Goal: Task Accomplishment & Management: Manage account settings

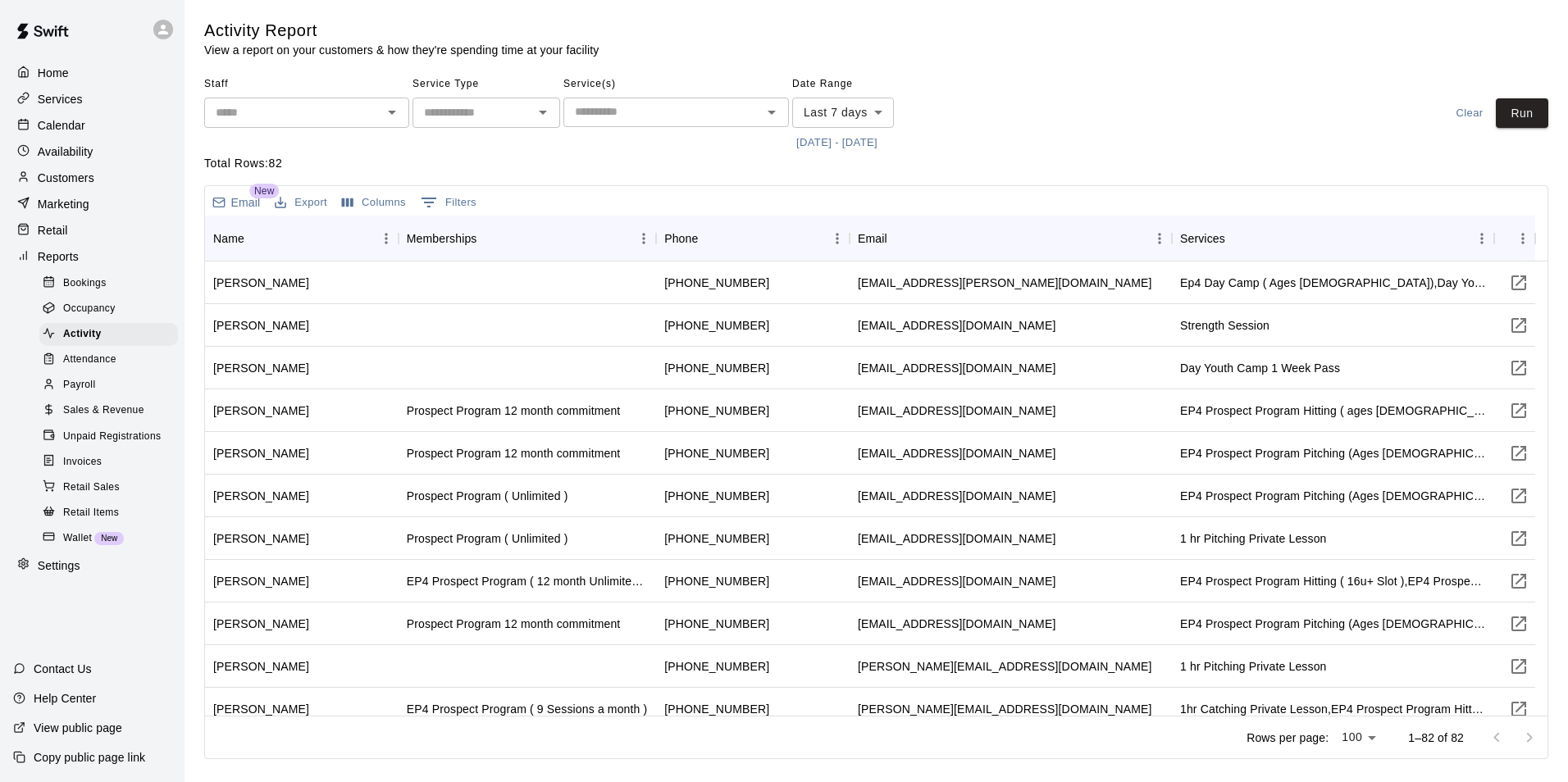
click at [76, 131] on p "Calendar" at bounding box center [61, 125] width 47 height 17
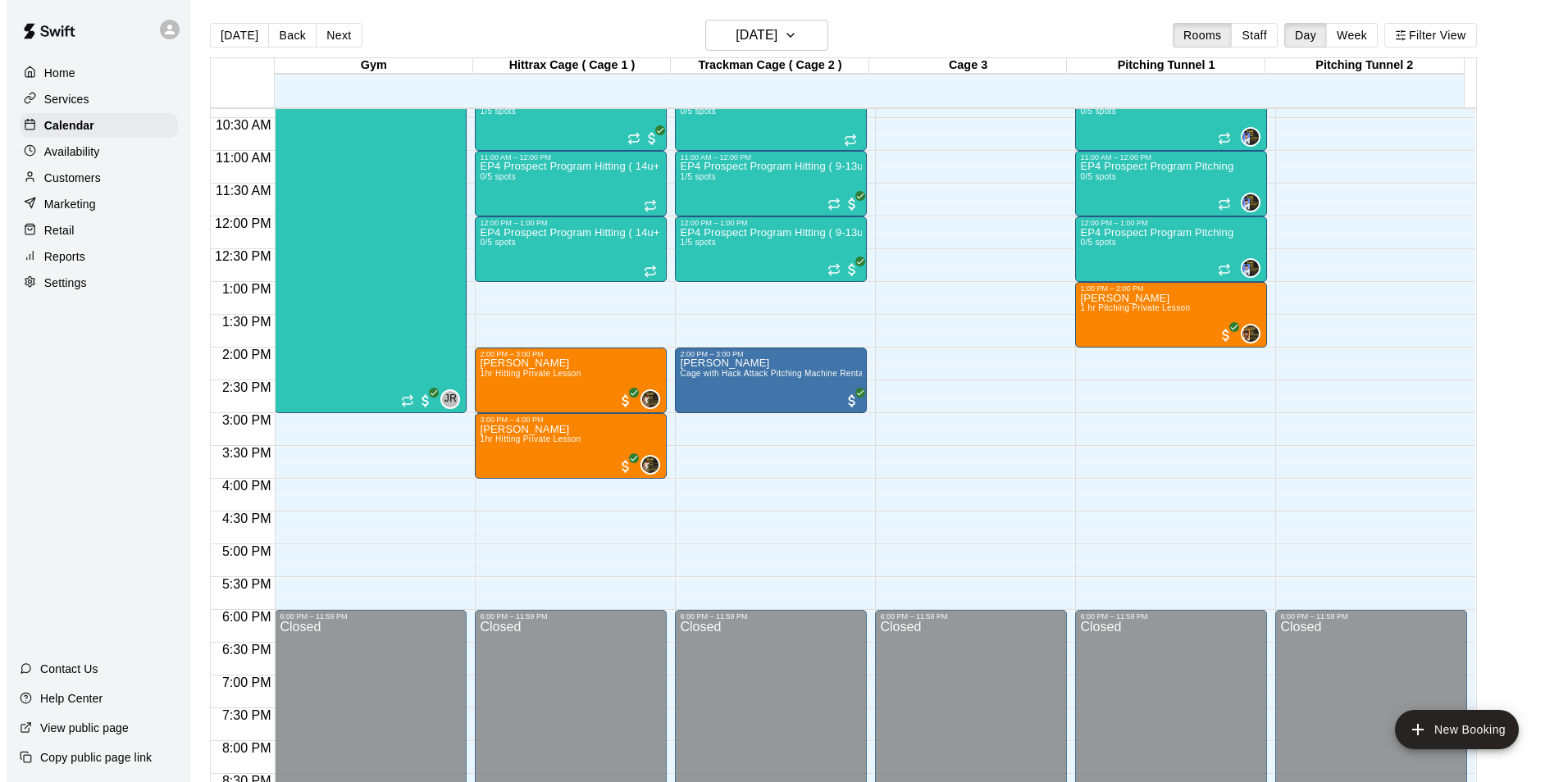
scroll to position [693, 0]
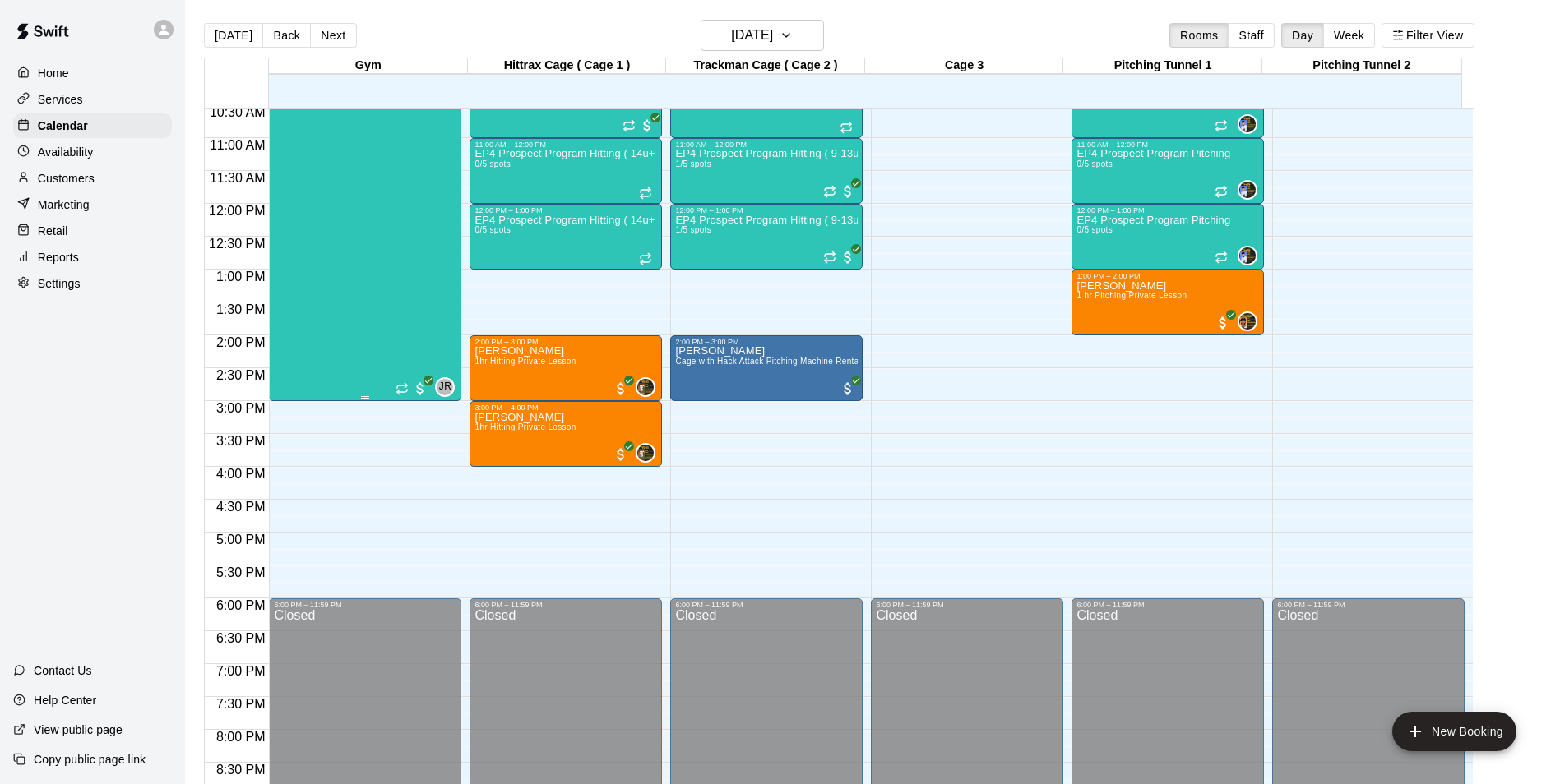
click at [357, 205] on div "Ep4 All-Day Youth Camp 2/15 spots" at bounding box center [333, 376] width 119 height 784
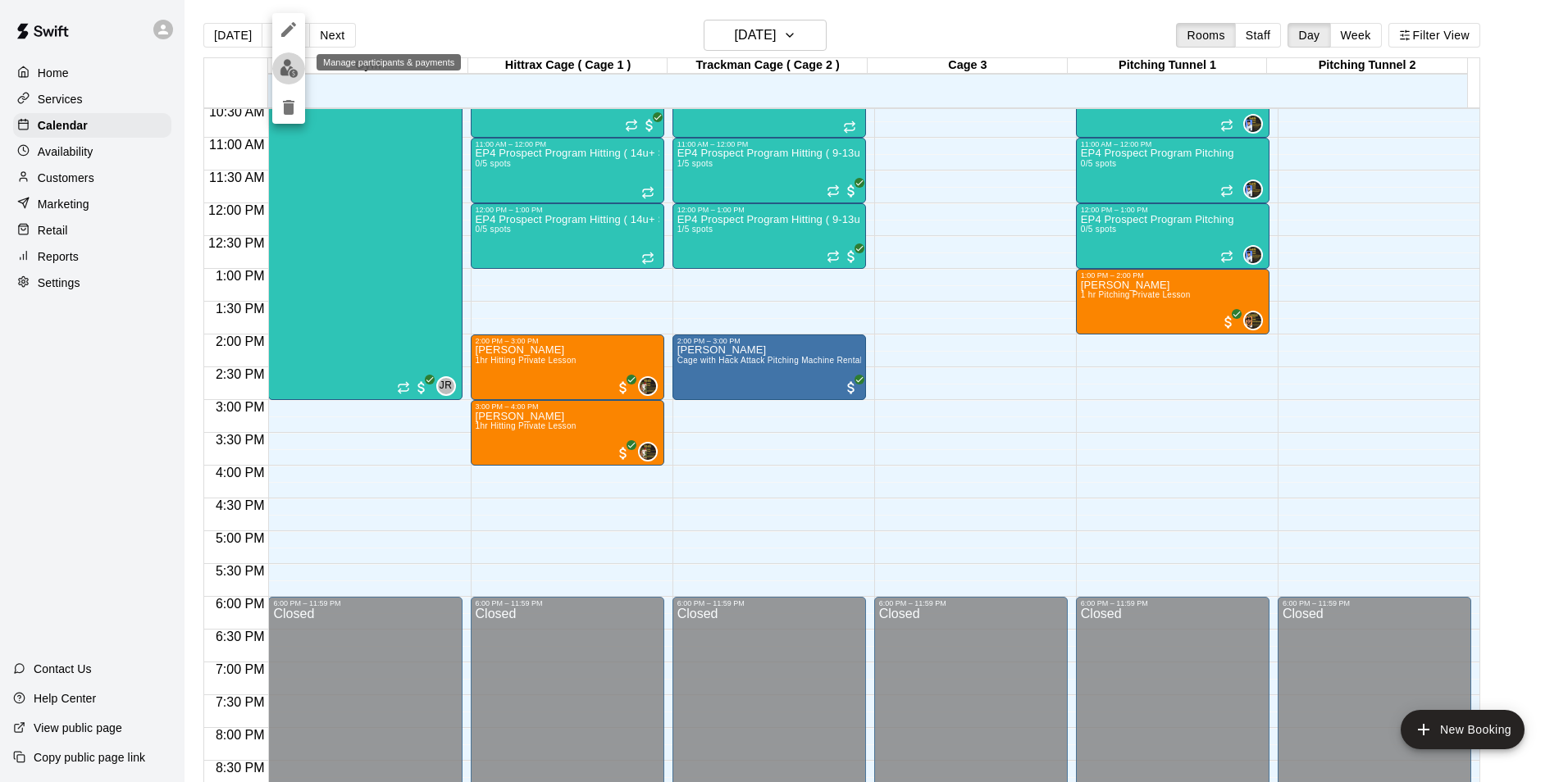
click at [287, 70] on img "edit" at bounding box center [289, 69] width 19 height 19
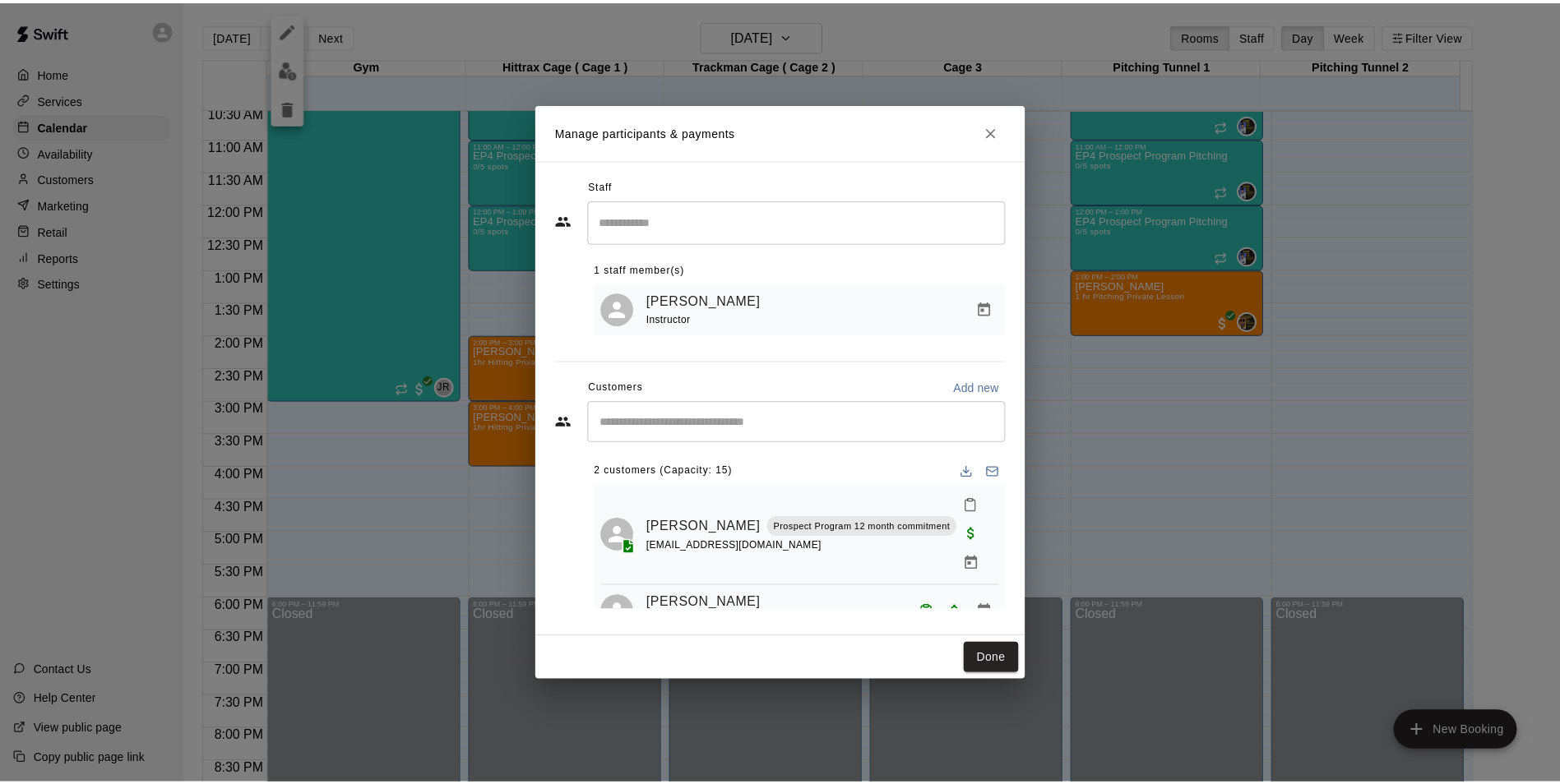
scroll to position [12, 0]
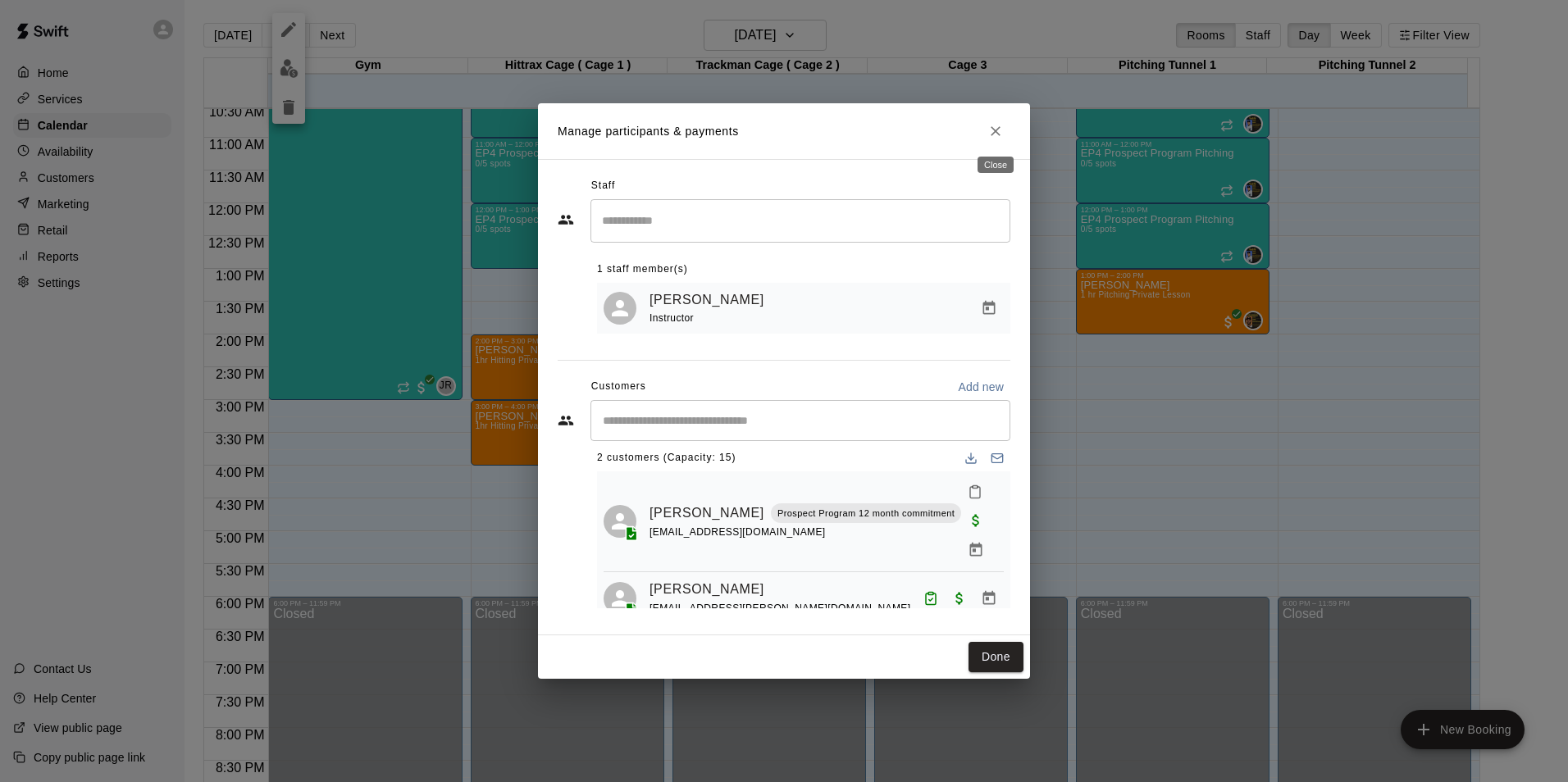
click at [997, 135] on icon "Close" at bounding box center [996, 131] width 17 height 17
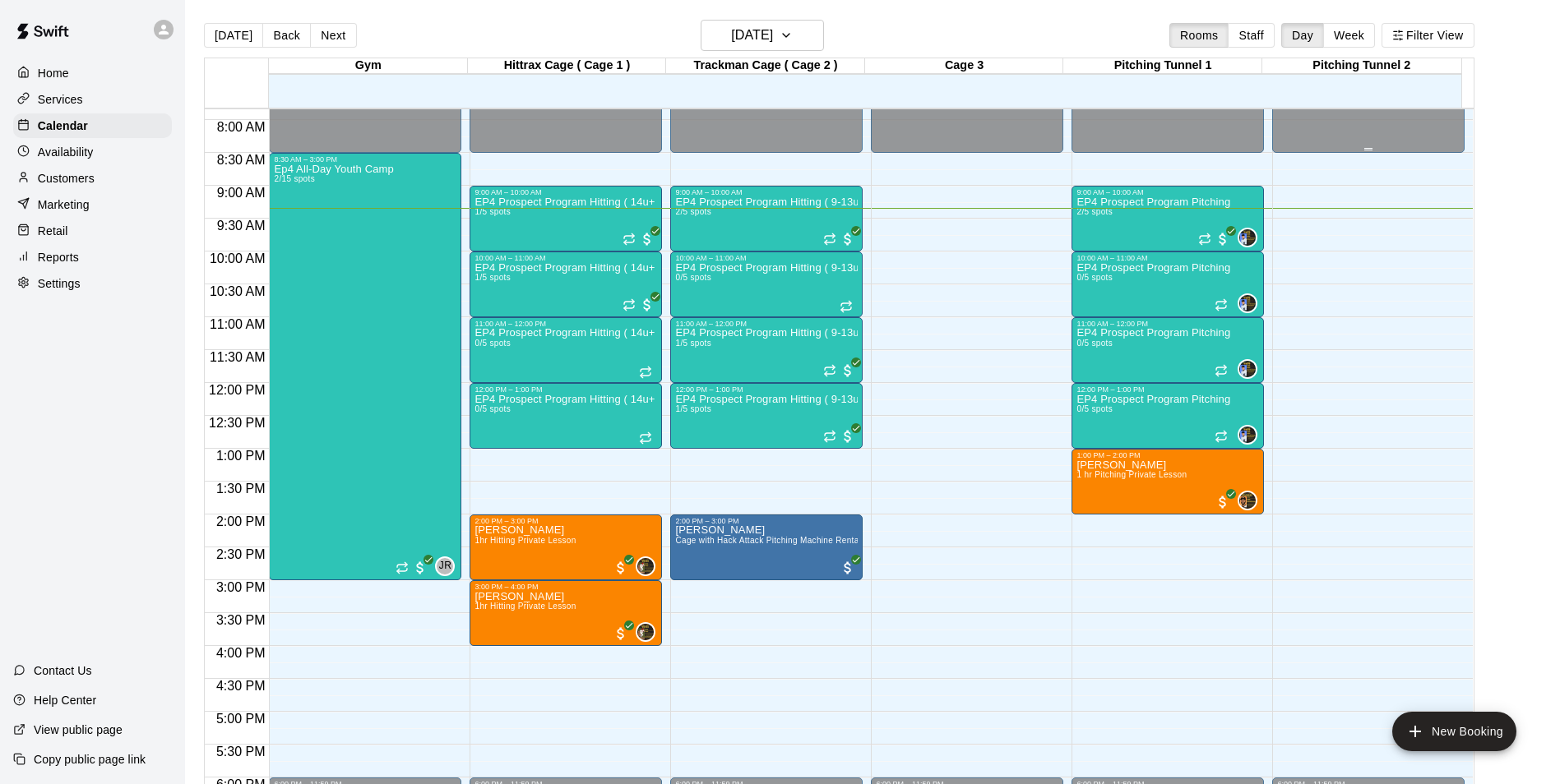
scroll to position [530, 0]
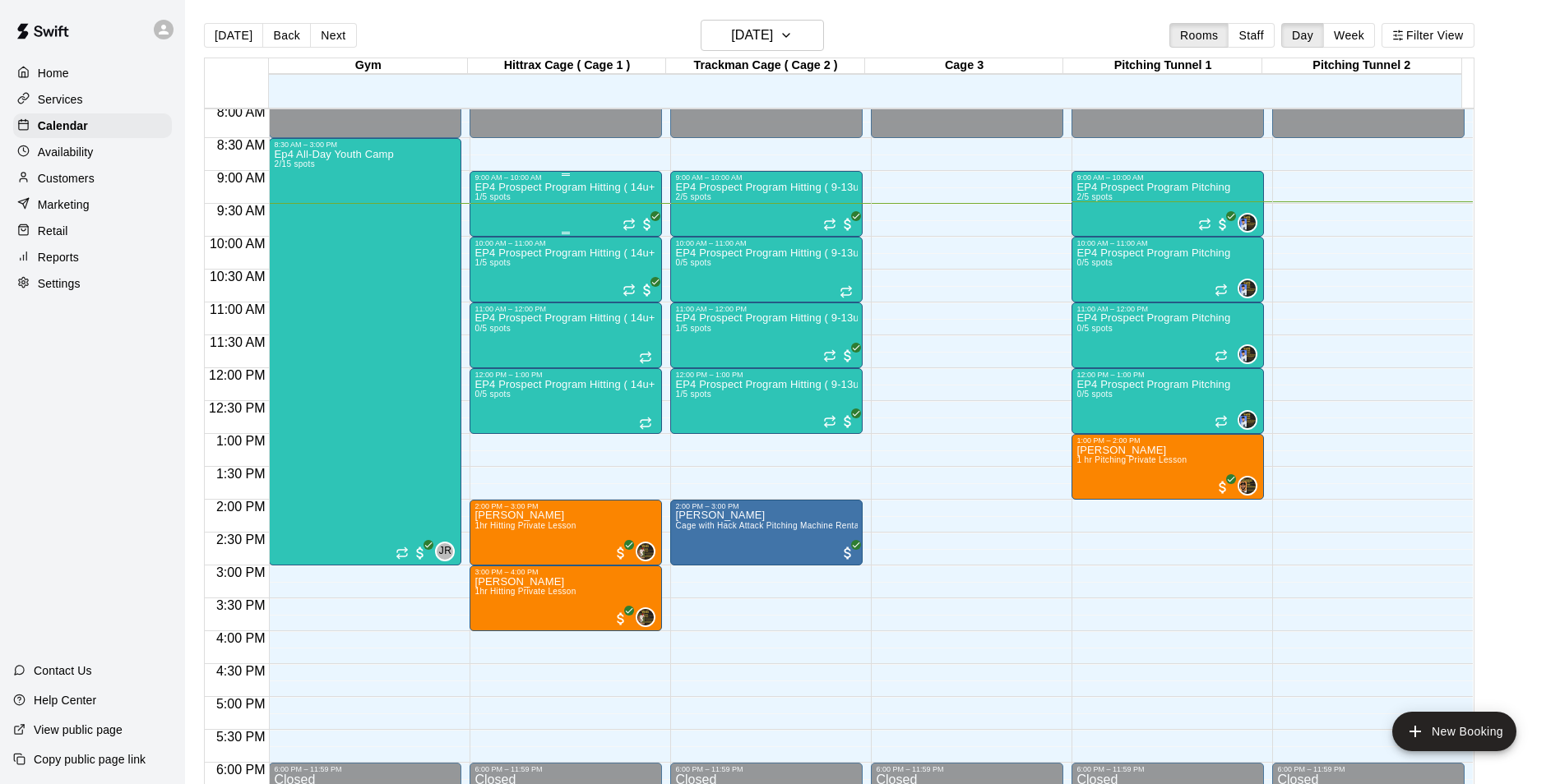
click at [548, 197] on div "EP4 Prospect Program Hitting ( 14u+ Slot ) 1/5 spots" at bounding box center [565, 574] width 183 height 784
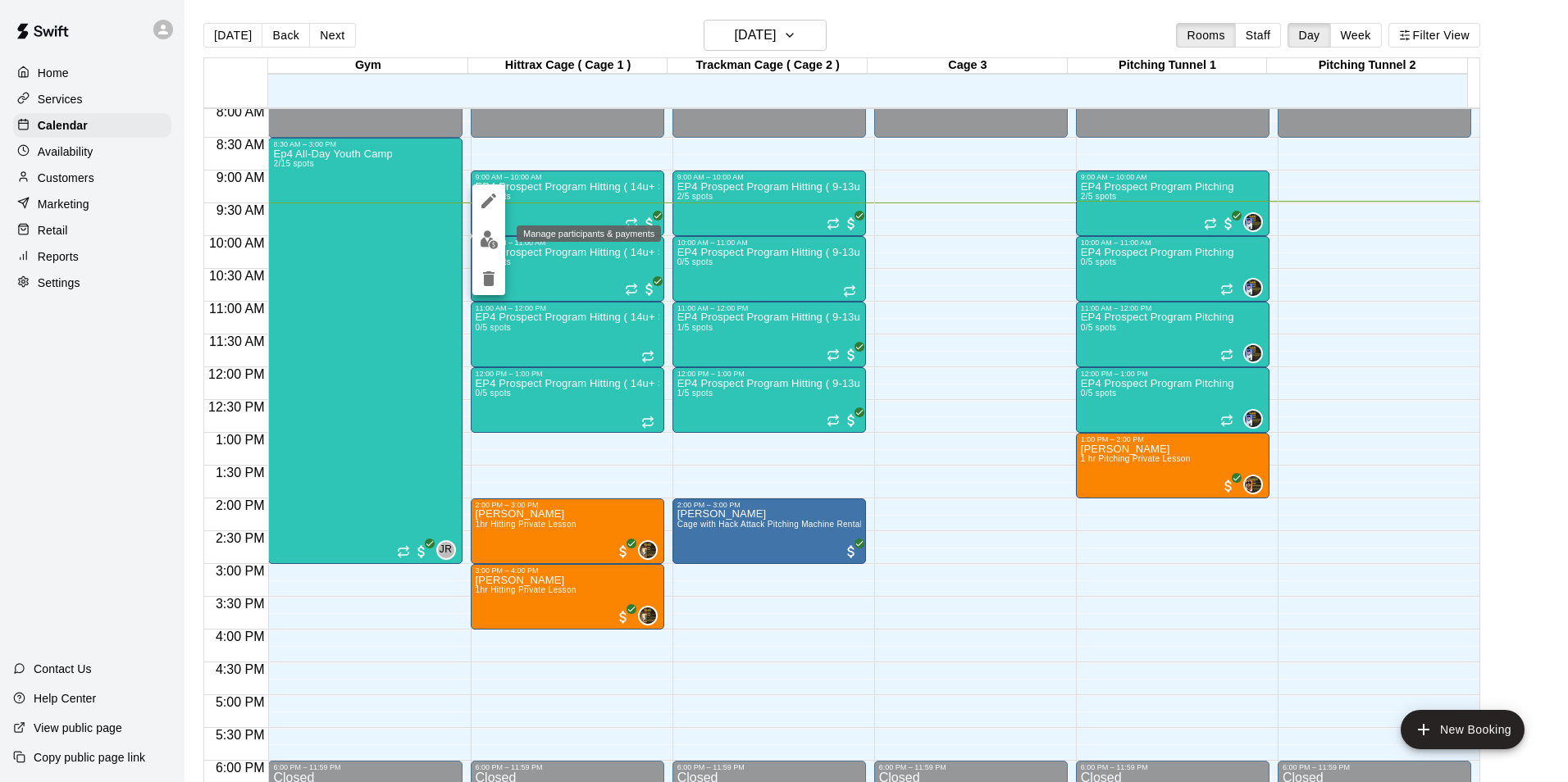
click at [479, 239] on img "edit" at bounding box center [489, 240] width 19 height 19
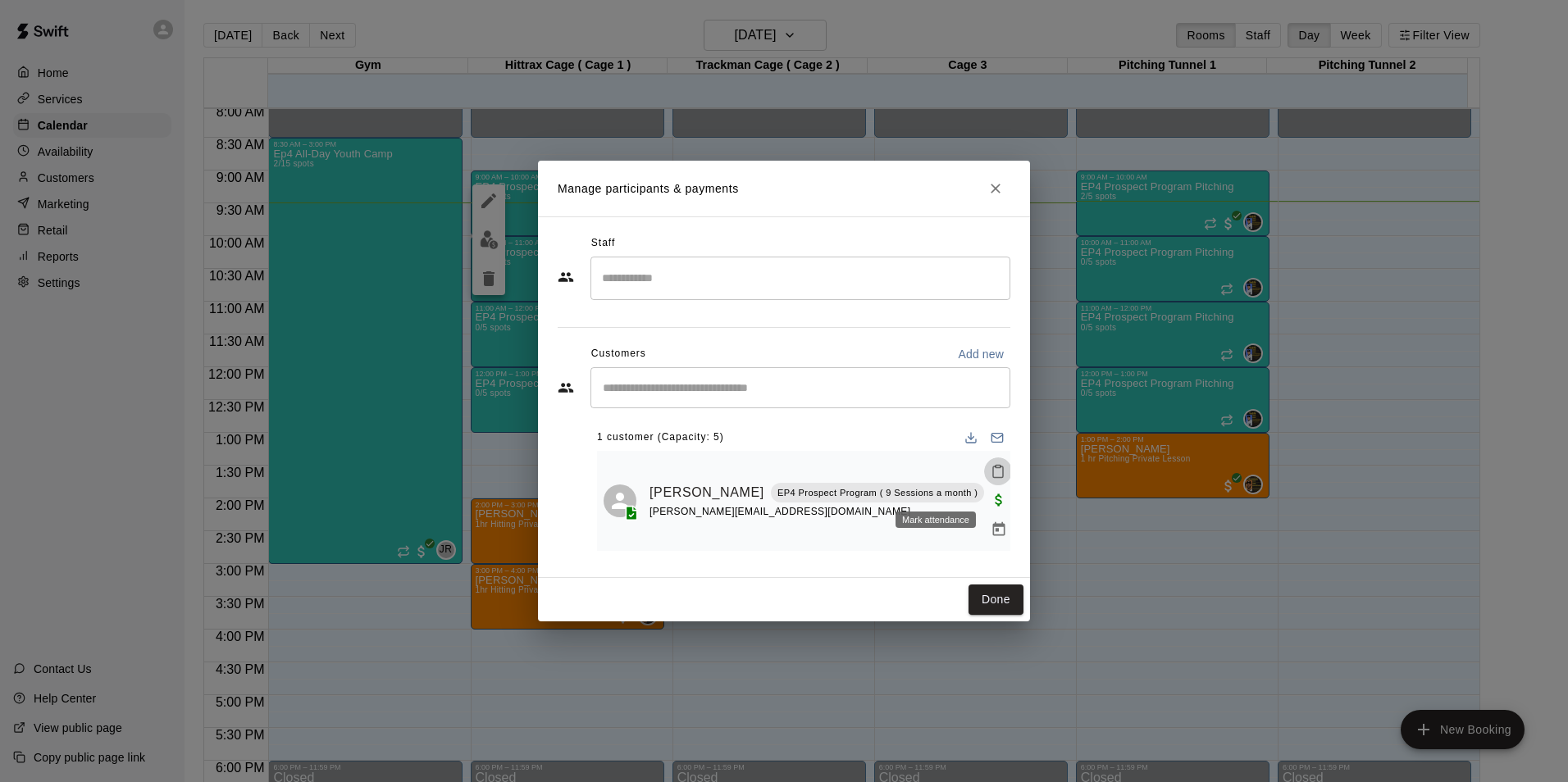
click at [993, 478] on icon "Mark attendance" at bounding box center [998, 472] width 10 height 11
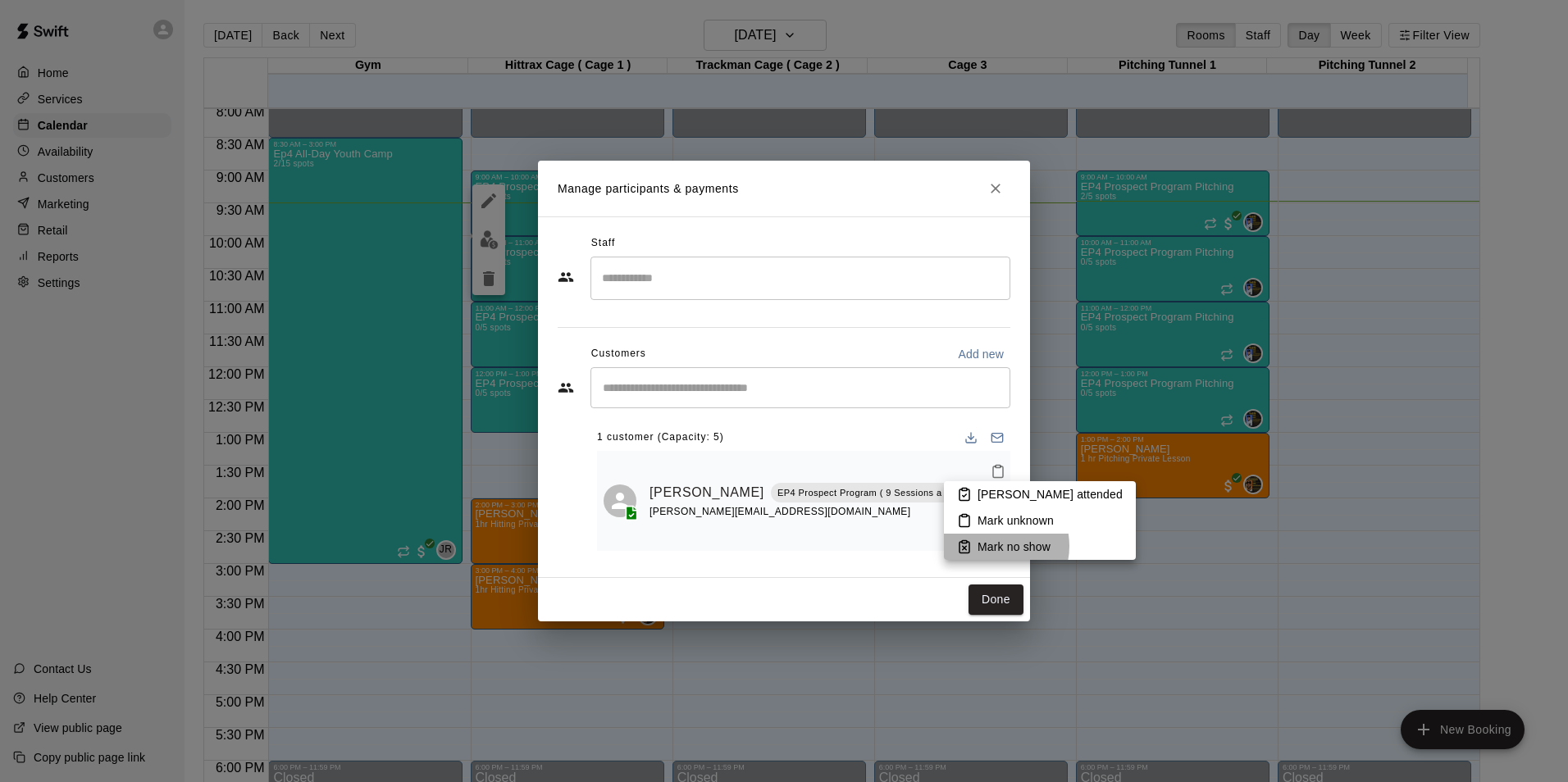
click at [994, 546] on p "Mark no show" at bounding box center [1013, 547] width 73 height 17
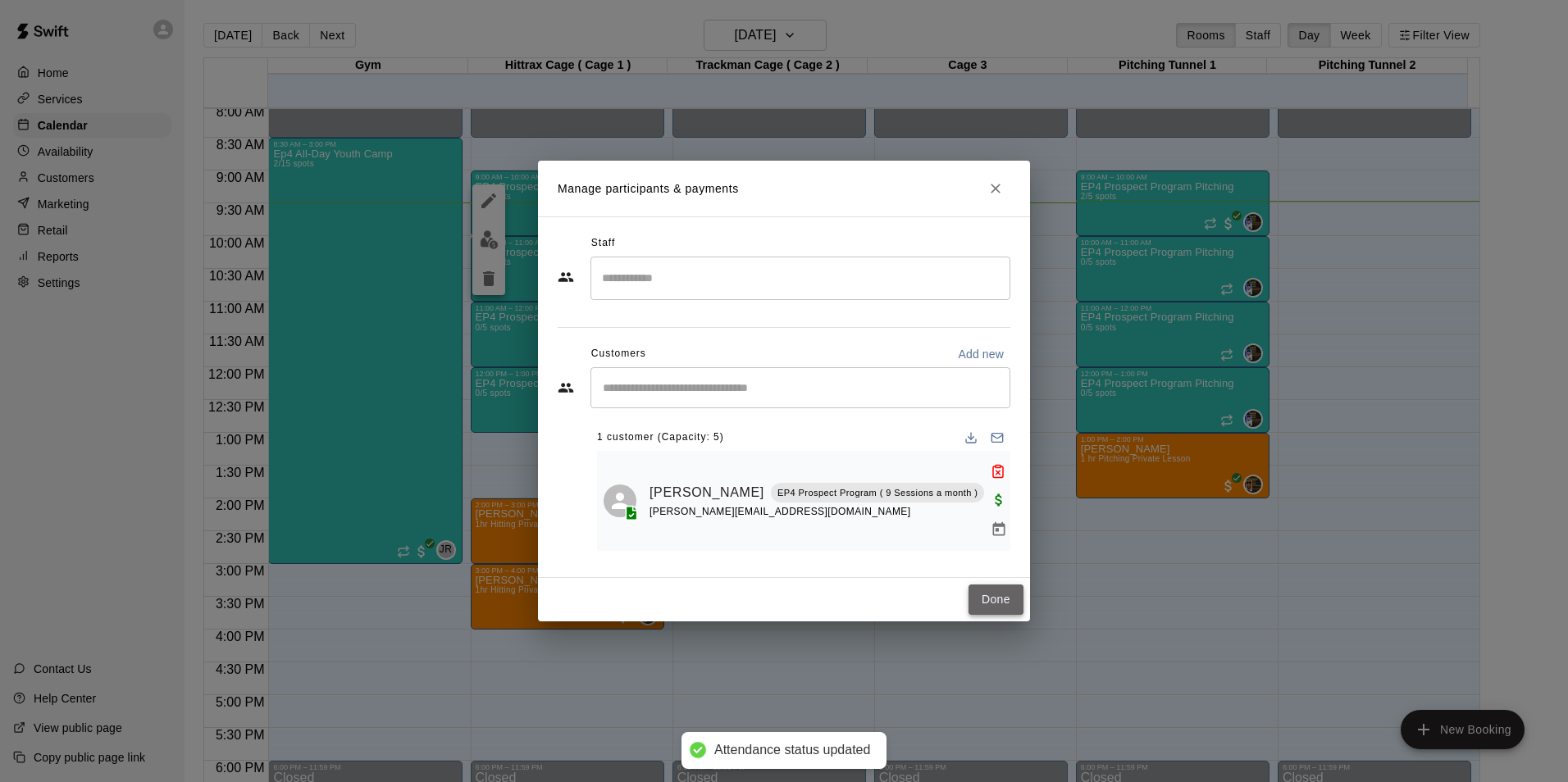
click at [995, 588] on button "Done" at bounding box center [996, 599] width 55 height 31
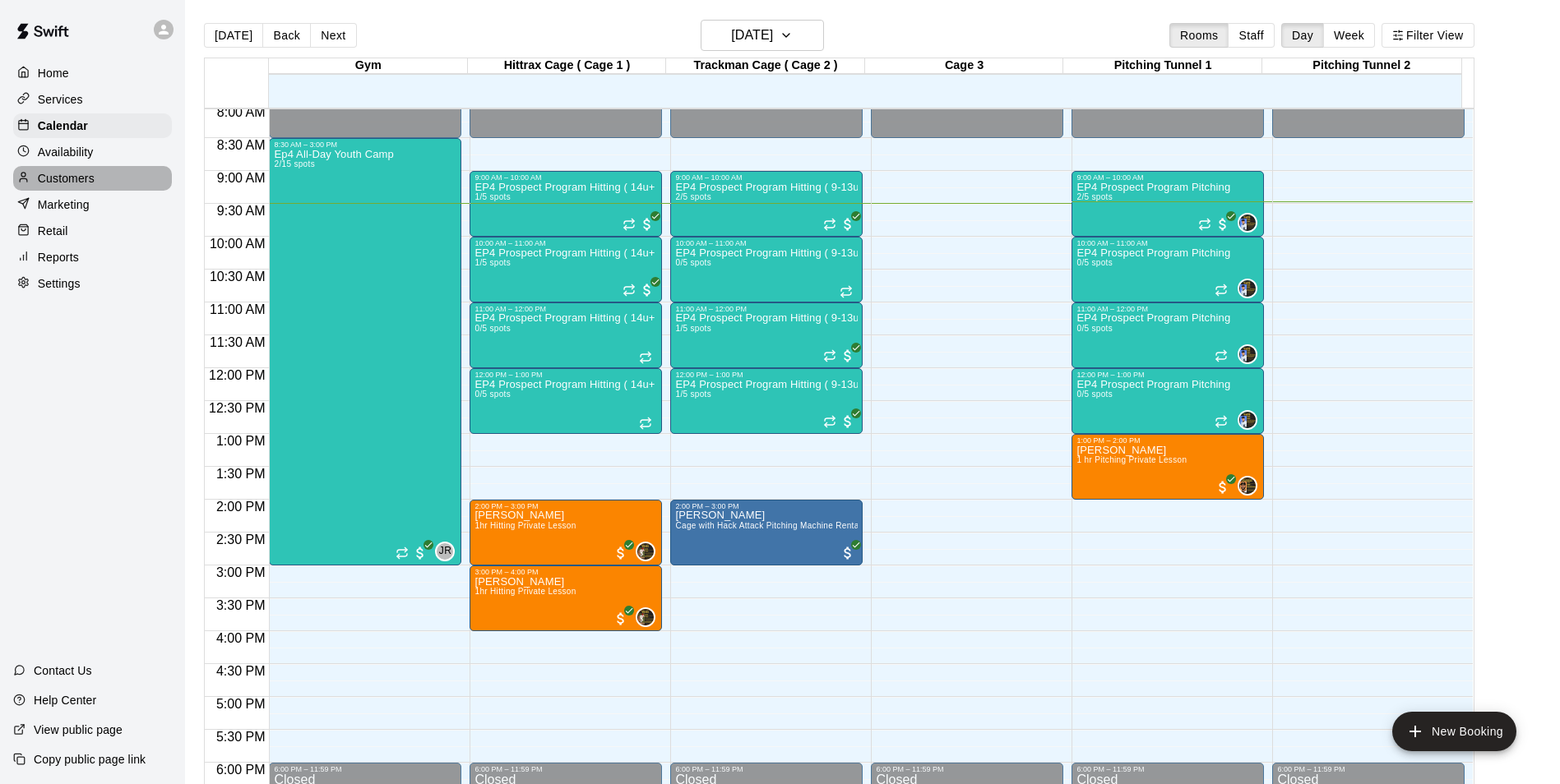
click at [72, 183] on p "Customers" at bounding box center [66, 179] width 57 height 17
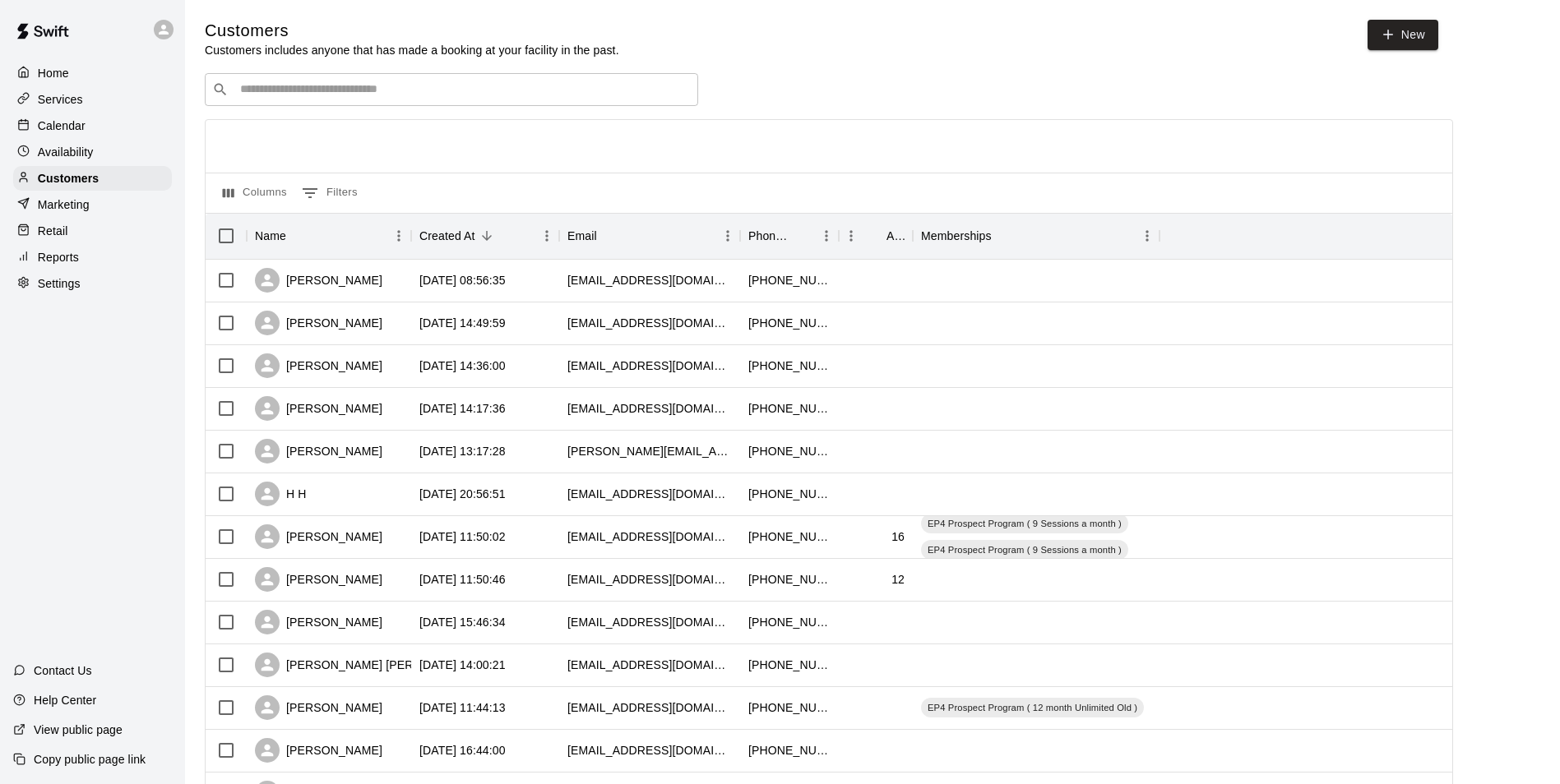
click at [505, 94] on input "Search customers by name or email" at bounding box center [462, 89] width 455 height 17
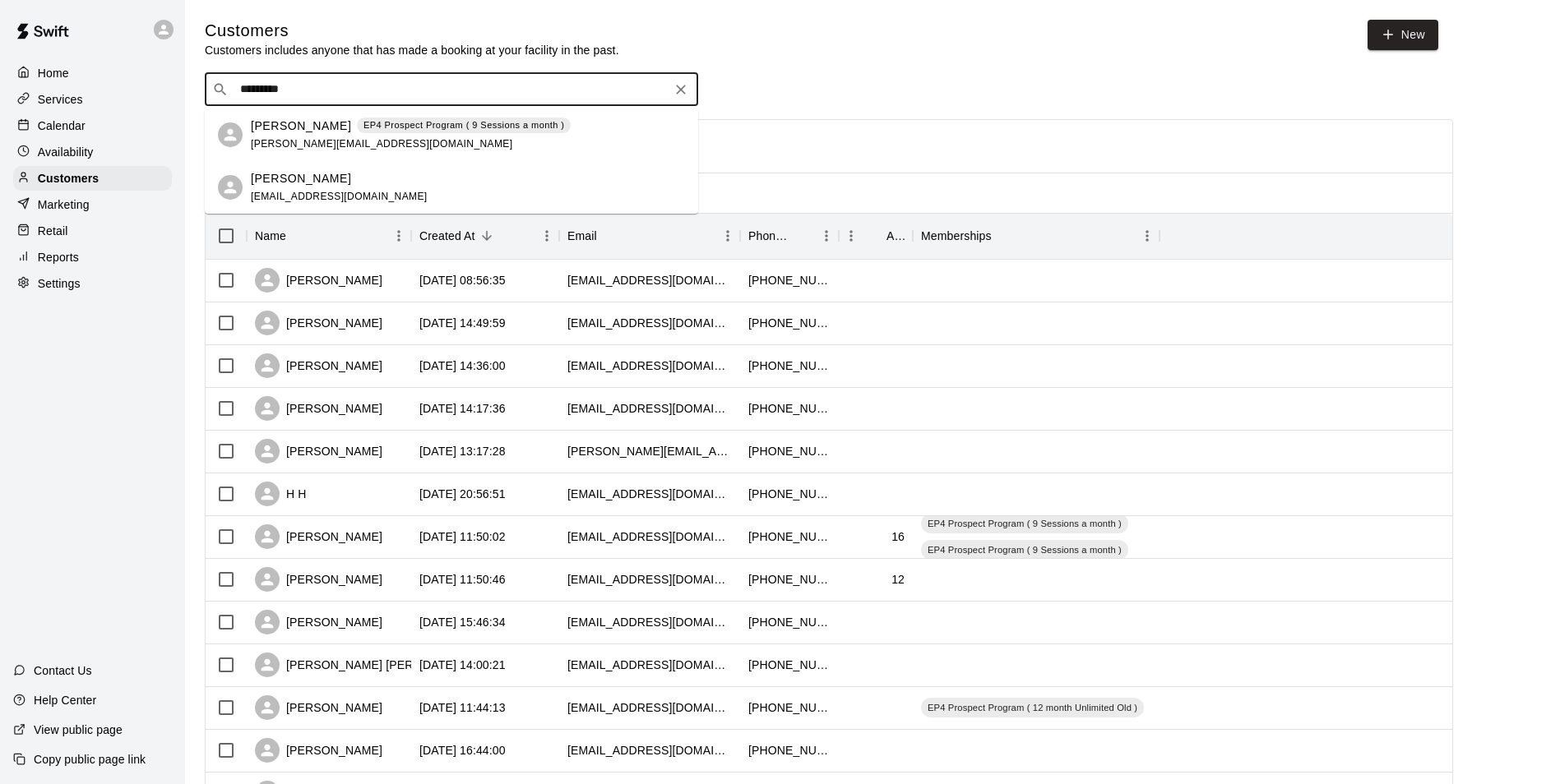
type input "**********"
click at [279, 138] on span "[PERSON_NAME][EMAIL_ADDRESS][DOMAIN_NAME]" at bounding box center [381, 143] width 262 height 11
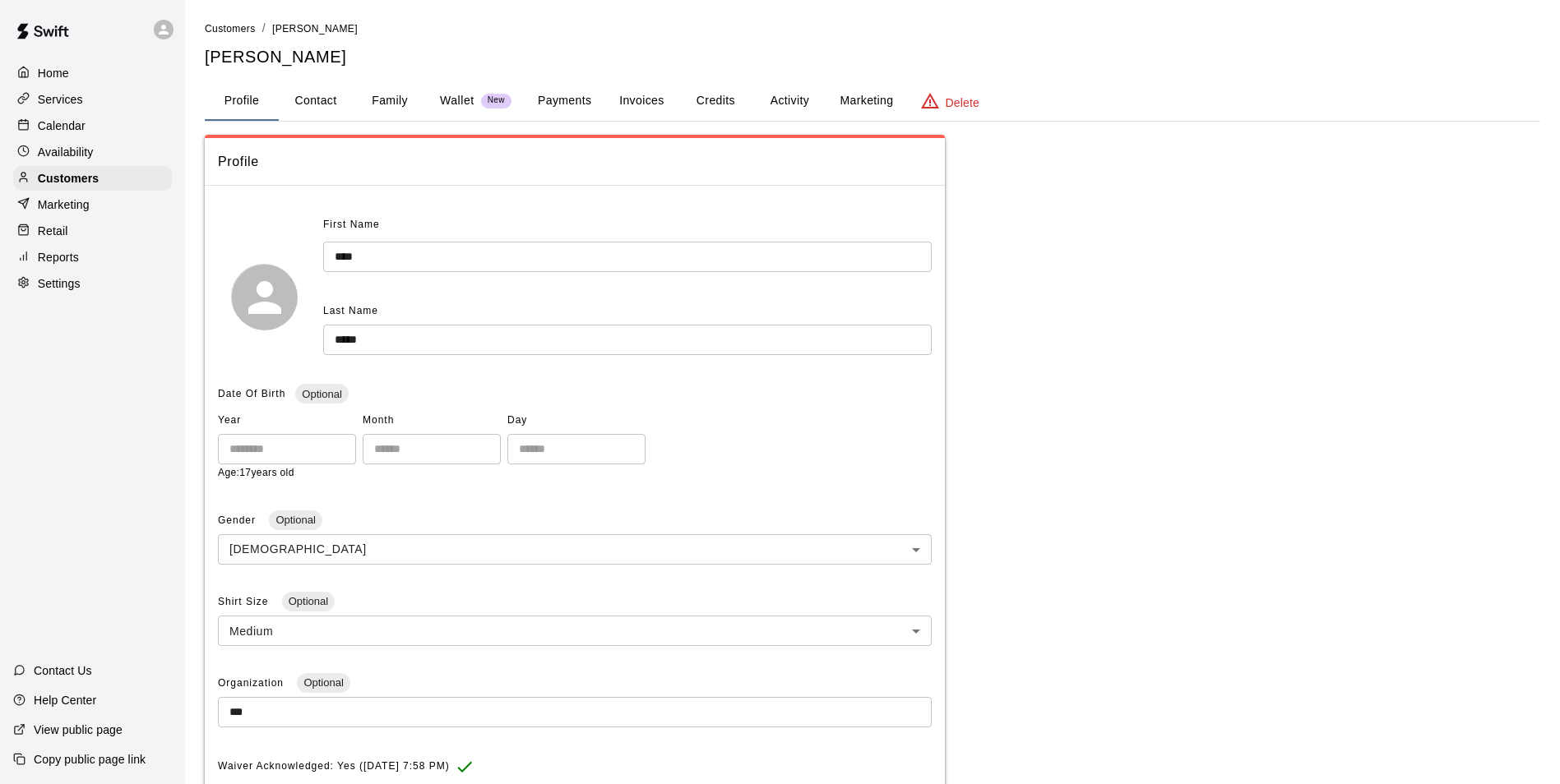
click at [726, 97] on button "Credits" at bounding box center [714, 101] width 74 height 39
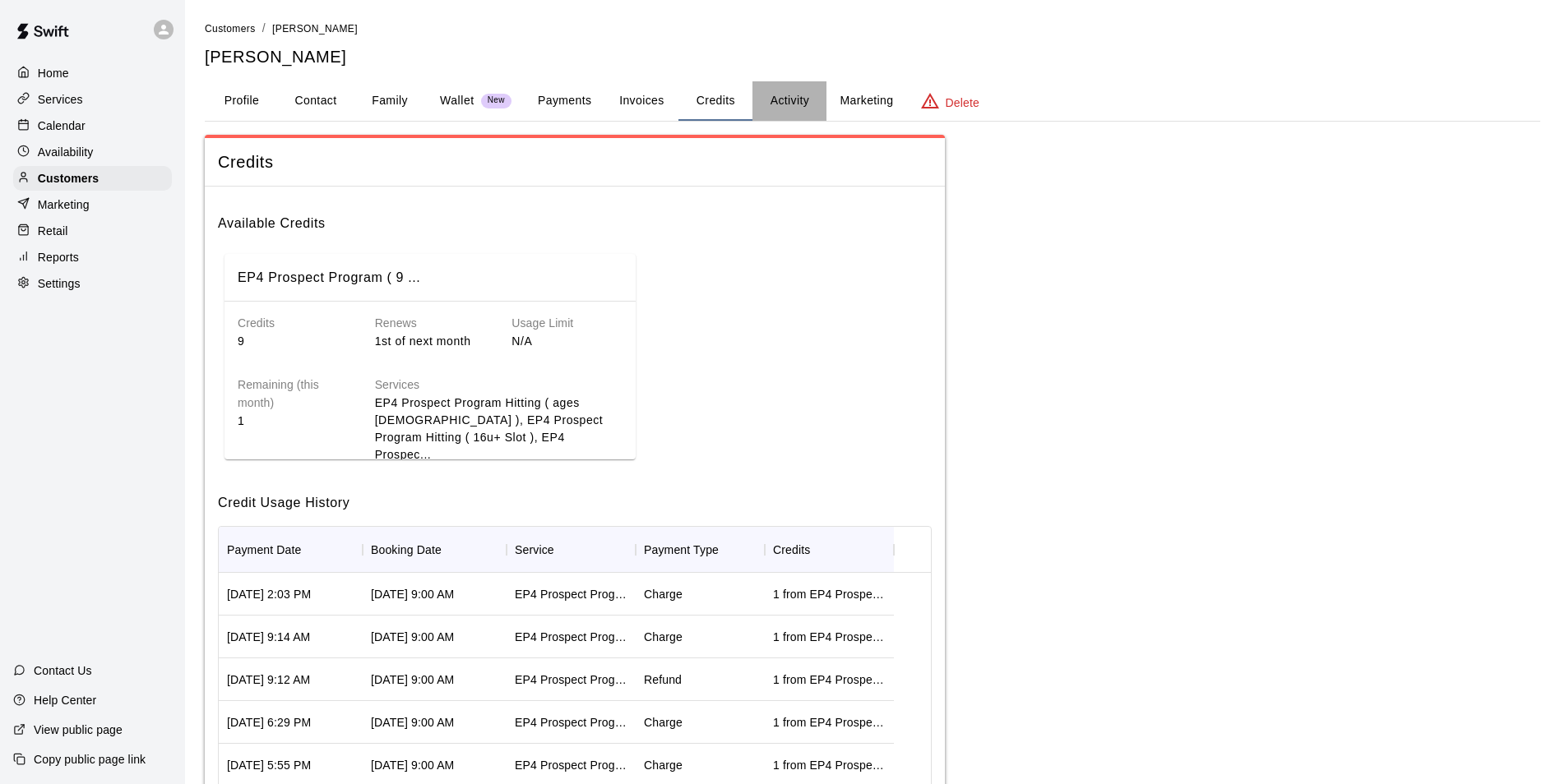
click at [796, 96] on button "Activity" at bounding box center [789, 101] width 74 height 39
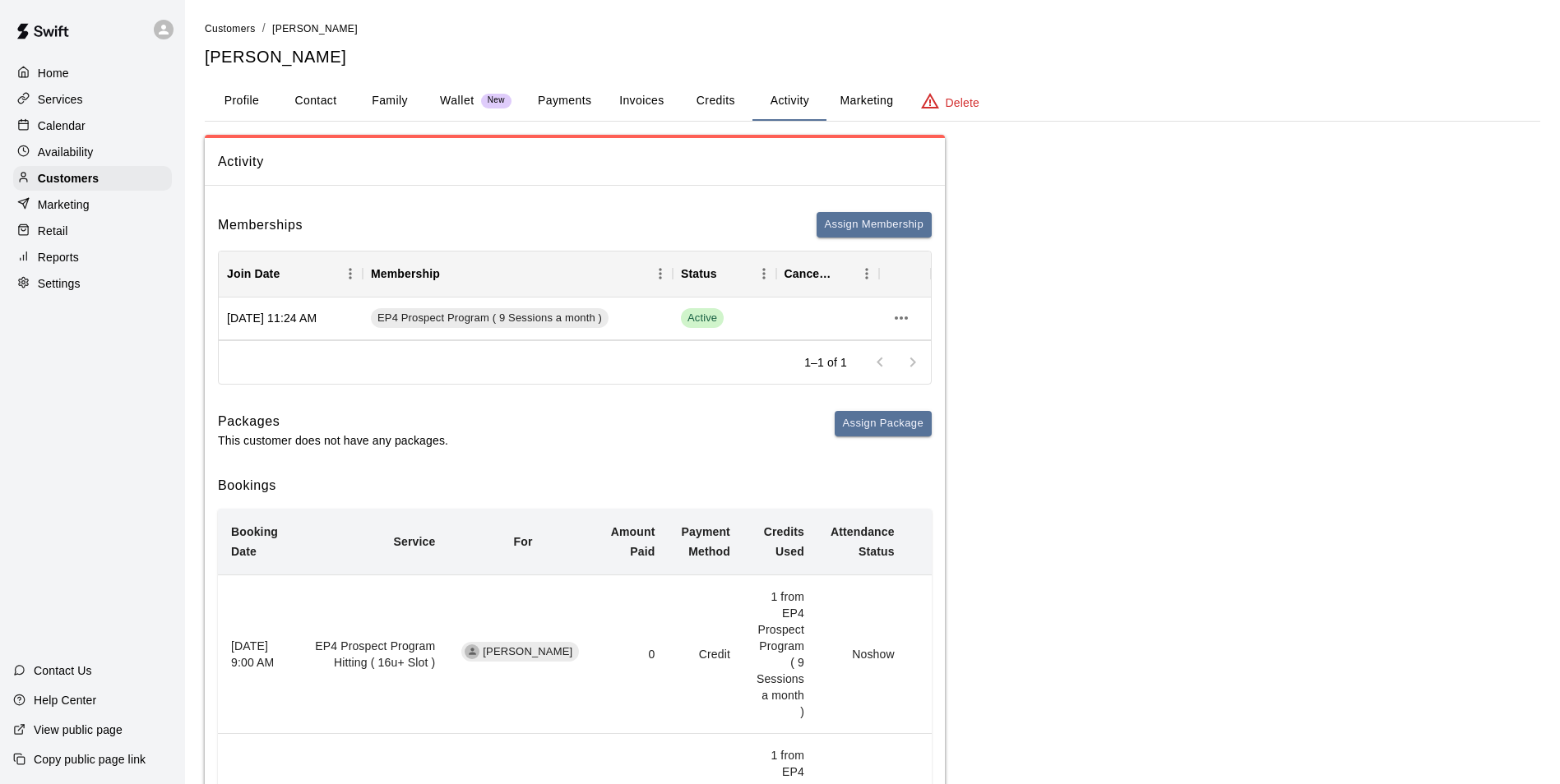
click at [908, 367] on div at bounding box center [896, 362] width 66 height 33
click at [575, 108] on button "Payments" at bounding box center [564, 101] width 80 height 39
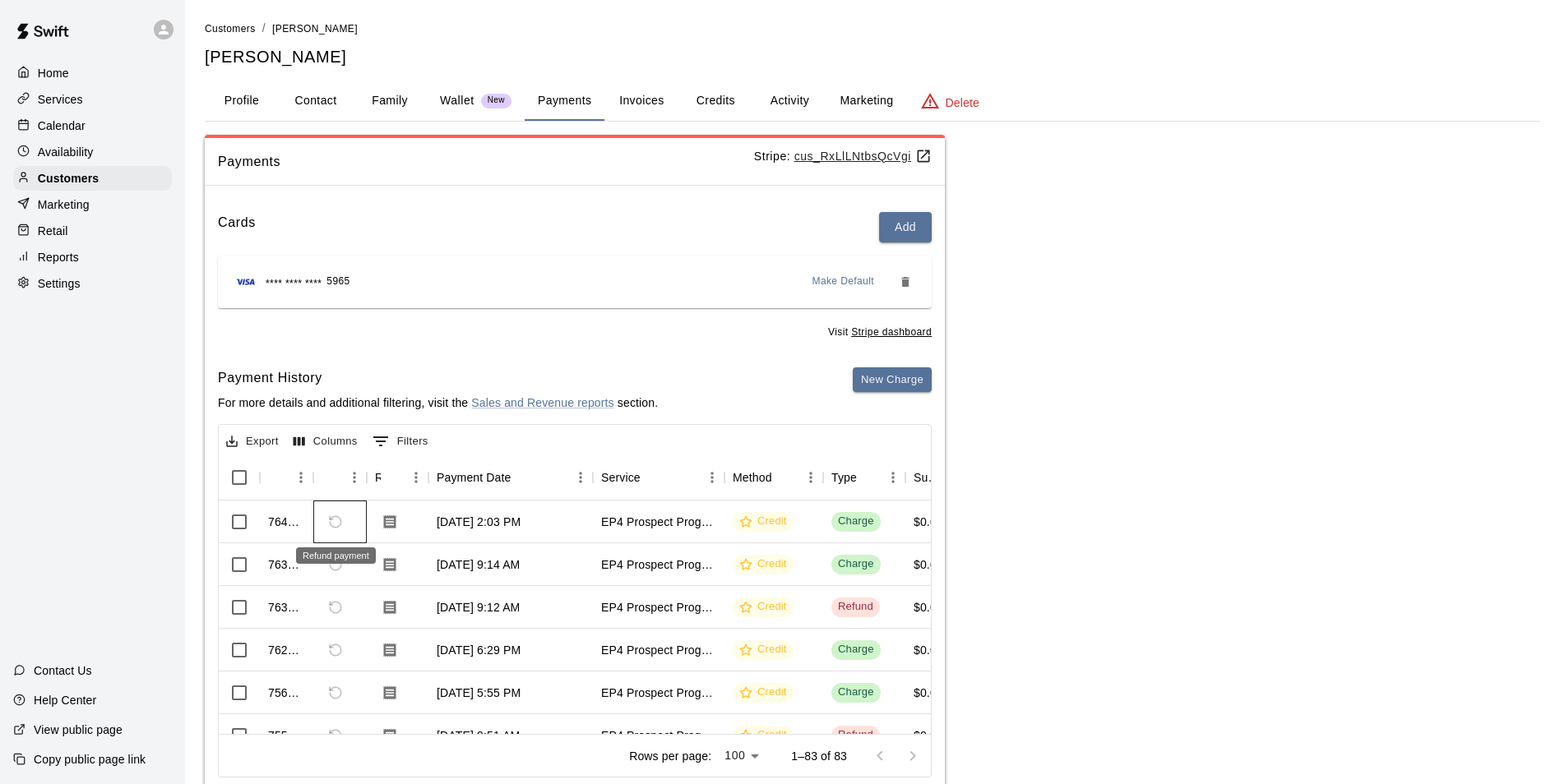
click at [340, 520] on span "Refund payment" at bounding box center [335, 522] width 28 height 28
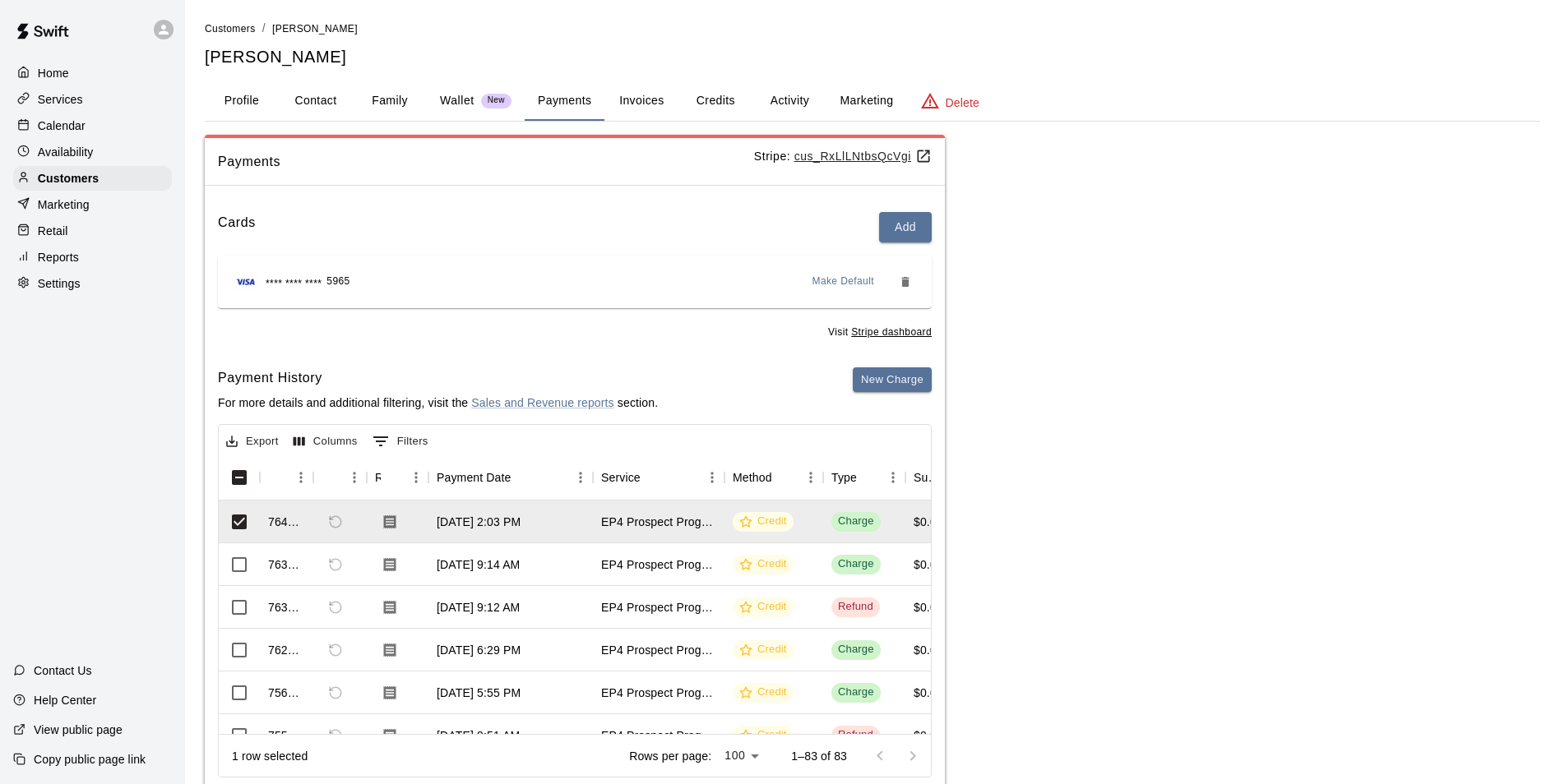
click at [654, 353] on div "Cards Add **** **** **** 5965 Make Default Visit Stripe dashboard Payment Histo…" at bounding box center [575, 498] width 740 height 599
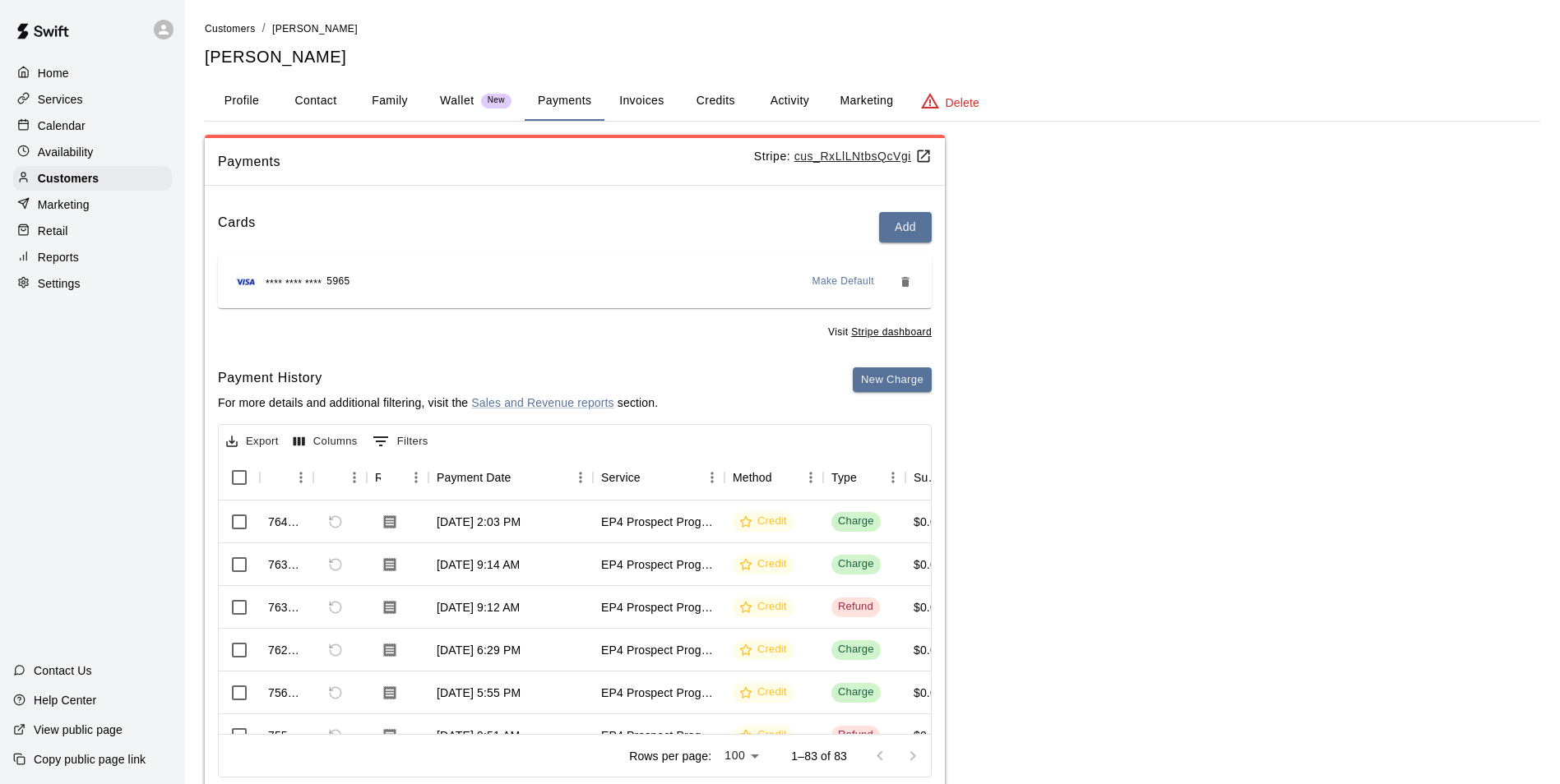
click at [390, 101] on button "Family" at bounding box center [389, 101] width 74 height 39
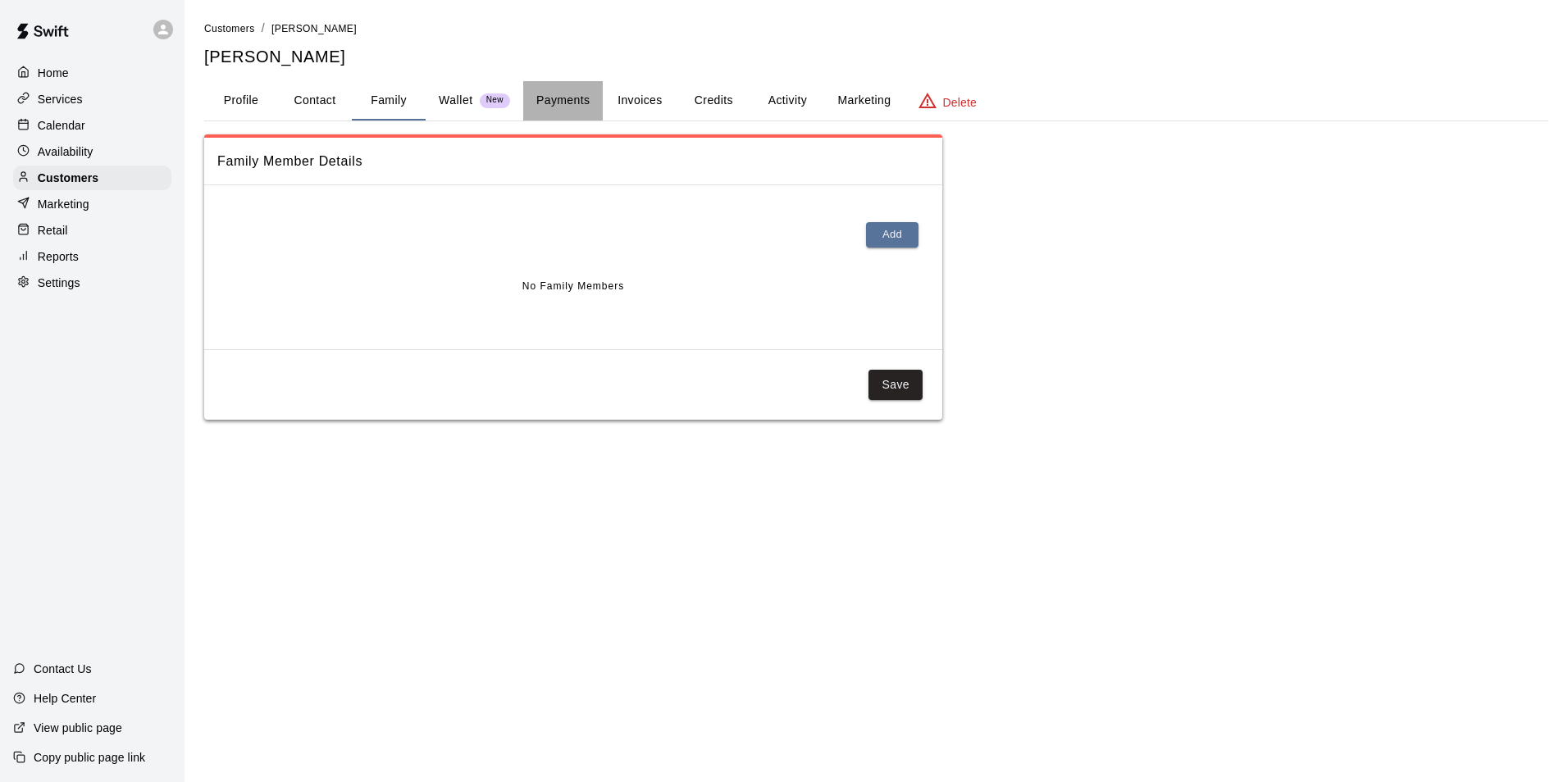
click at [572, 98] on button "Payments" at bounding box center [563, 100] width 80 height 39
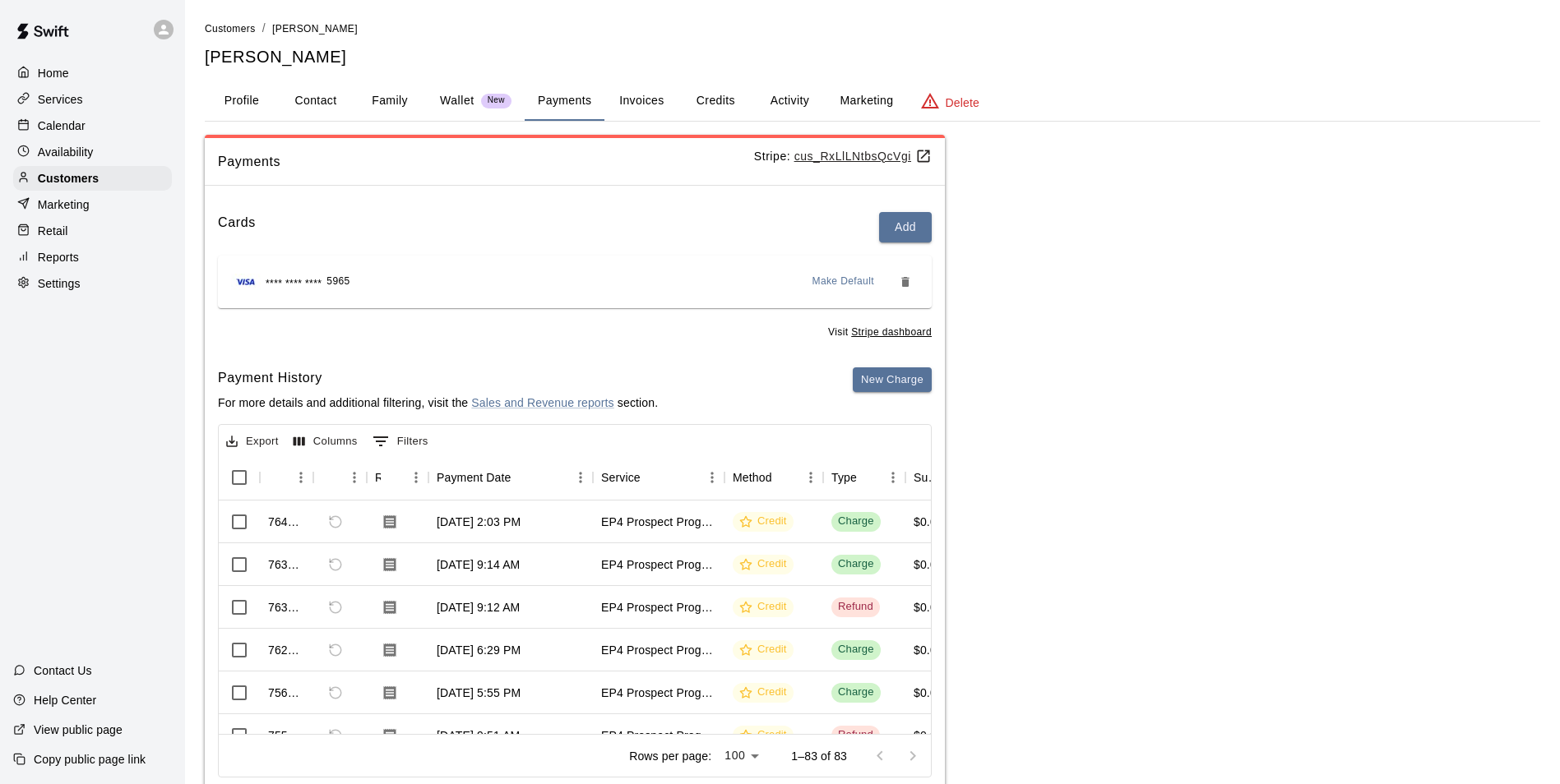
click at [726, 99] on button "Credits" at bounding box center [714, 101] width 74 height 39
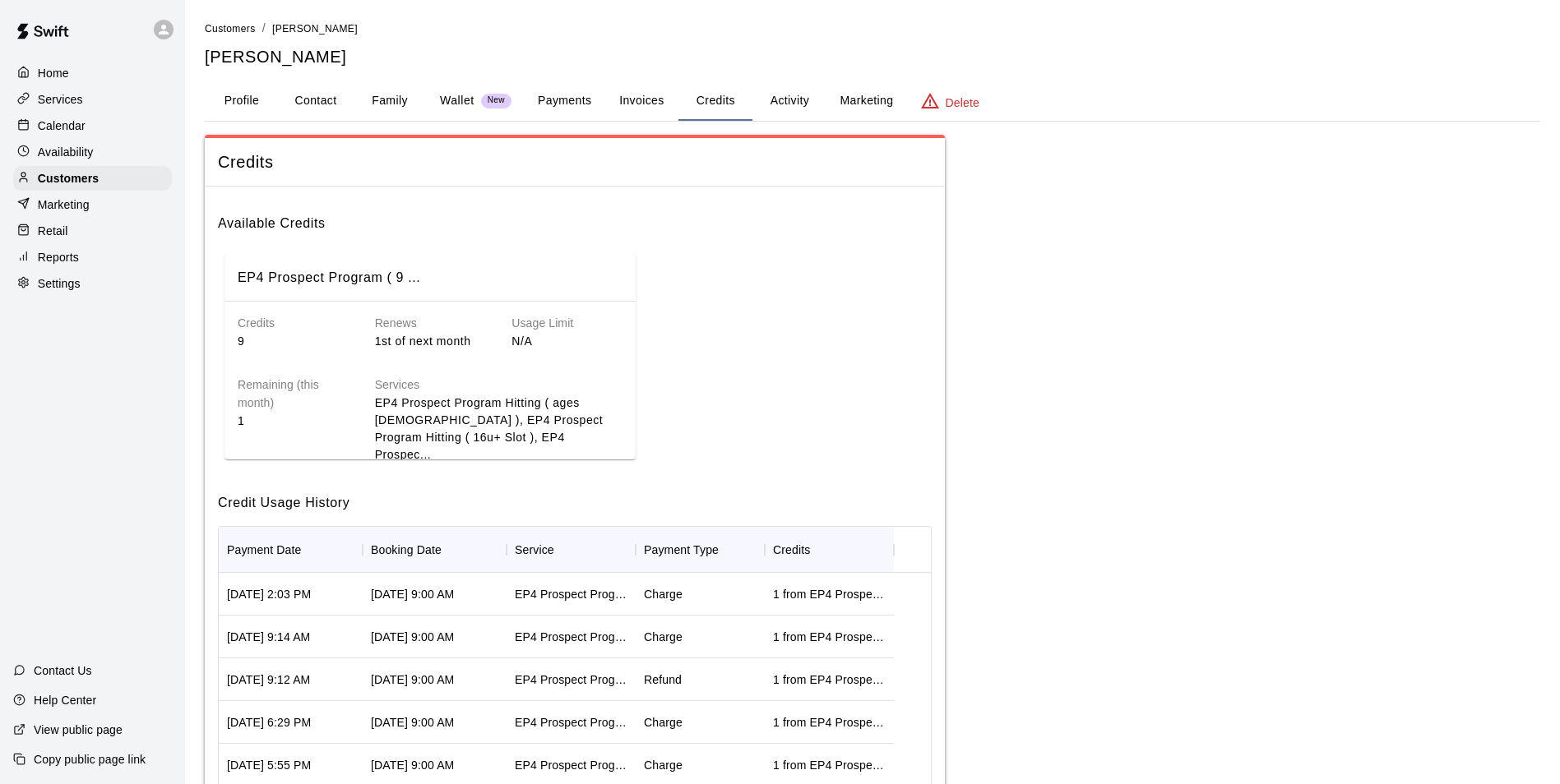
click at [586, 592] on div "EP4 Prospect Program Hitting ( 16u+ Slot )" at bounding box center [571, 594] width 113 height 17
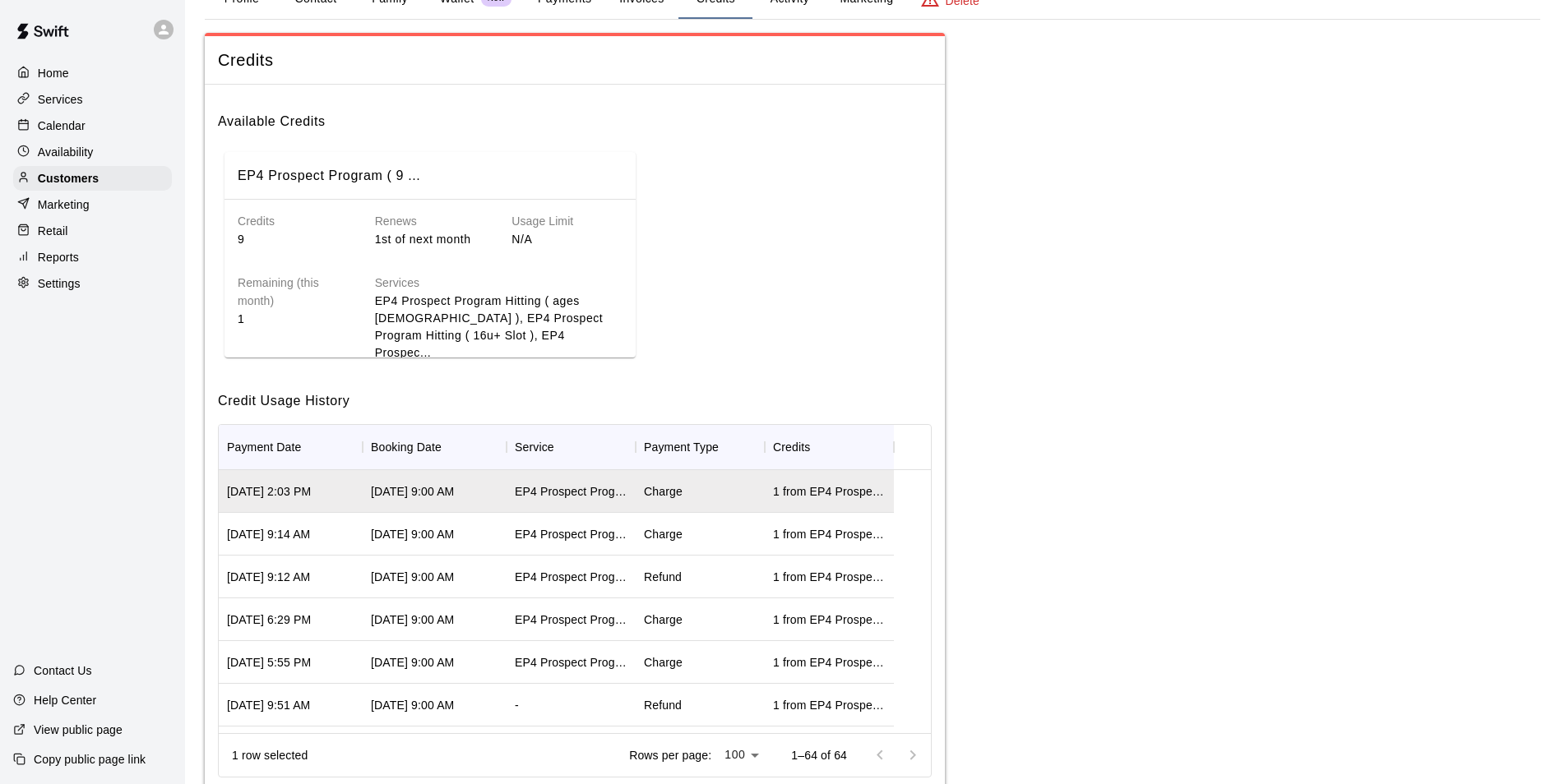
scroll to position [148, 0]
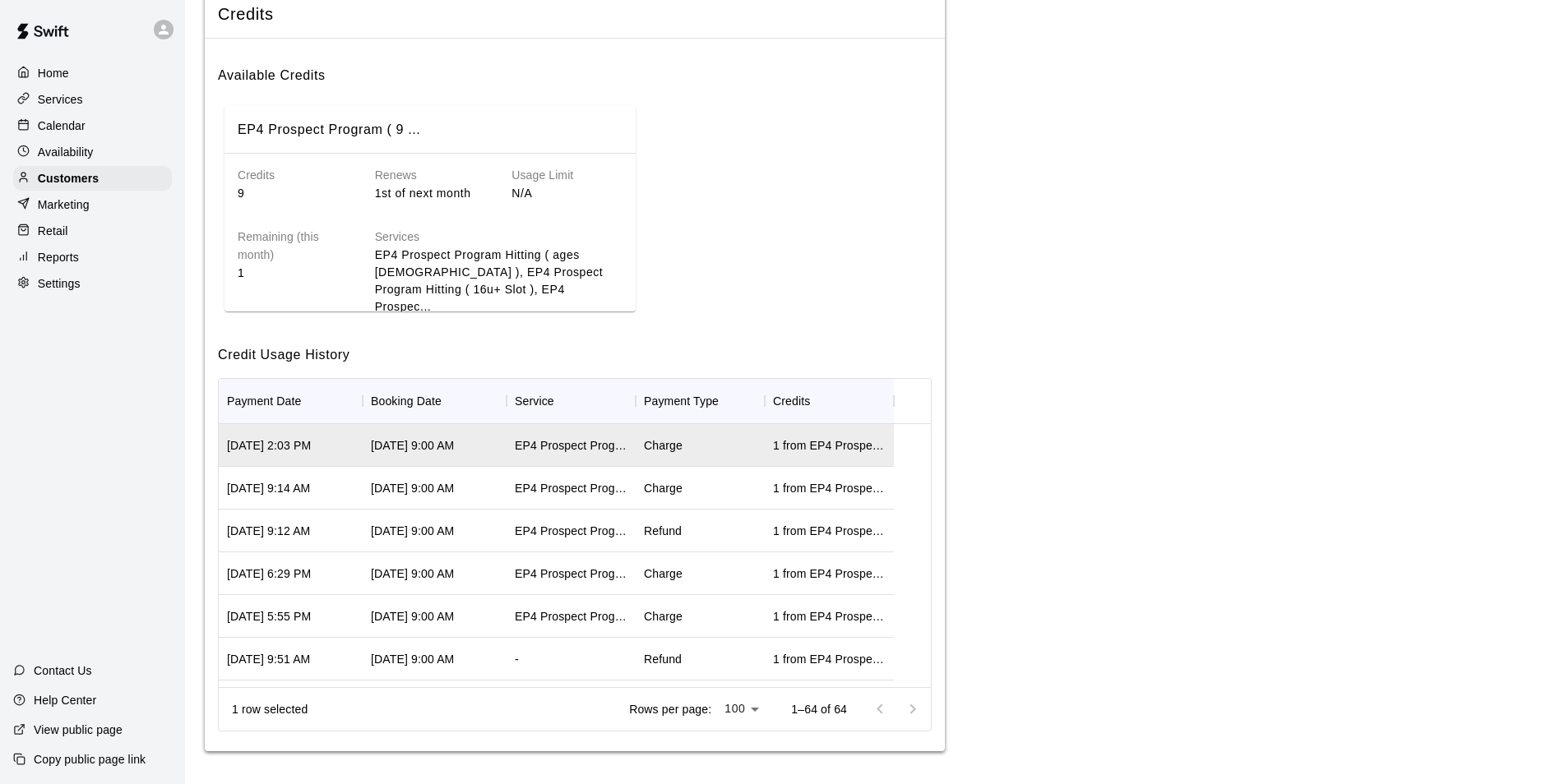
click at [853, 450] on div "1 from EP4 Prospect Program ( 9 Sessions a month )" at bounding box center [829, 446] width 113 height 17
click at [227, 449] on div "[DATE] 2:03 PM" at bounding box center [269, 446] width 84 height 17
click at [73, 124] on p "Calendar" at bounding box center [61, 126] width 47 height 17
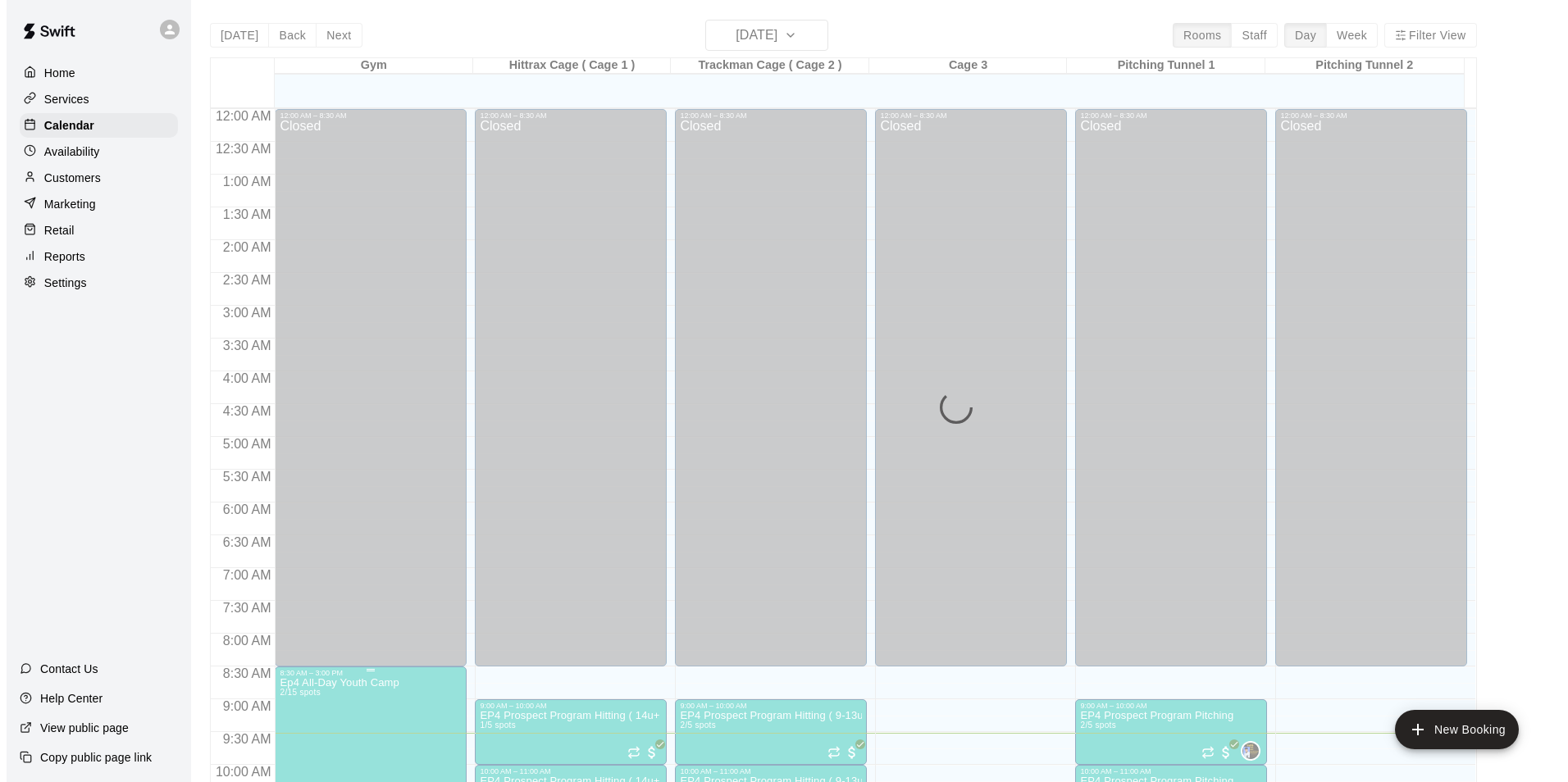
scroll to position [625, 0]
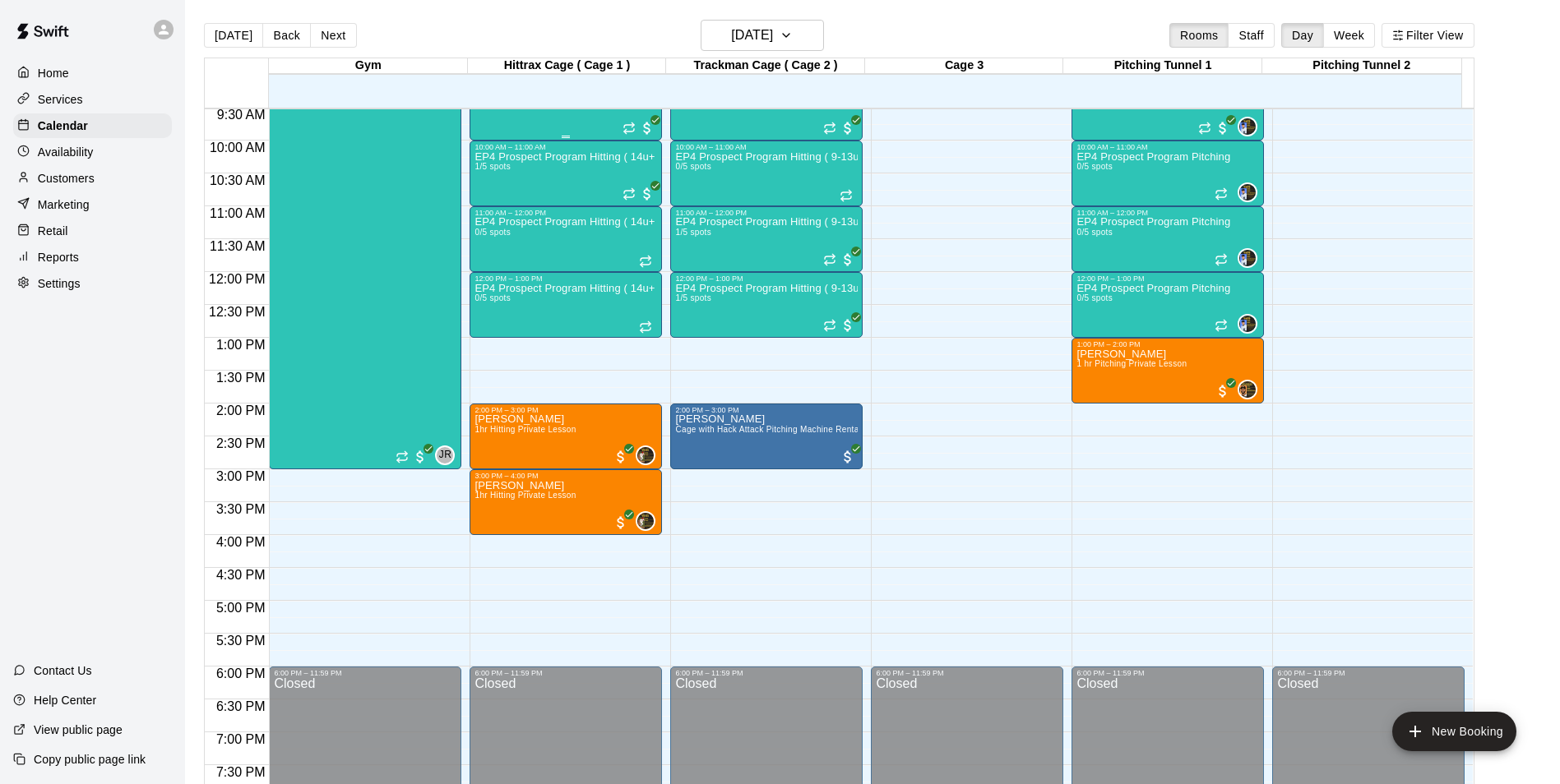
click at [592, 118] on div "EP4 Prospect Program Hitting ( 14u+ Slot ) 1/5 spots" at bounding box center [565, 478] width 183 height 784
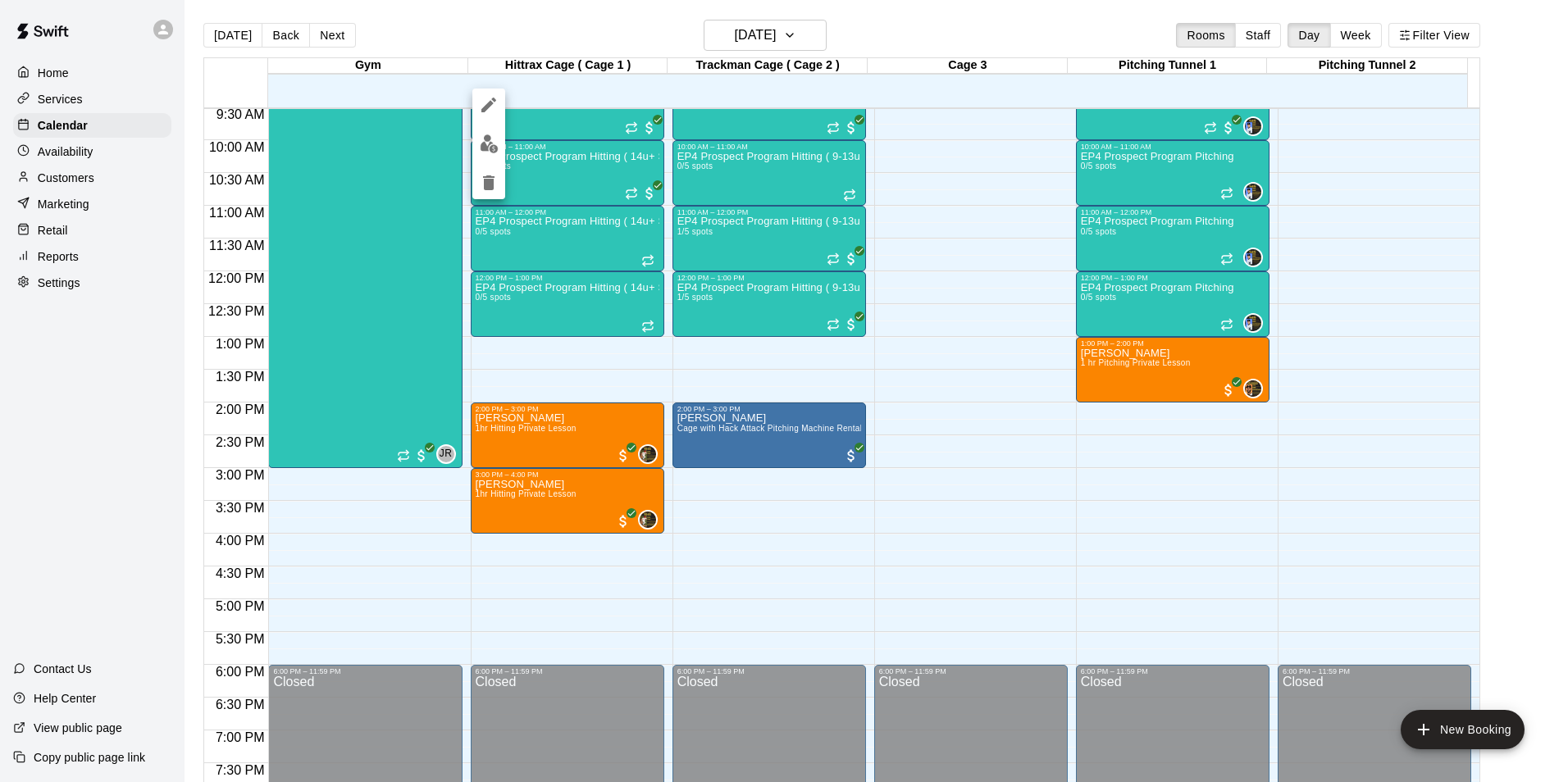
click at [487, 140] on img "edit" at bounding box center [489, 144] width 19 height 19
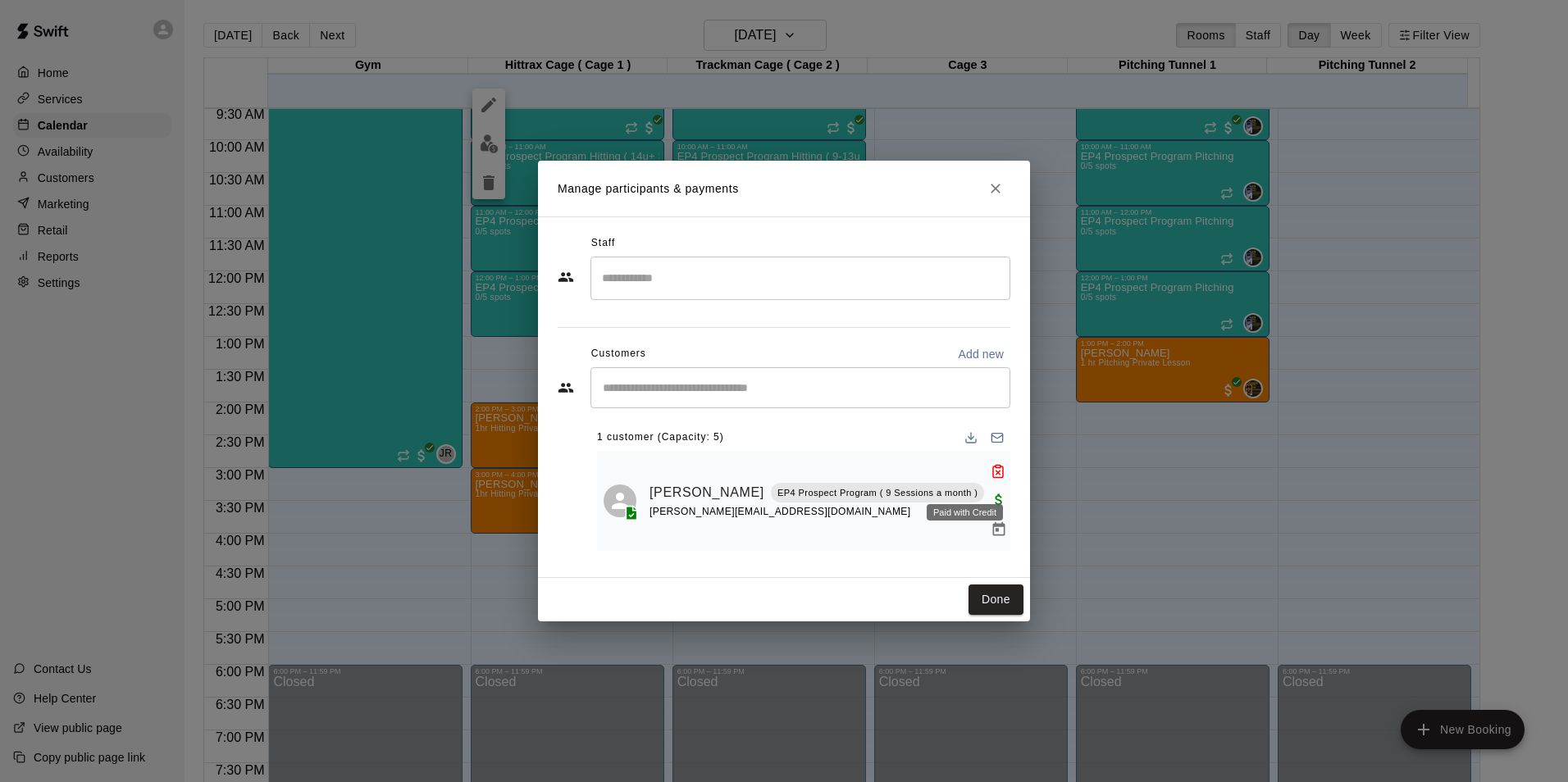
click at [984, 492] on span "Paid with Credit" at bounding box center [999, 499] width 30 height 14
click at [993, 522] on icon "Manage bookings & payment" at bounding box center [999, 528] width 12 height 14
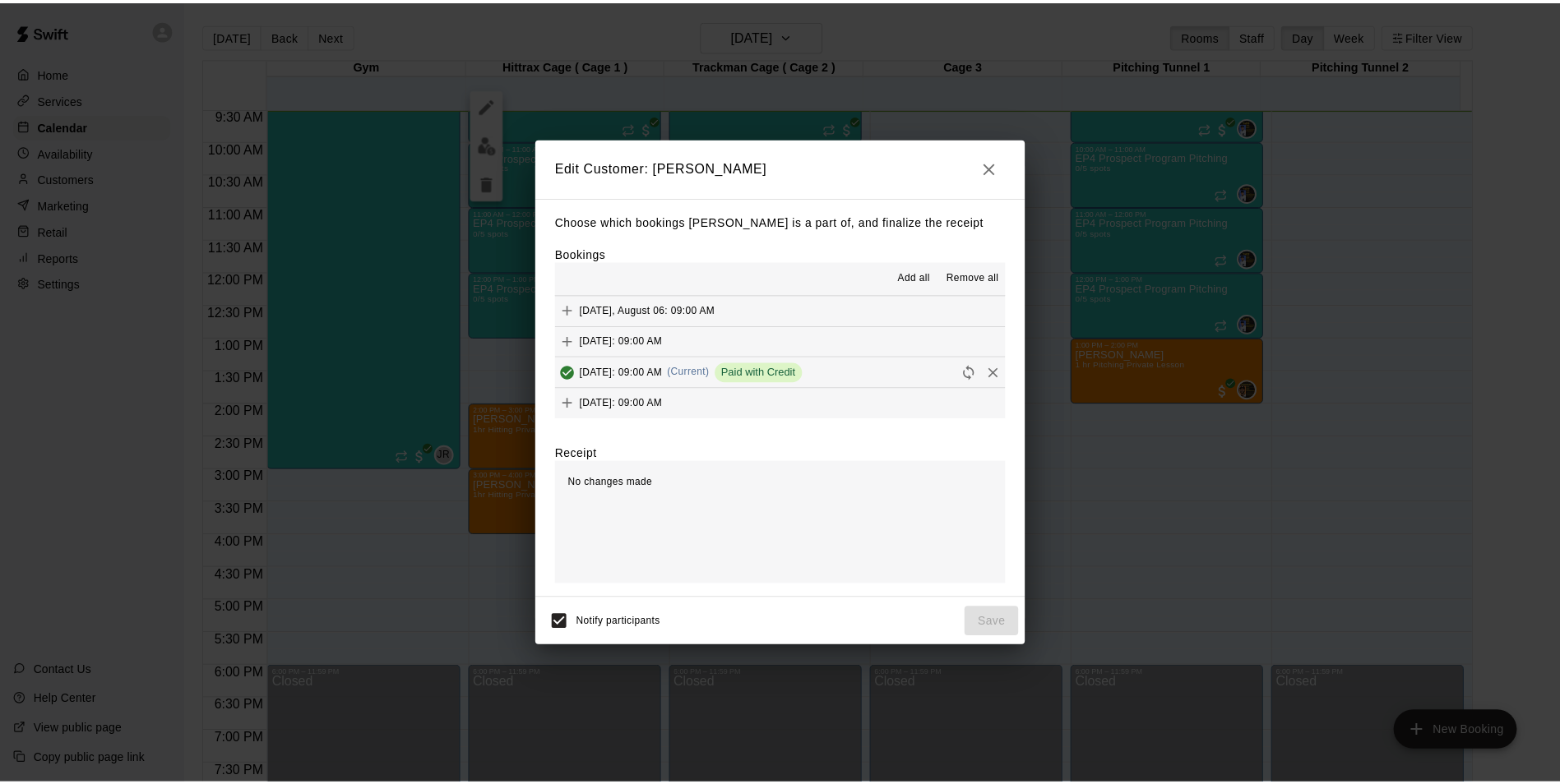
scroll to position [155, 0]
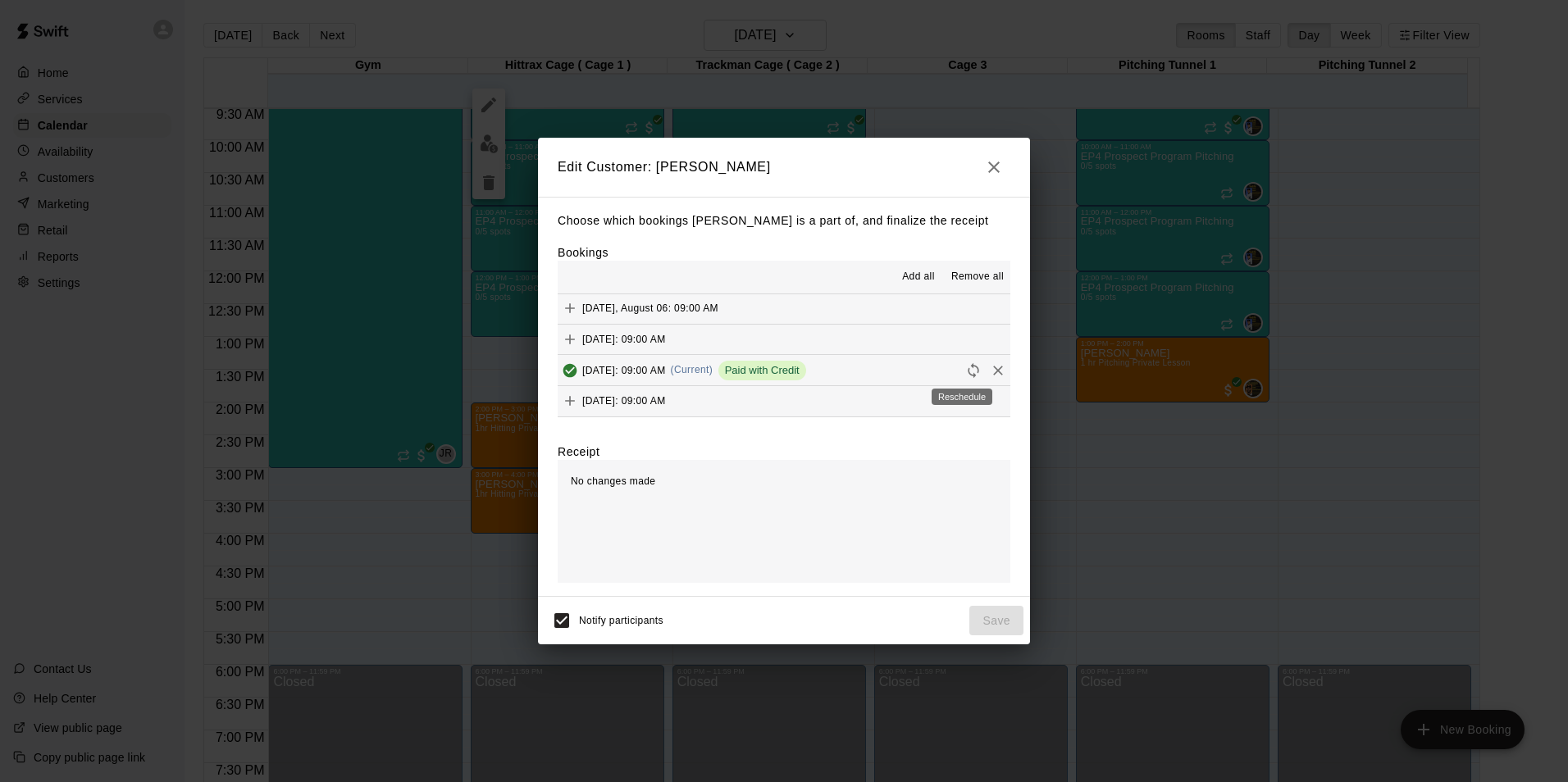
click at [965, 369] on icon "Reschedule" at bounding box center [973, 371] width 17 height 17
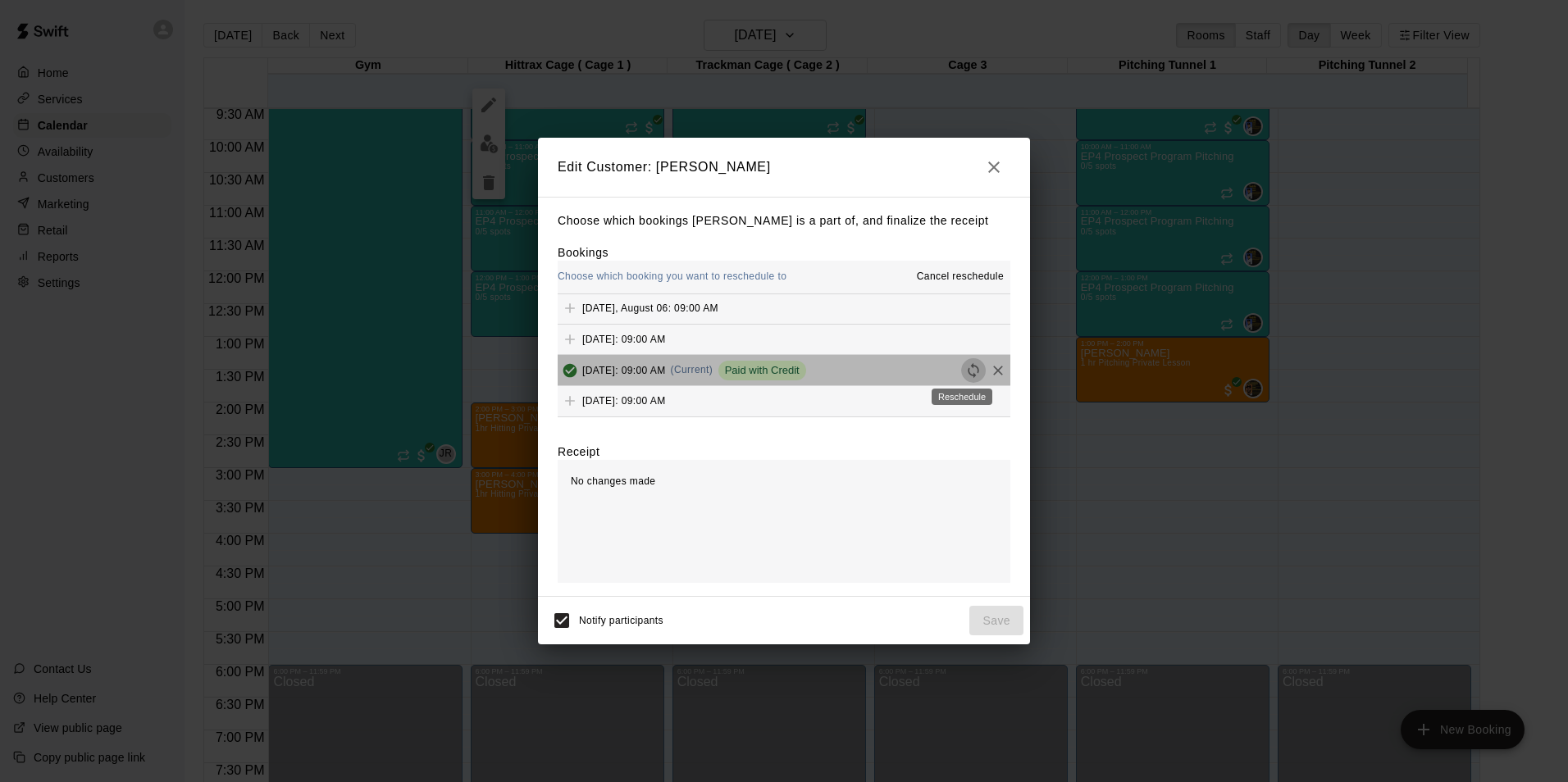
click at [965, 371] on icon "Reschedule" at bounding box center [973, 371] width 17 height 17
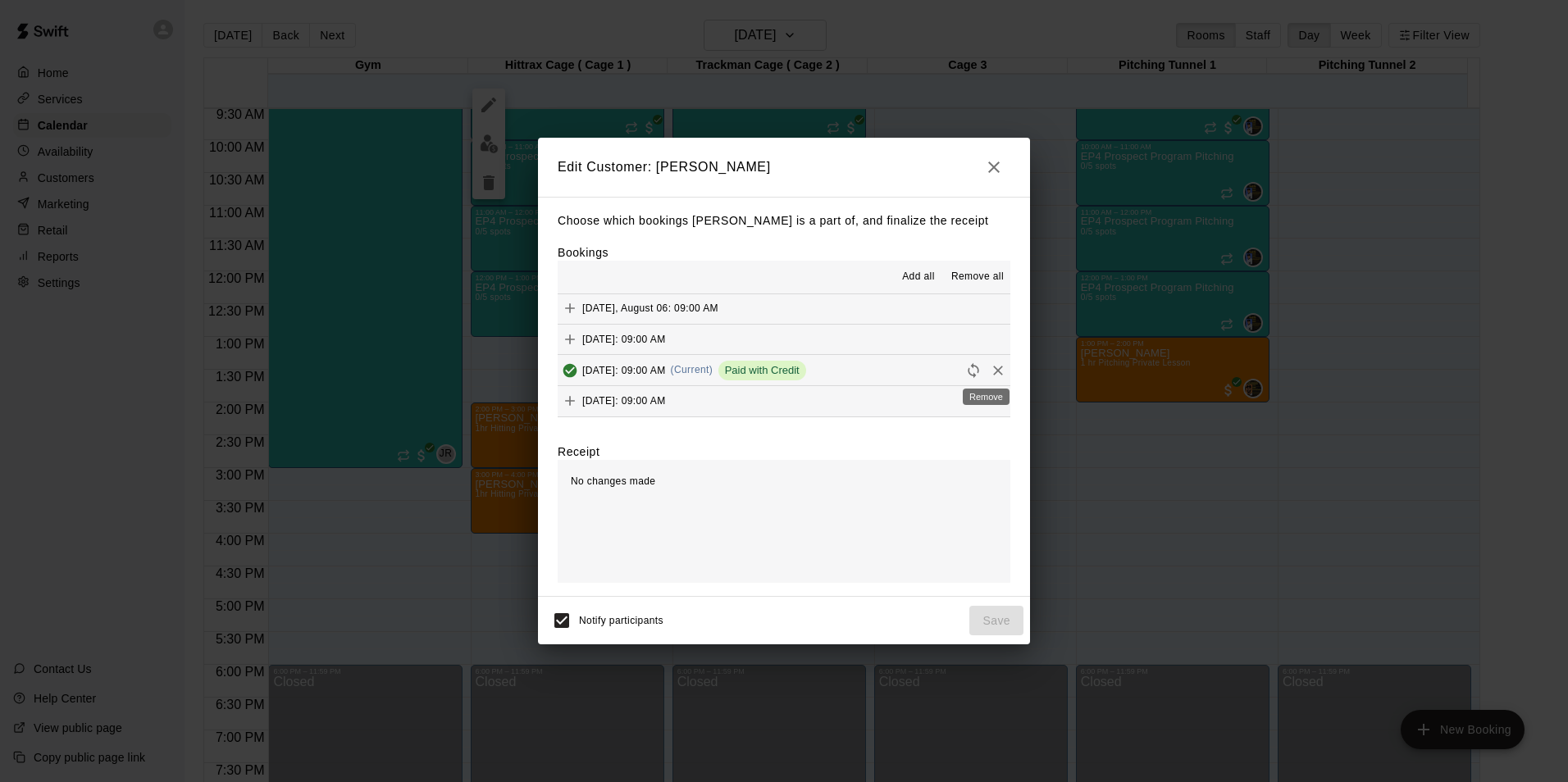
click at [993, 369] on icon "Remove" at bounding box center [998, 371] width 10 height 10
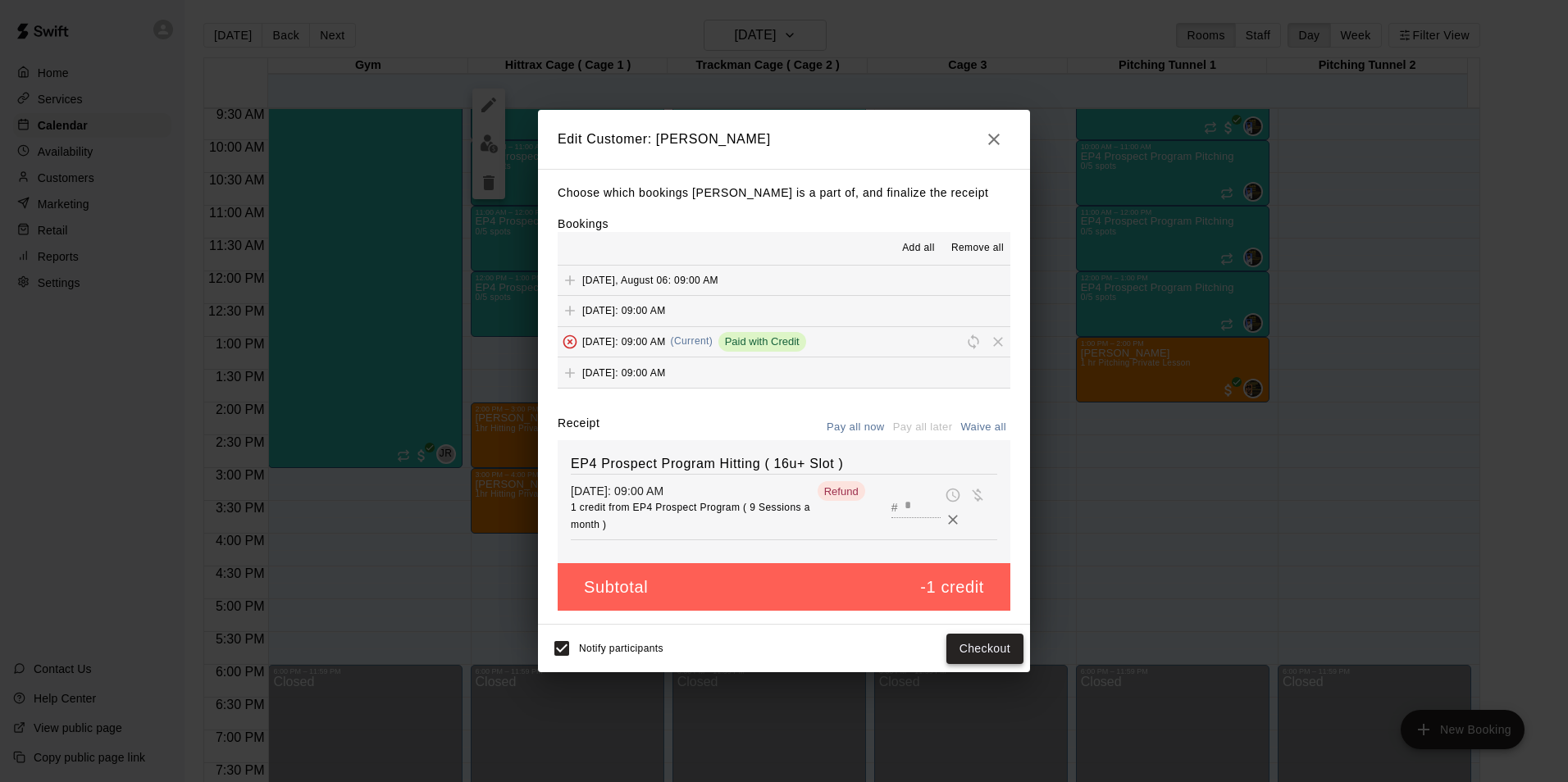
click at [990, 654] on button "Checkout" at bounding box center [985, 648] width 77 height 31
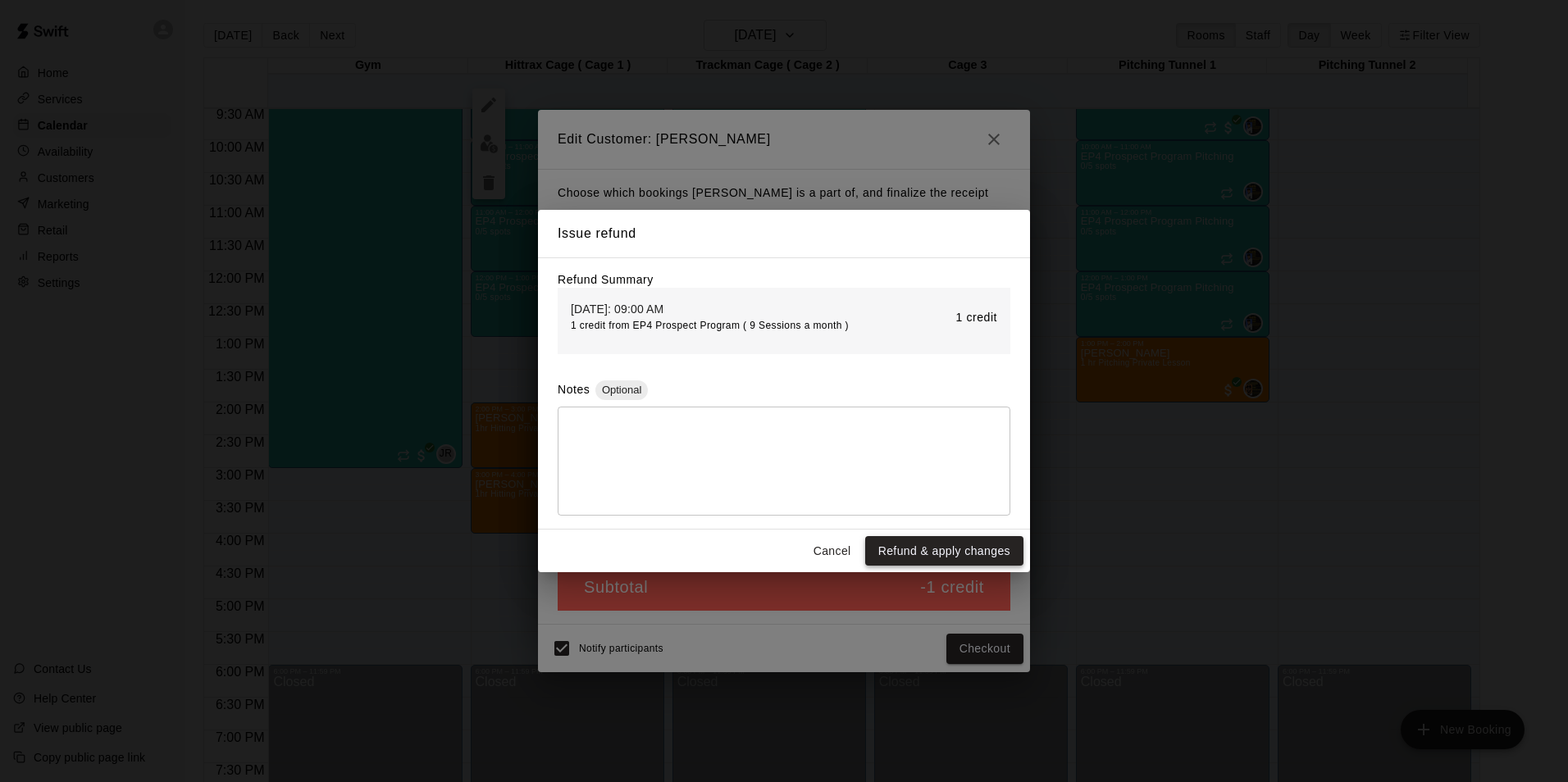
click at [915, 553] on button "Refund & apply changes" at bounding box center [944, 551] width 158 height 31
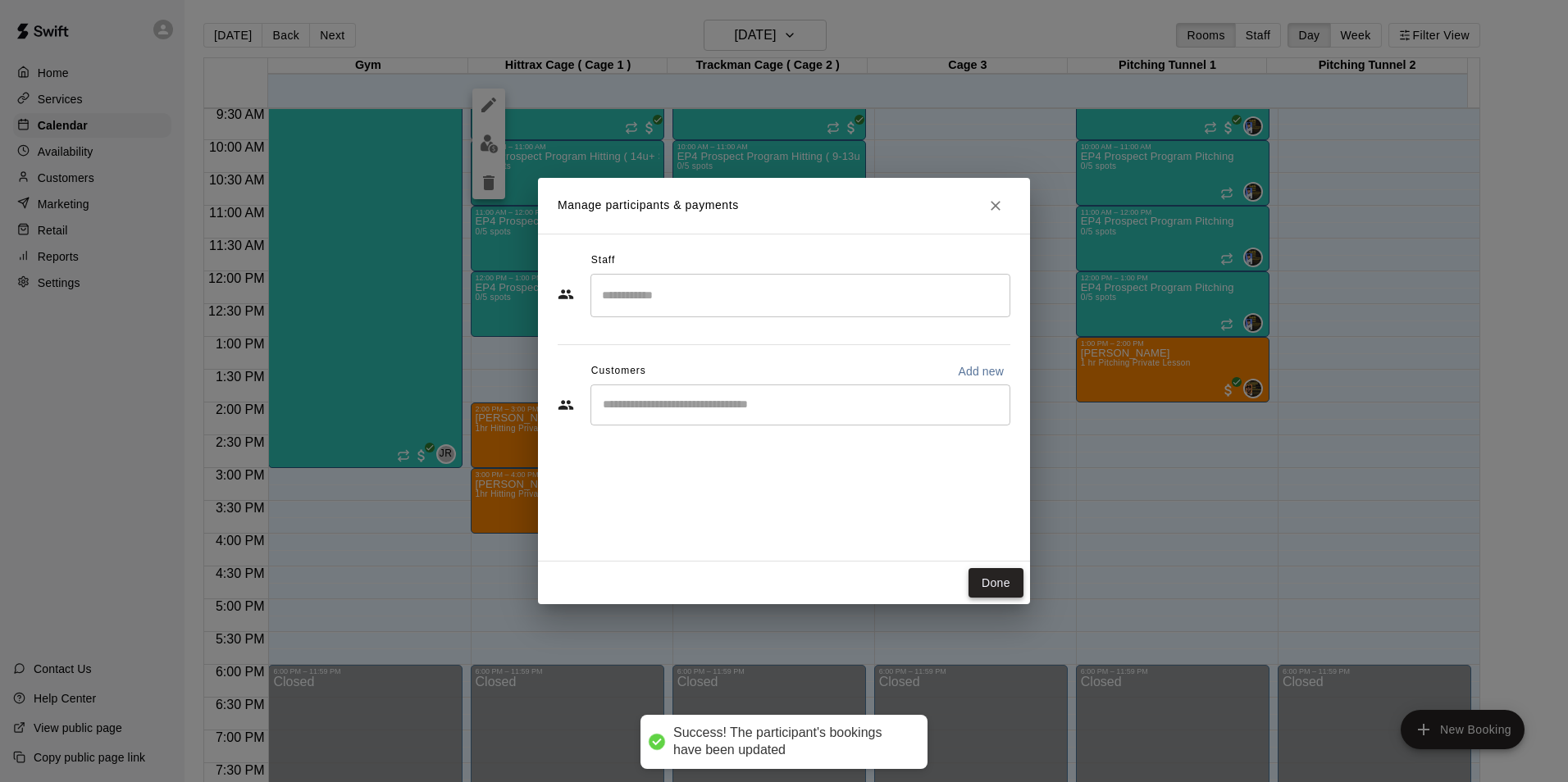
click at [993, 583] on button "Done" at bounding box center [996, 583] width 55 height 31
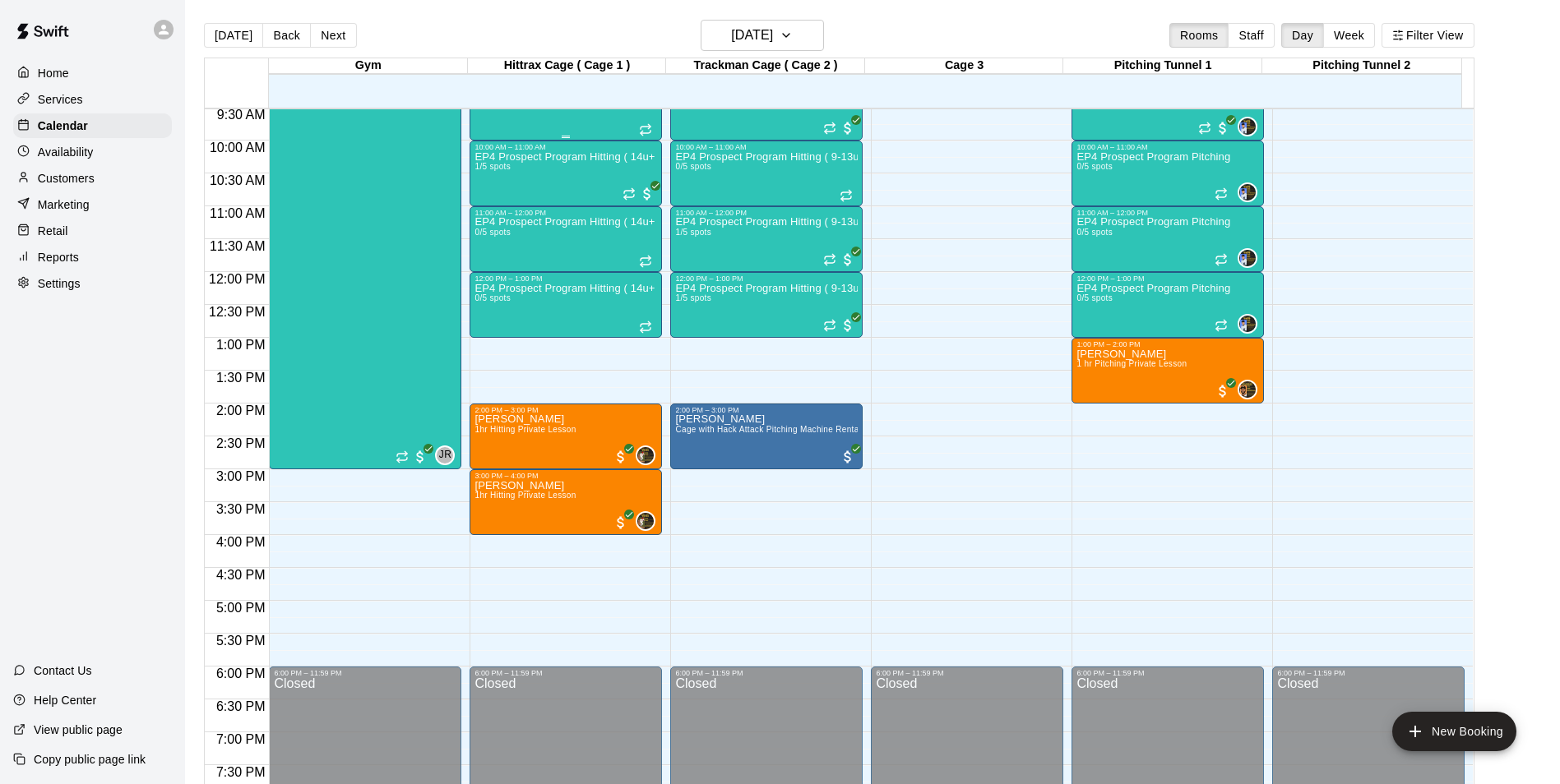
click at [563, 113] on div "EP4 Prospect Program Hitting ( 14u+ Slot ) 0/5 spots" at bounding box center [565, 478] width 183 height 784
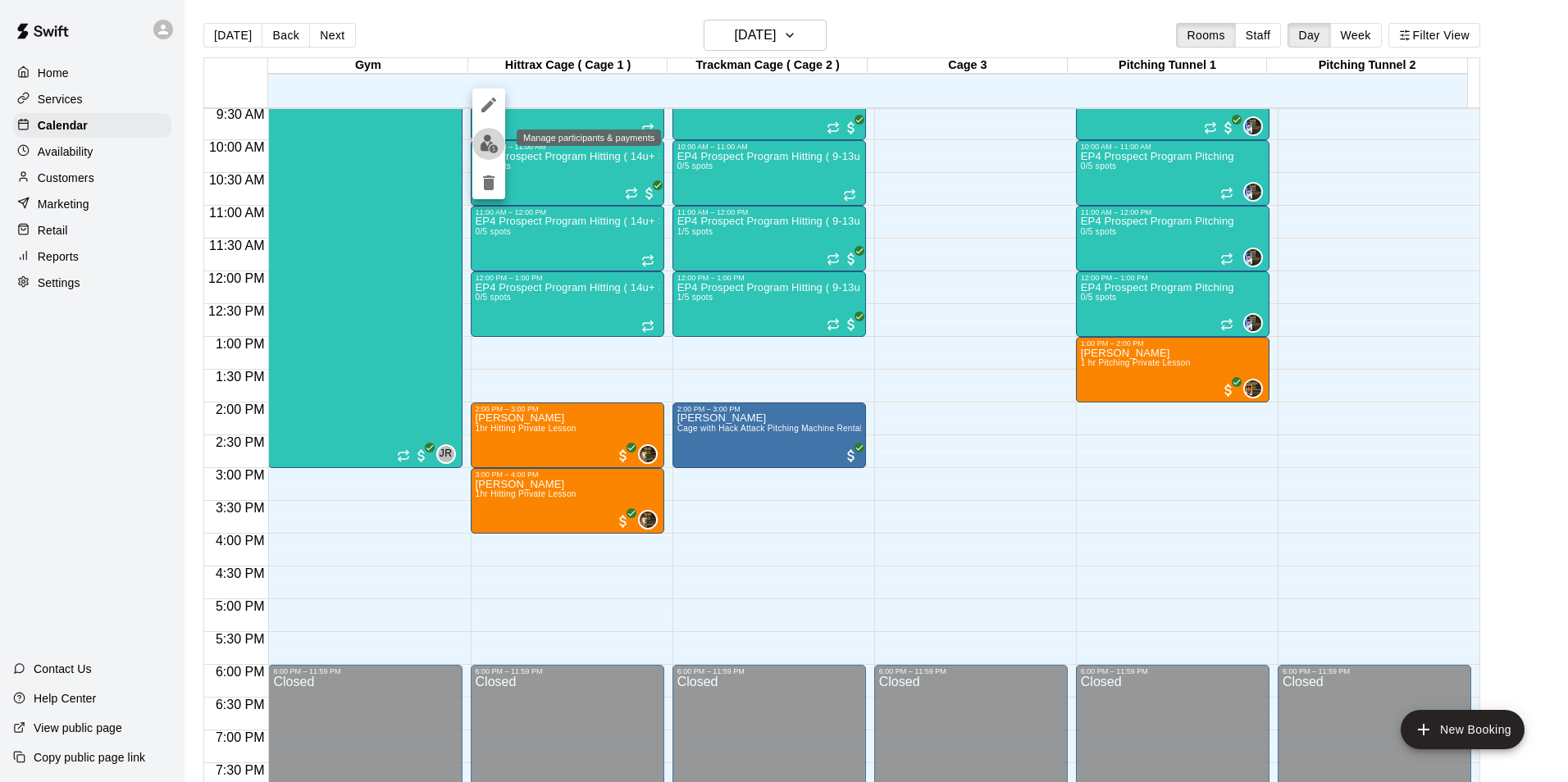
click at [487, 137] on img "edit" at bounding box center [489, 144] width 19 height 19
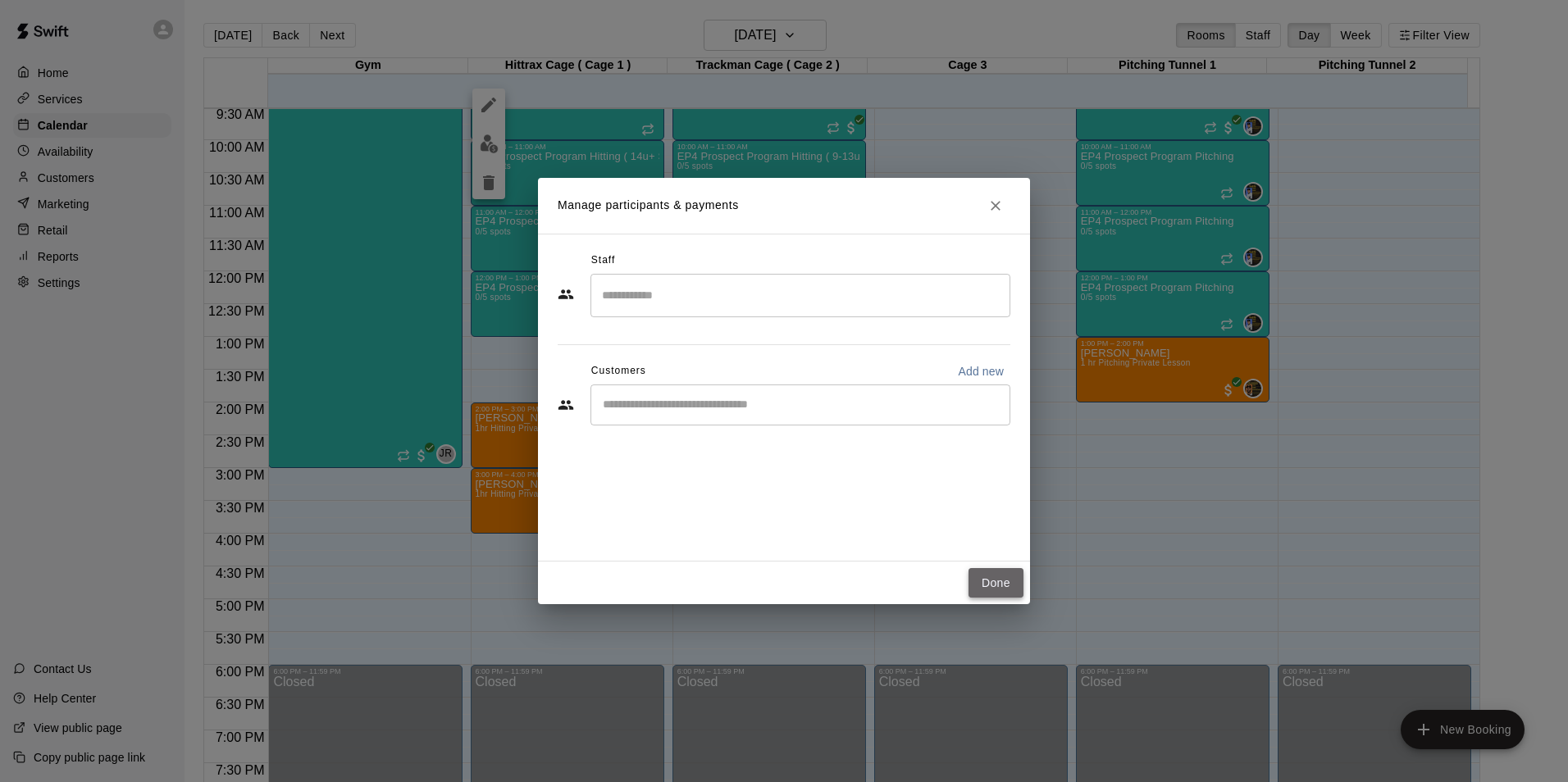
click at [1004, 584] on button "Done" at bounding box center [996, 583] width 55 height 31
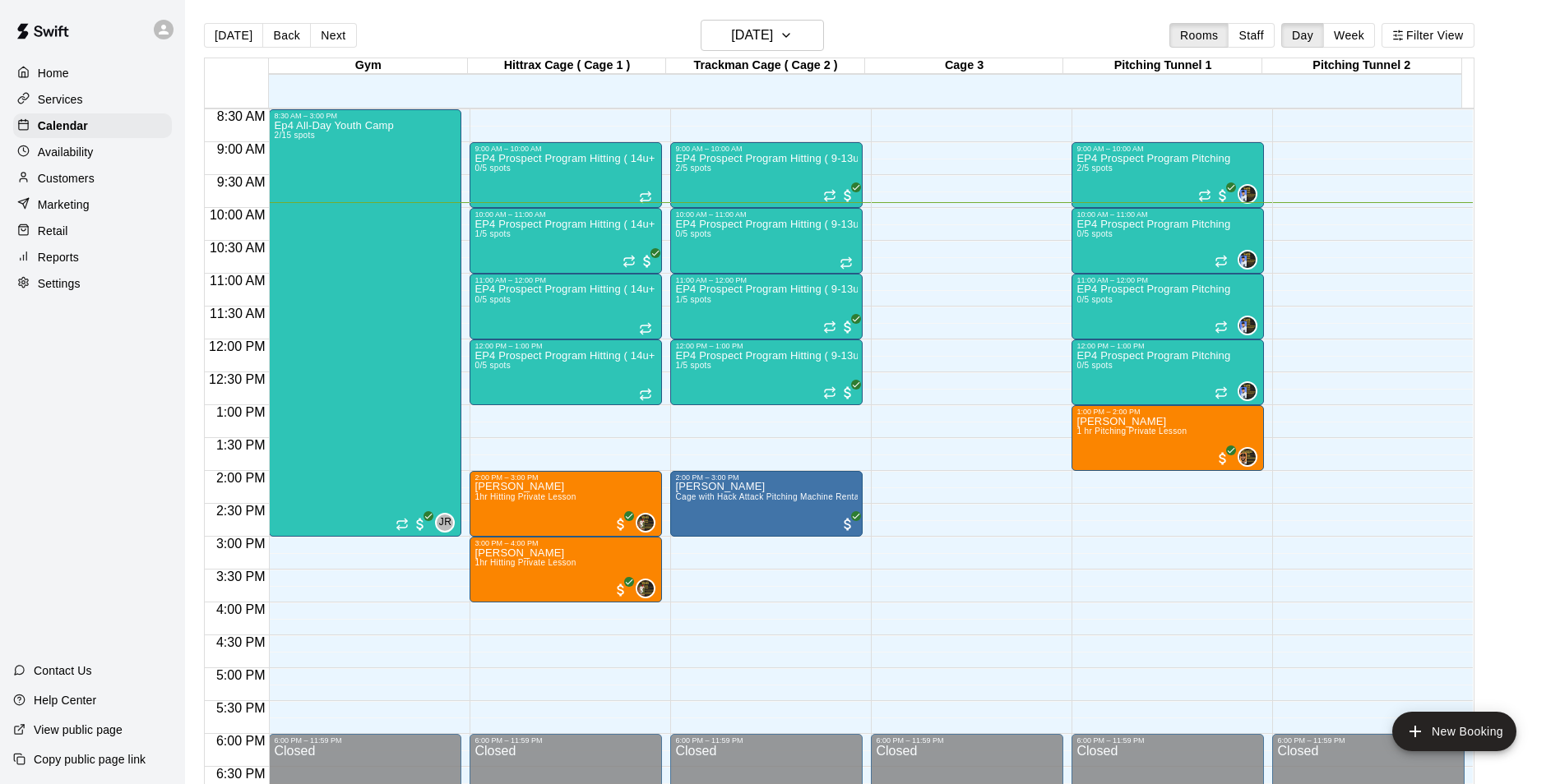
scroll to position [298, 0]
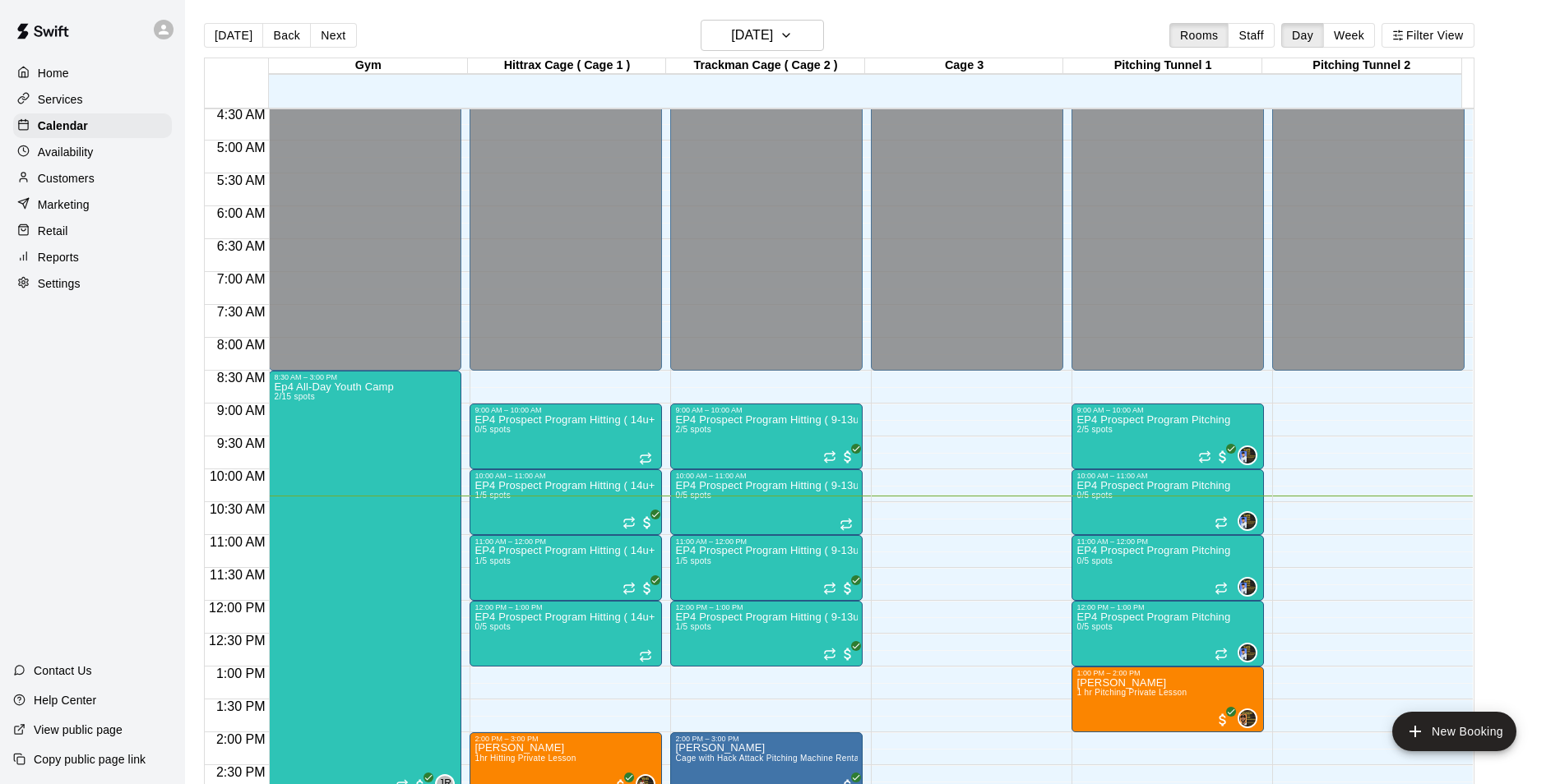
click at [52, 157] on p "Availability" at bounding box center [66, 152] width 56 height 17
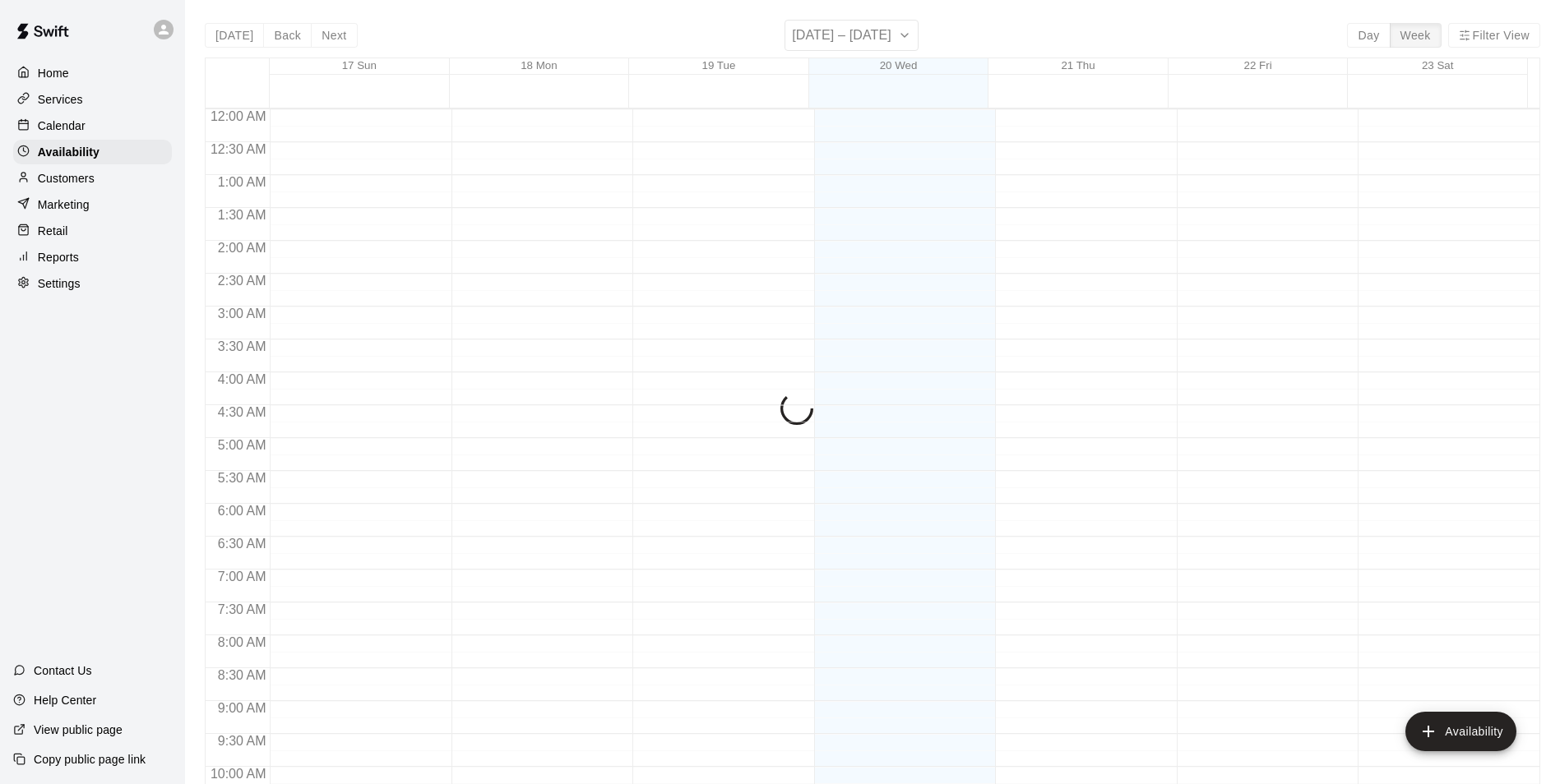
scroll to position [684, 0]
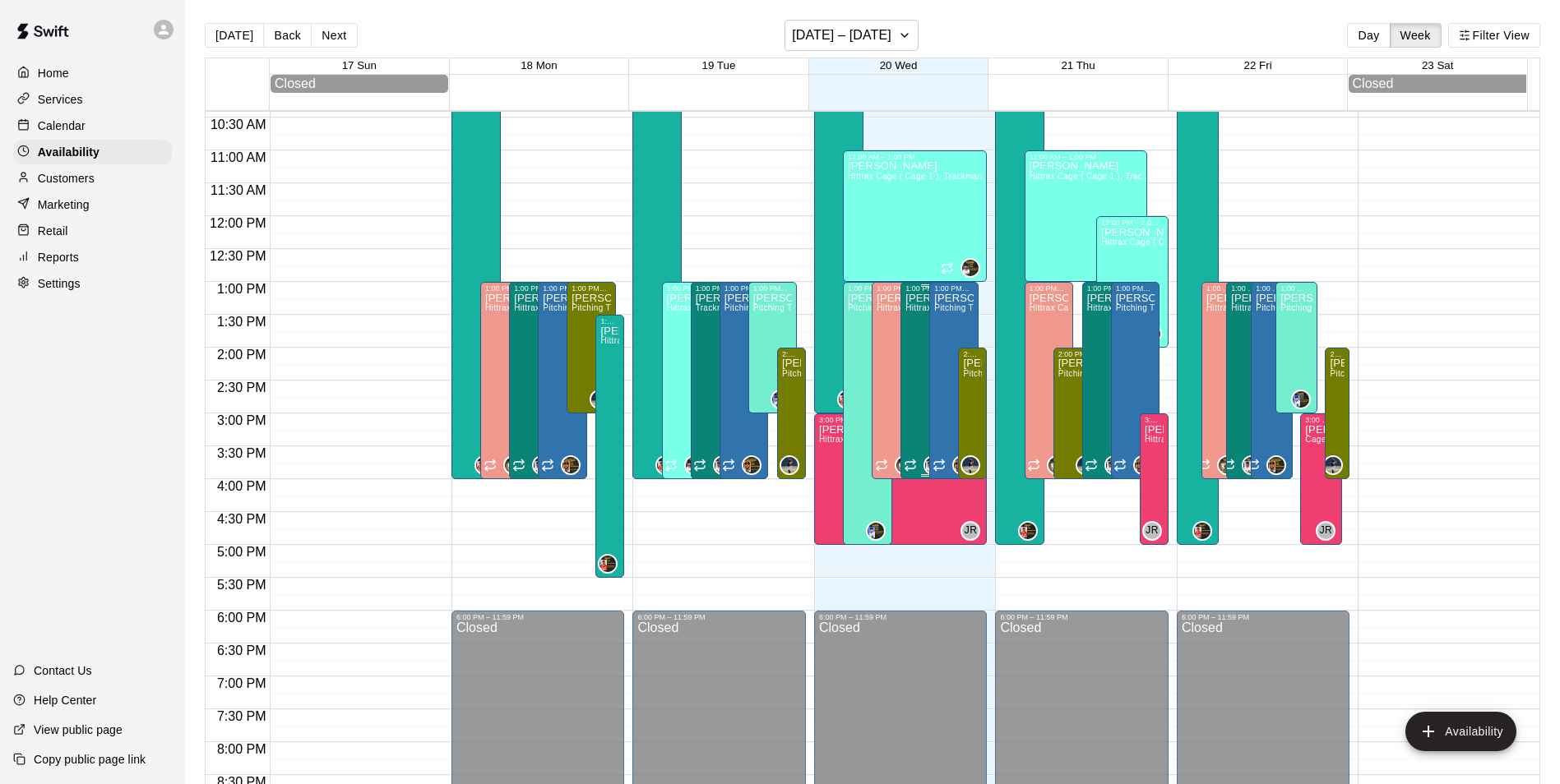
click at [909, 312] on span "Hittrax Cage ( Cage 1 ), Cage 3, Trackman Cage ( Cage 2 )" at bounding box center [1022, 308] width 233 height 9
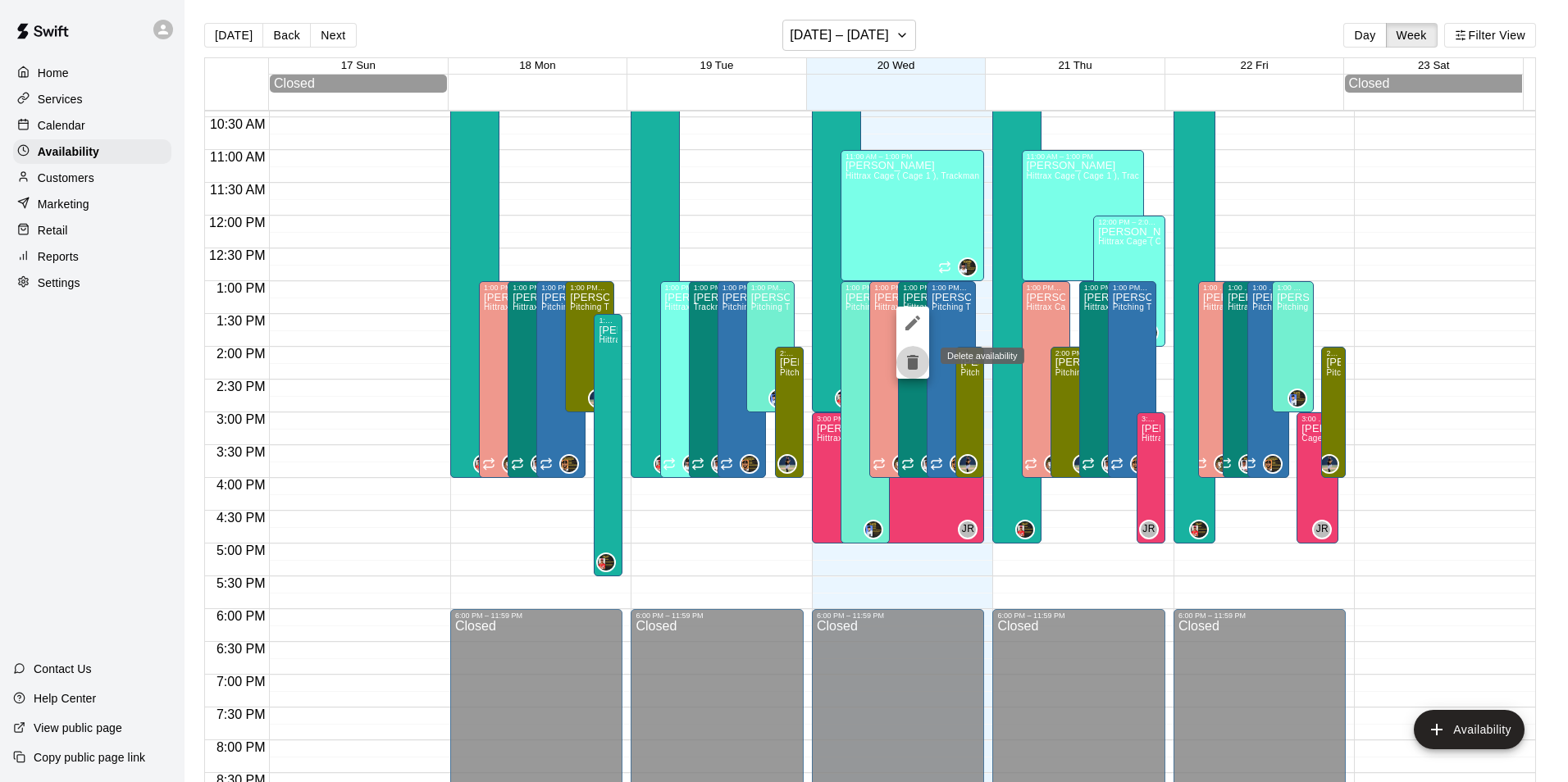
click at [913, 358] on icon "delete" at bounding box center [912, 362] width 11 height 15
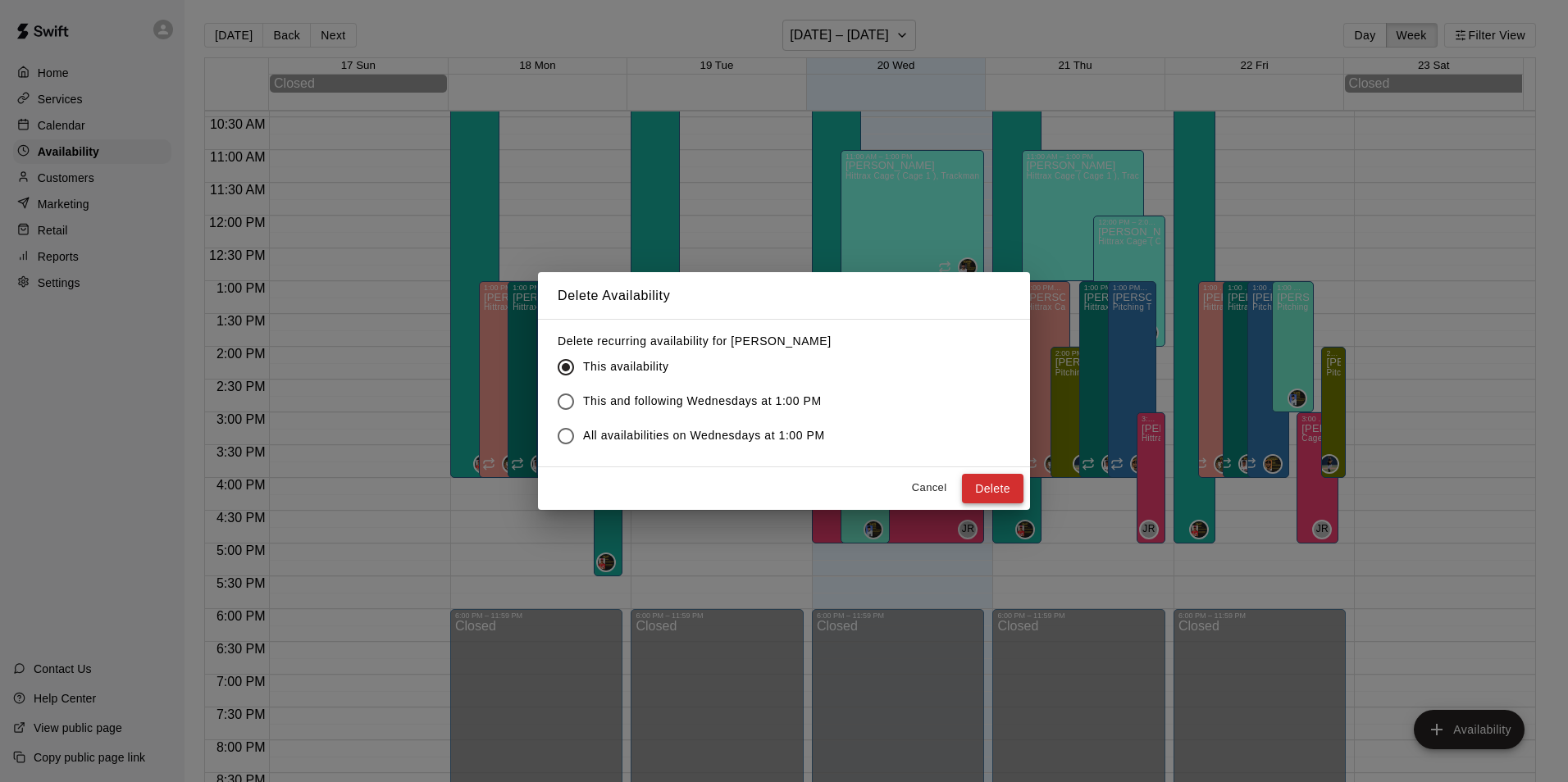
click at [998, 488] on button "Delete" at bounding box center [993, 489] width 61 height 31
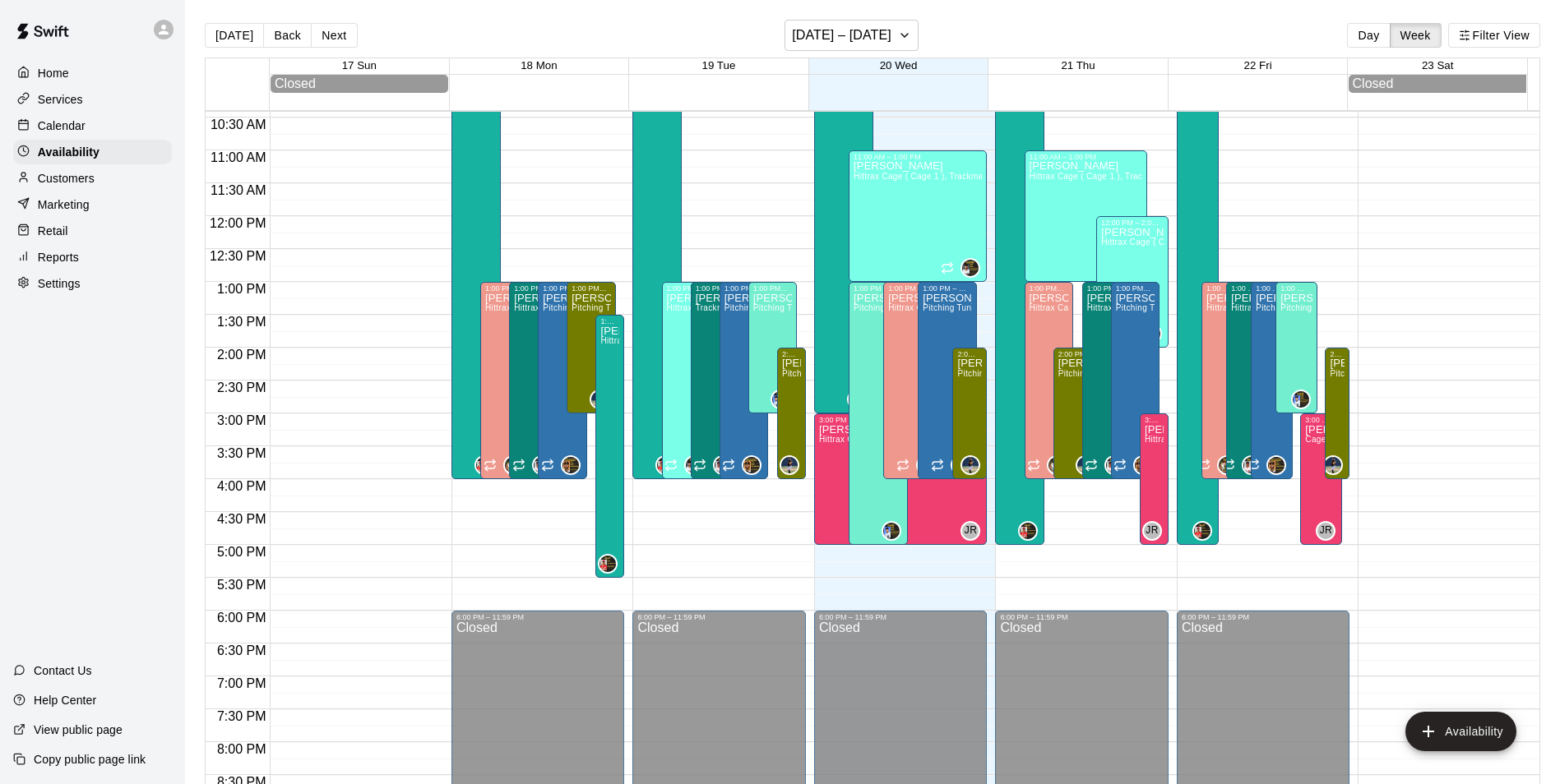
click at [38, 129] on p "Calendar" at bounding box center [61, 126] width 47 height 17
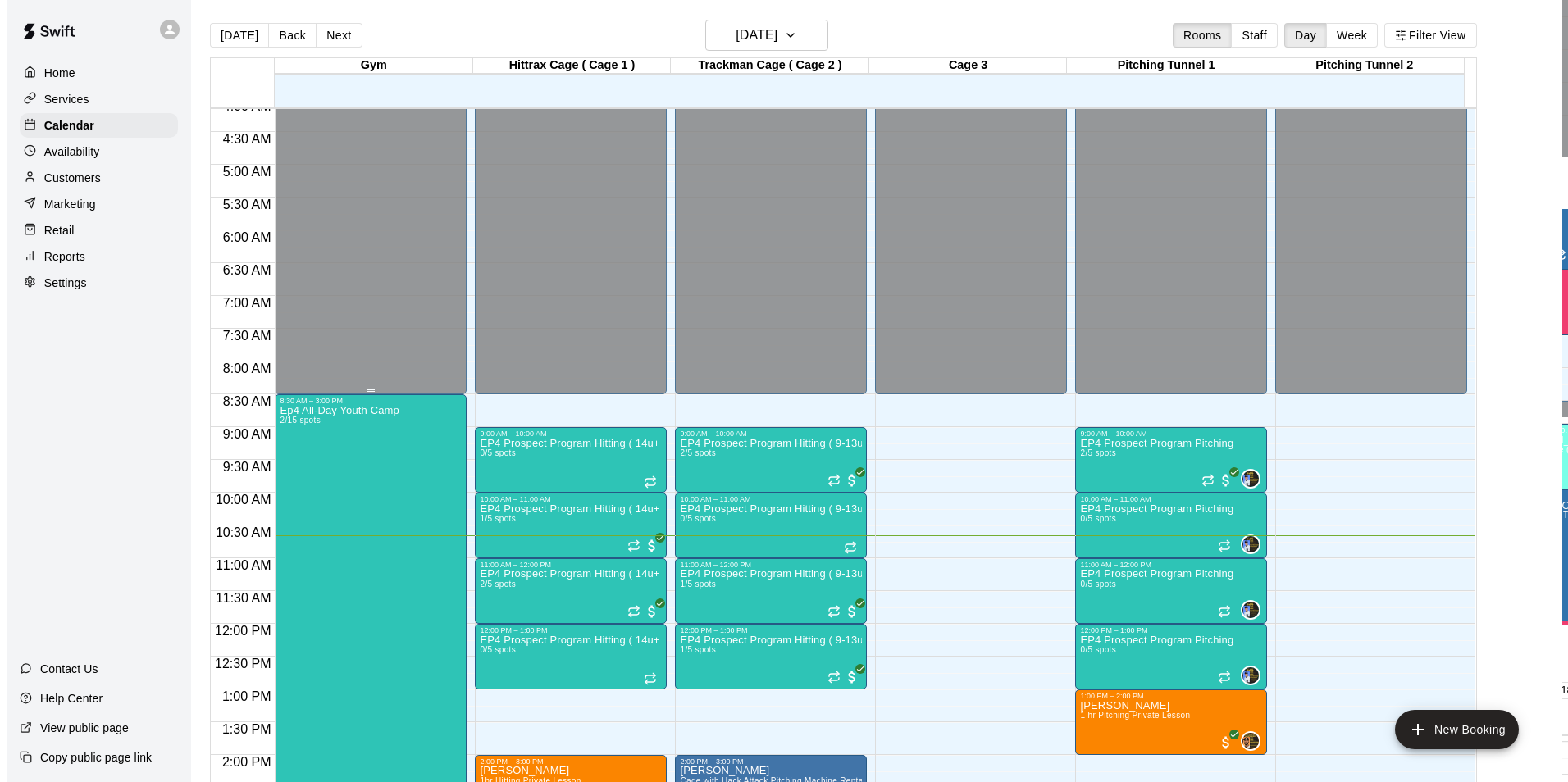
scroll to position [602, 0]
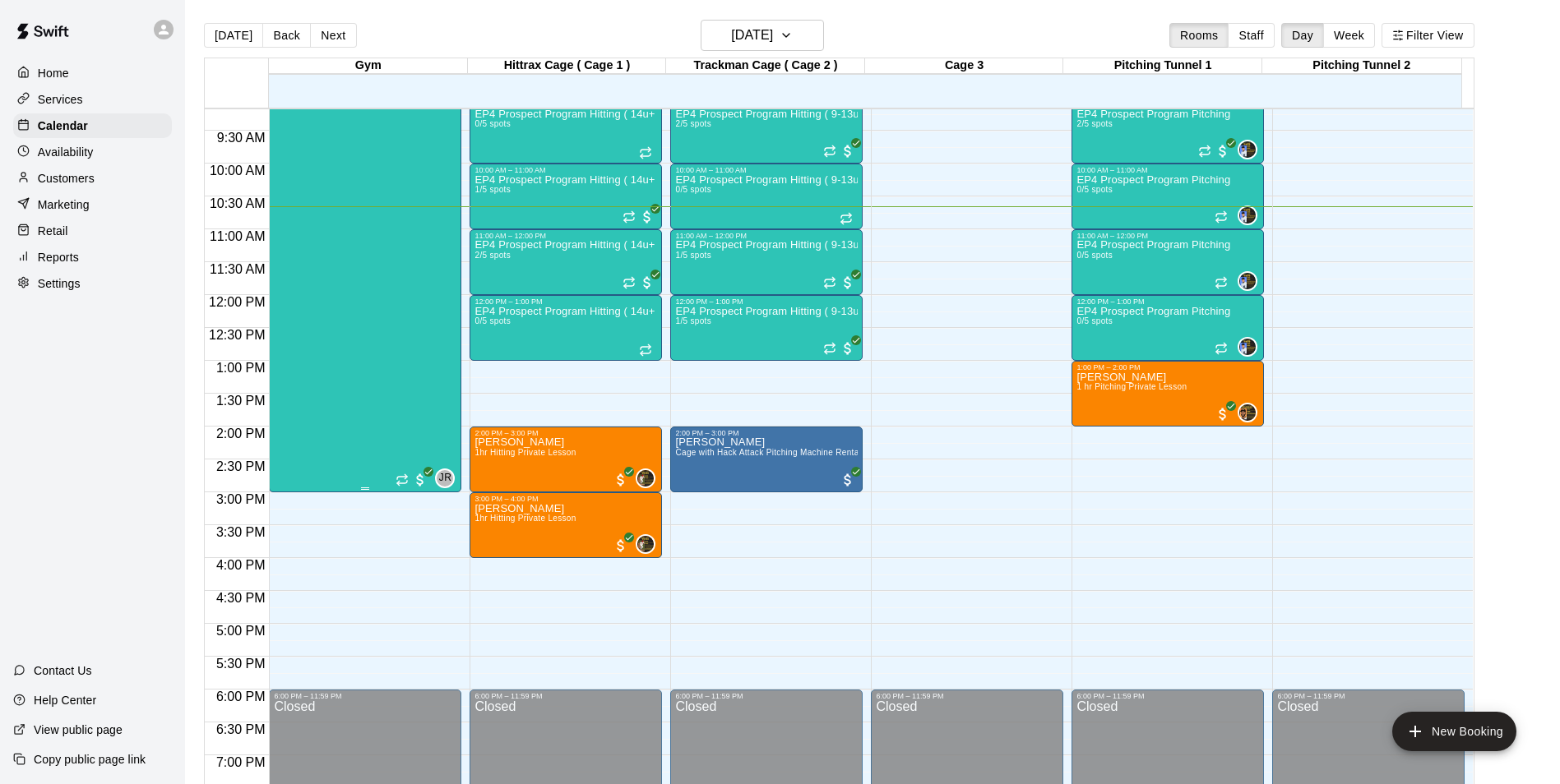
click at [362, 384] on div "Ep4 All-Day Youth Camp 2/15 spots" at bounding box center [333, 467] width 119 height 784
click at [290, 133] on img "edit" at bounding box center [290, 134] width 19 height 19
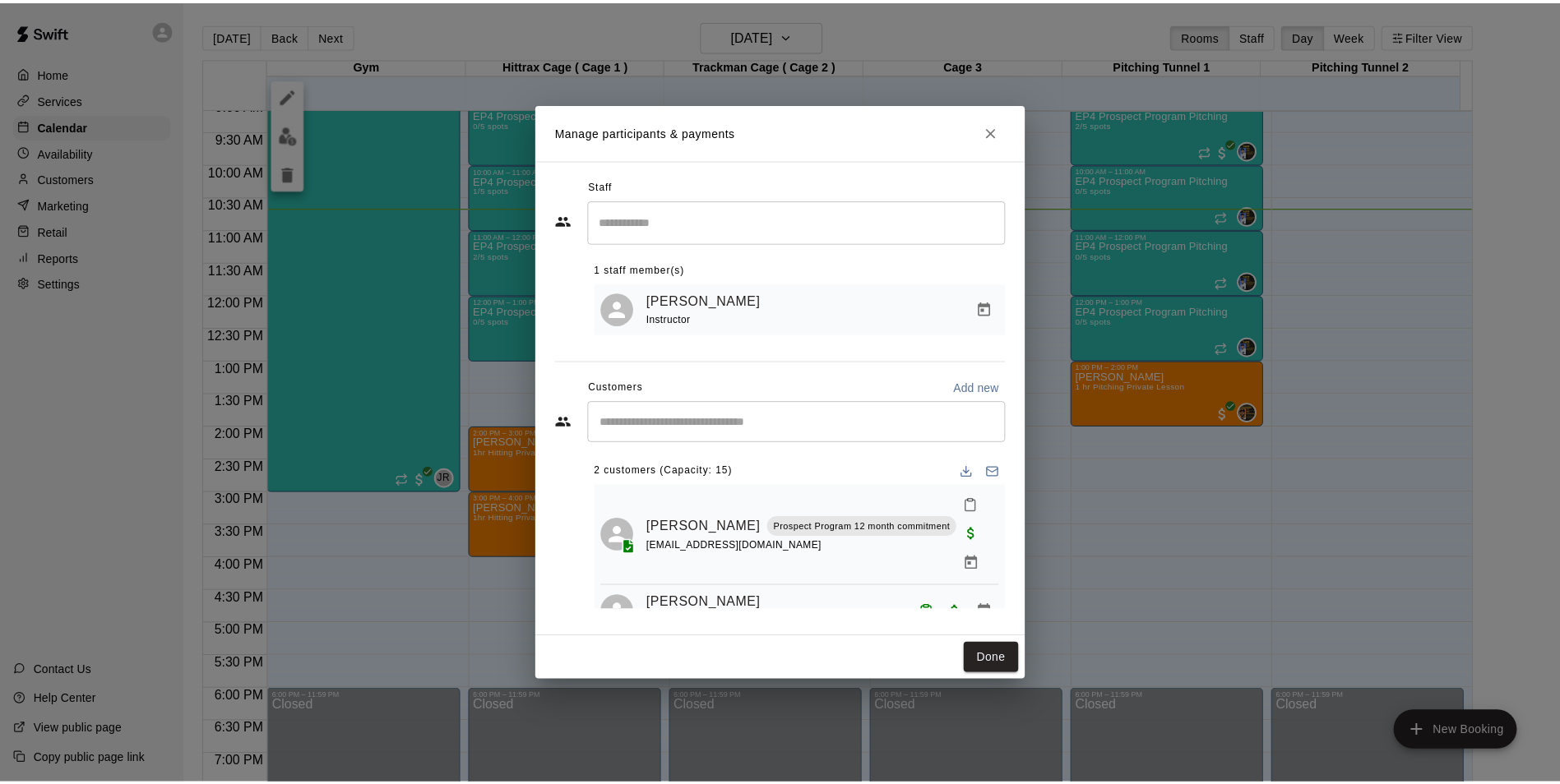
scroll to position [12, 0]
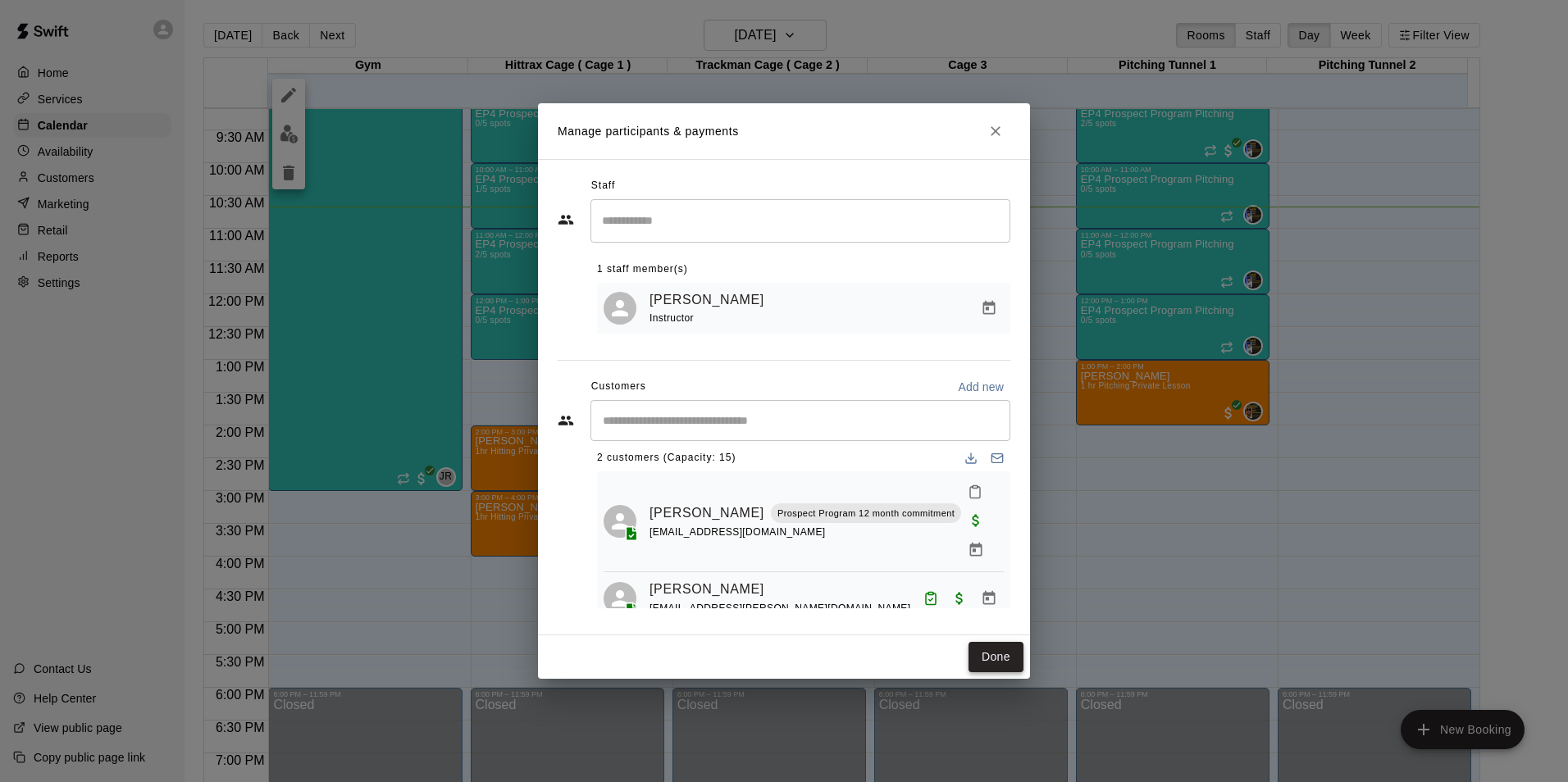
click at [996, 661] on button "Done" at bounding box center [996, 657] width 55 height 31
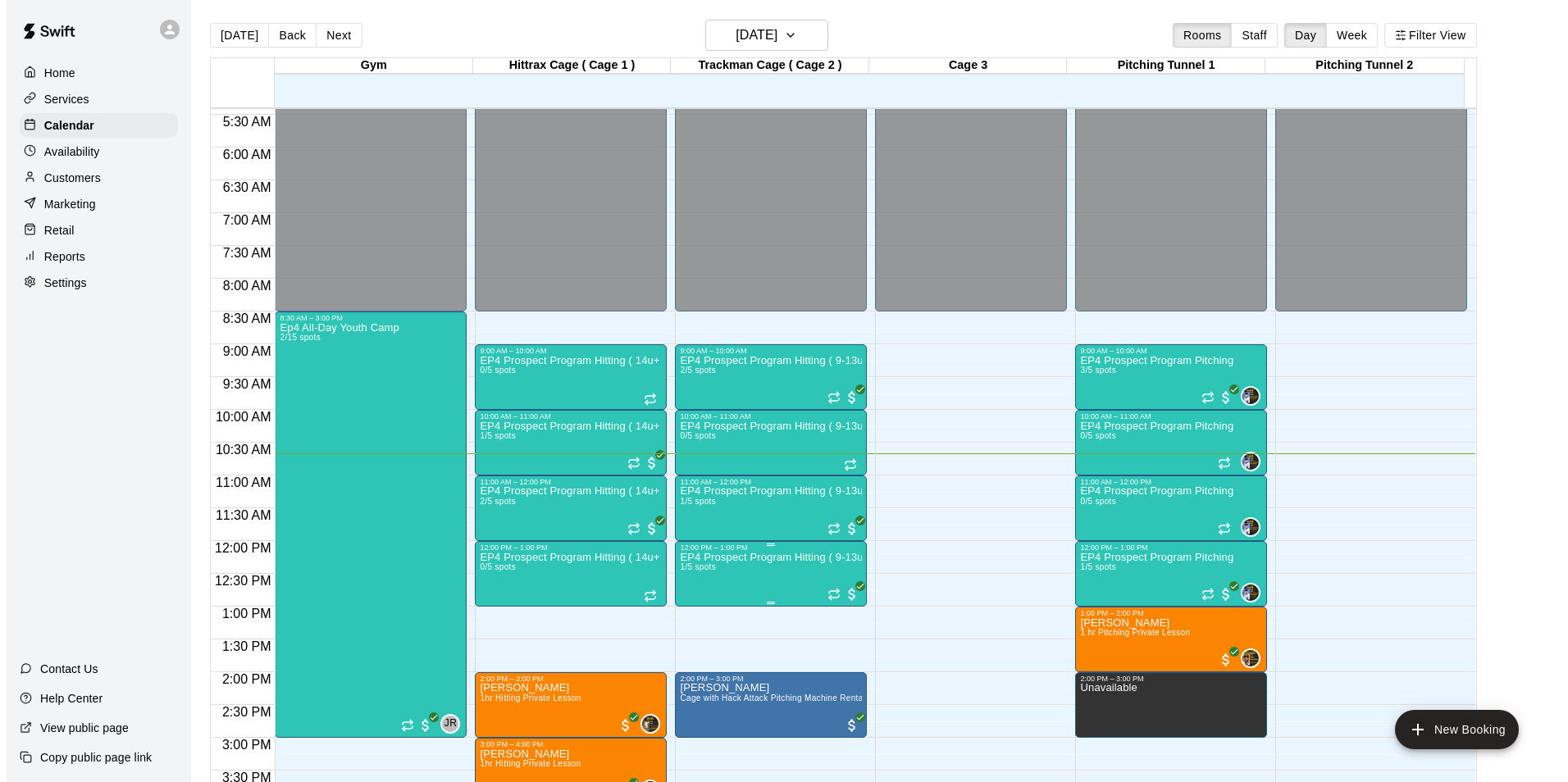
scroll to position [356, 0]
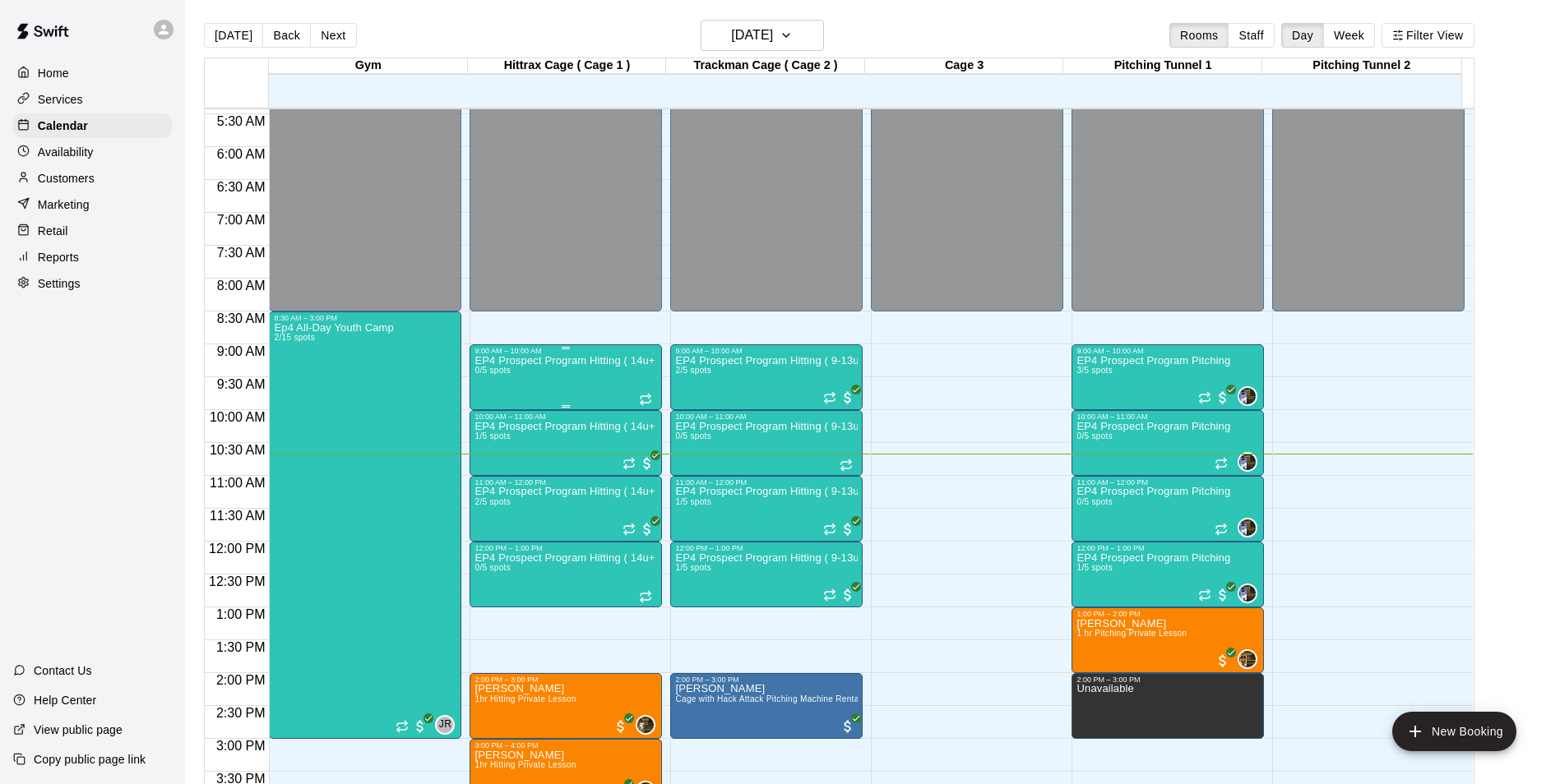
click at [582, 378] on div "EP4 Prospect Program Hitting ( 14u+ Slot ) 0/5 spots" at bounding box center [565, 747] width 183 height 784
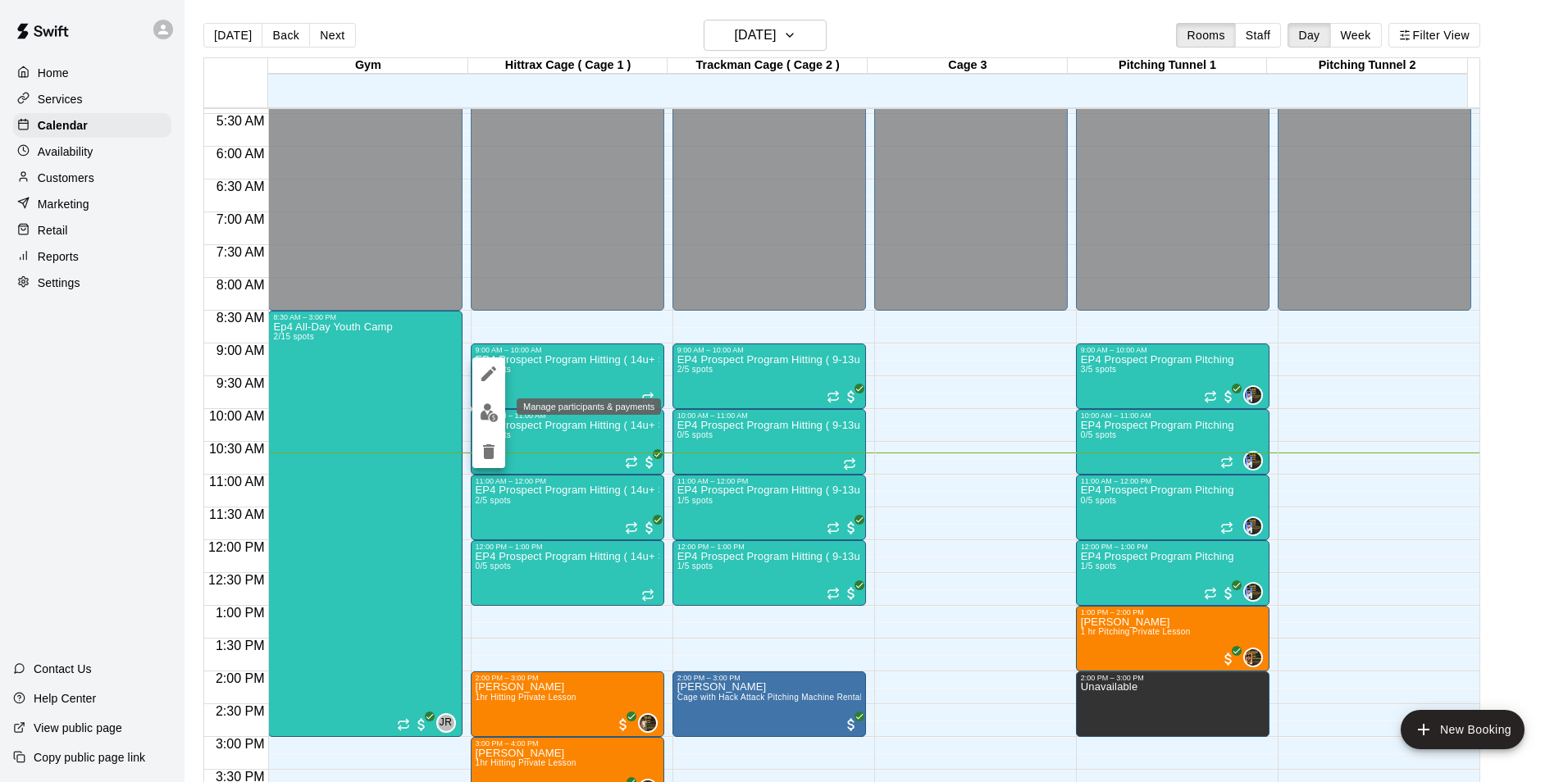
click at [482, 407] on img "edit" at bounding box center [489, 412] width 19 height 19
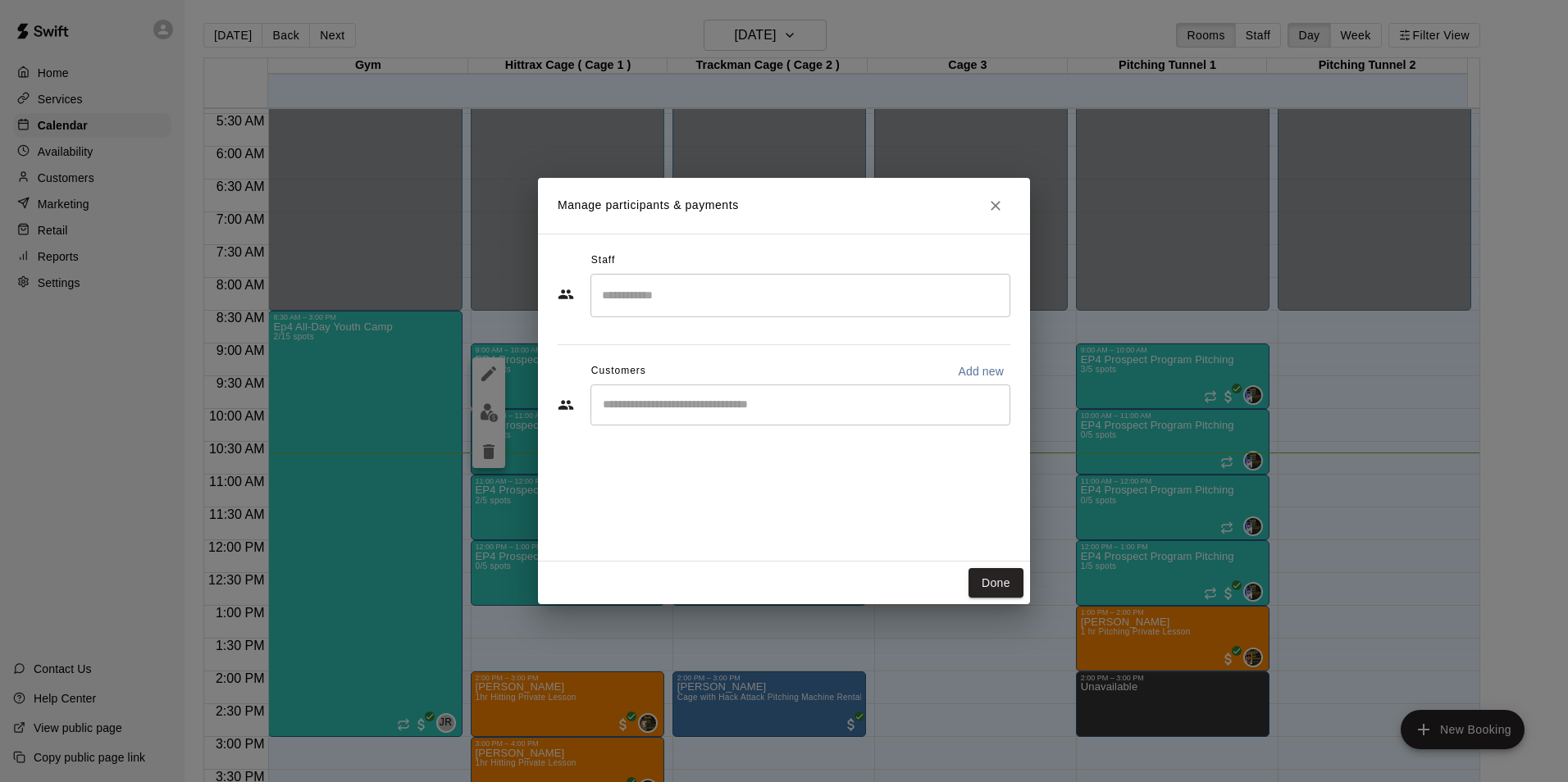
click at [634, 302] on input "Search staff" at bounding box center [801, 295] width 405 height 29
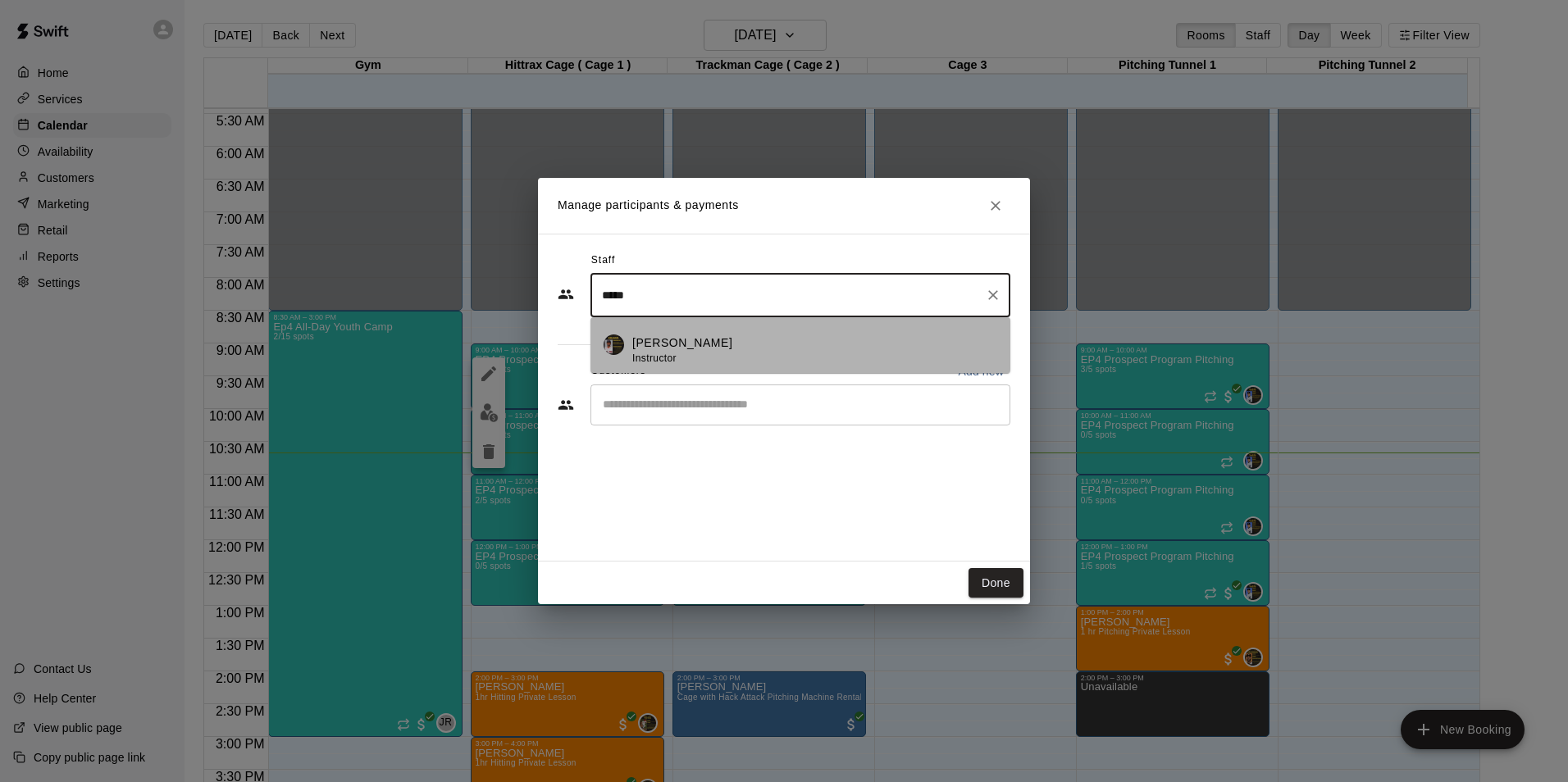
click at [656, 345] on p "[PERSON_NAME]" at bounding box center [683, 343] width 100 height 18
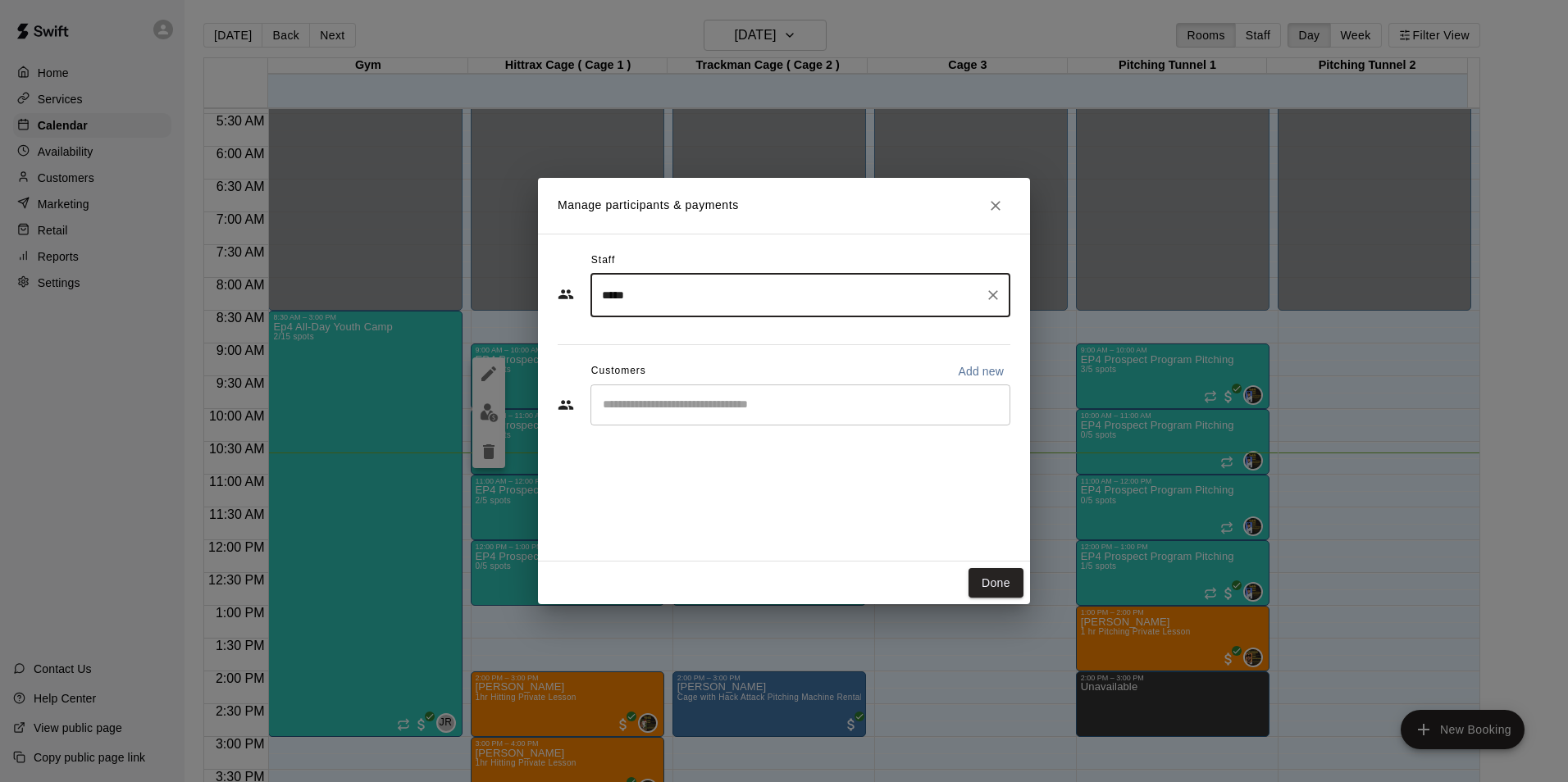
type input "*****"
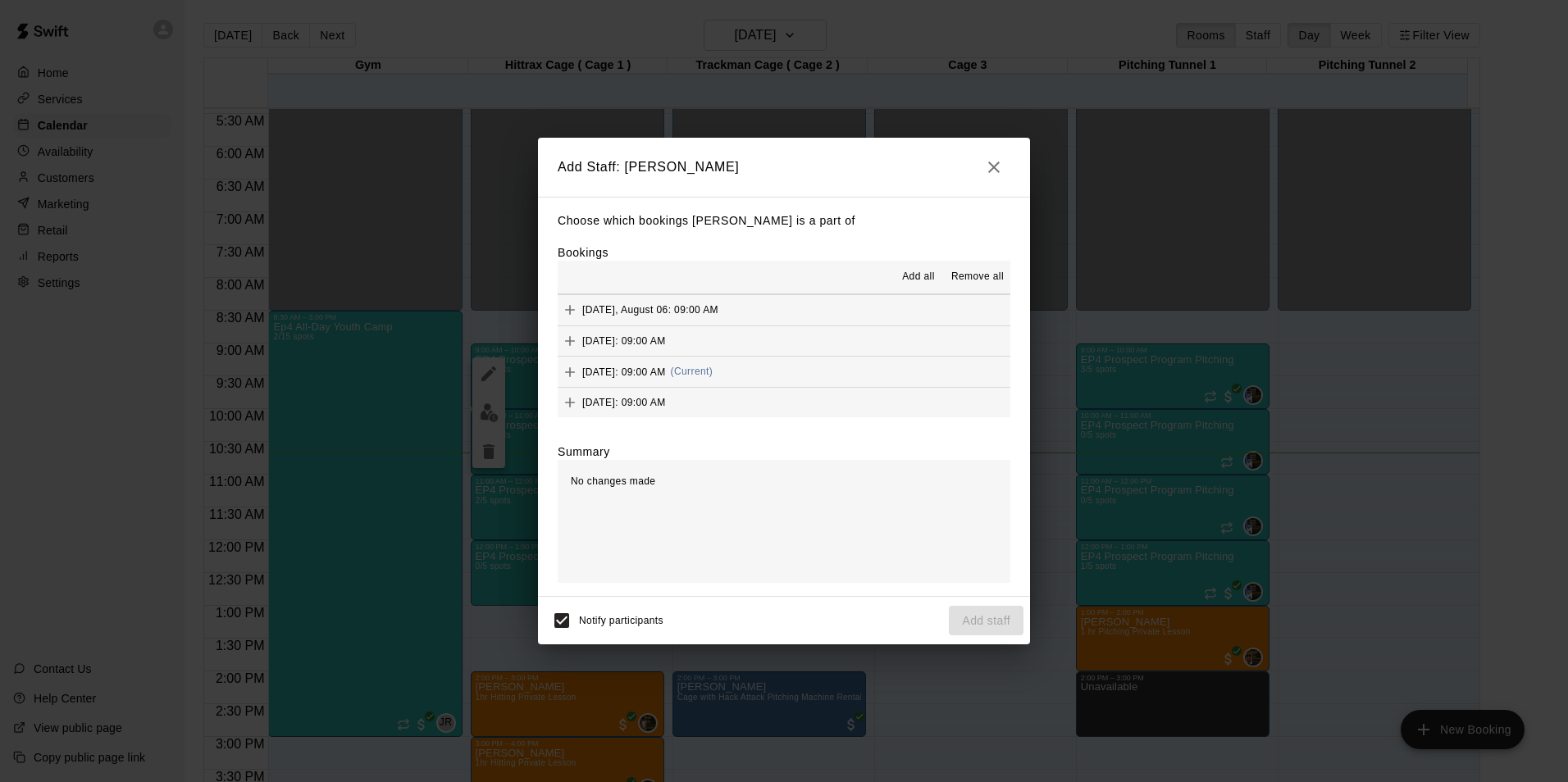
scroll to position [155, 0]
click at [570, 368] on icon "Add" at bounding box center [570, 371] width 17 height 17
click at [983, 618] on button "Add staff" at bounding box center [986, 620] width 74 height 31
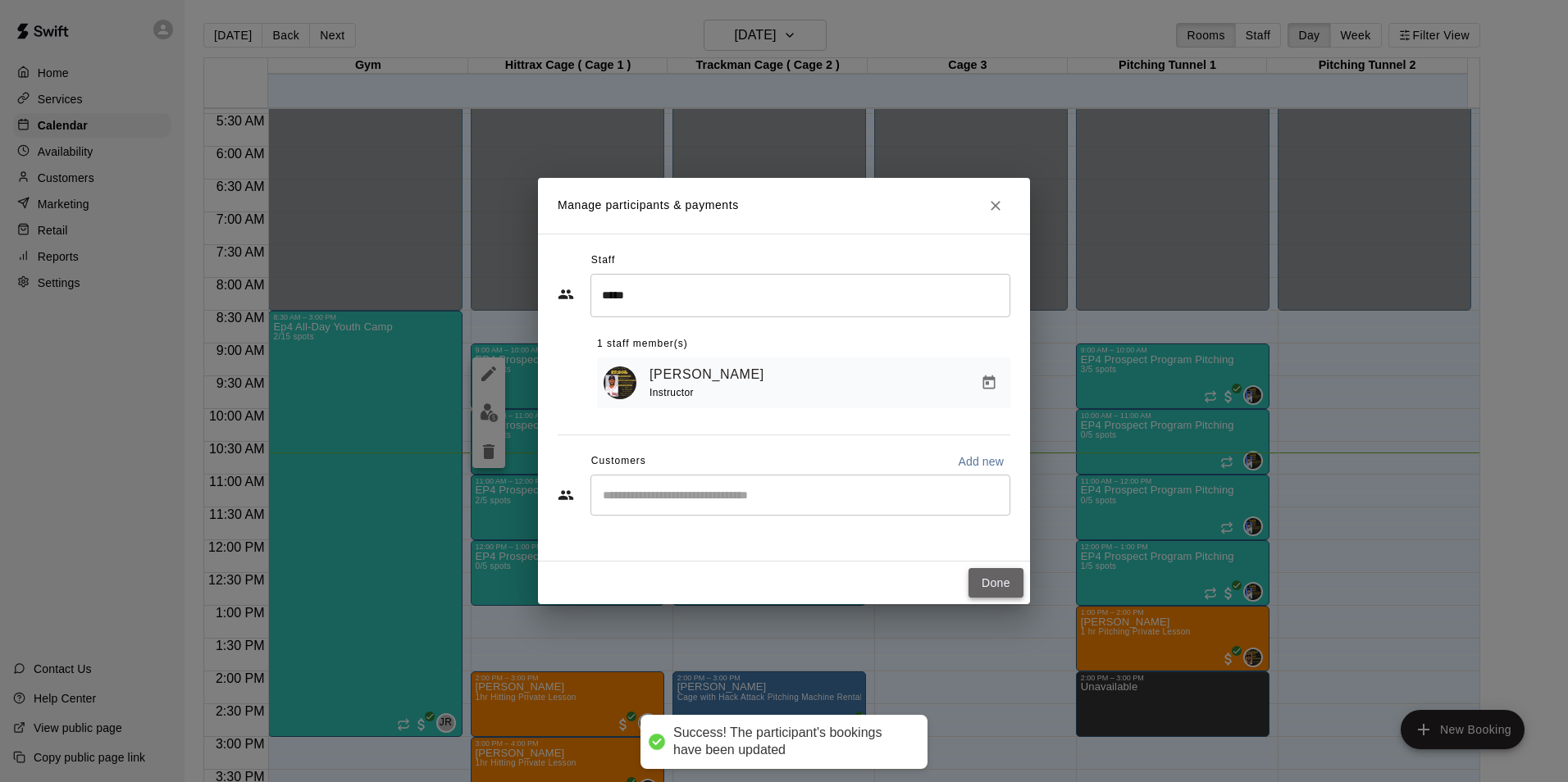
click at [992, 576] on button "Done" at bounding box center [996, 583] width 55 height 31
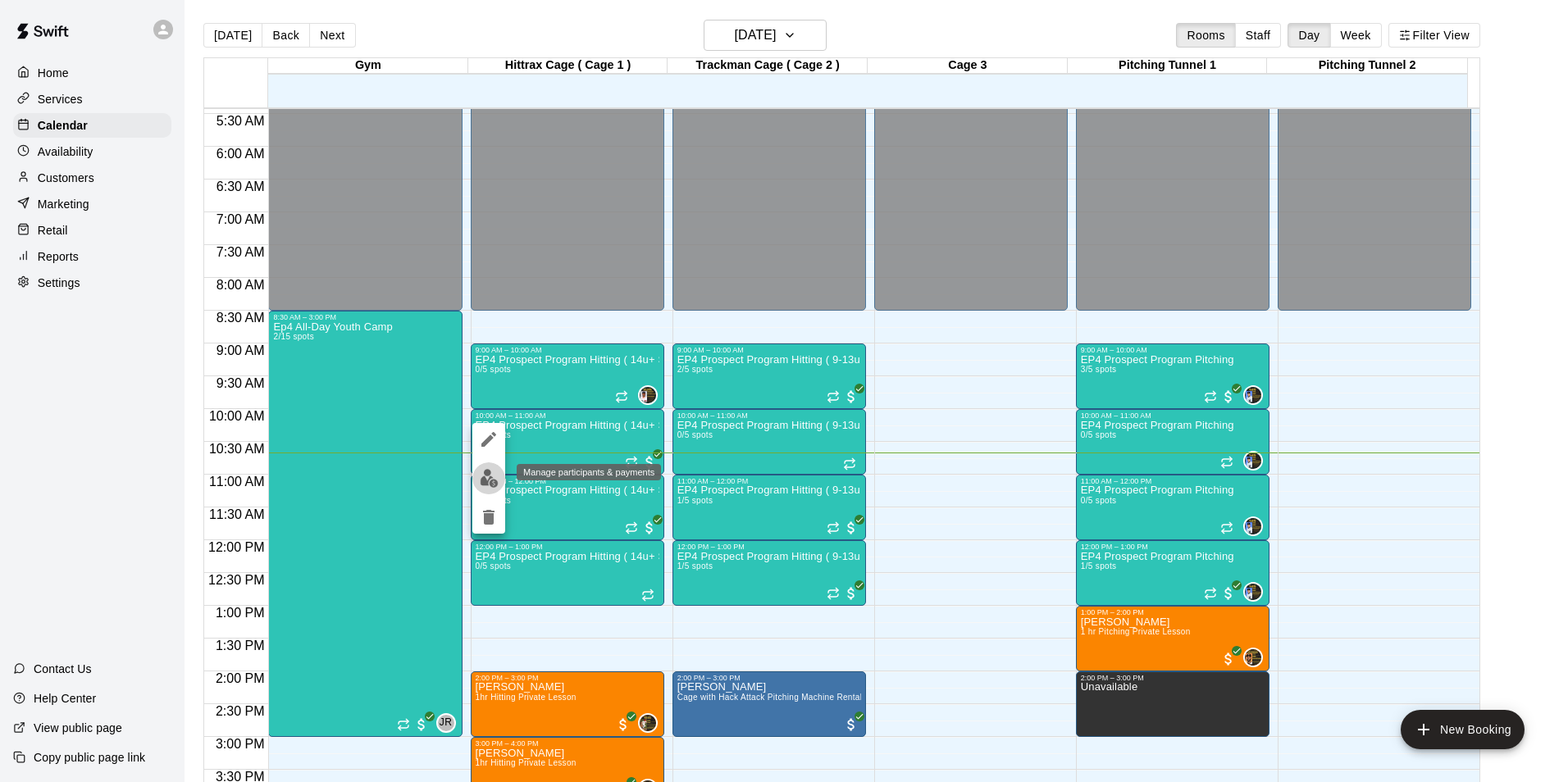
click at [490, 477] on img "edit" at bounding box center [489, 478] width 19 height 19
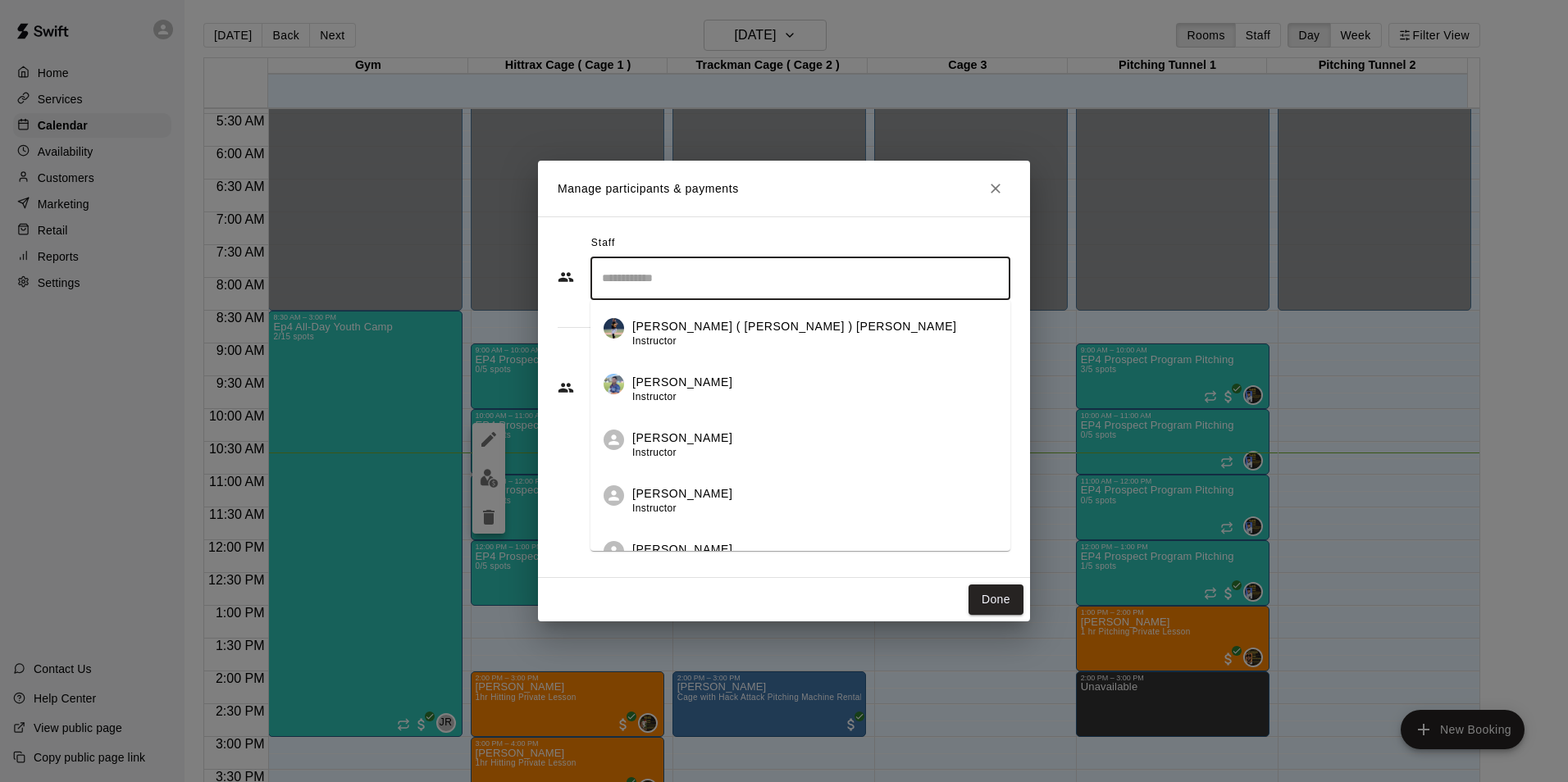
click at [659, 284] on input "Search staff" at bounding box center [801, 278] width 405 height 29
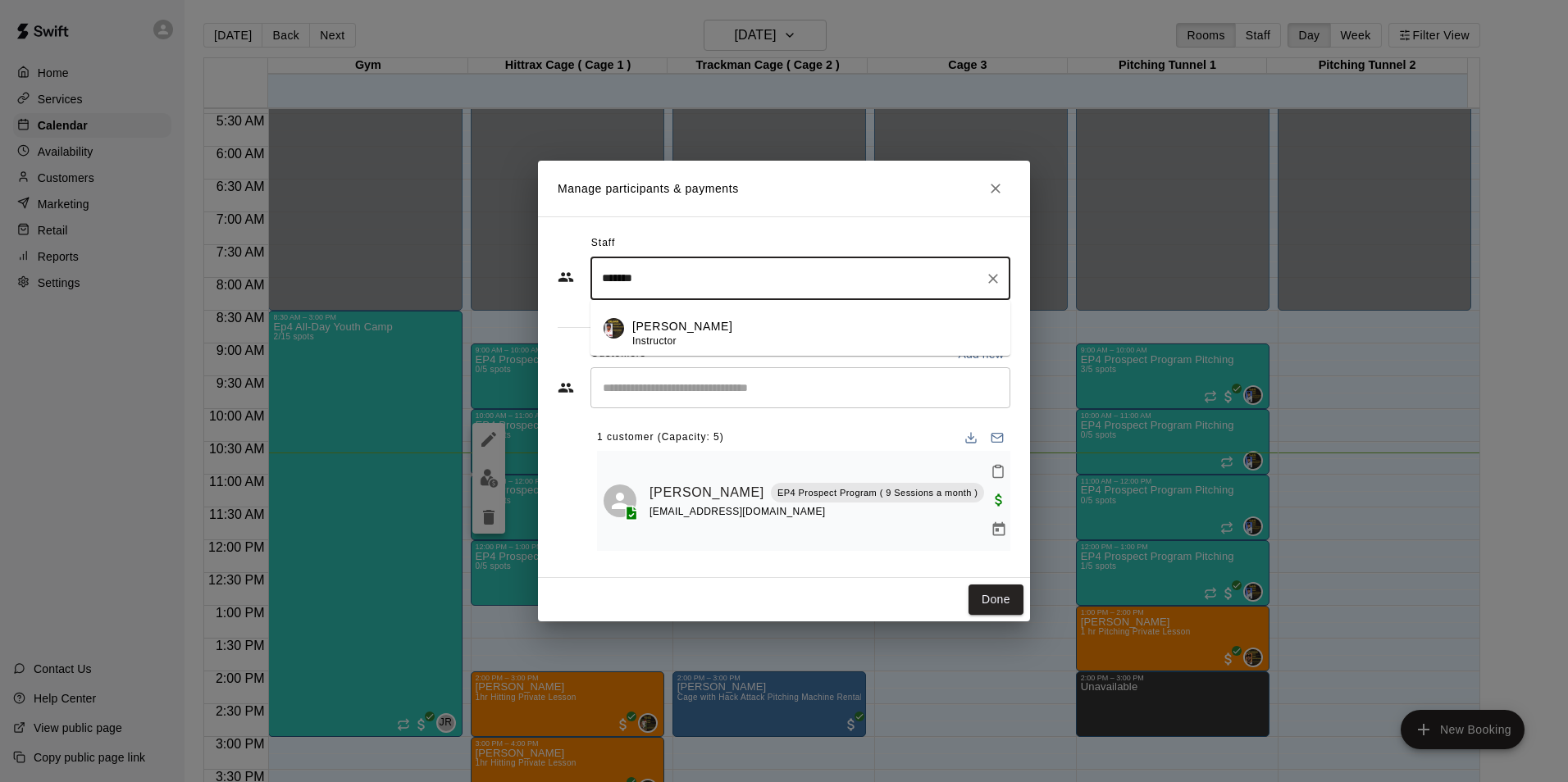
click at [639, 335] on p "[PERSON_NAME]" at bounding box center [683, 327] width 100 height 18
type input "*******"
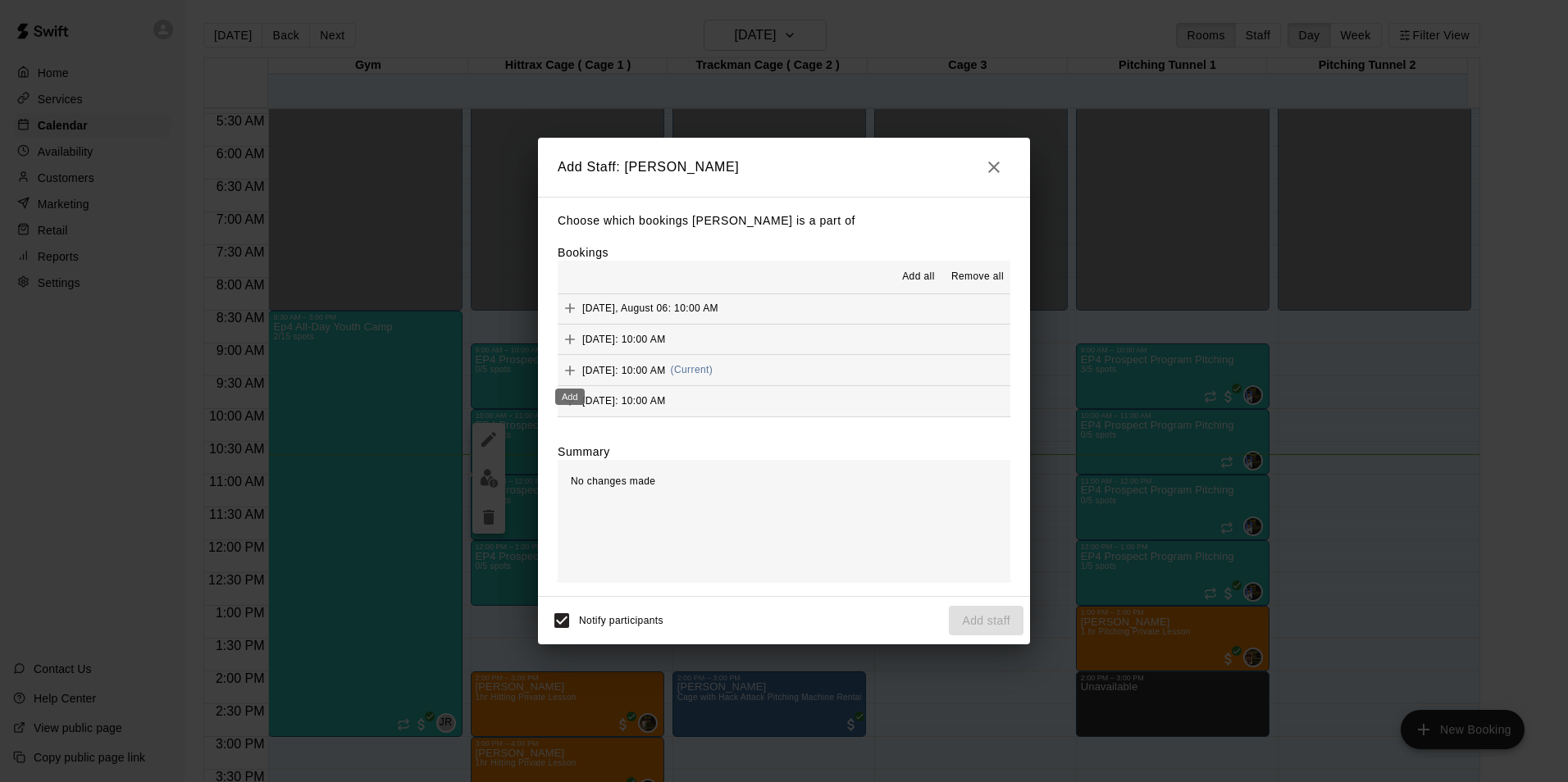
click at [569, 367] on icon "Add" at bounding box center [570, 371] width 17 height 17
click at [1006, 615] on button "Add staff" at bounding box center [986, 620] width 74 height 31
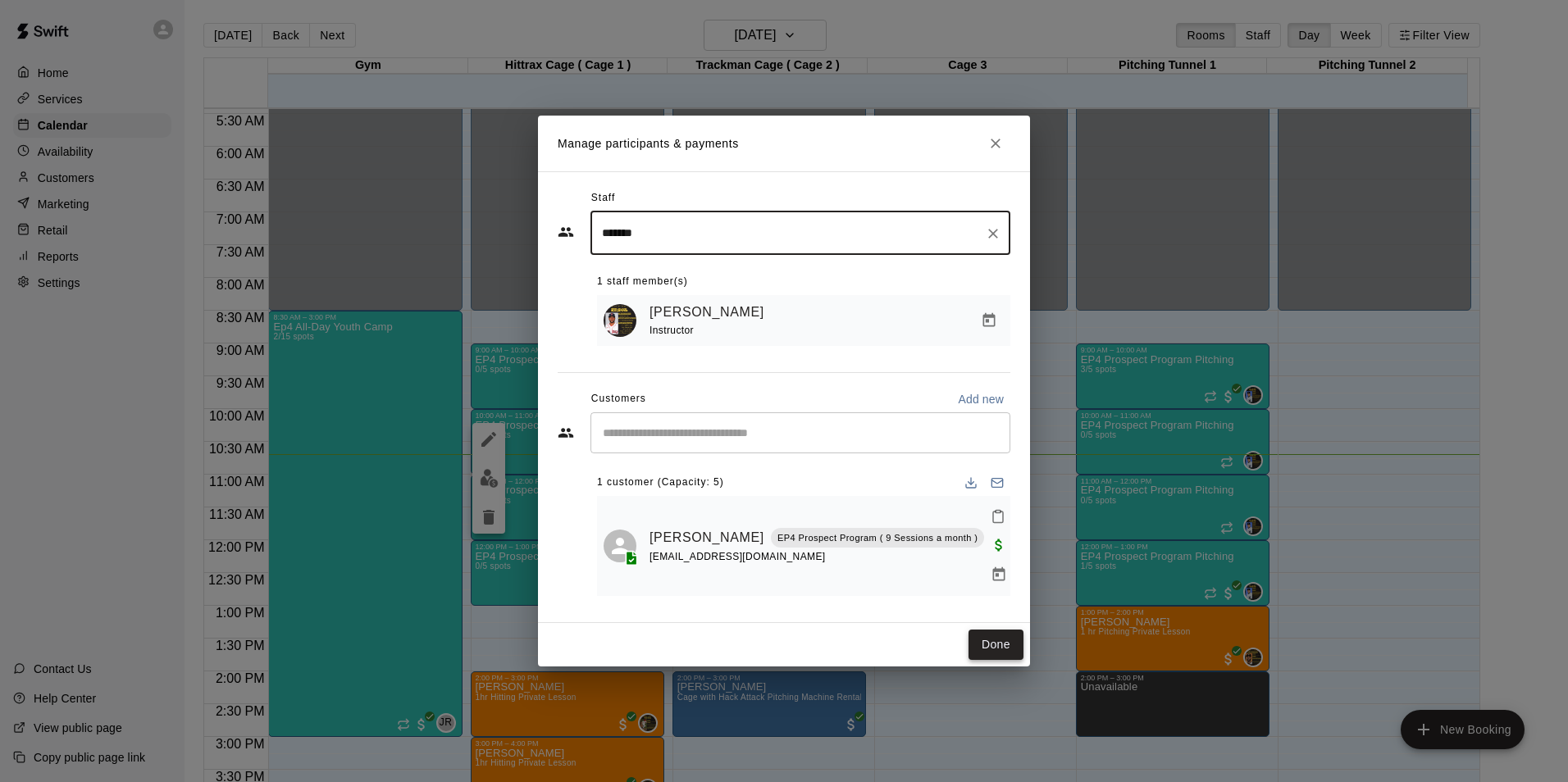
click at [992, 634] on button "Done" at bounding box center [996, 645] width 55 height 31
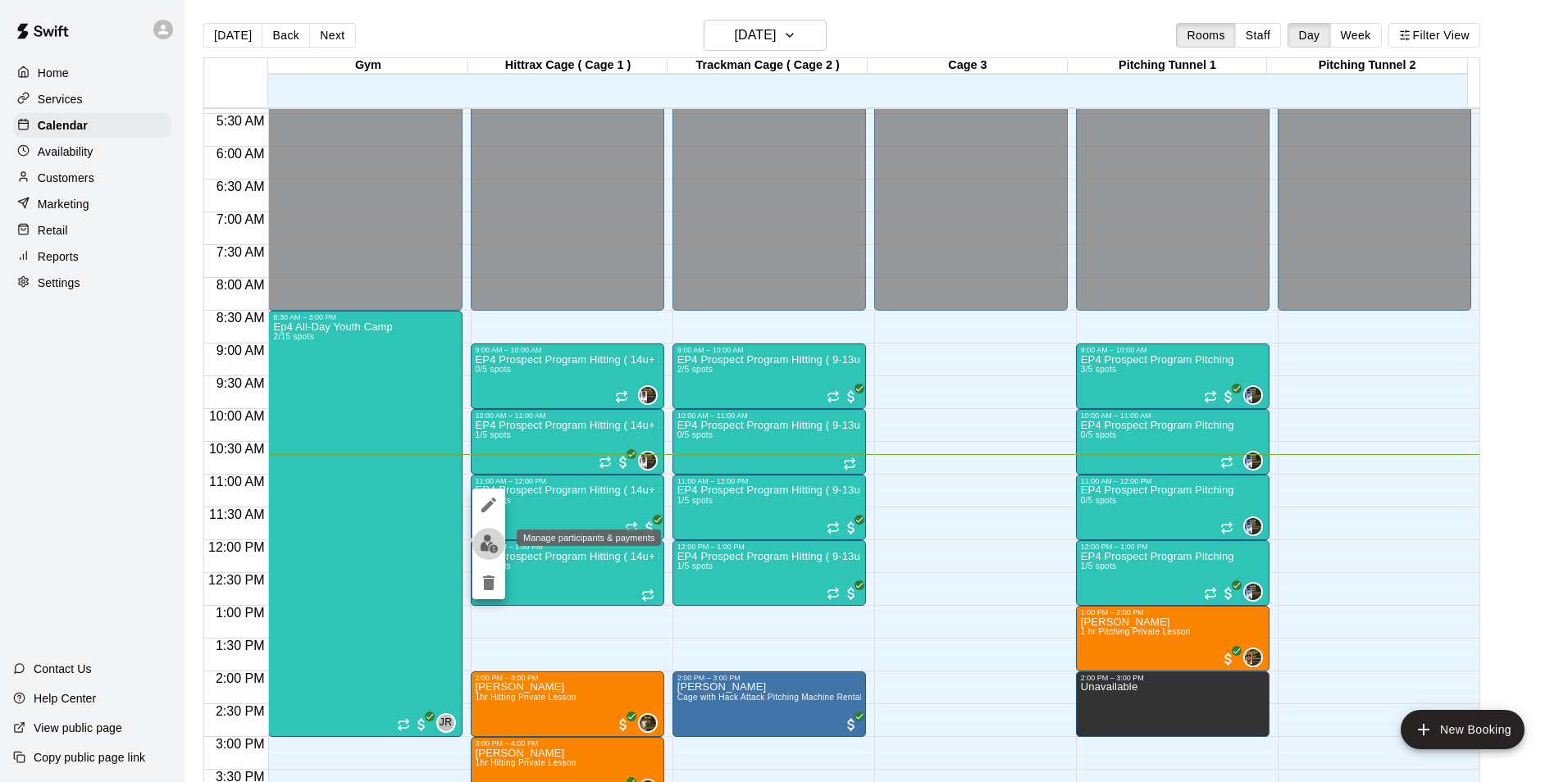
click at [479, 541] on img "edit" at bounding box center [489, 544] width 19 height 19
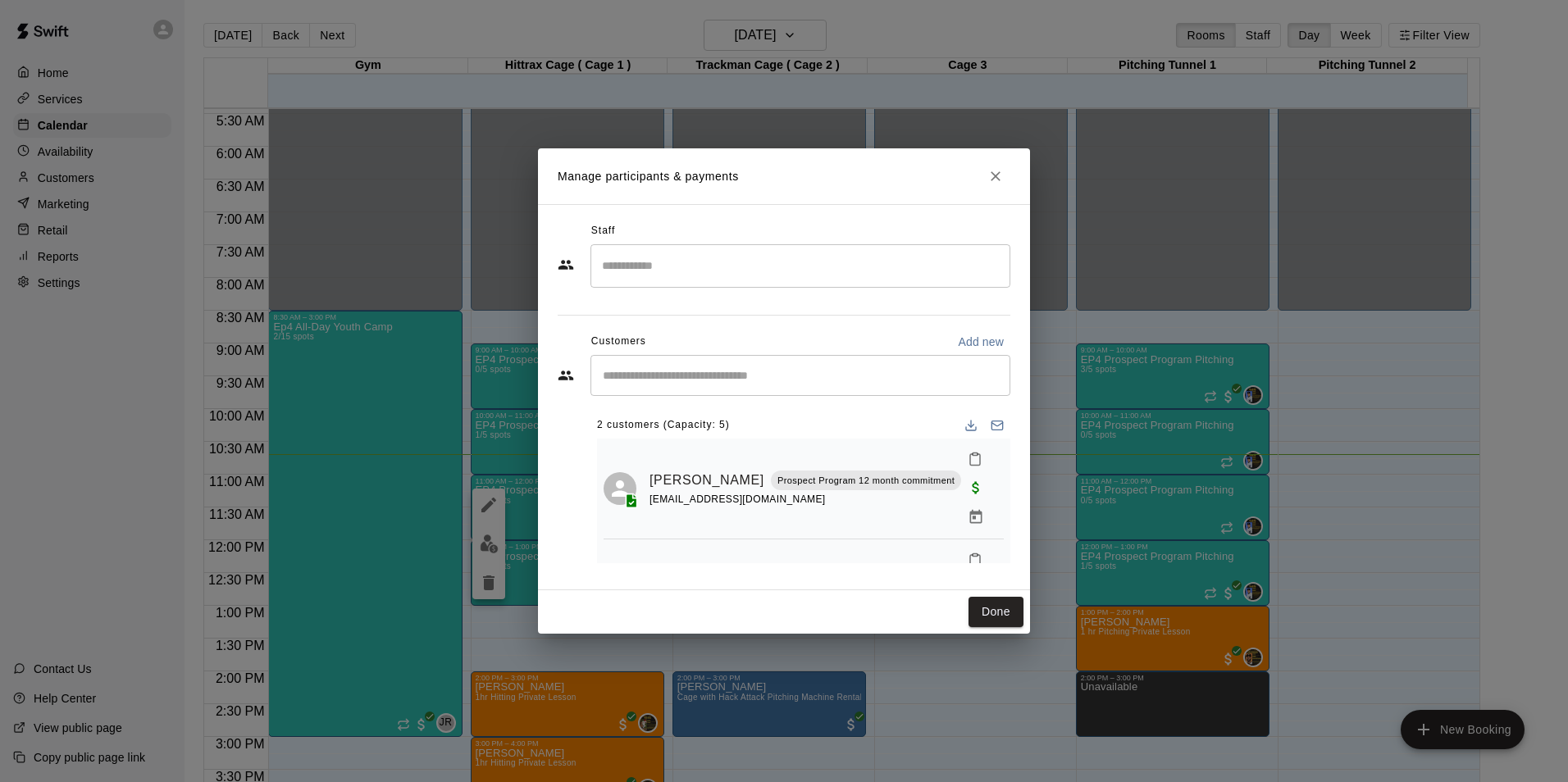
click at [702, 267] on input "Search staff" at bounding box center [801, 266] width 405 height 29
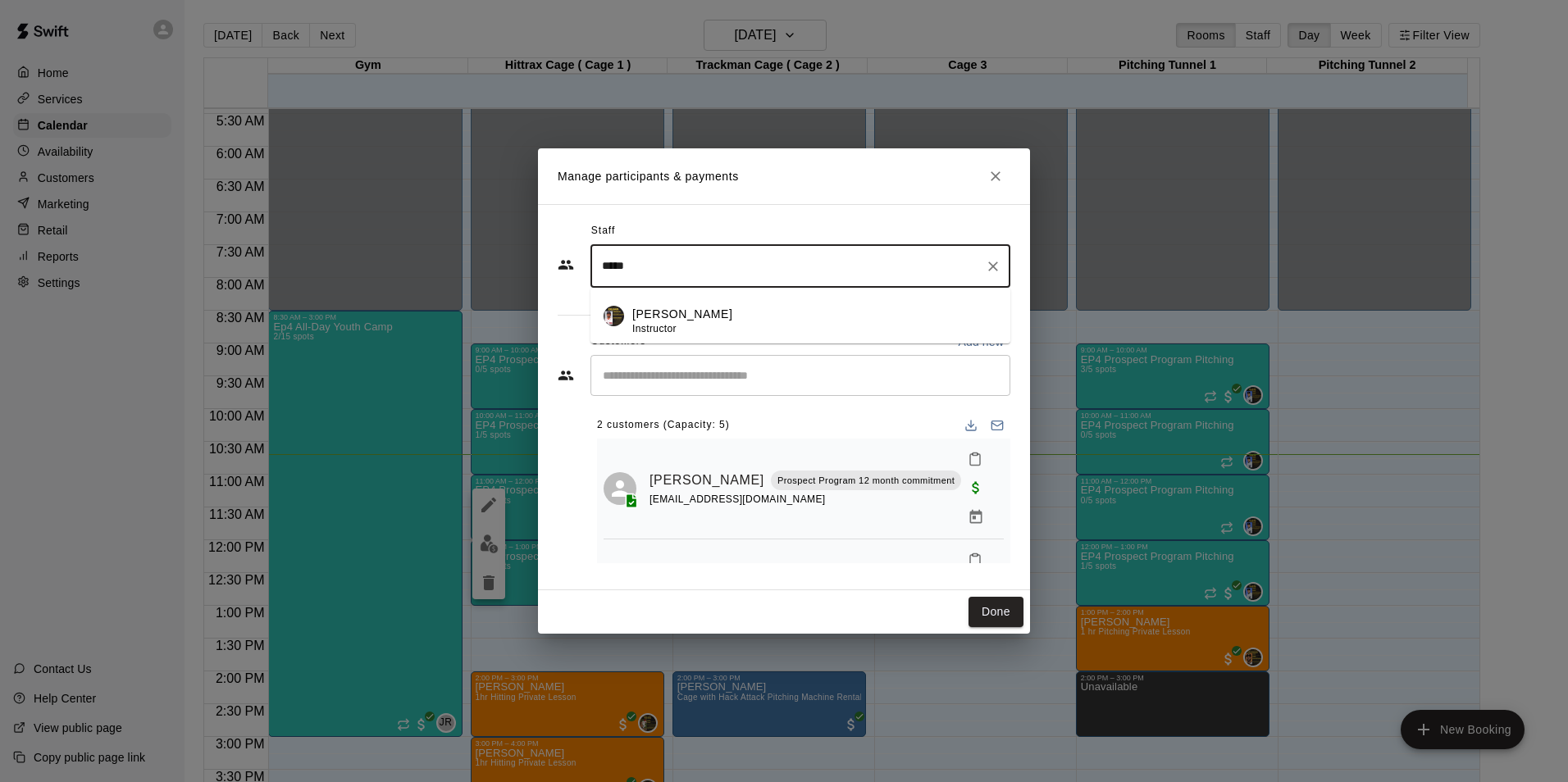
click at [700, 301] on li "[PERSON_NAME] Instructor" at bounding box center [801, 316] width 420 height 56
type input "*****"
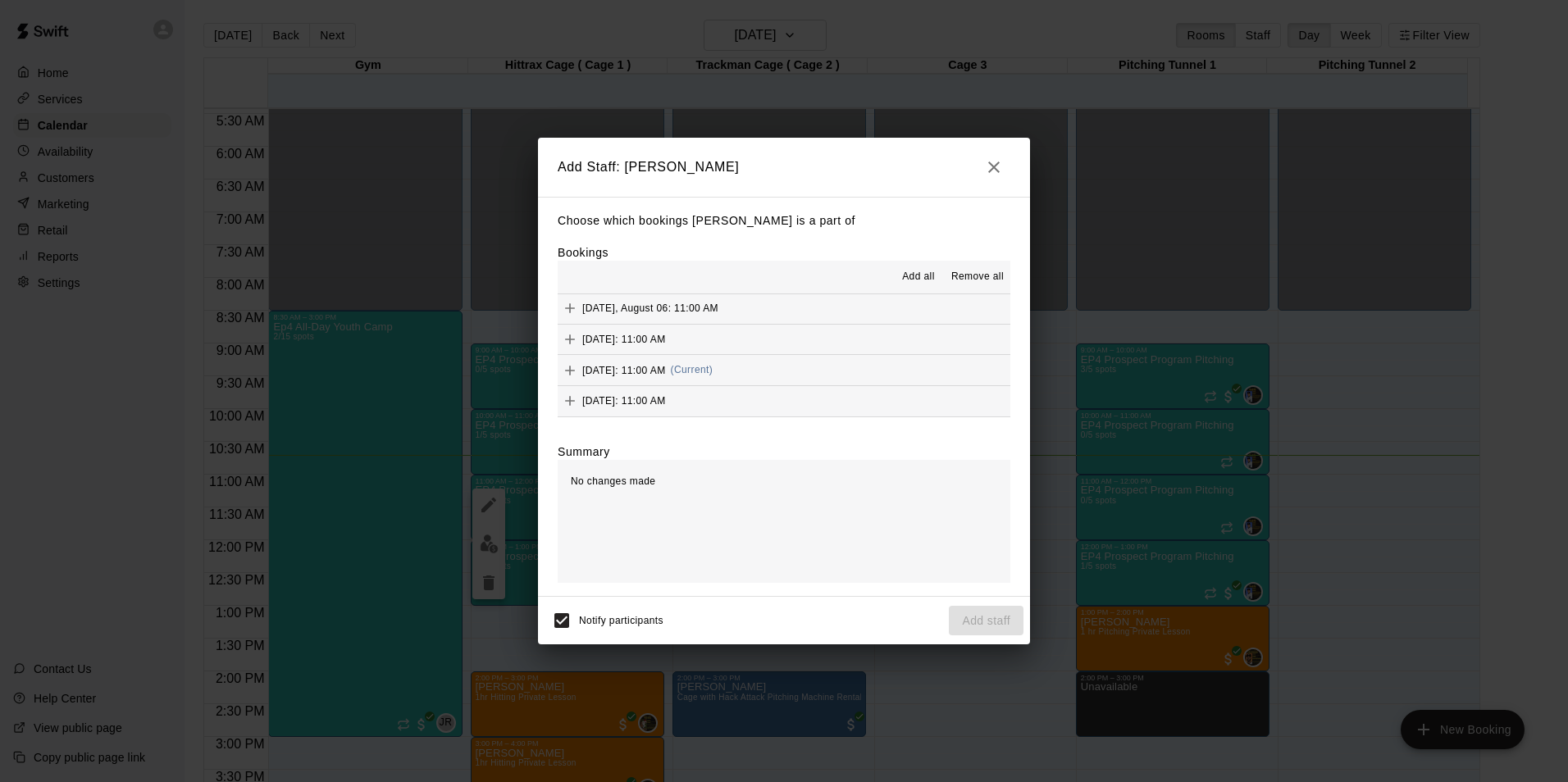
click at [570, 371] on icon "Add" at bounding box center [570, 371] width 17 height 17
click at [994, 628] on button "Add staff" at bounding box center [986, 620] width 74 height 31
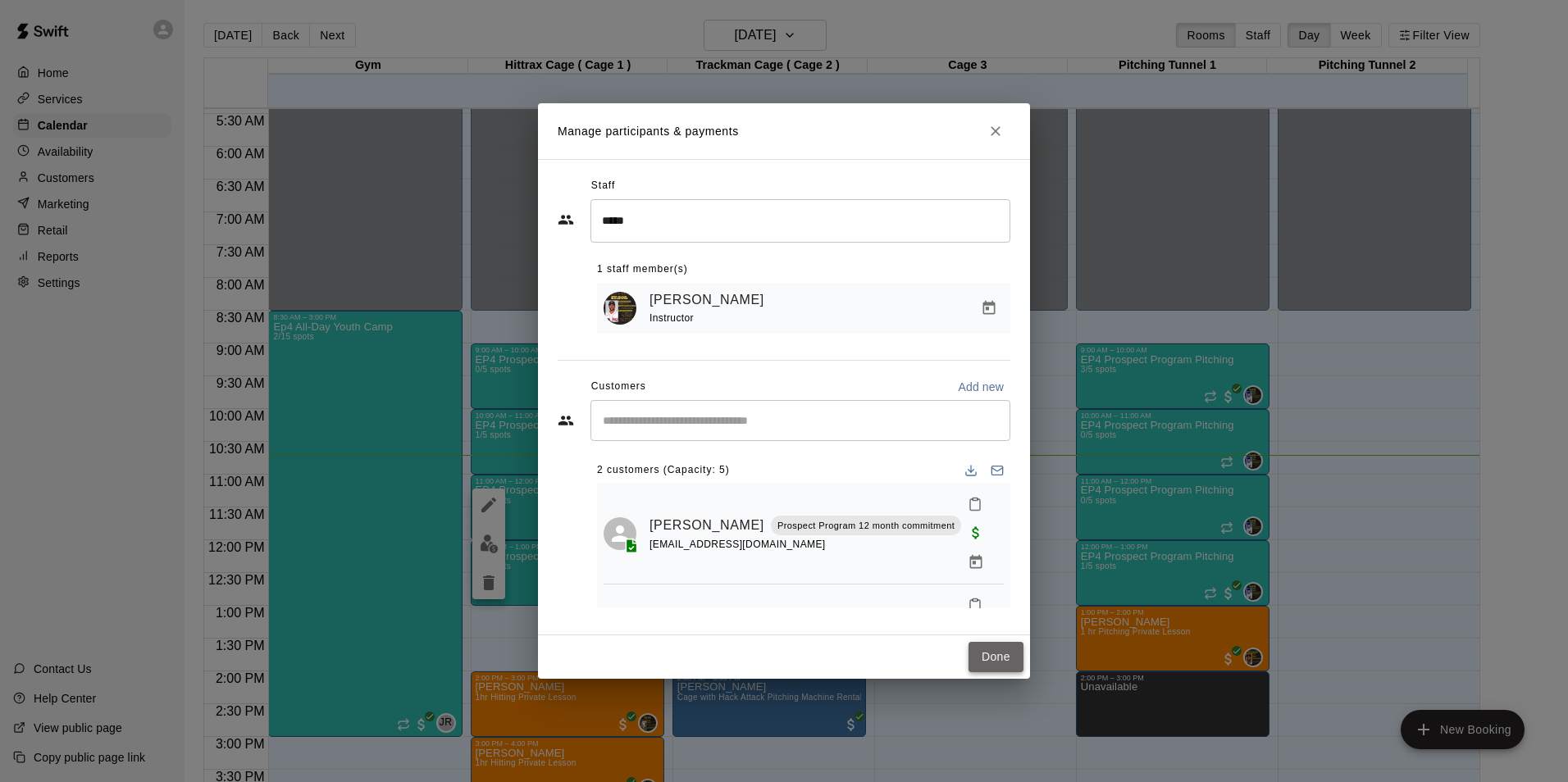
click at [995, 652] on button "Done" at bounding box center [996, 657] width 55 height 31
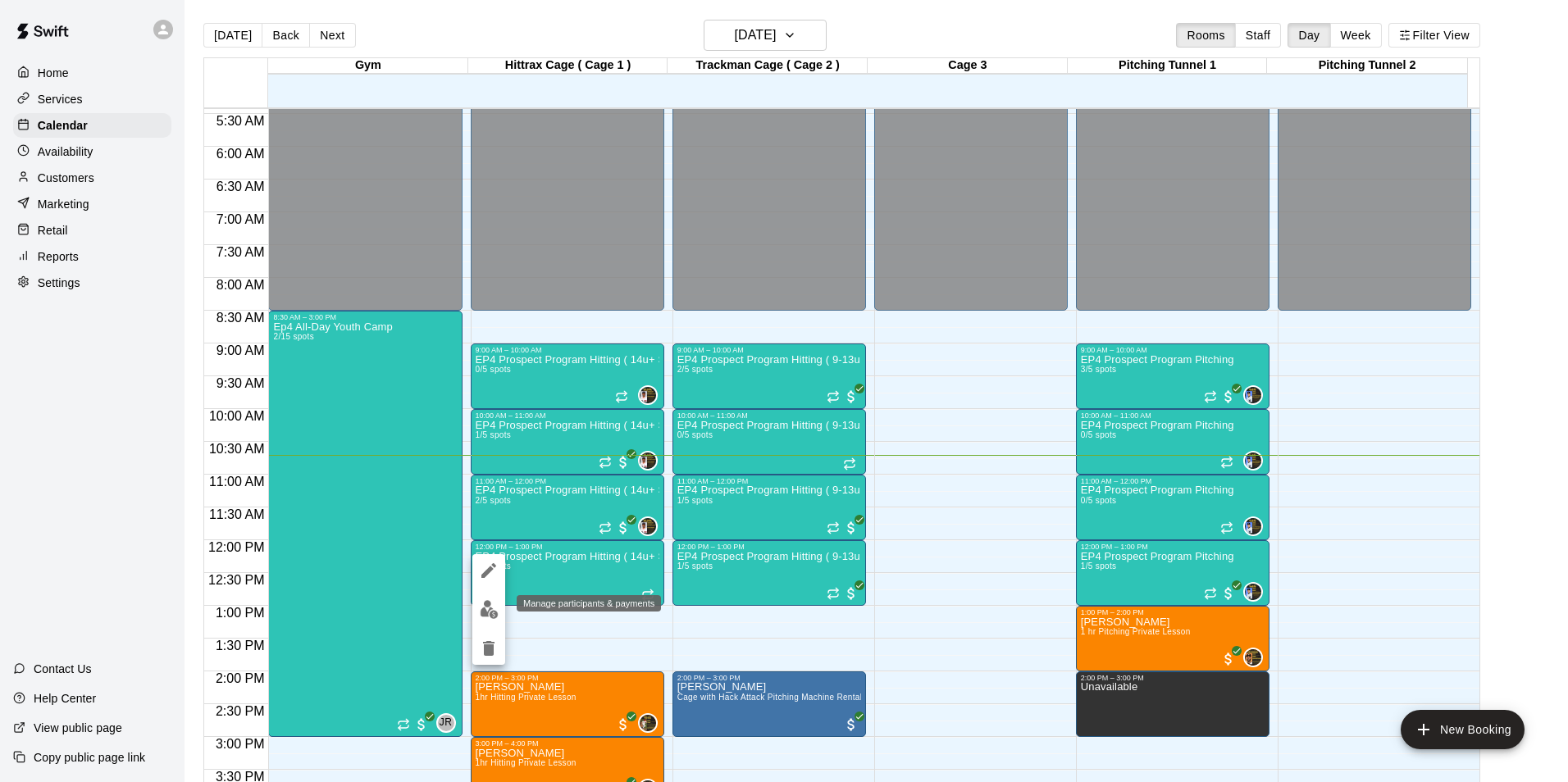
click at [485, 615] on img "edit" at bounding box center [489, 609] width 19 height 19
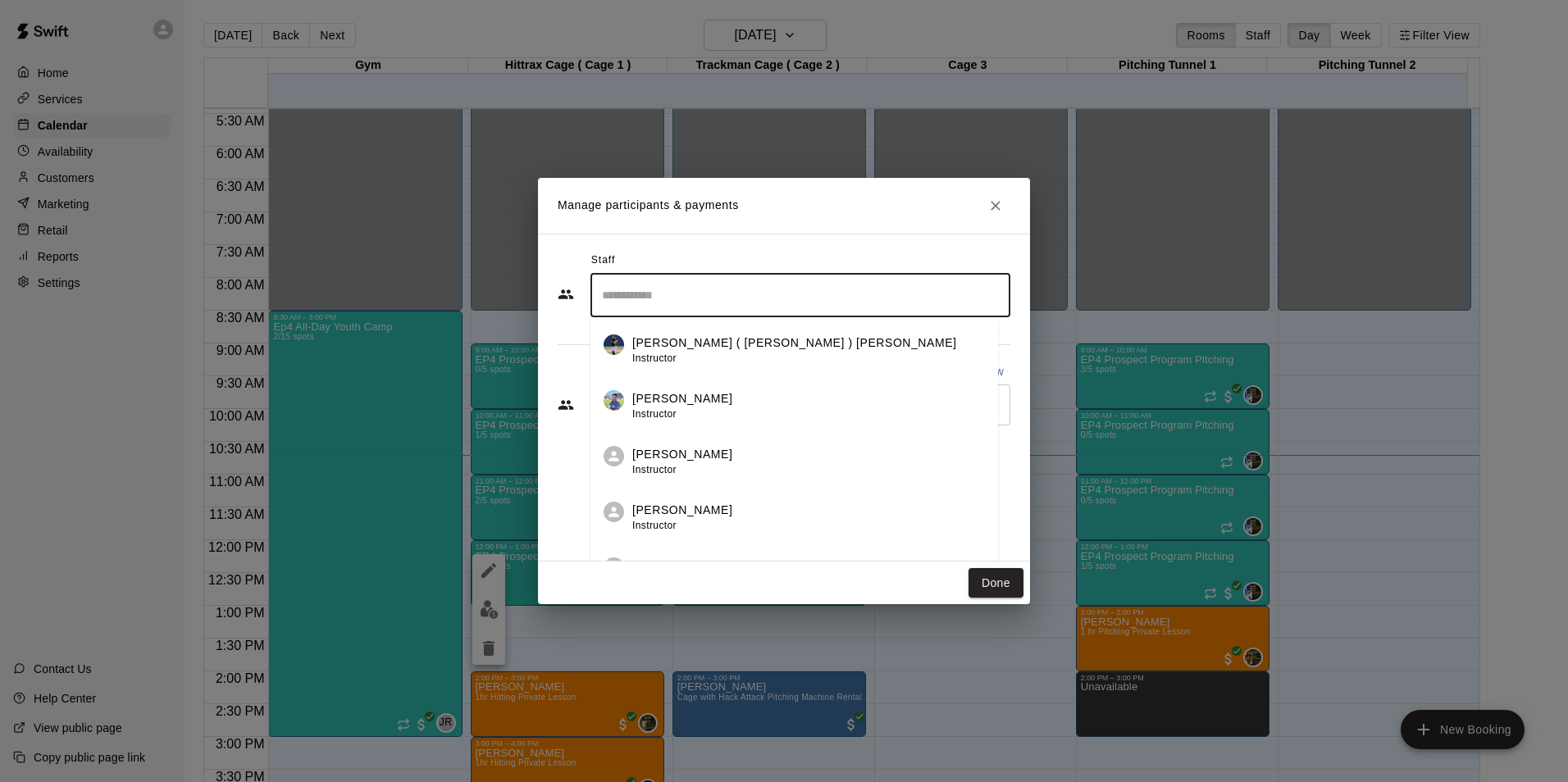
click at [701, 295] on input "Search staff" at bounding box center [801, 295] width 405 height 29
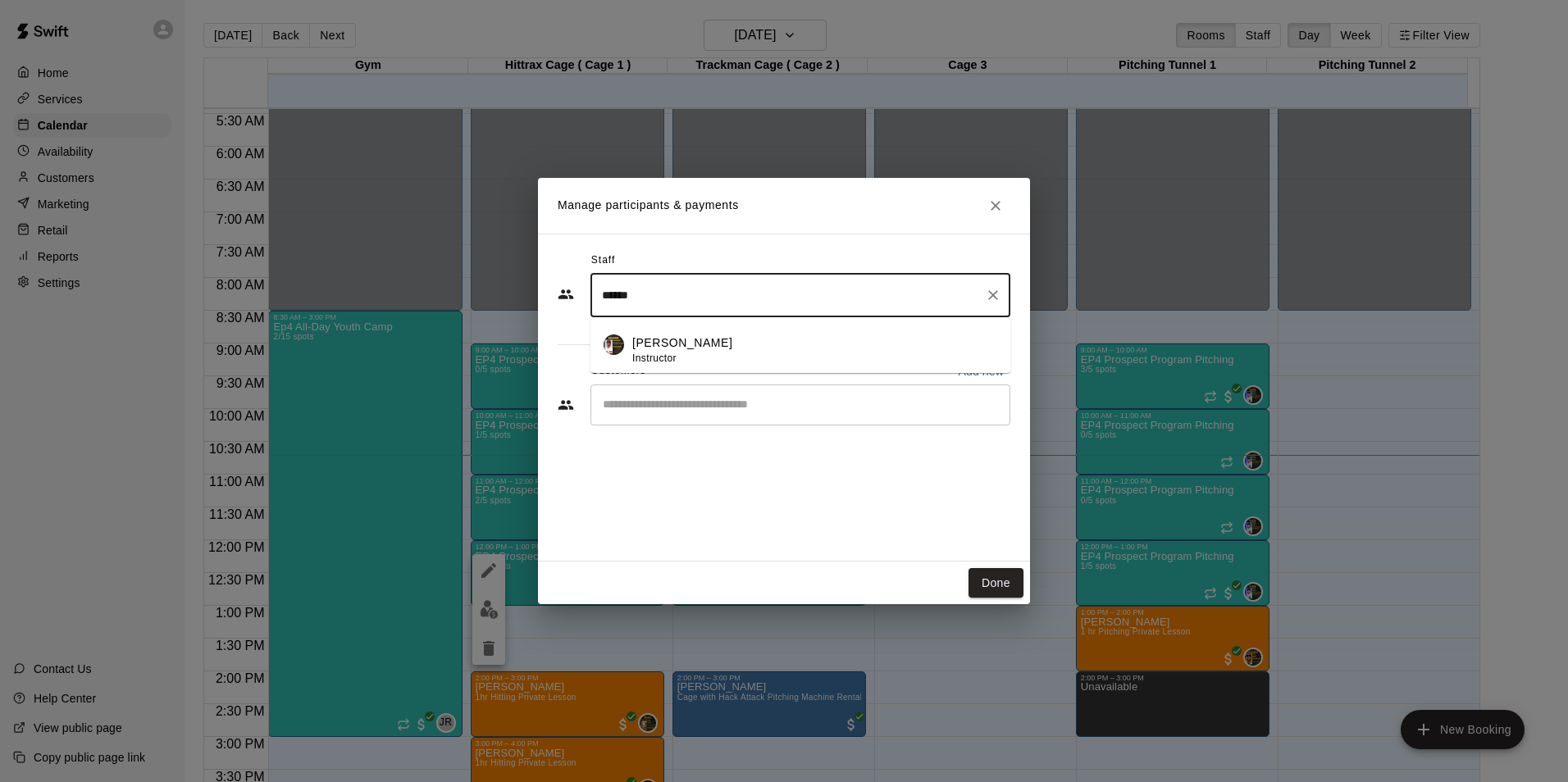
click at [698, 348] on p "[PERSON_NAME]" at bounding box center [683, 343] width 100 height 18
type input "******"
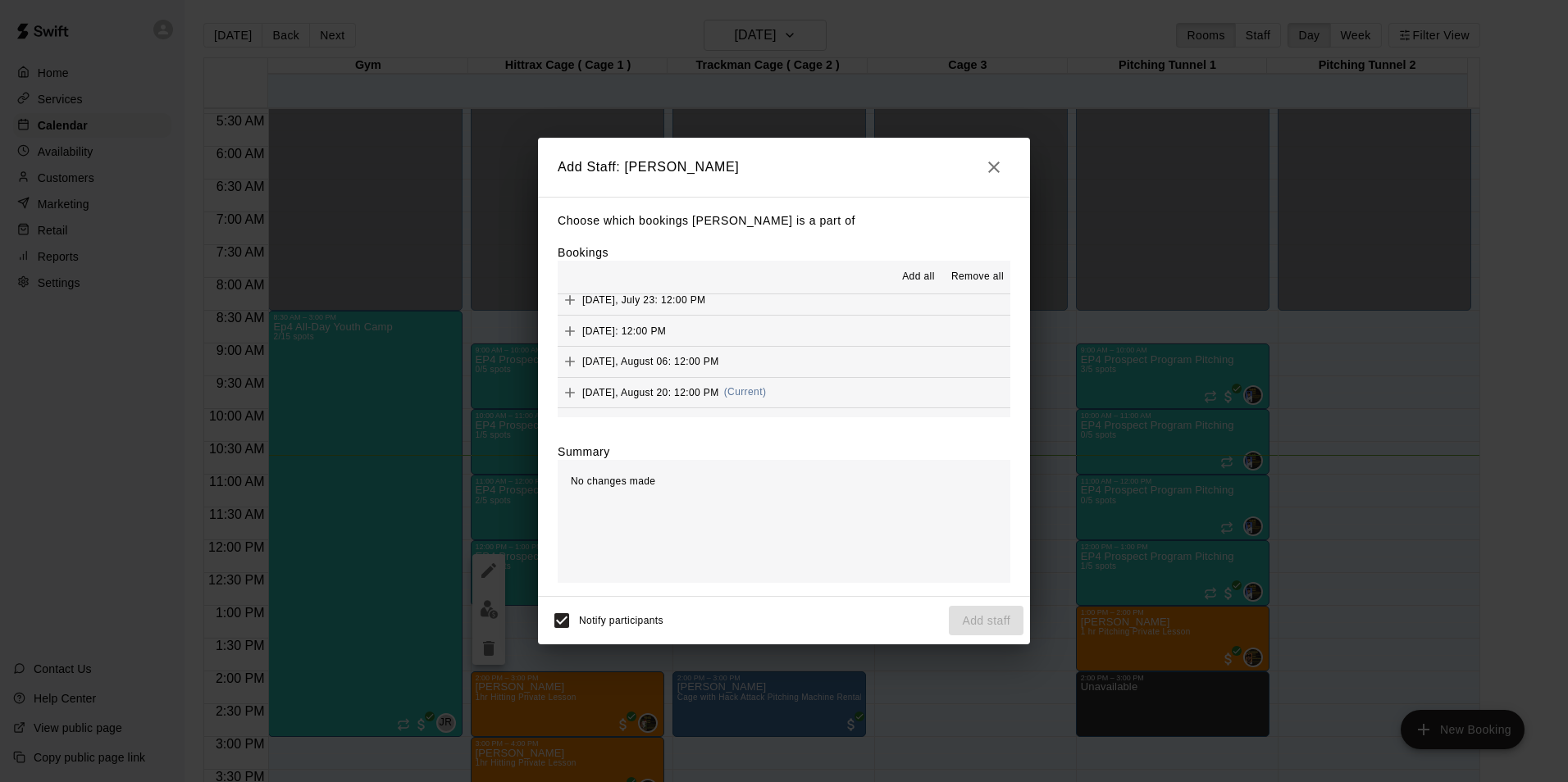
scroll to position [124, 0]
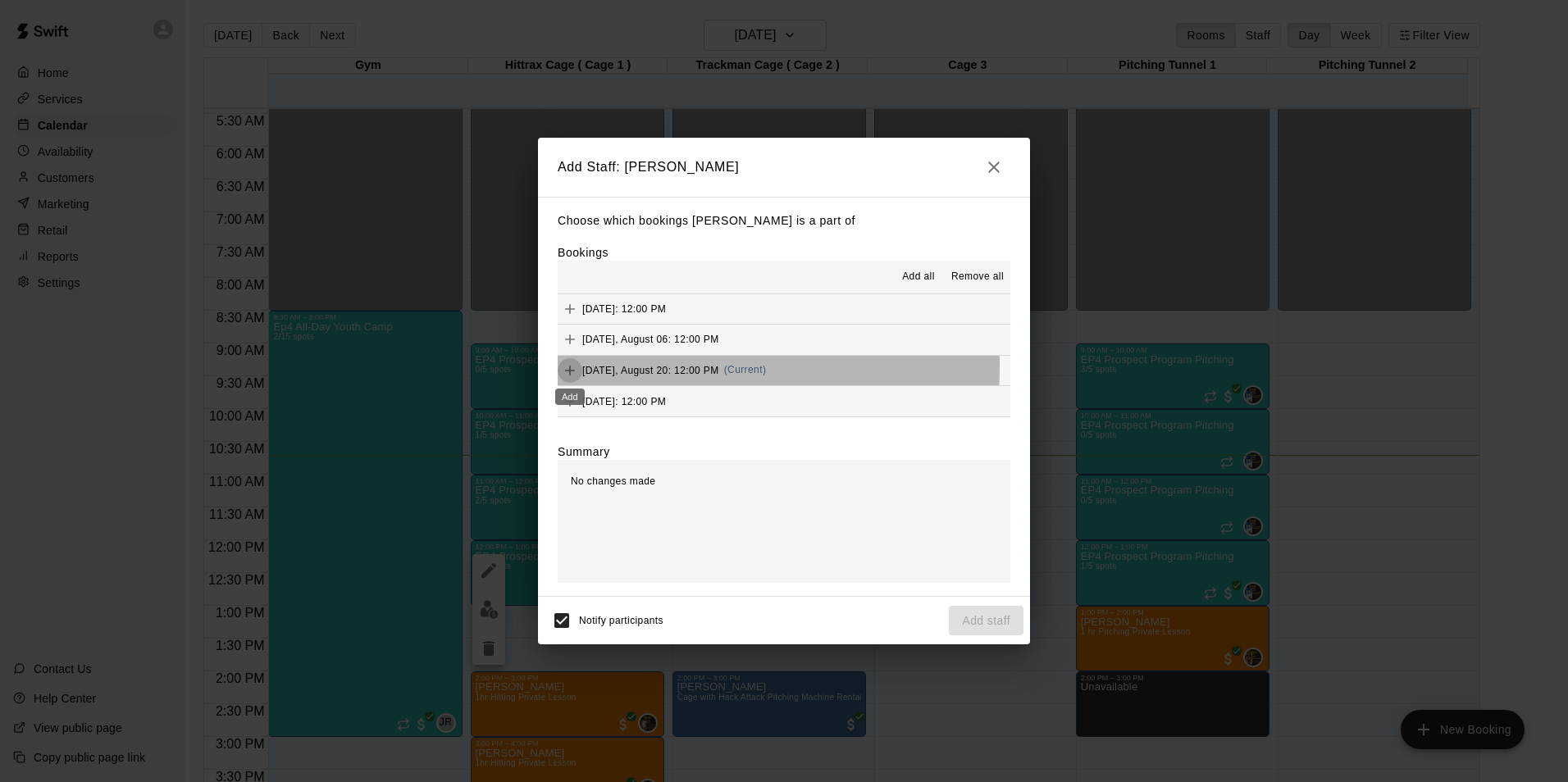
click at [571, 367] on icon "Add" at bounding box center [570, 371] width 17 height 17
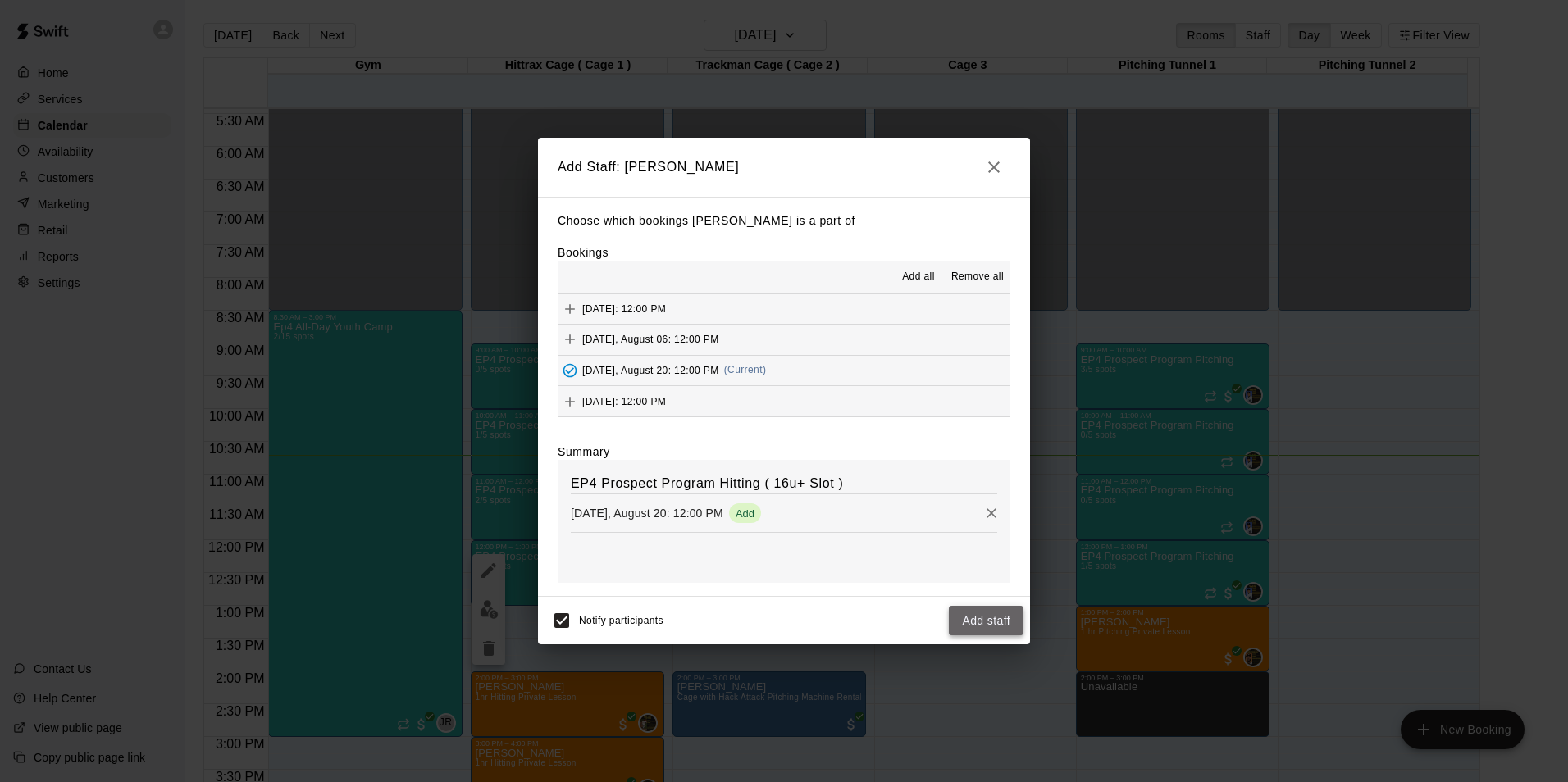
click at [968, 622] on button "Add staff" at bounding box center [986, 620] width 74 height 31
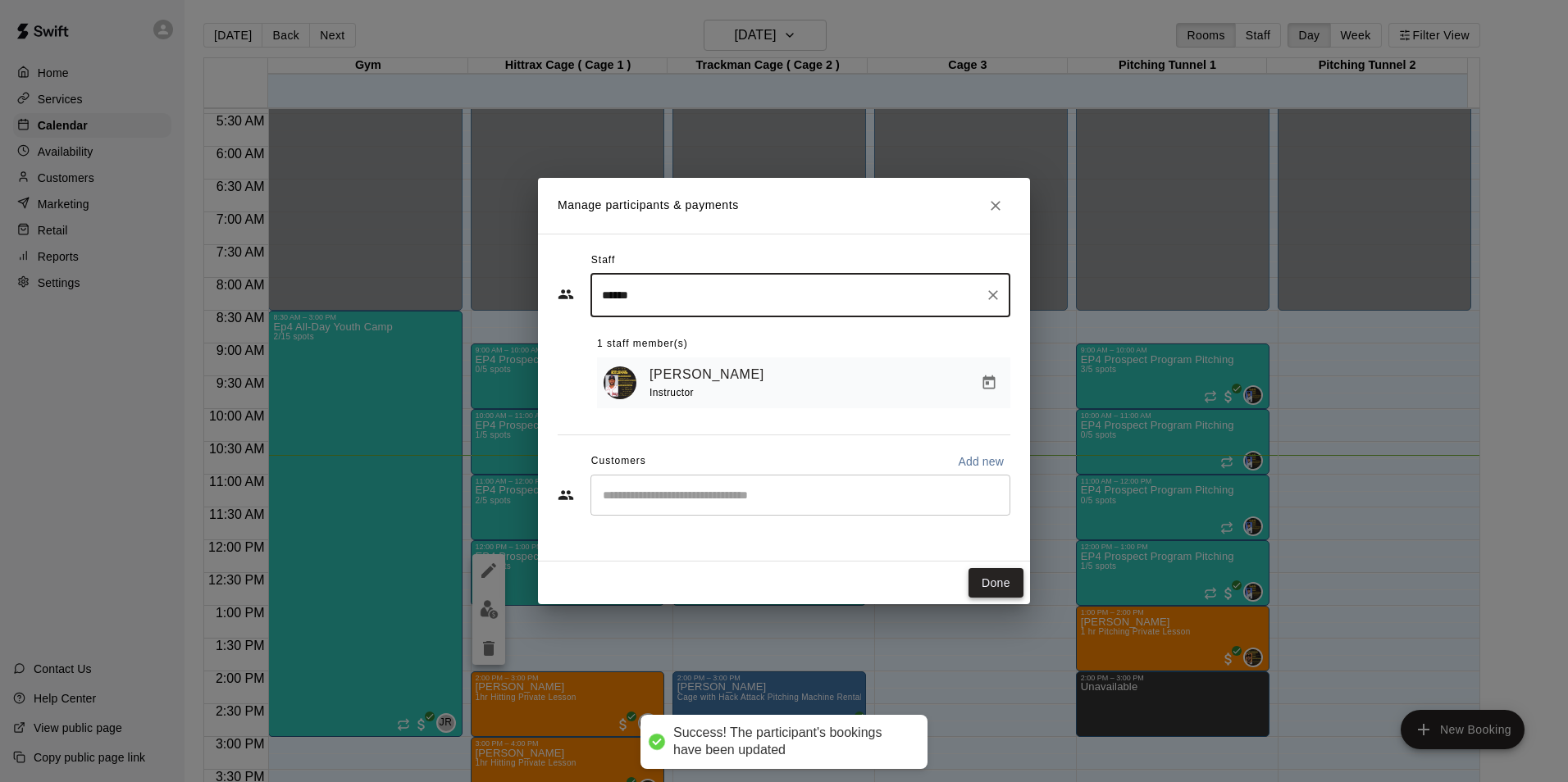
click at [1004, 589] on button "Done" at bounding box center [996, 583] width 55 height 31
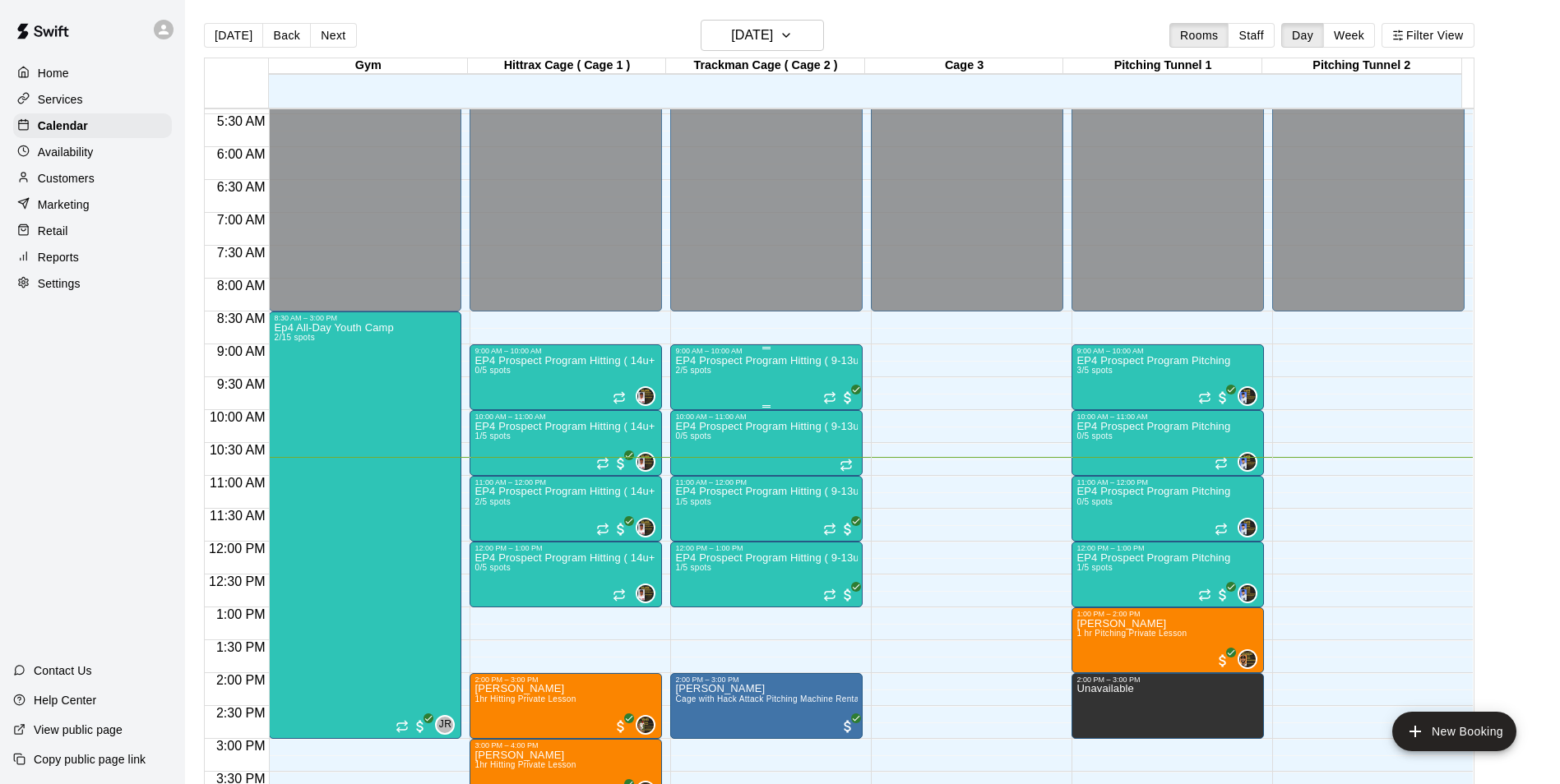
click at [790, 371] on div "EP4 Prospect Program Hitting ( 9-13u Slot ) 2/5 spots" at bounding box center [766, 747] width 183 height 784
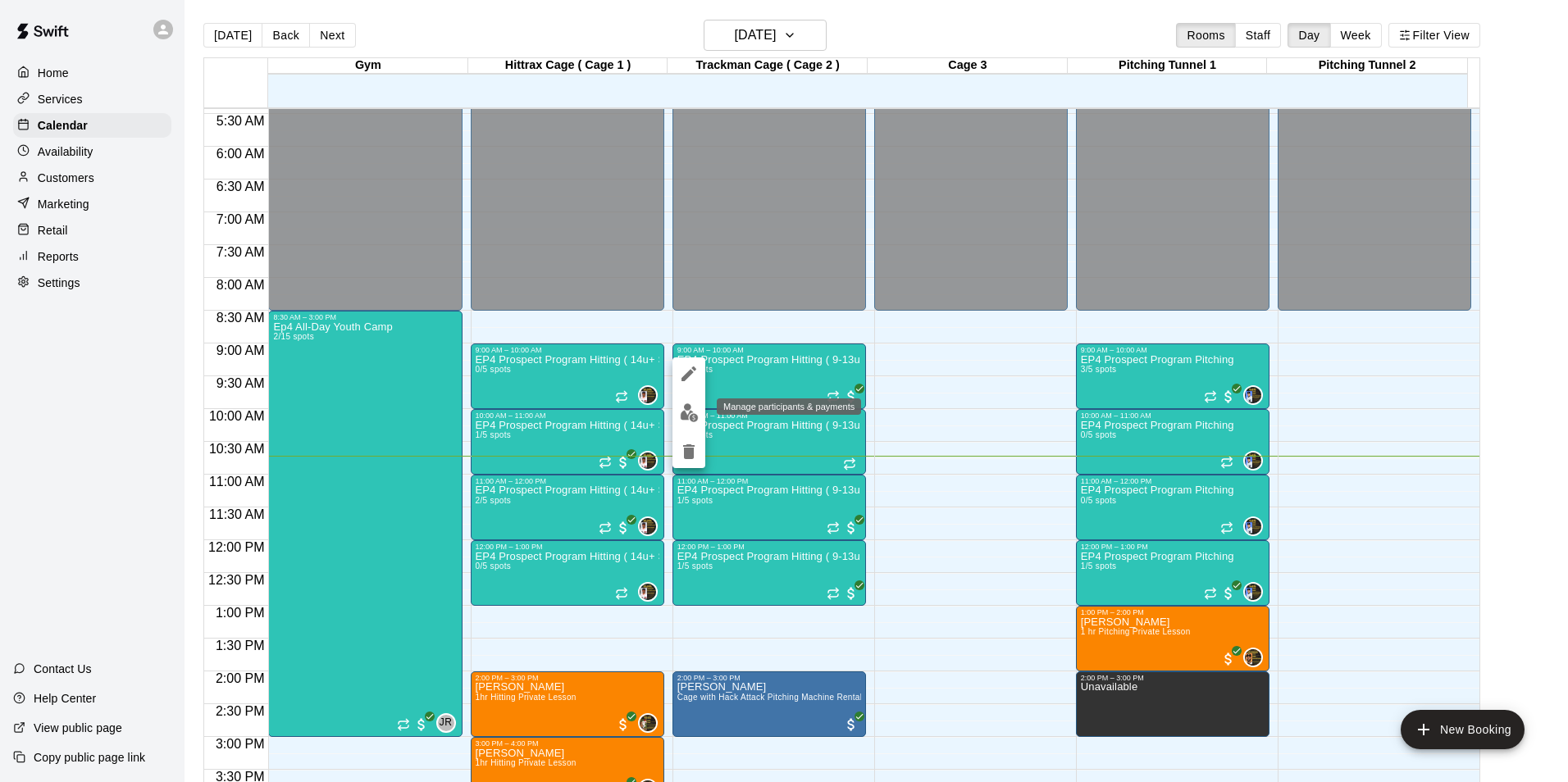
click at [692, 411] on img "edit" at bounding box center [689, 412] width 19 height 19
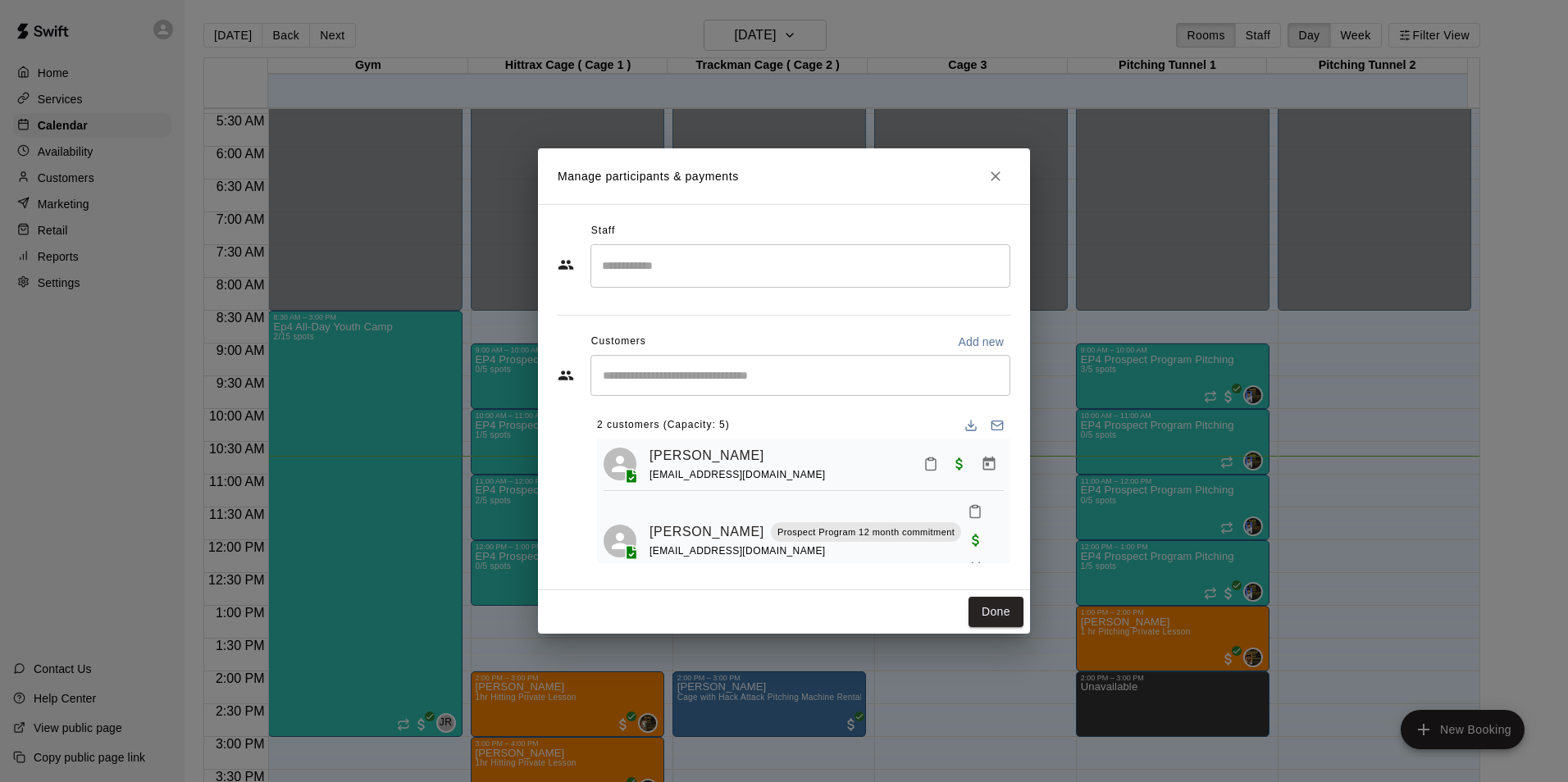
click at [818, 277] on input "Search staff" at bounding box center [801, 266] width 405 height 29
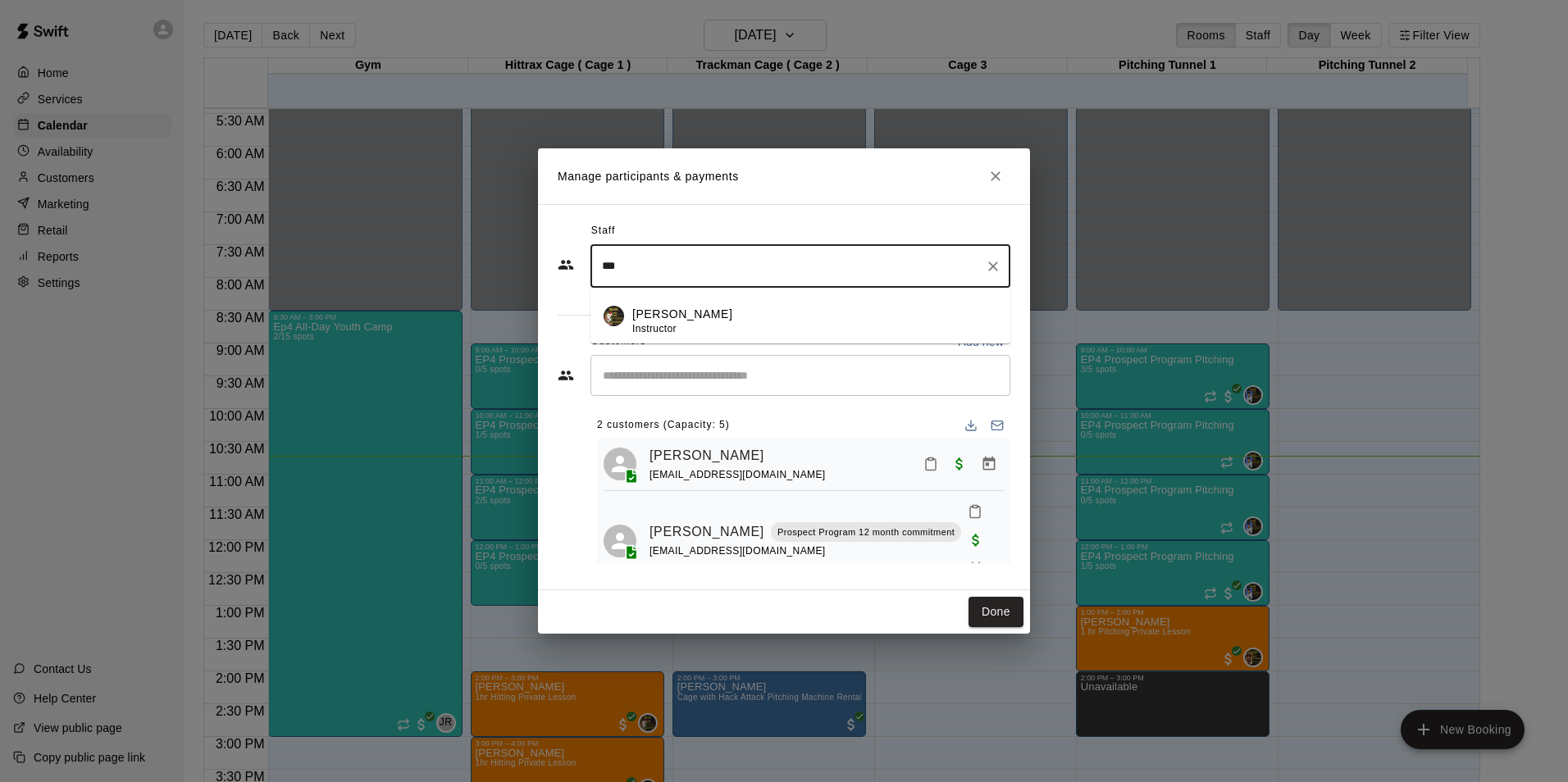
click at [675, 317] on p "[PERSON_NAME]" at bounding box center [683, 314] width 100 height 18
type input "***"
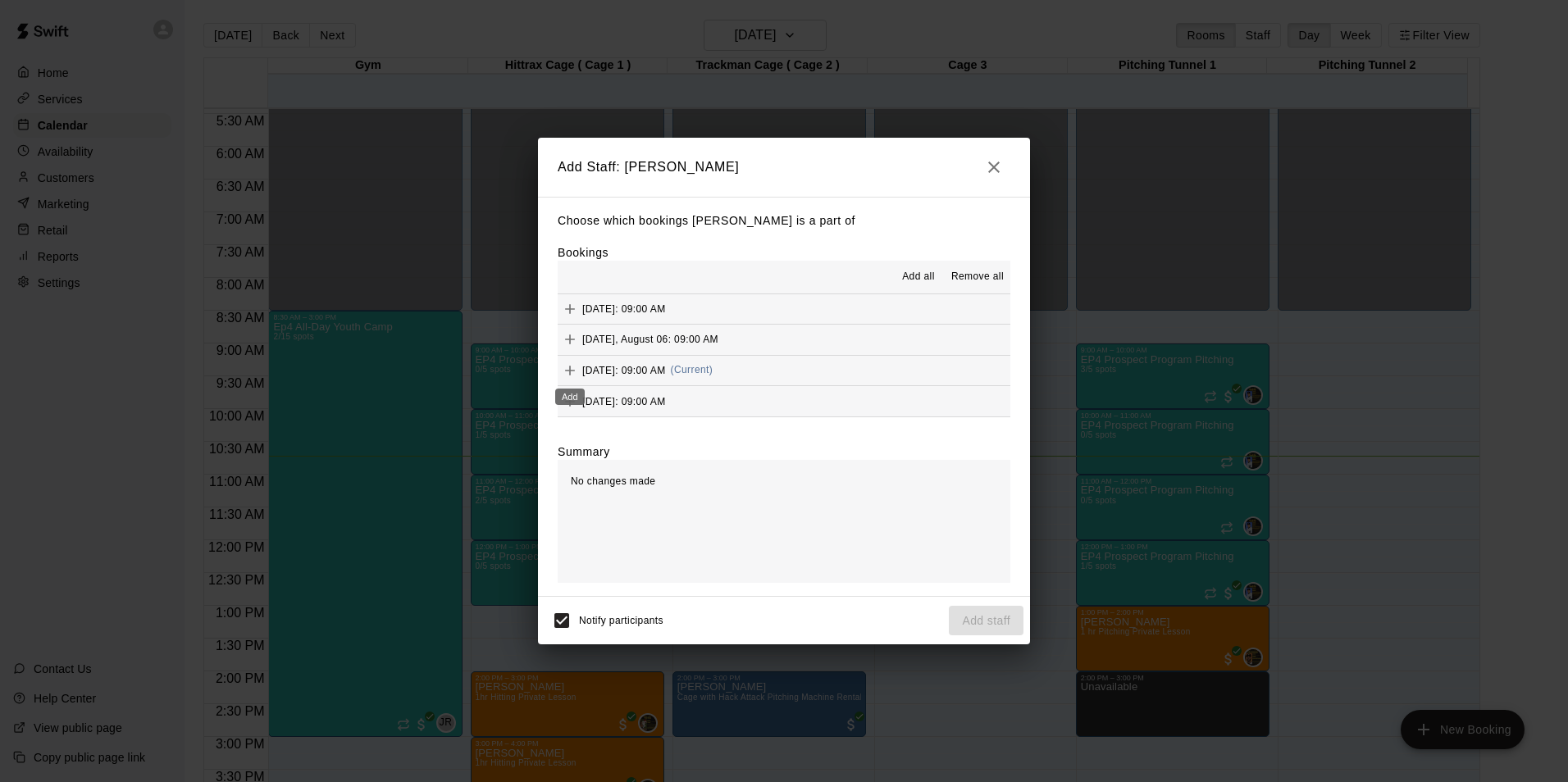
click at [562, 370] on icon "Add" at bounding box center [570, 371] width 17 height 17
click at [999, 627] on button "Add staff" at bounding box center [986, 620] width 74 height 31
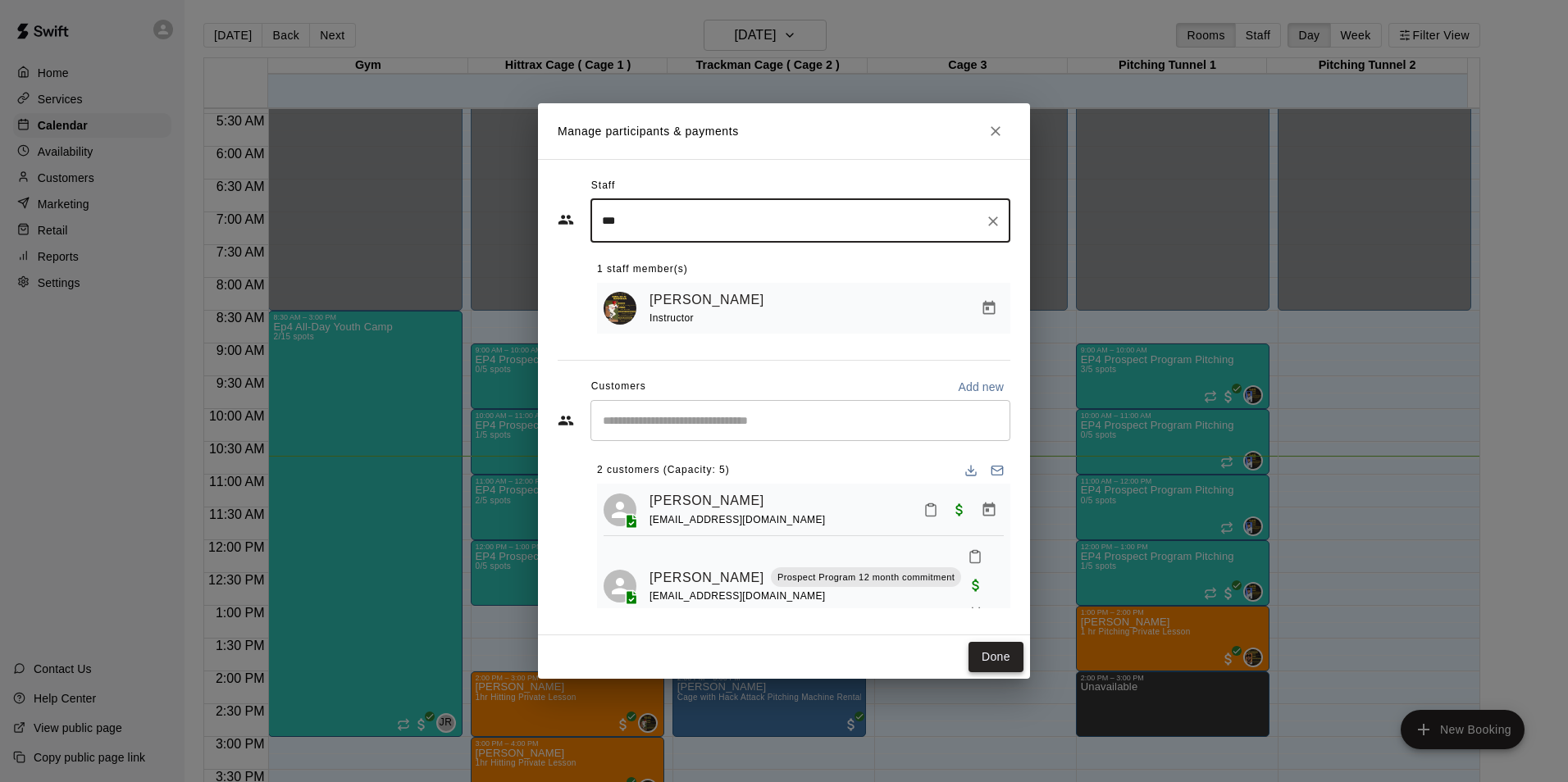
click at [1004, 668] on button "Done" at bounding box center [996, 657] width 55 height 31
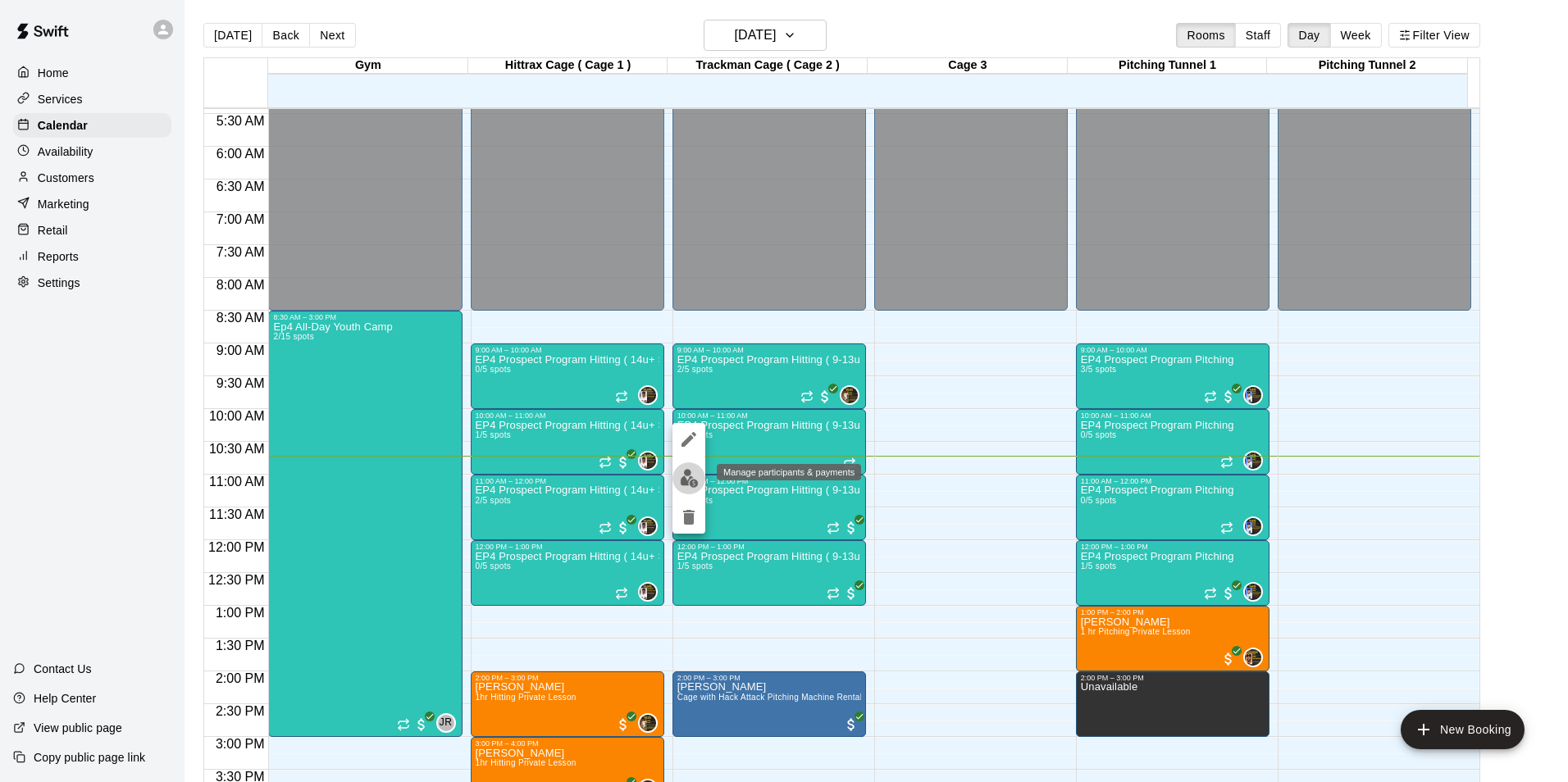
click at [686, 480] on img "edit" at bounding box center [689, 478] width 19 height 19
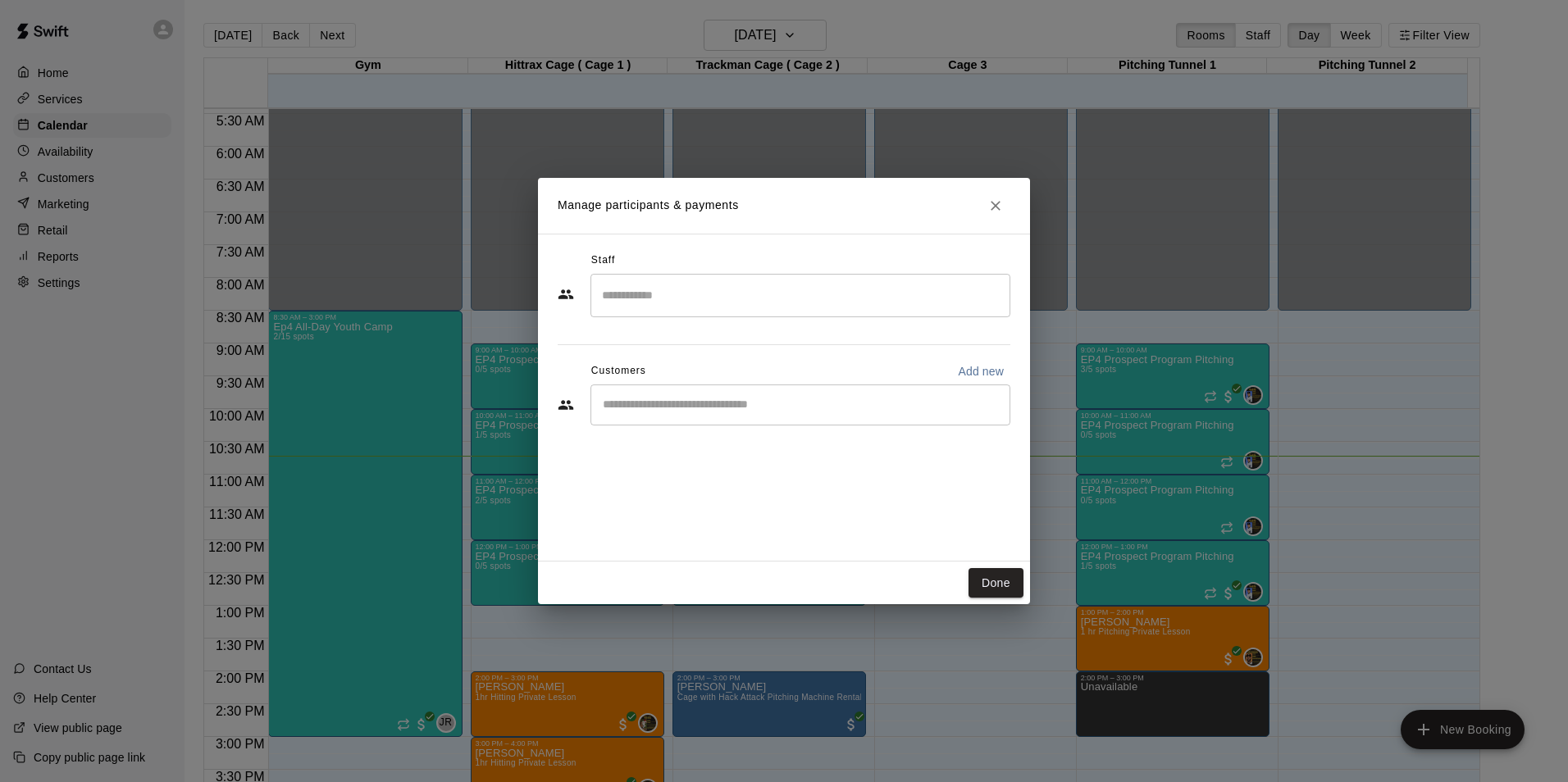
click at [687, 304] on input "Search staff" at bounding box center [801, 295] width 405 height 29
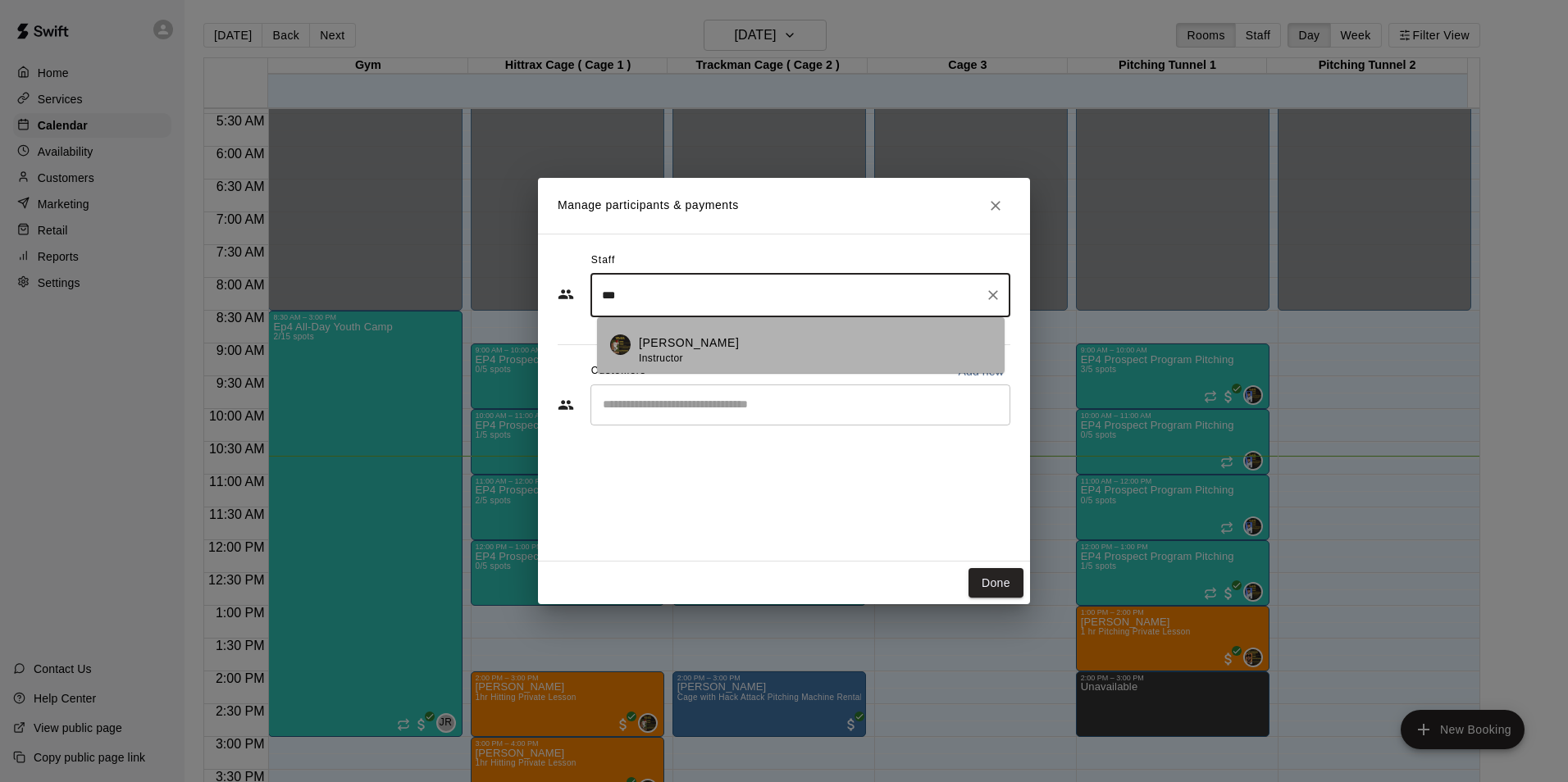
click at [668, 338] on p "[PERSON_NAME]" at bounding box center [689, 343] width 100 height 18
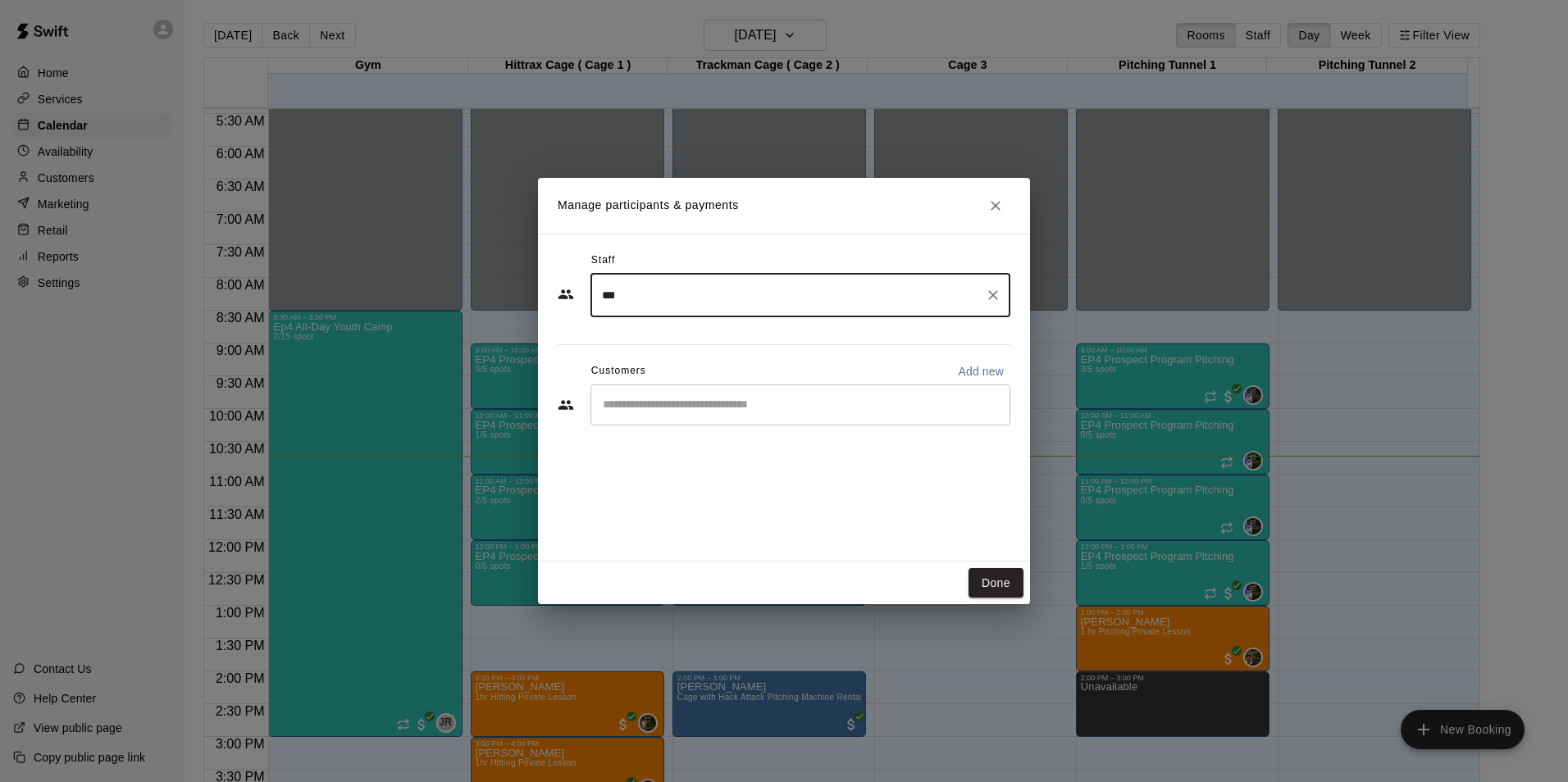
type input "***"
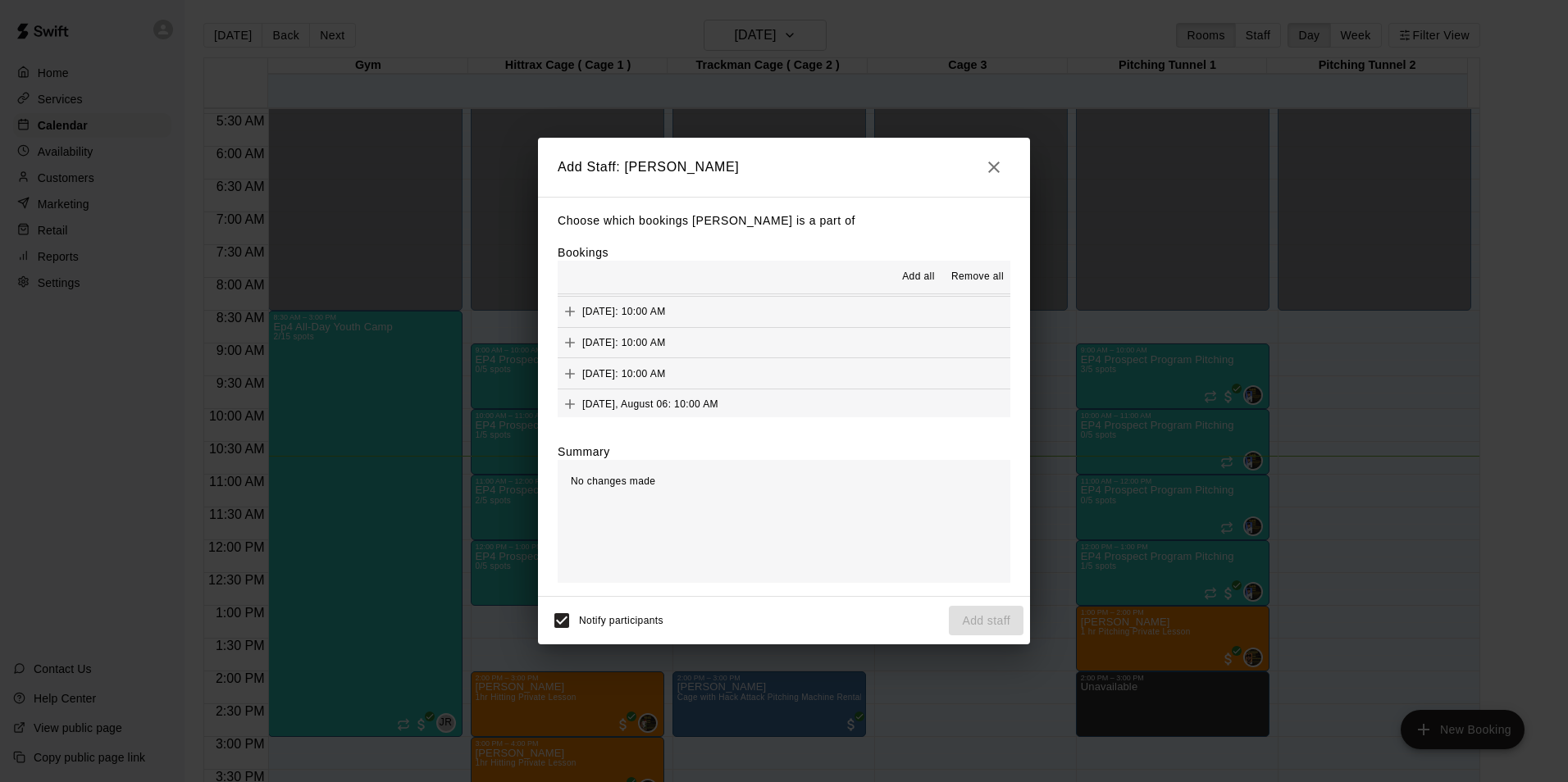
scroll to position [155, 0]
click at [565, 371] on icon "Add" at bounding box center [570, 371] width 17 height 17
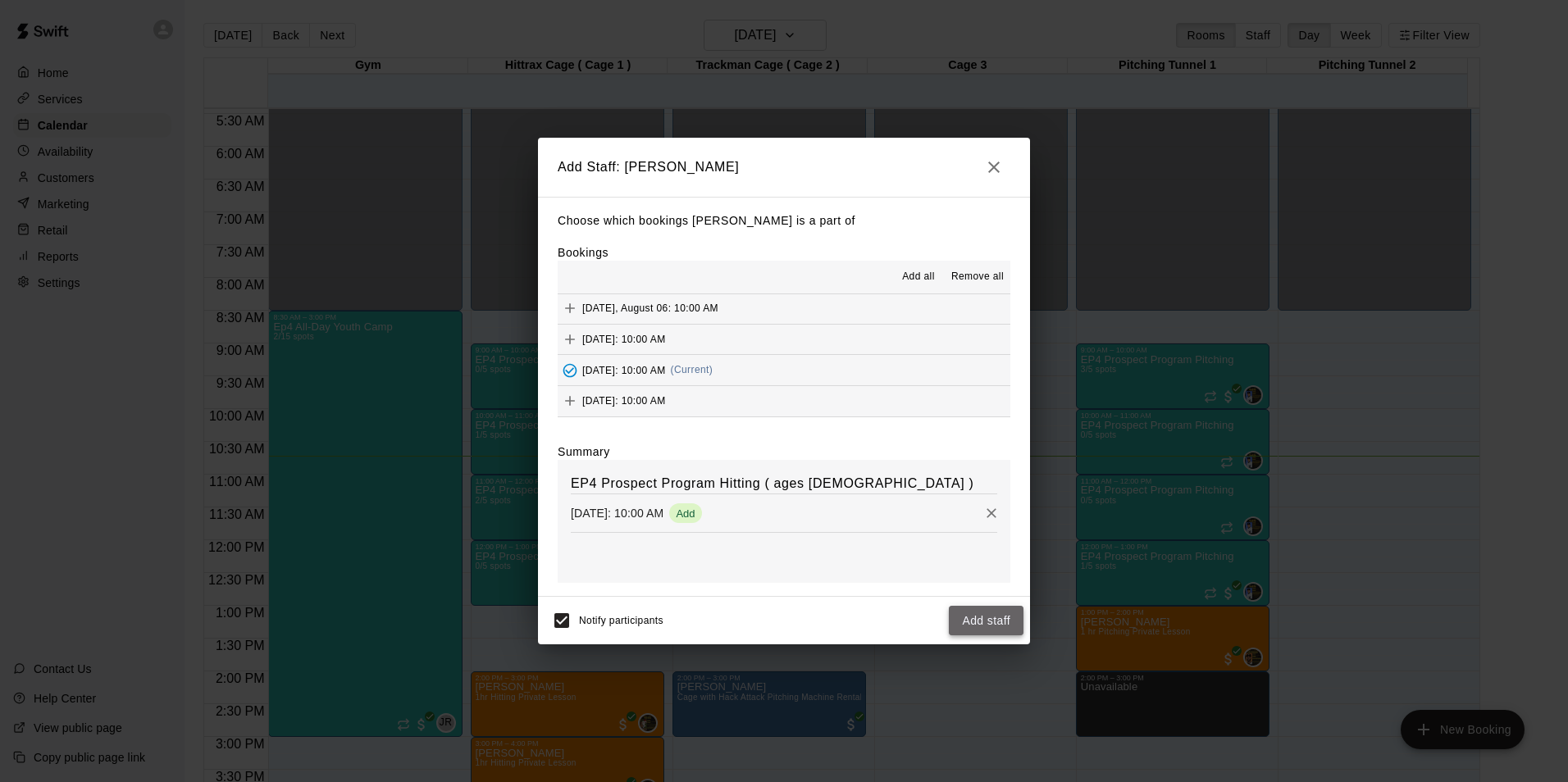
click at [992, 615] on button "Add staff" at bounding box center [986, 620] width 74 height 31
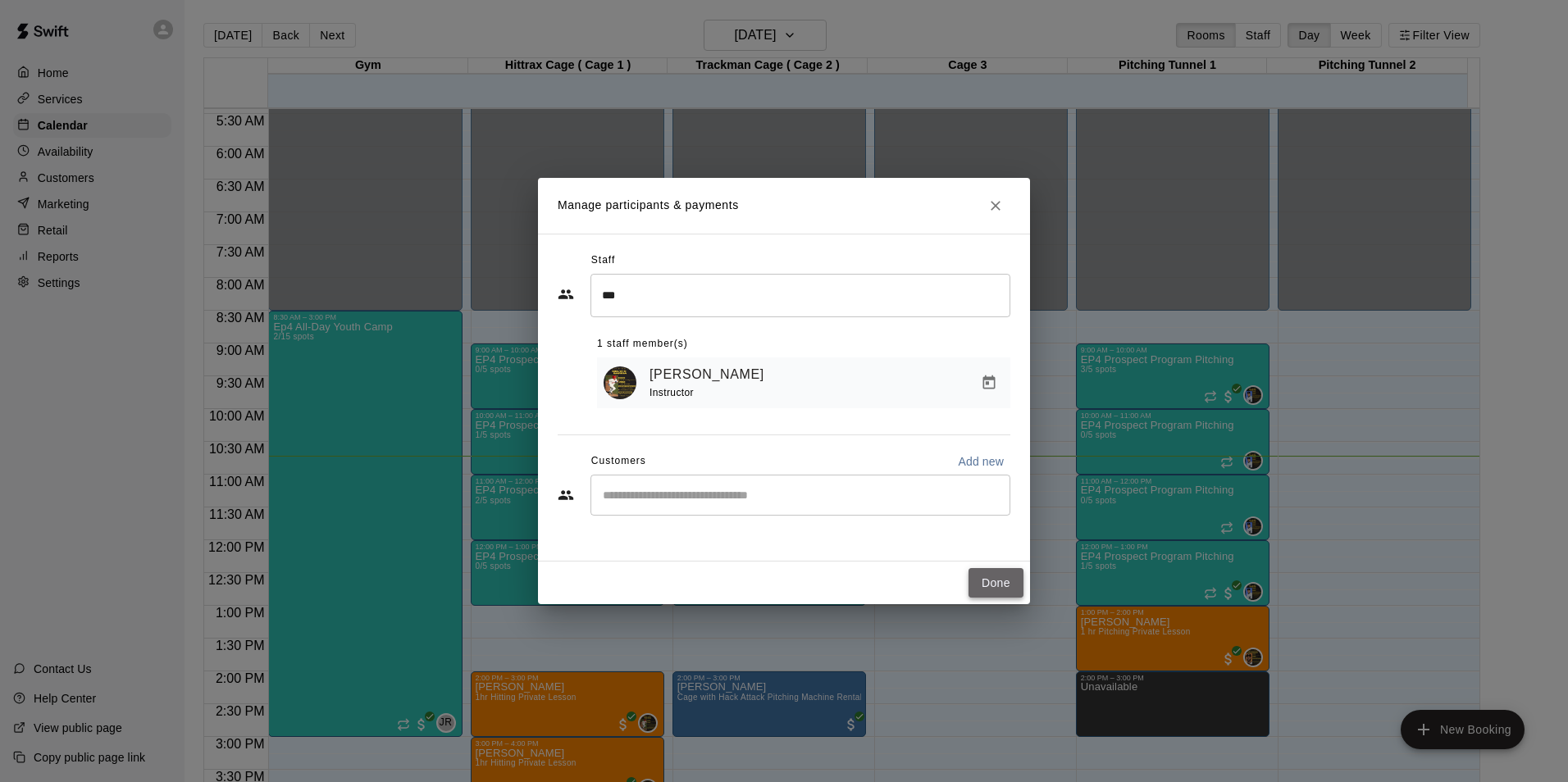
click at [995, 577] on button "Done" at bounding box center [996, 583] width 55 height 31
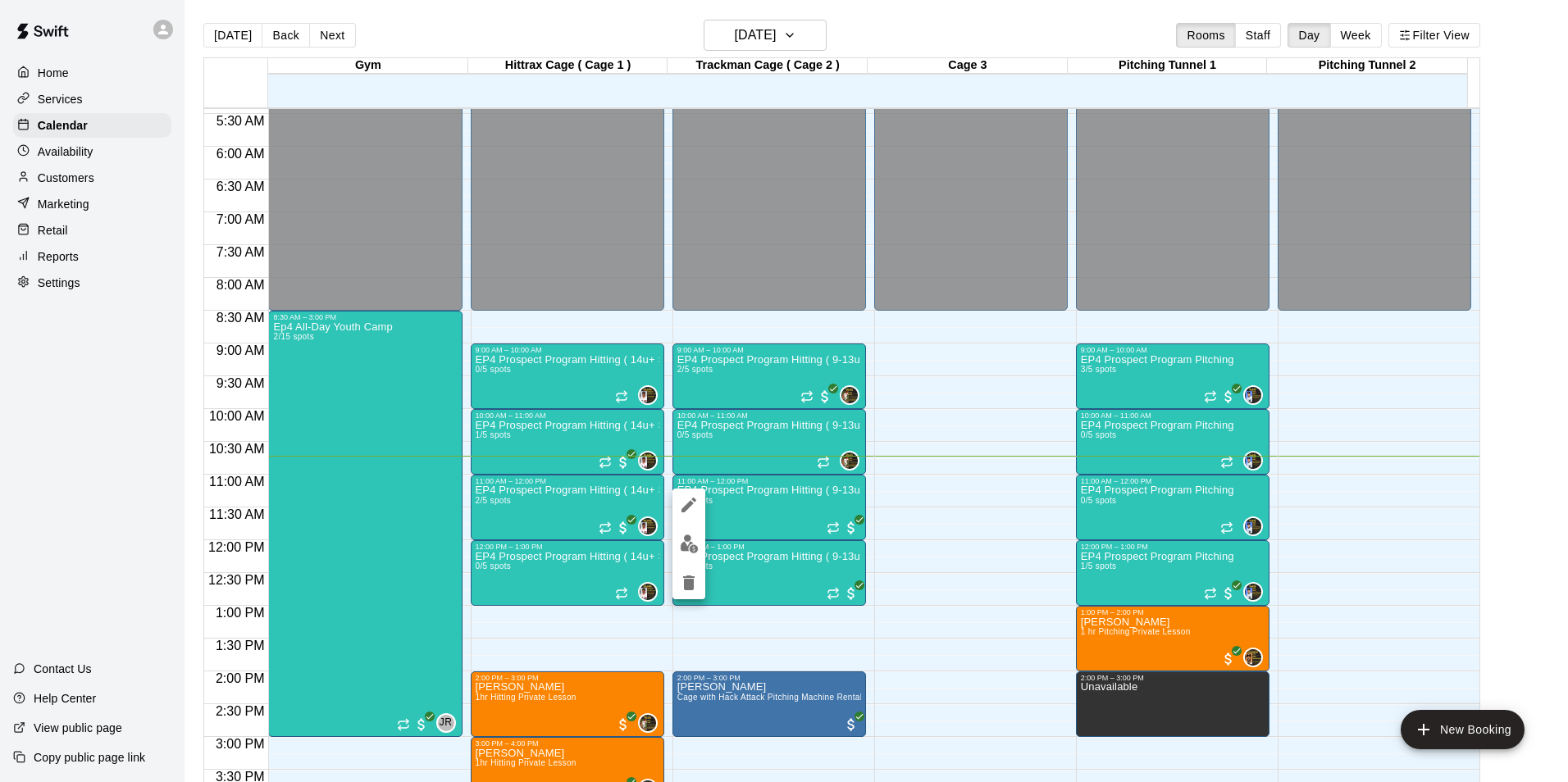
click at [688, 541] on img "edit" at bounding box center [689, 544] width 19 height 19
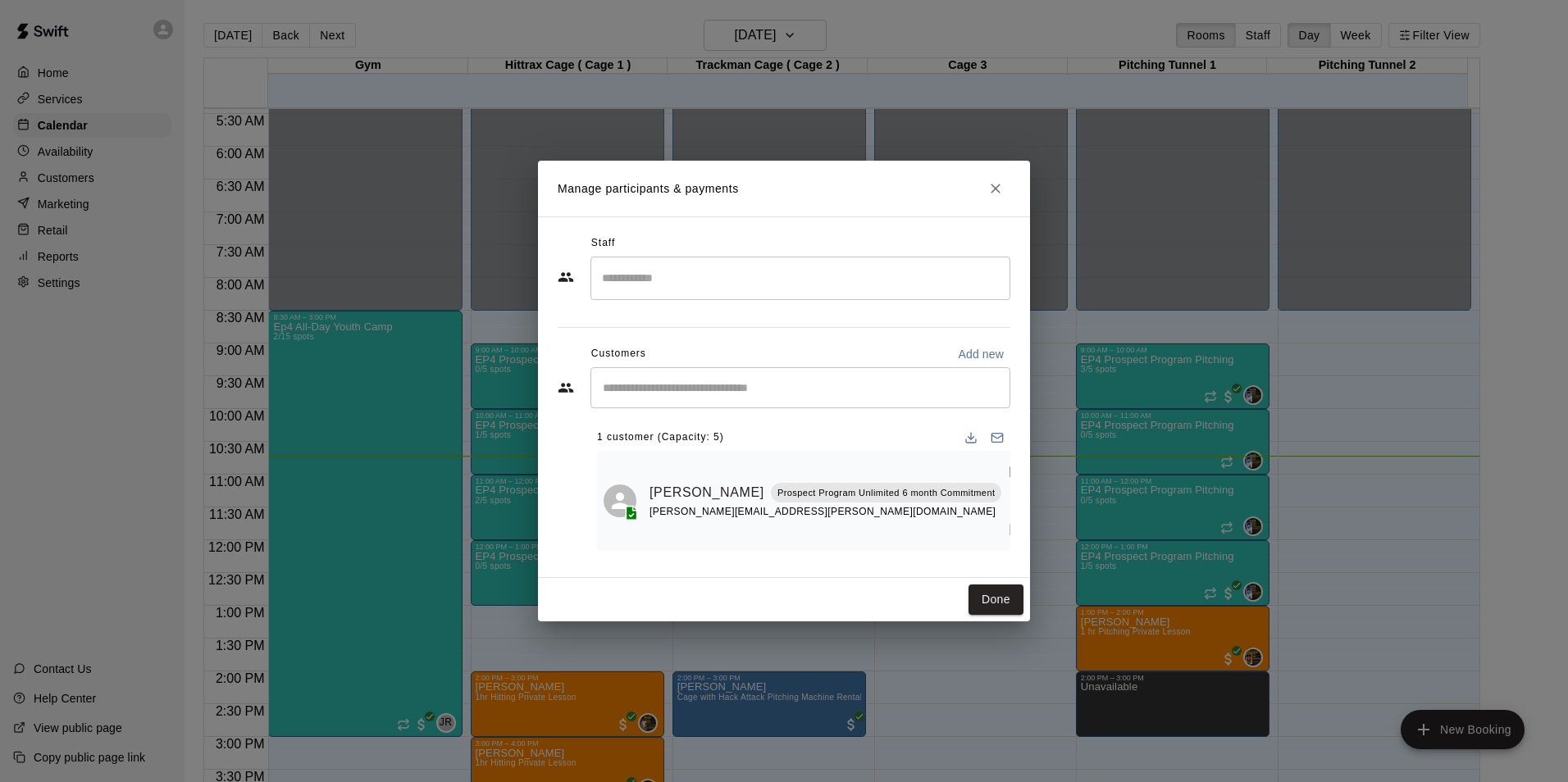
click at [656, 283] on input "Search staff" at bounding box center [801, 278] width 405 height 29
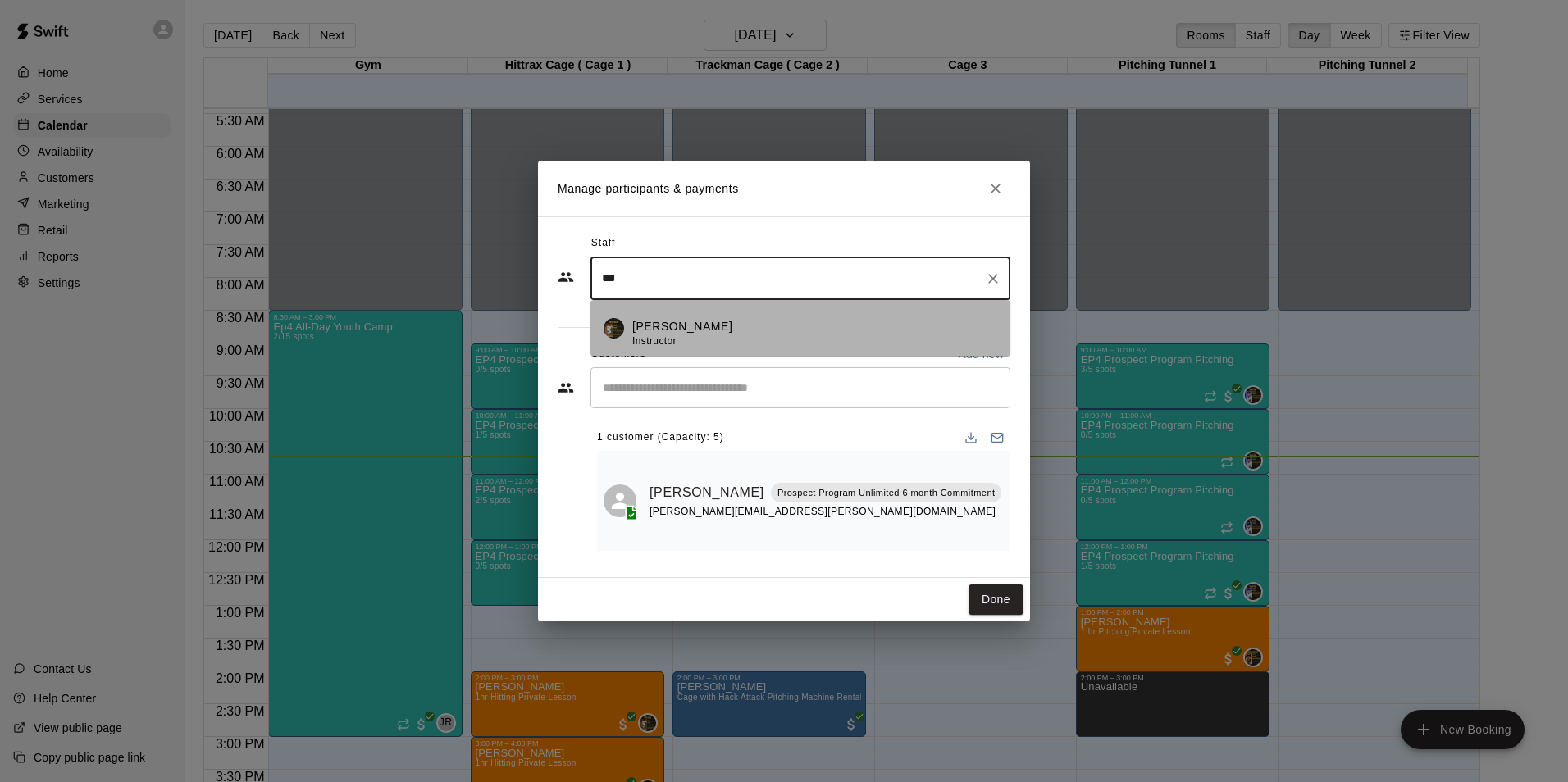
click at [673, 332] on p "[PERSON_NAME]" at bounding box center [683, 327] width 100 height 18
type input "***"
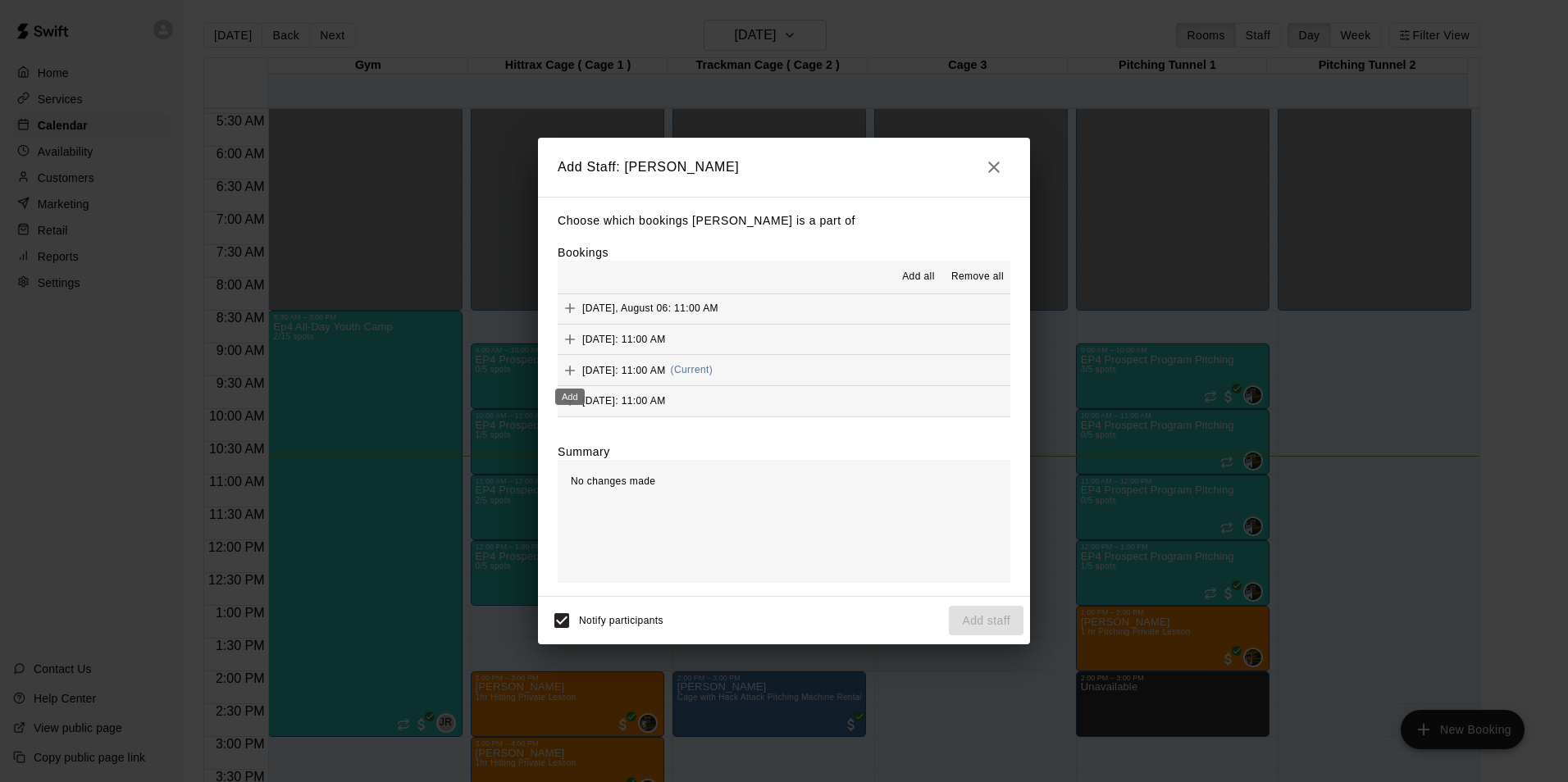
click at [567, 371] on icon "Add" at bounding box center [569, 371] width 10 height 10
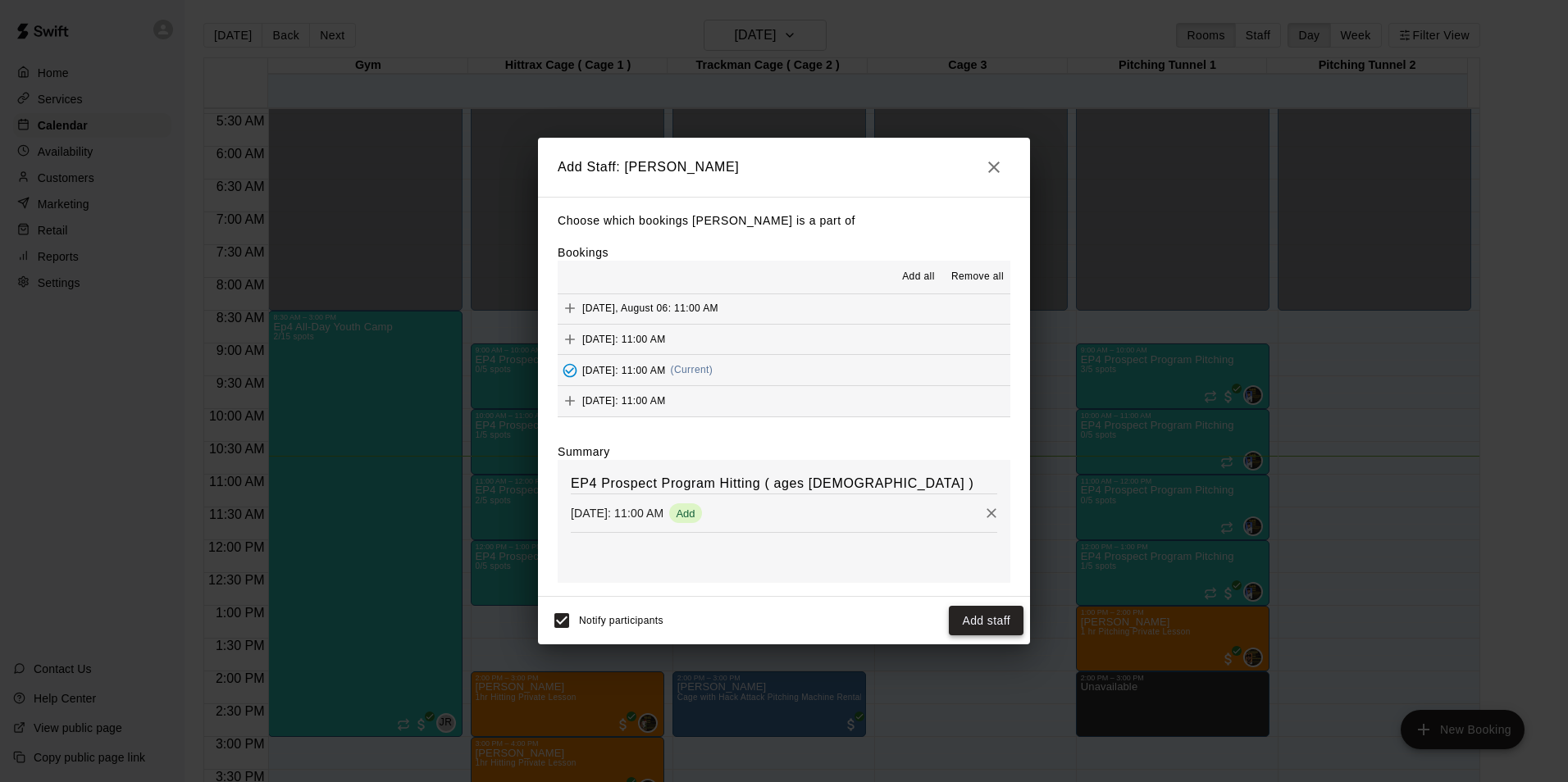
click at [995, 626] on button "Add staff" at bounding box center [986, 620] width 74 height 31
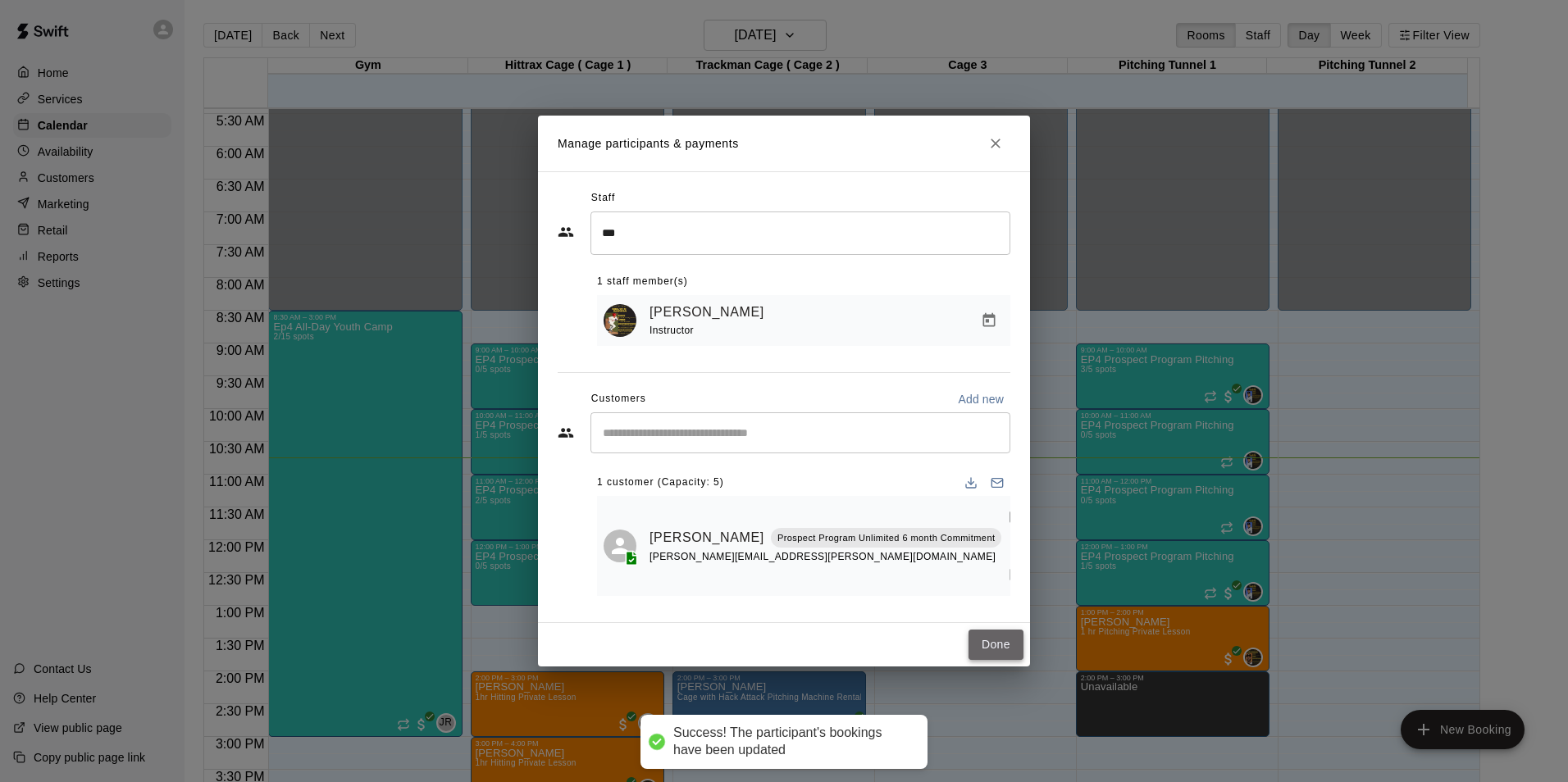
click at [991, 644] on button "Done" at bounding box center [996, 645] width 55 height 31
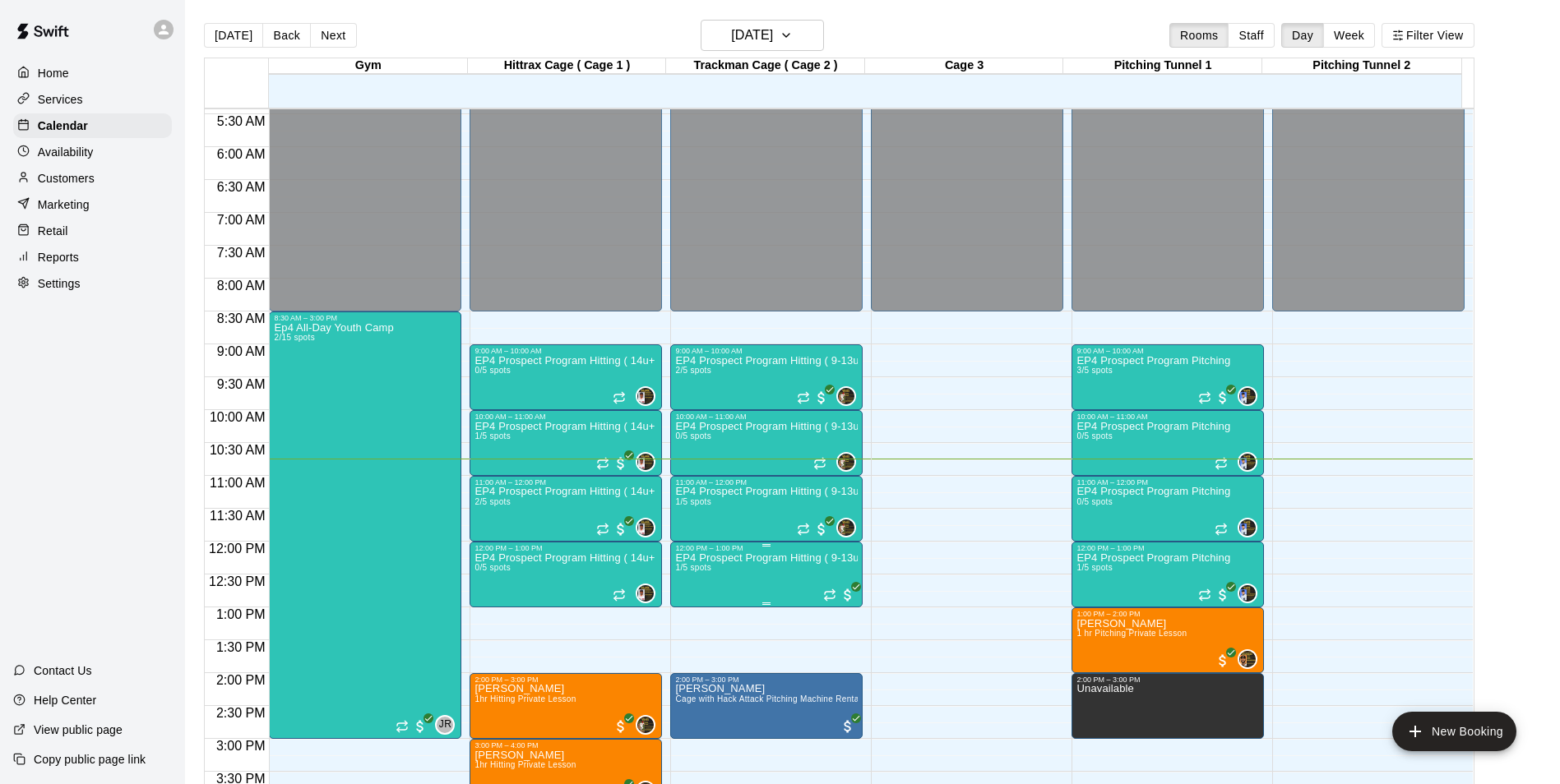
click at [789, 558] on p "EP4 Prospect Program Hitting ( 9-13u Slot )" at bounding box center [766, 558] width 183 height 0
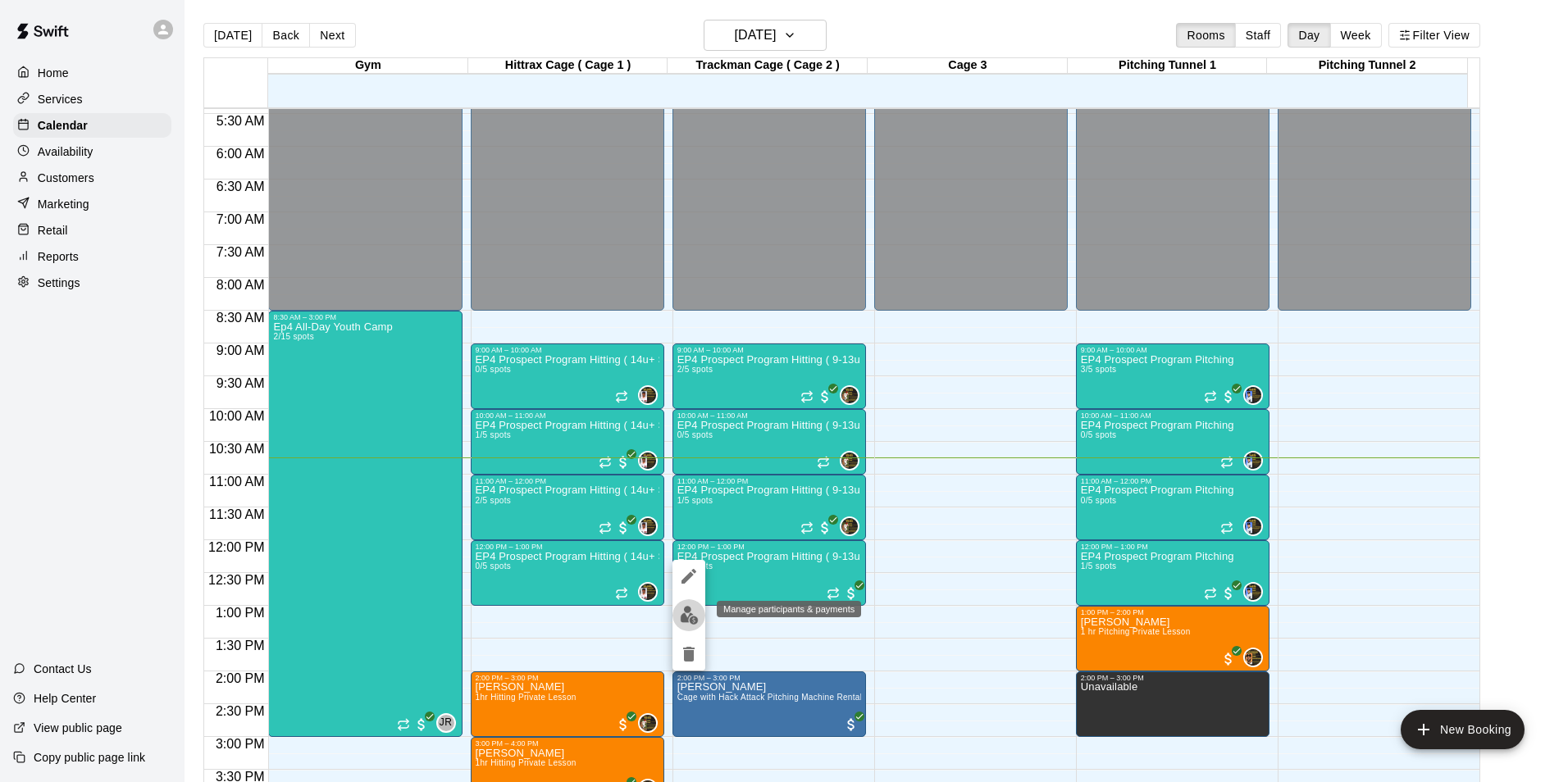
click at [691, 603] on button "edit" at bounding box center [688, 615] width 33 height 32
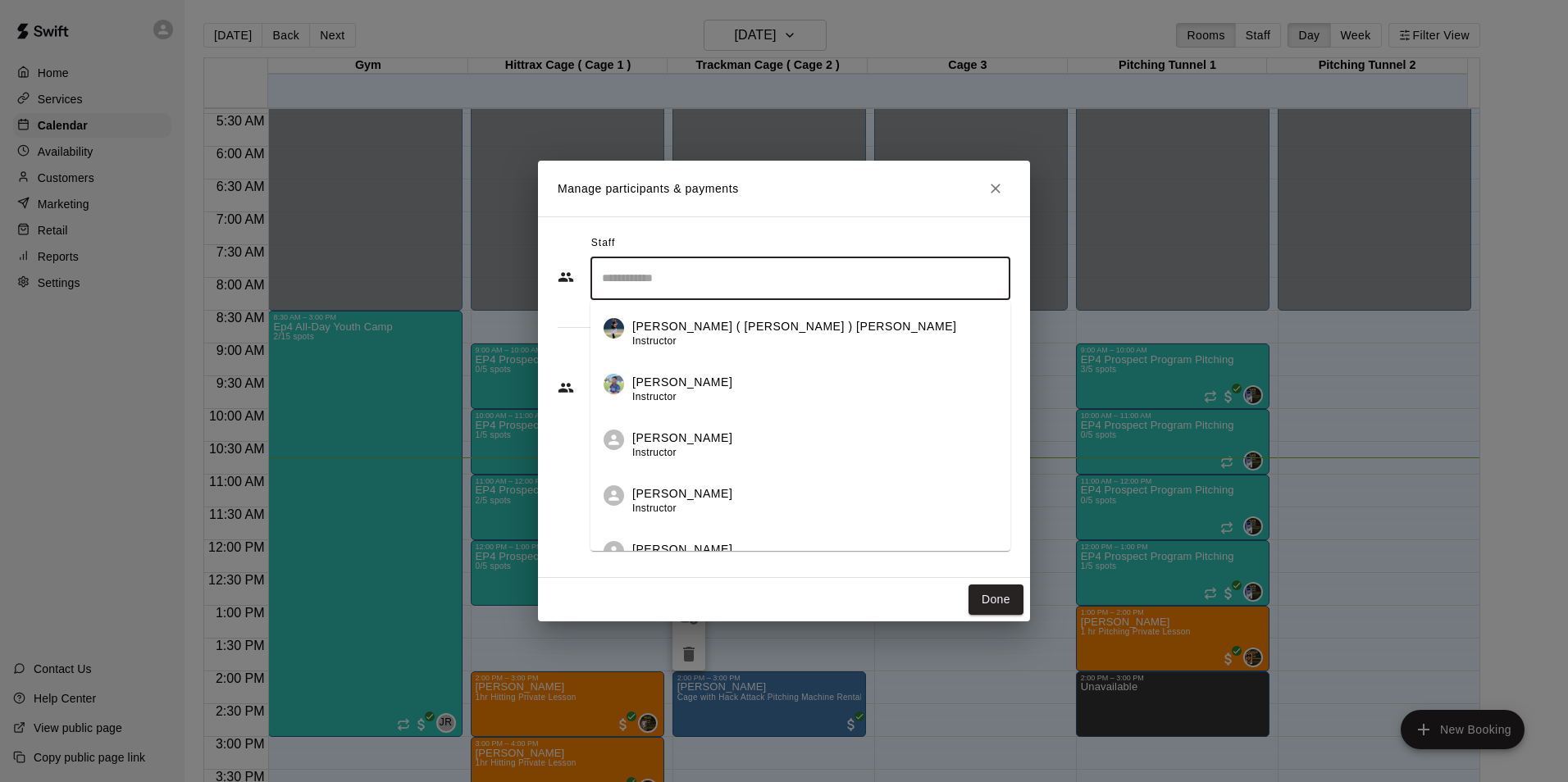
click at [661, 293] on input "Search staff" at bounding box center [801, 278] width 405 height 29
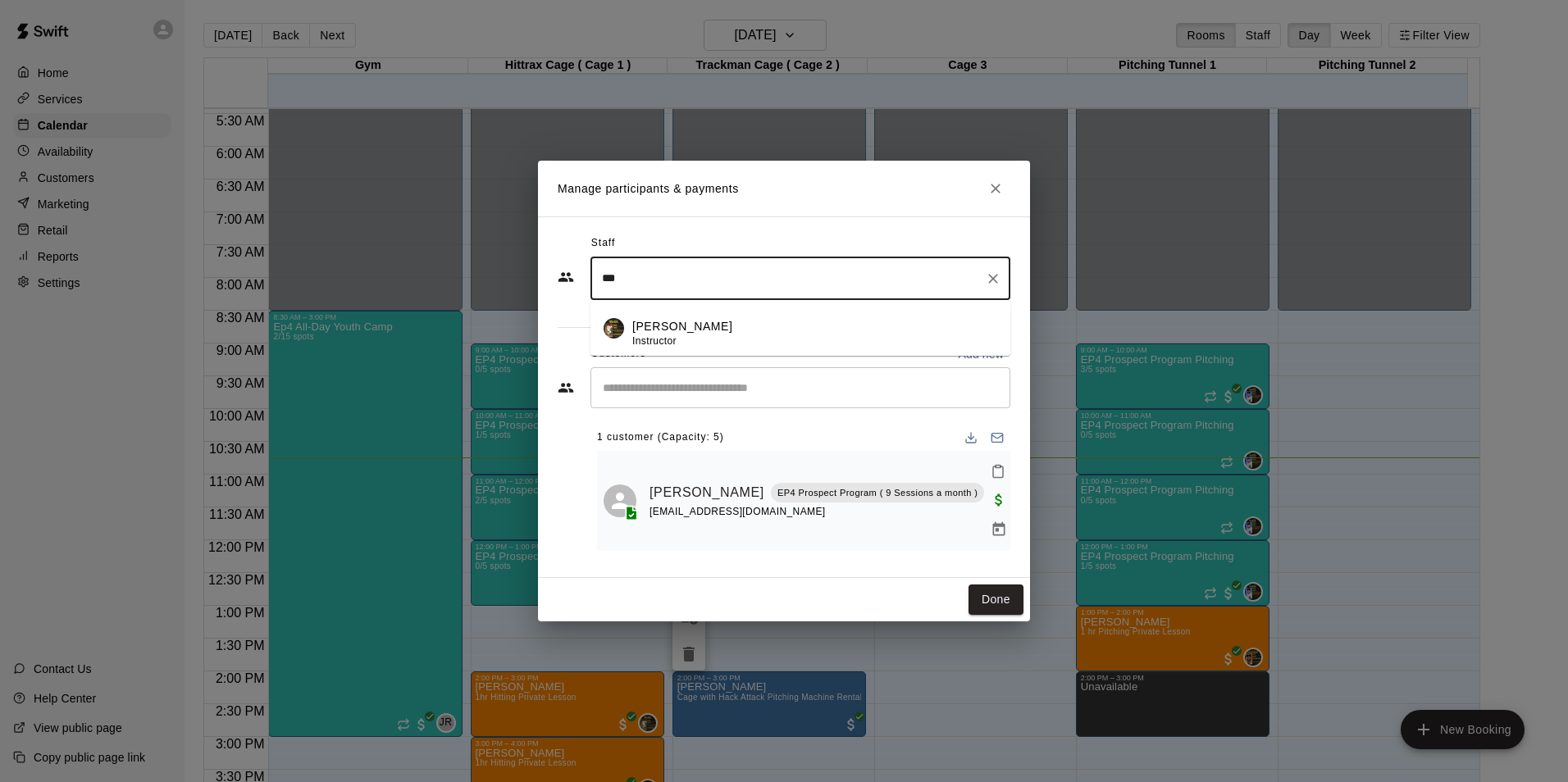
click at [694, 350] on div "[PERSON_NAME] Instructor" at bounding box center [683, 334] width 100 height 32
type input "***"
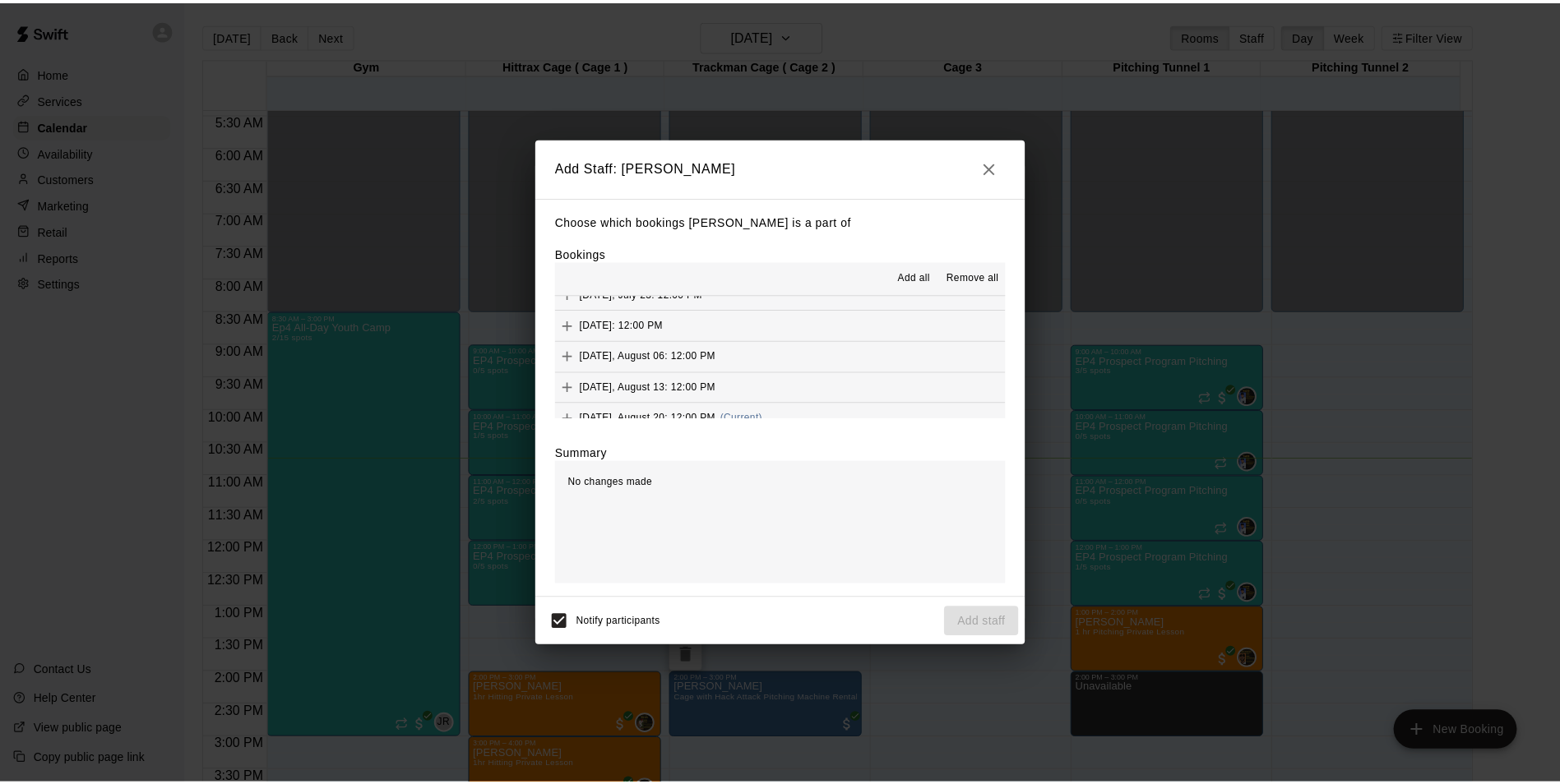
scroll to position [124, 0]
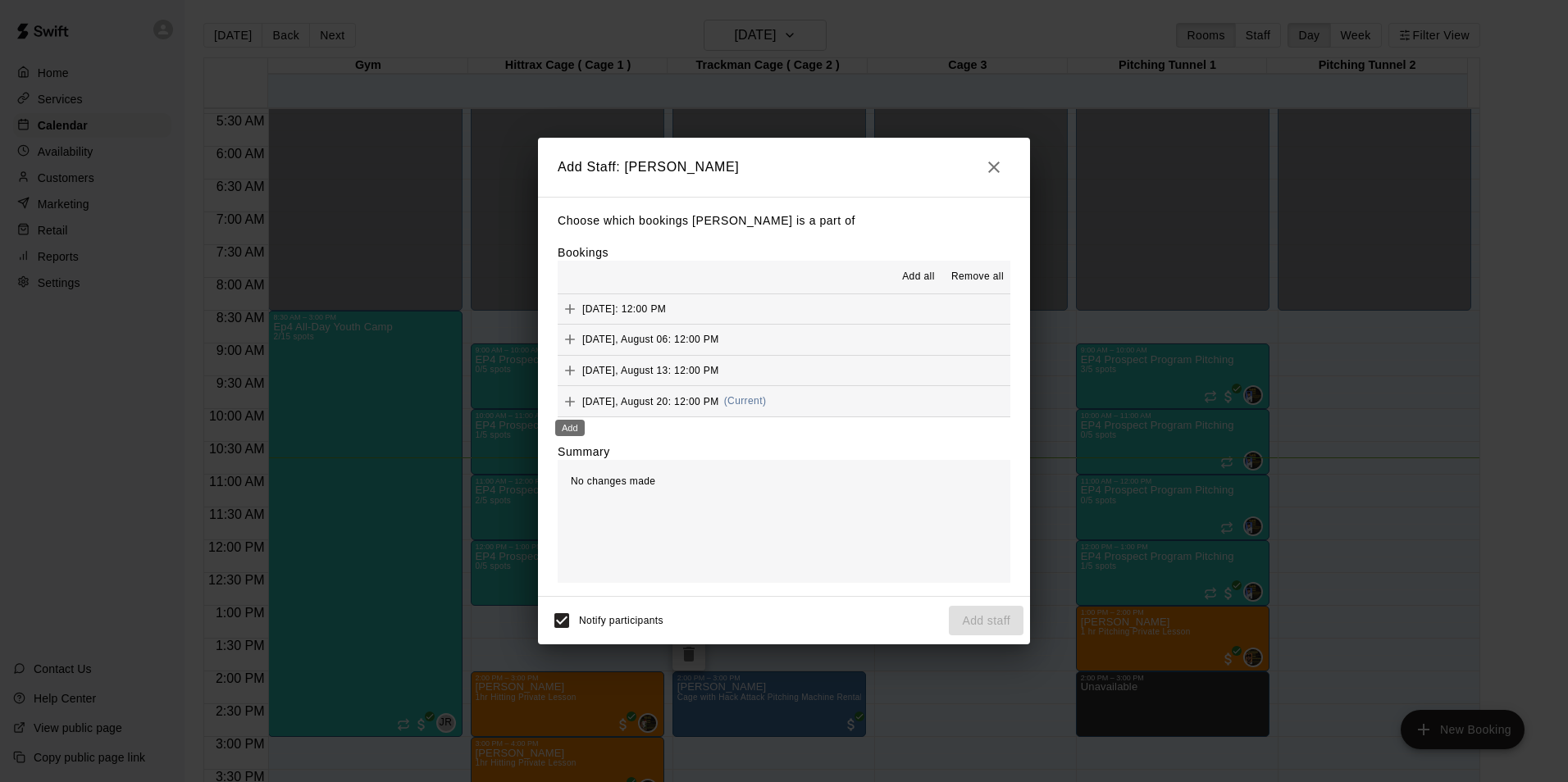
click at [572, 404] on icon "Add" at bounding box center [570, 402] width 17 height 17
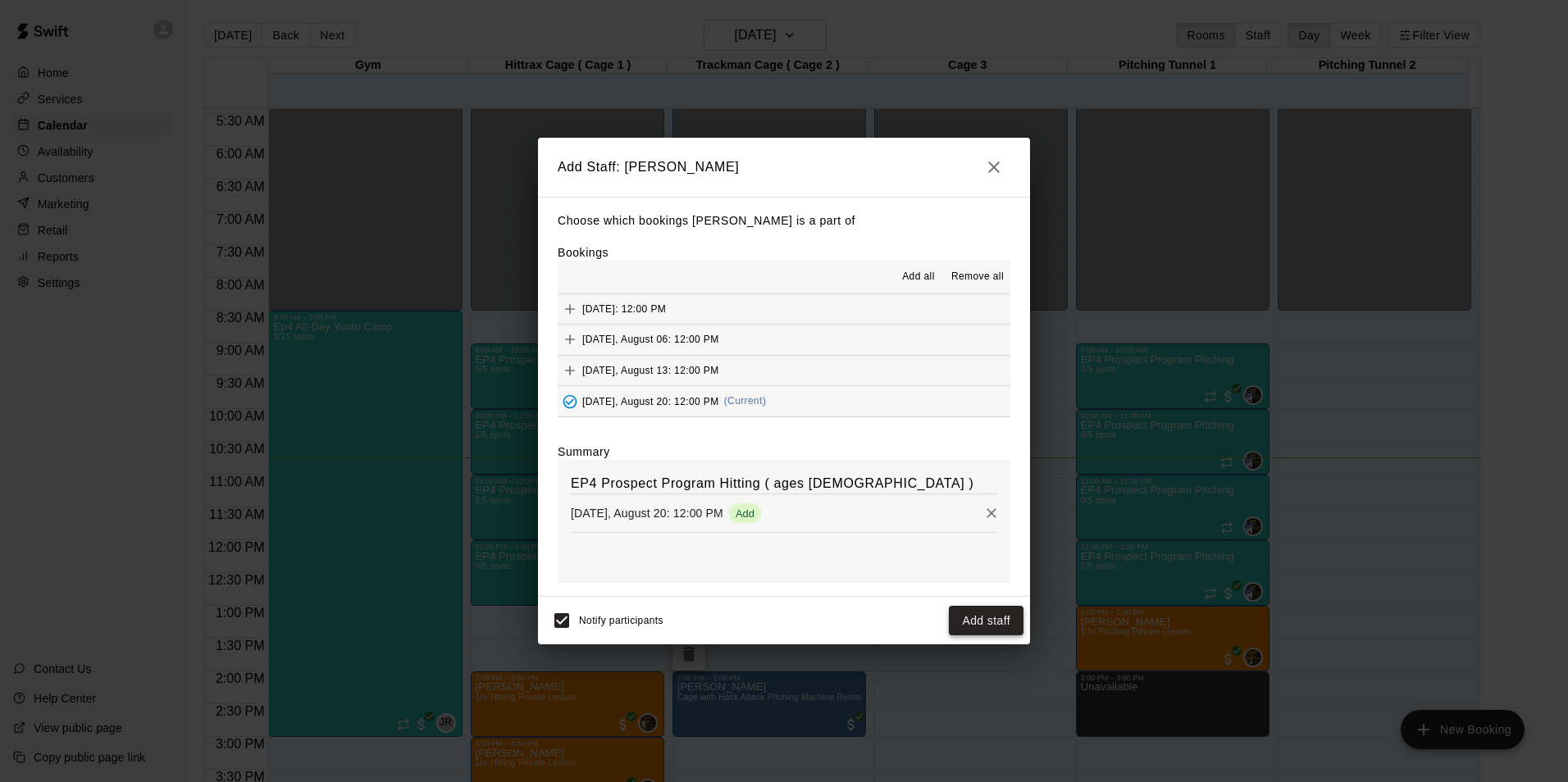
click at [983, 614] on button "Add staff" at bounding box center [986, 620] width 74 height 31
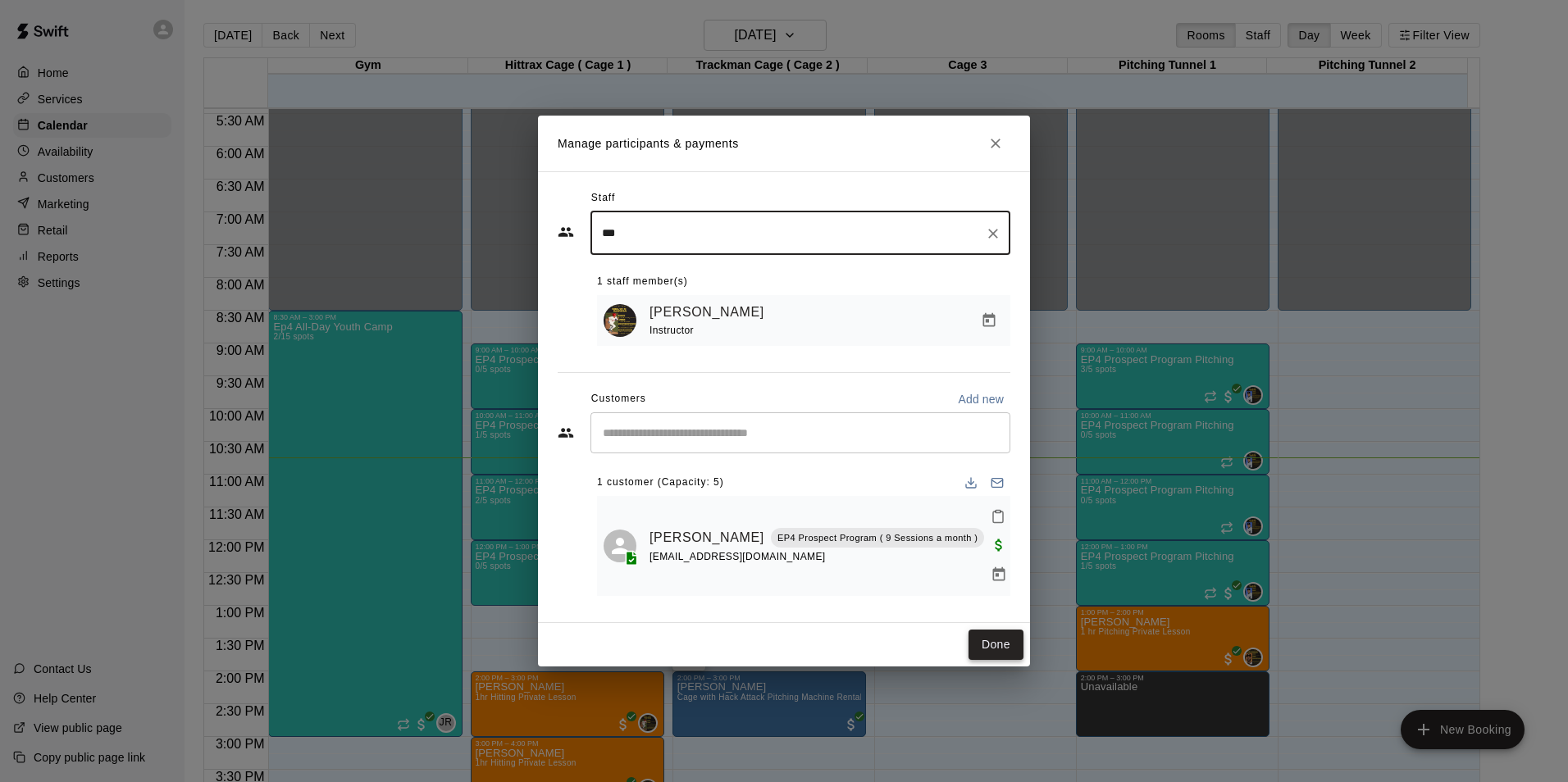
click at [998, 633] on button "Done" at bounding box center [996, 645] width 55 height 31
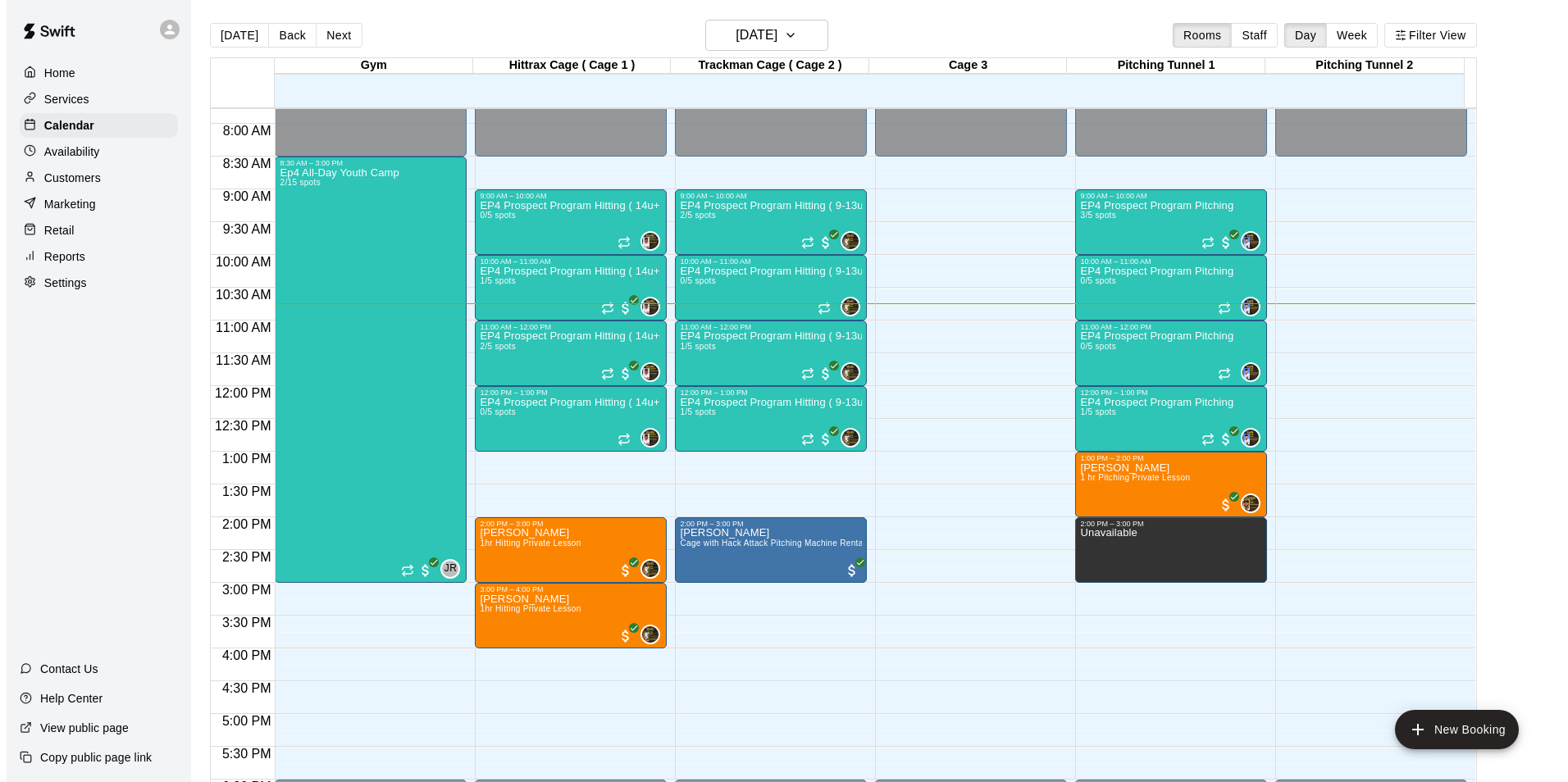
scroll to position [602, 0]
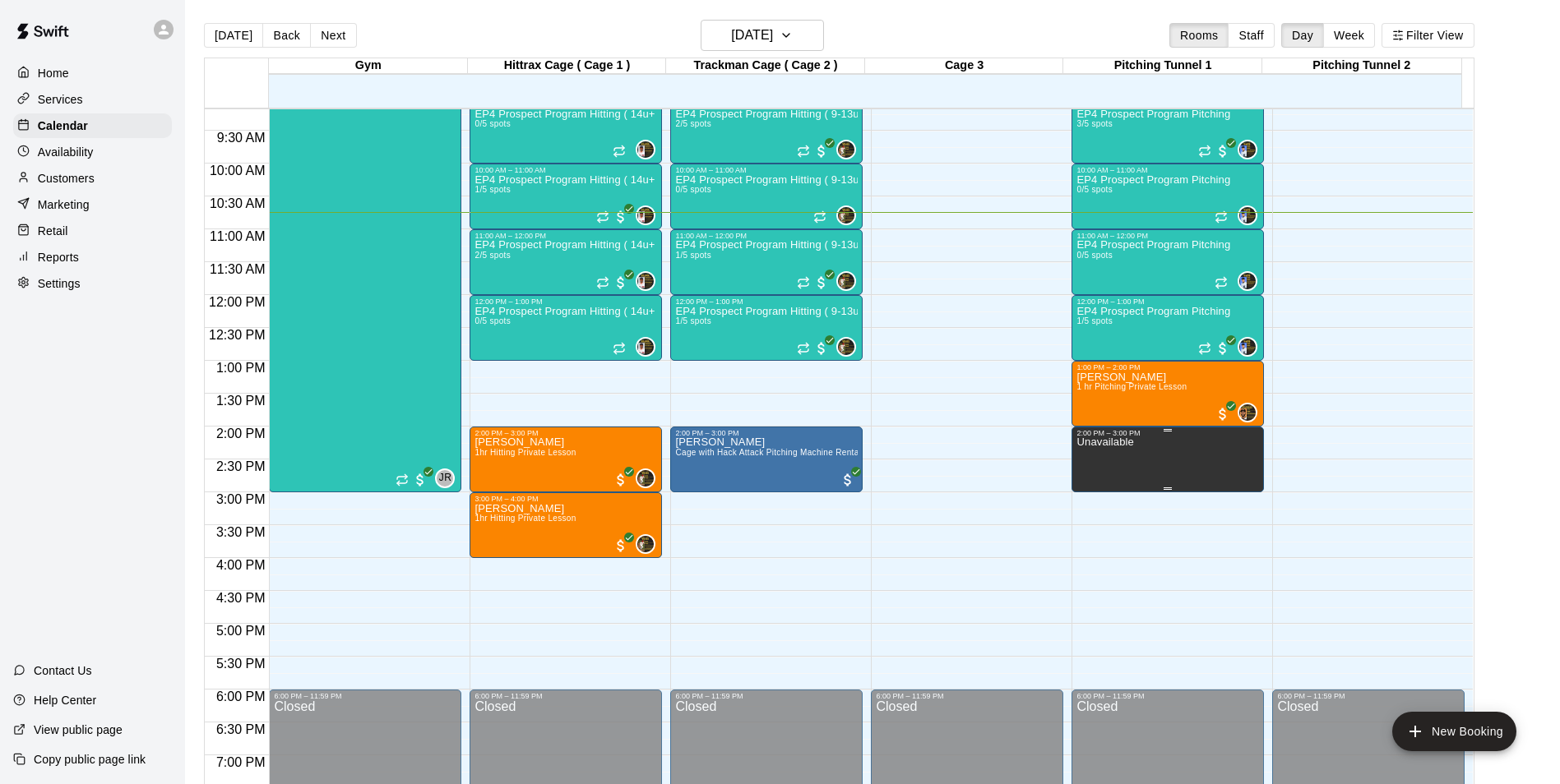
click at [1098, 442] on p "Unavailable" at bounding box center [1105, 442] width 57 height 0
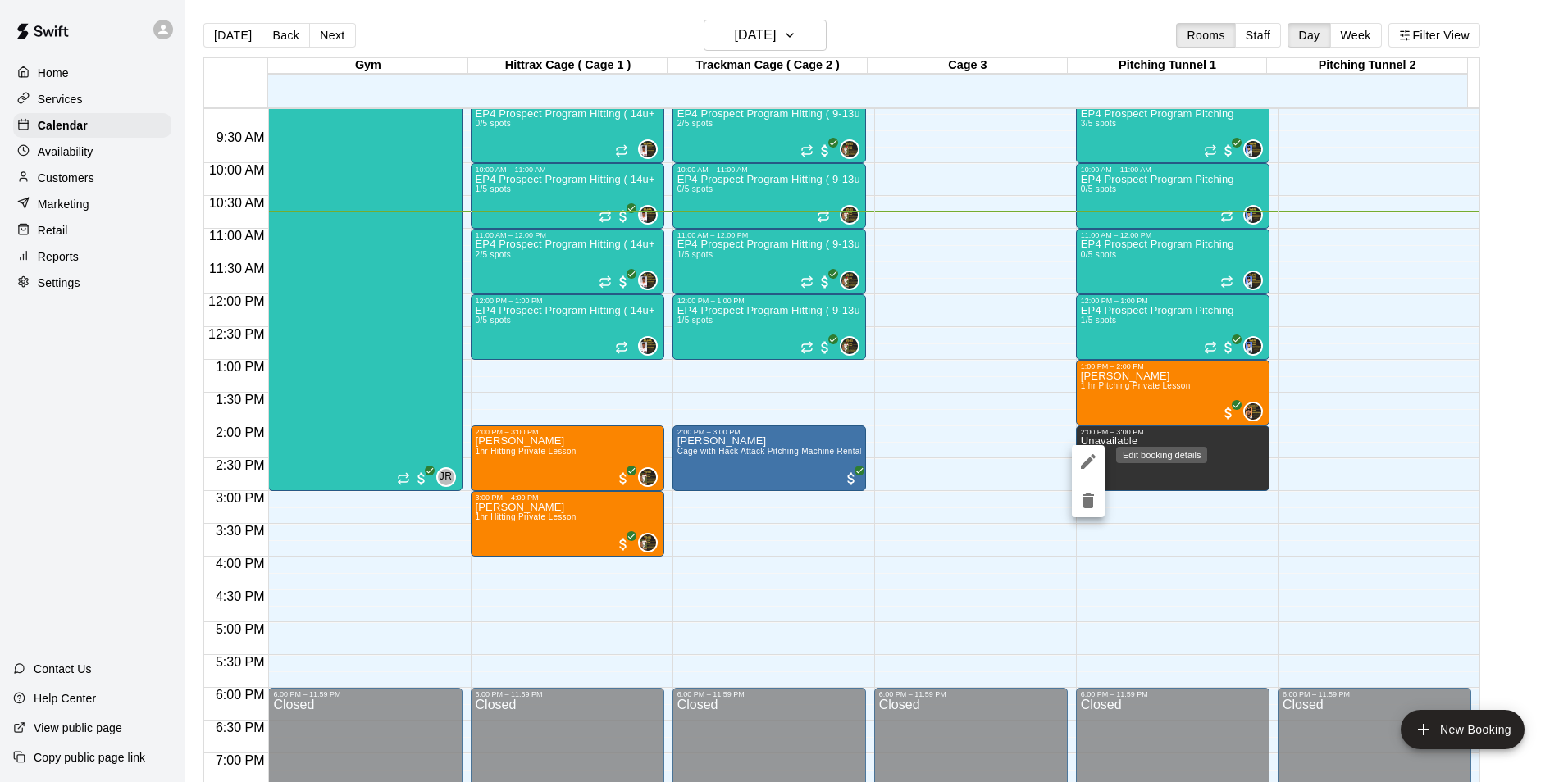
click at [1090, 462] on icon "edit" at bounding box center [1089, 462] width 15 height 15
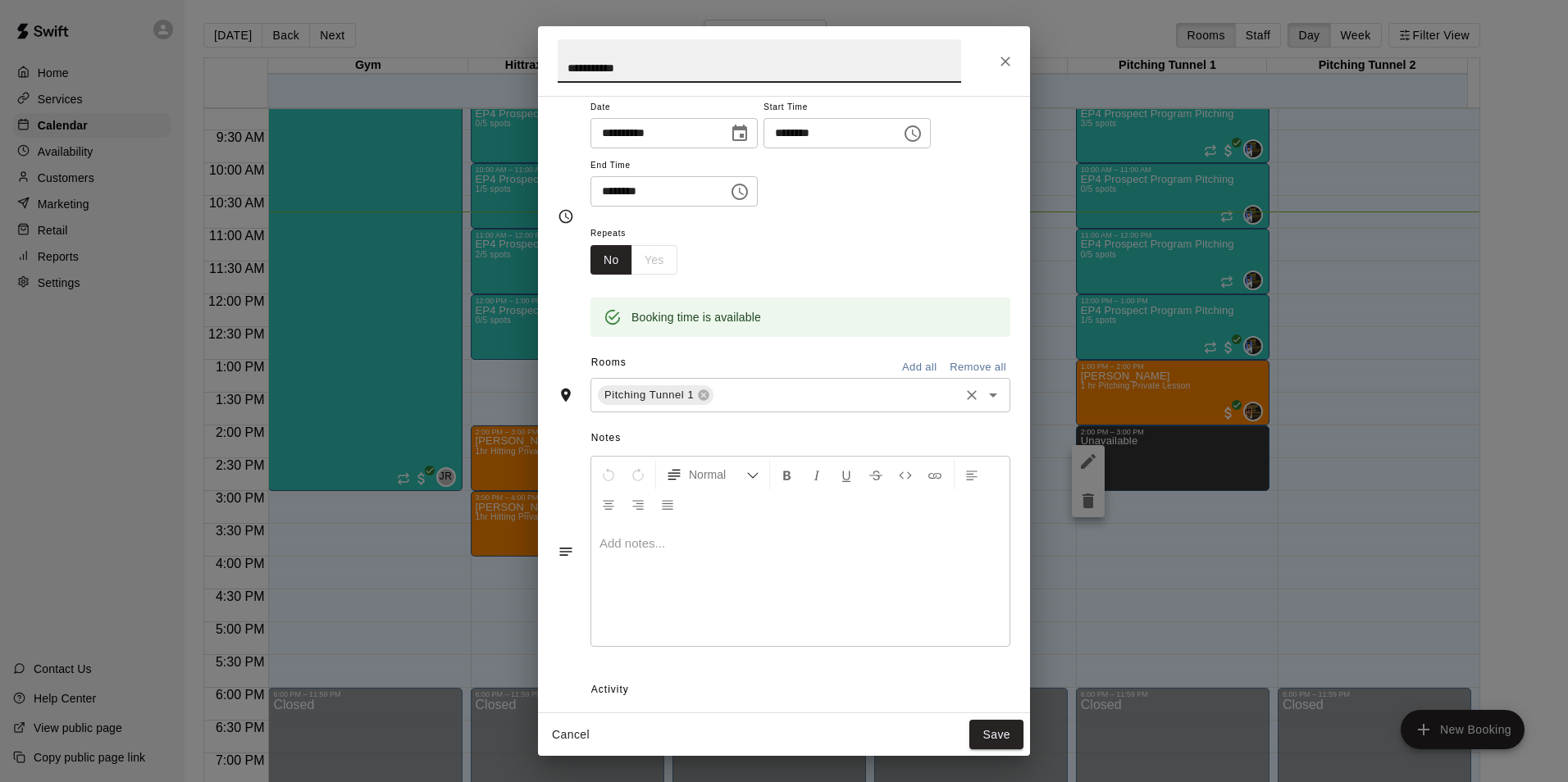
scroll to position [129, 0]
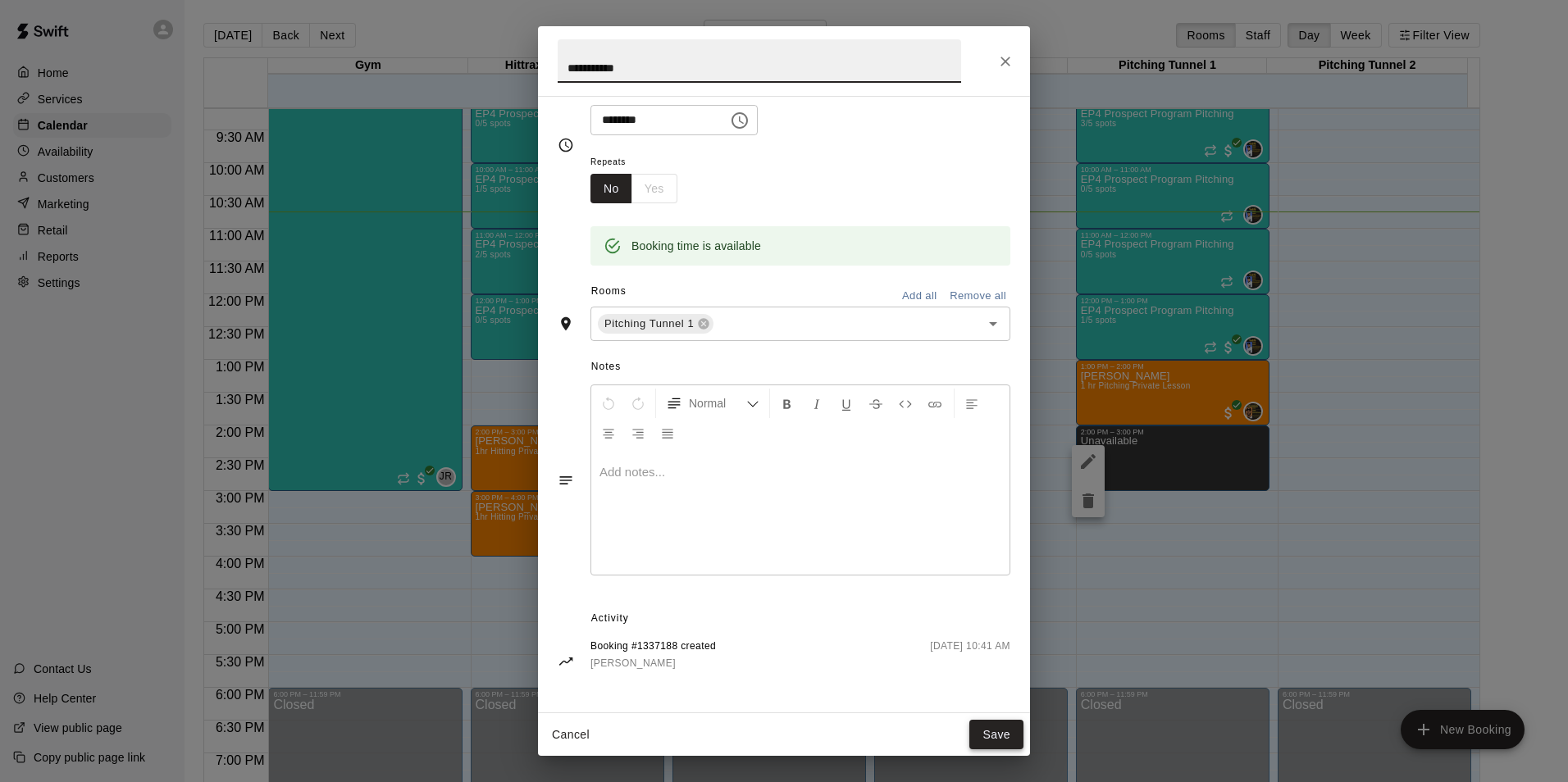
click at [1000, 734] on button "Save" at bounding box center [996, 735] width 54 height 31
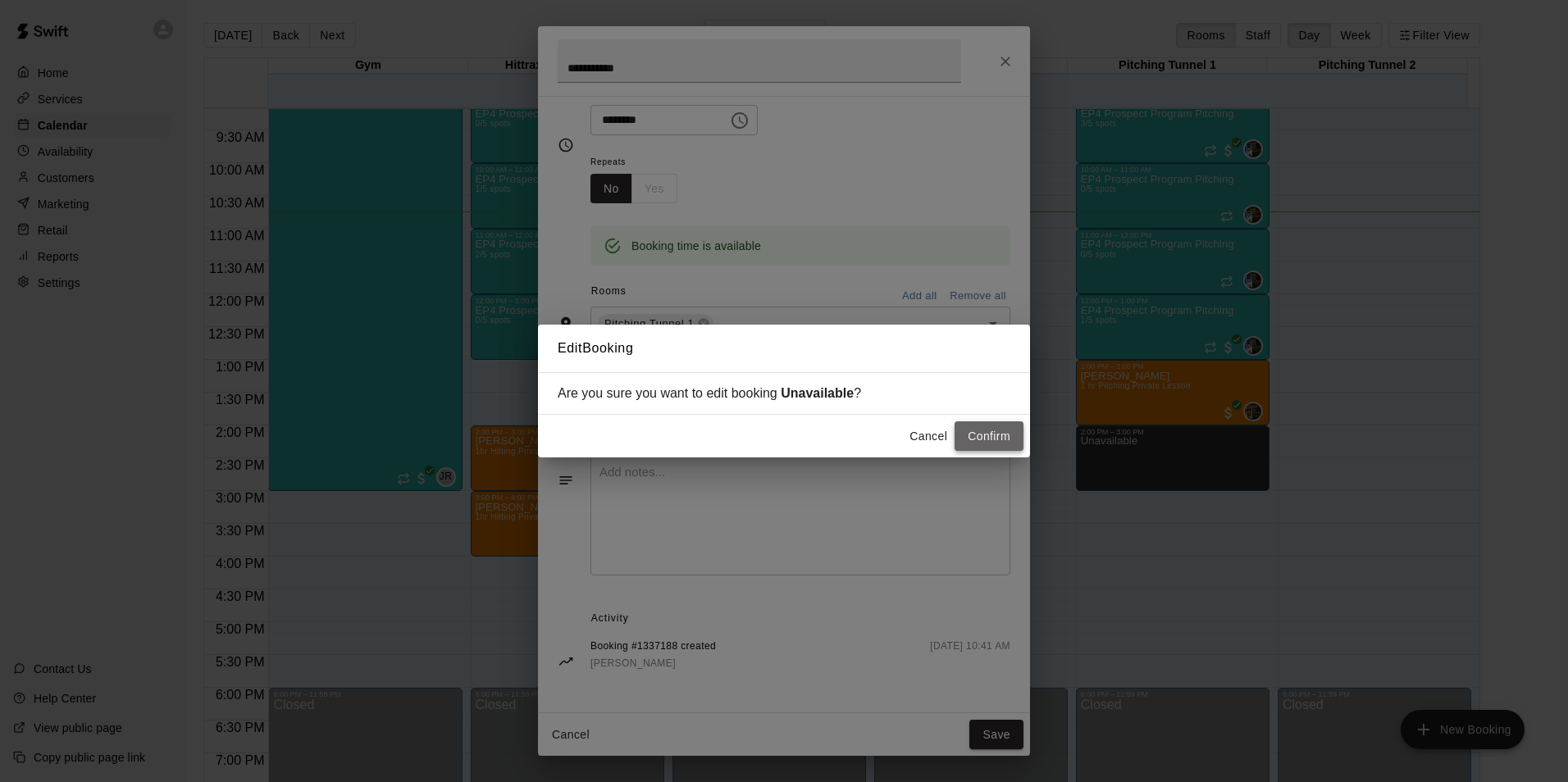
click at [984, 439] on button "Confirm" at bounding box center [989, 437] width 69 height 31
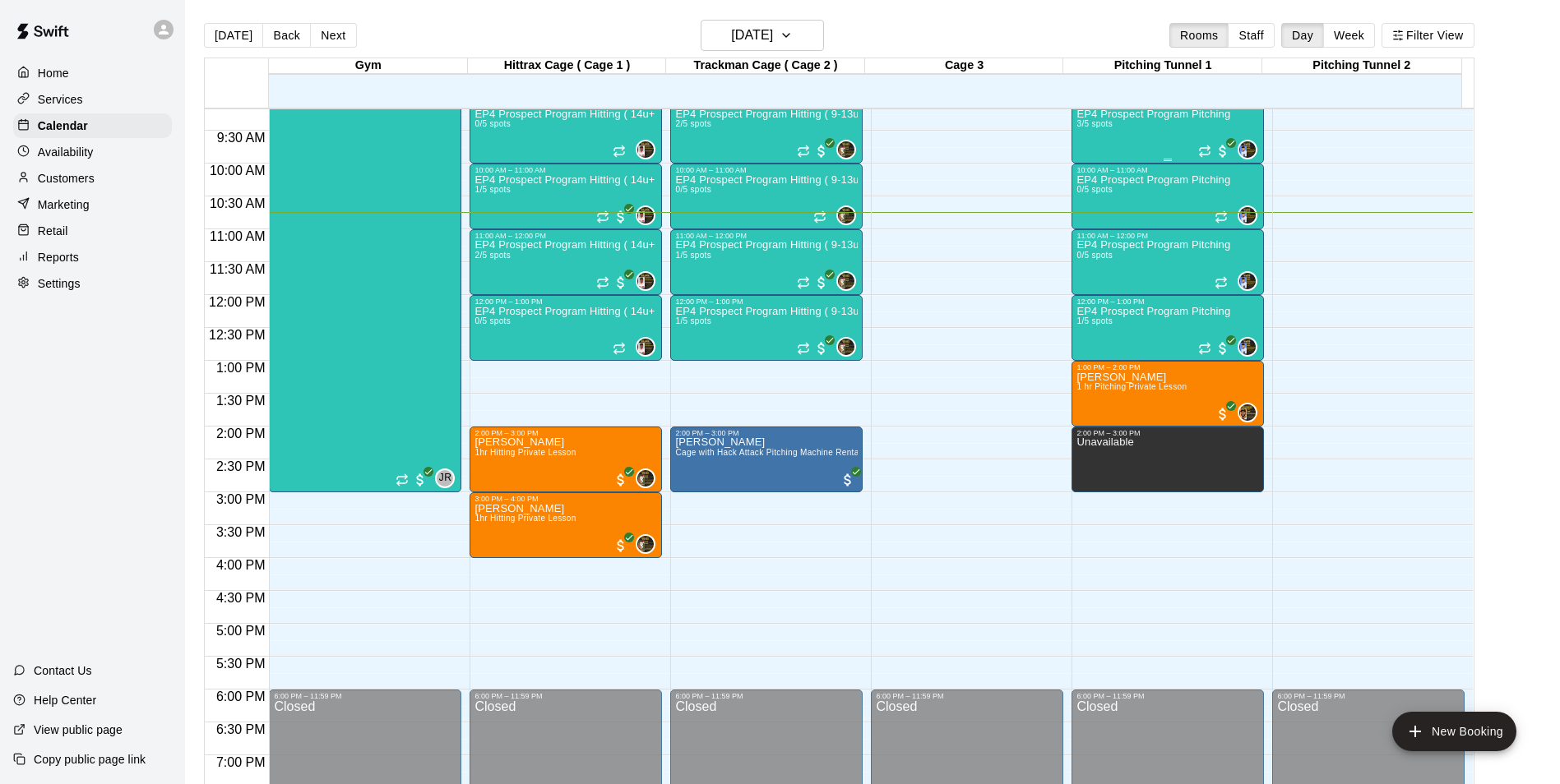
click at [1180, 144] on div "EP4 Prospect Program Pitching 3/5 spots" at bounding box center [1153, 501] width 154 height 784
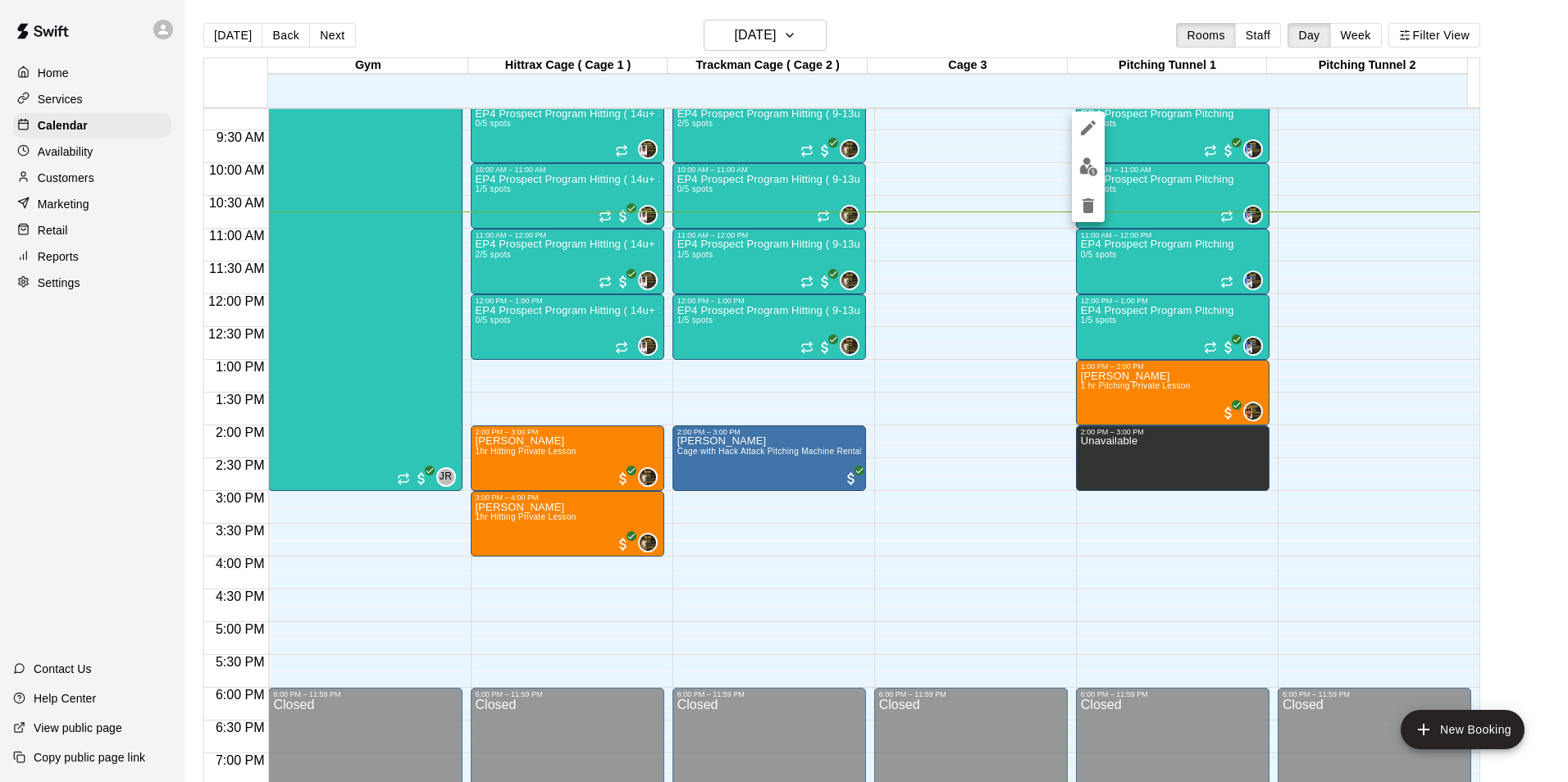
click at [1085, 172] on img "edit" at bounding box center [1089, 166] width 19 height 19
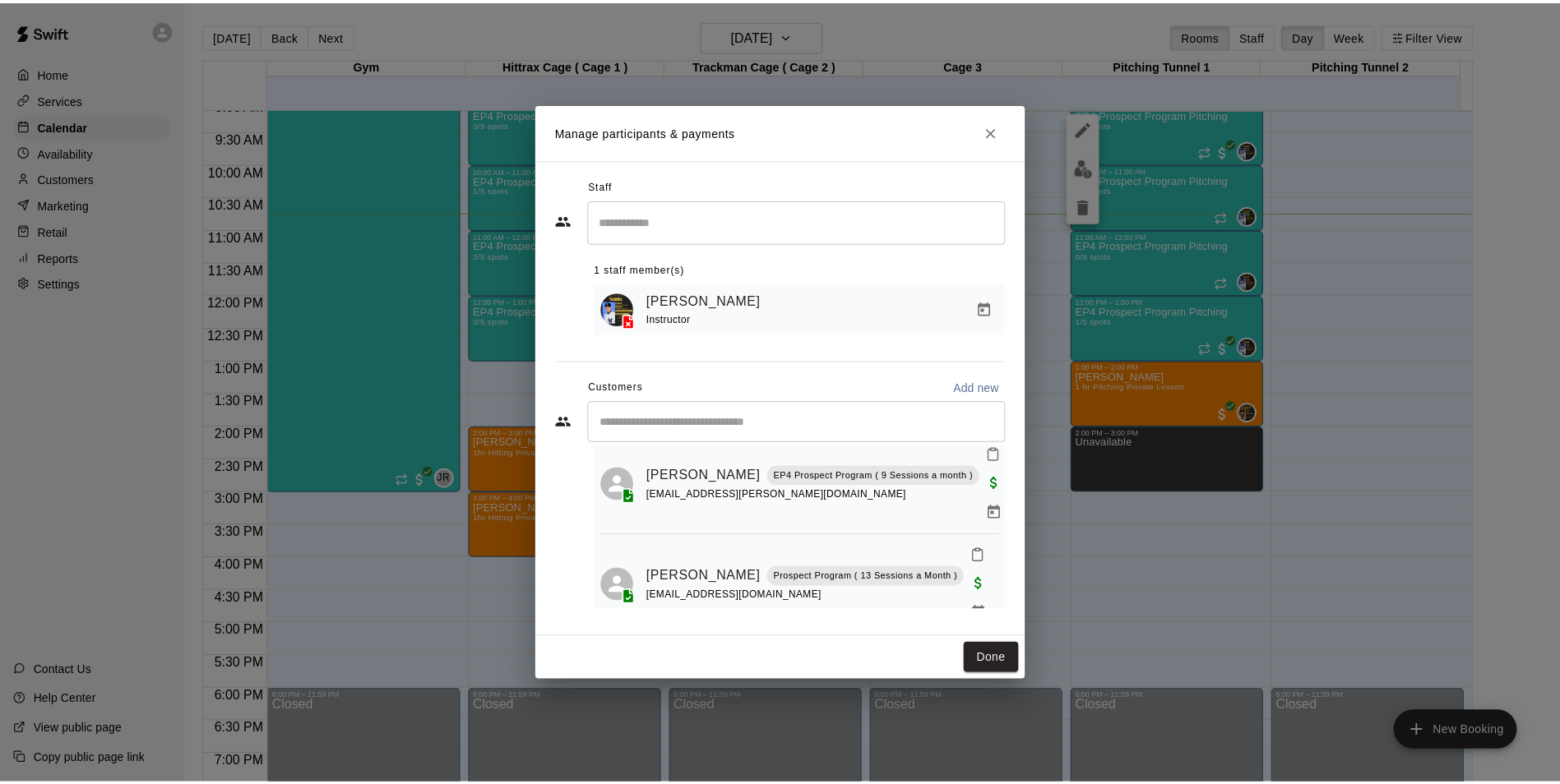
scroll to position [109, 0]
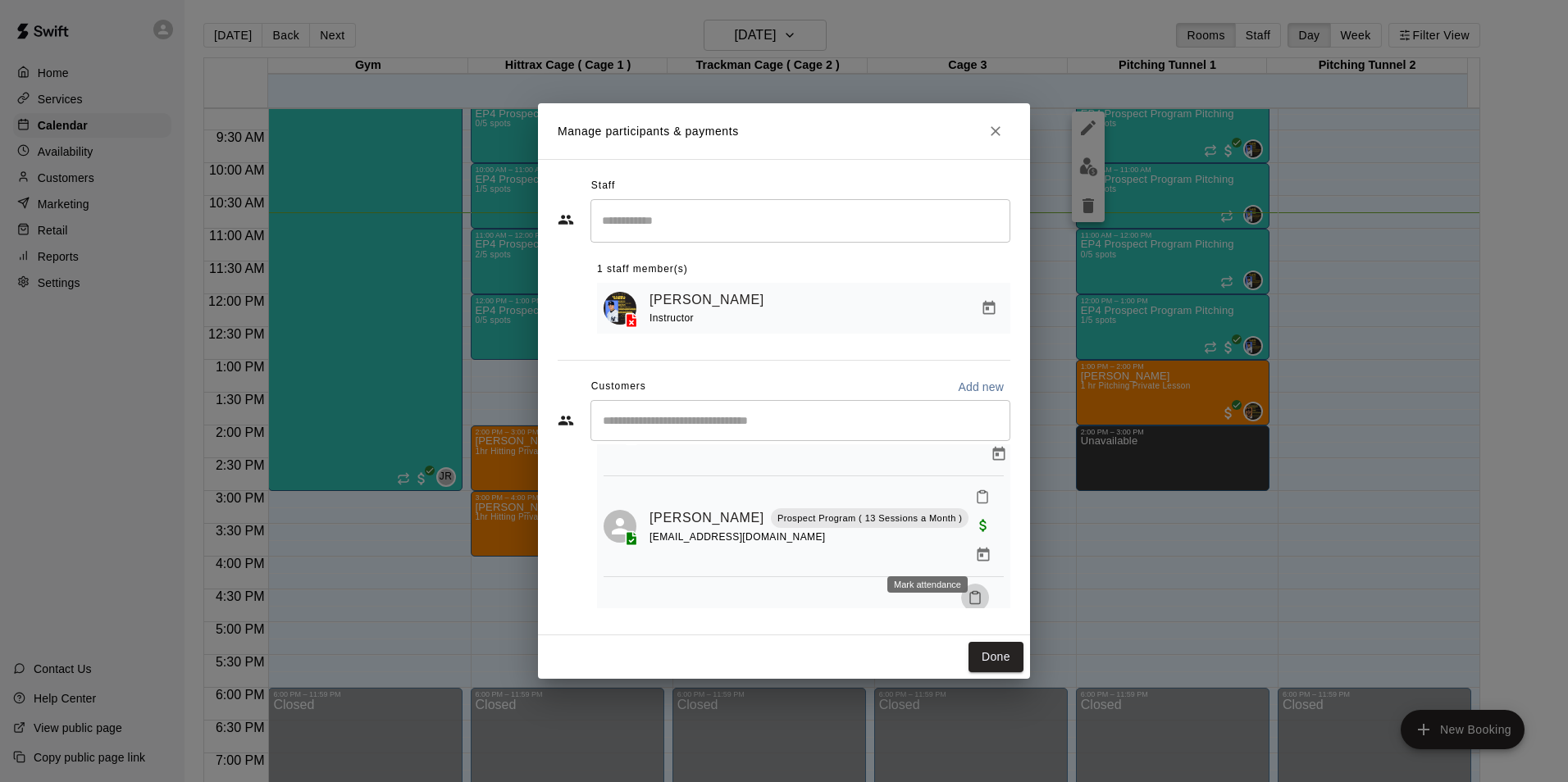
click at [968, 591] on icon "Mark attendance" at bounding box center [975, 598] width 15 height 15
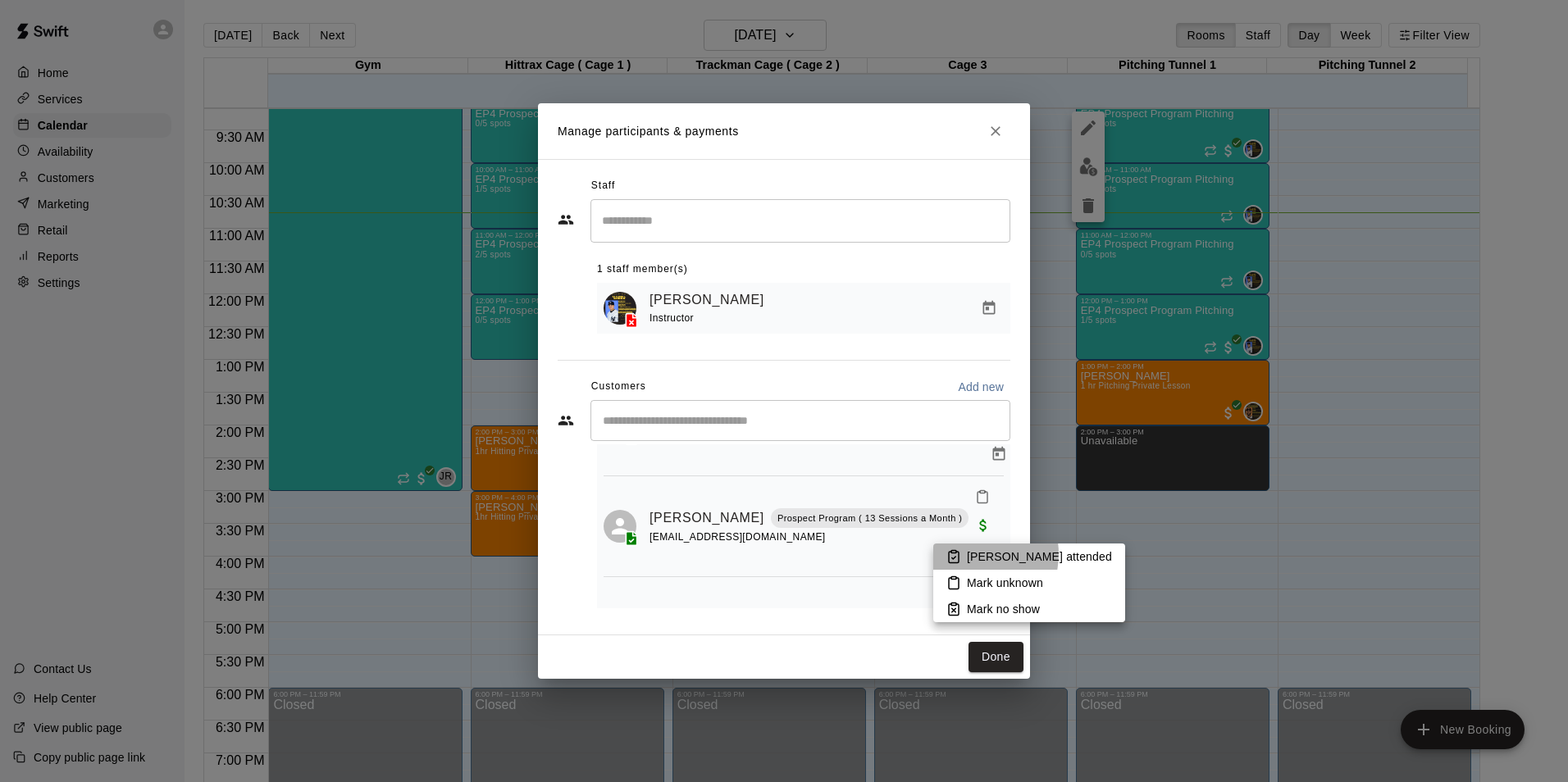
click at [971, 554] on p "[PERSON_NAME] attended" at bounding box center [1039, 557] width 145 height 17
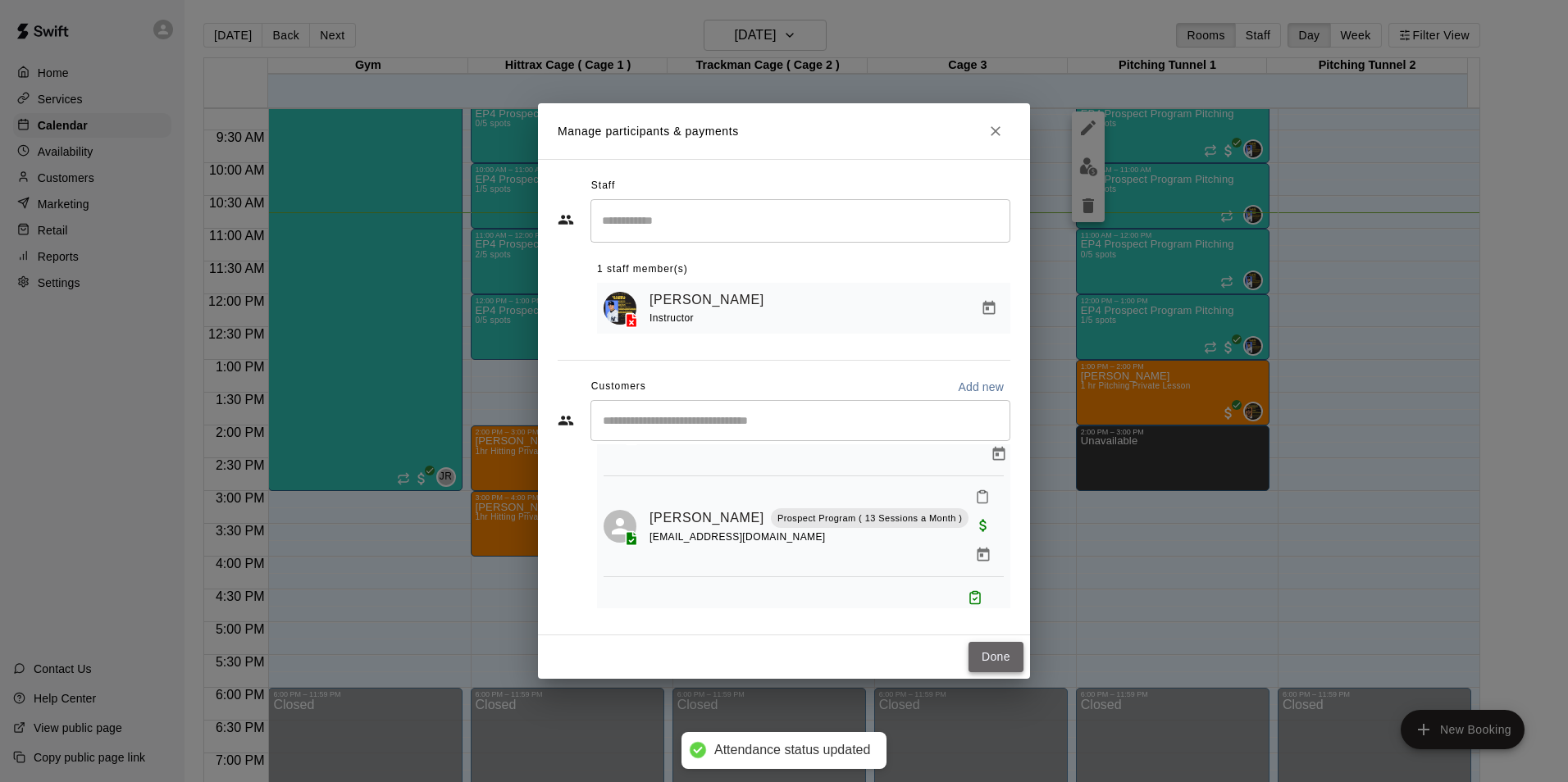
click at [995, 659] on button "Done" at bounding box center [996, 657] width 55 height 31
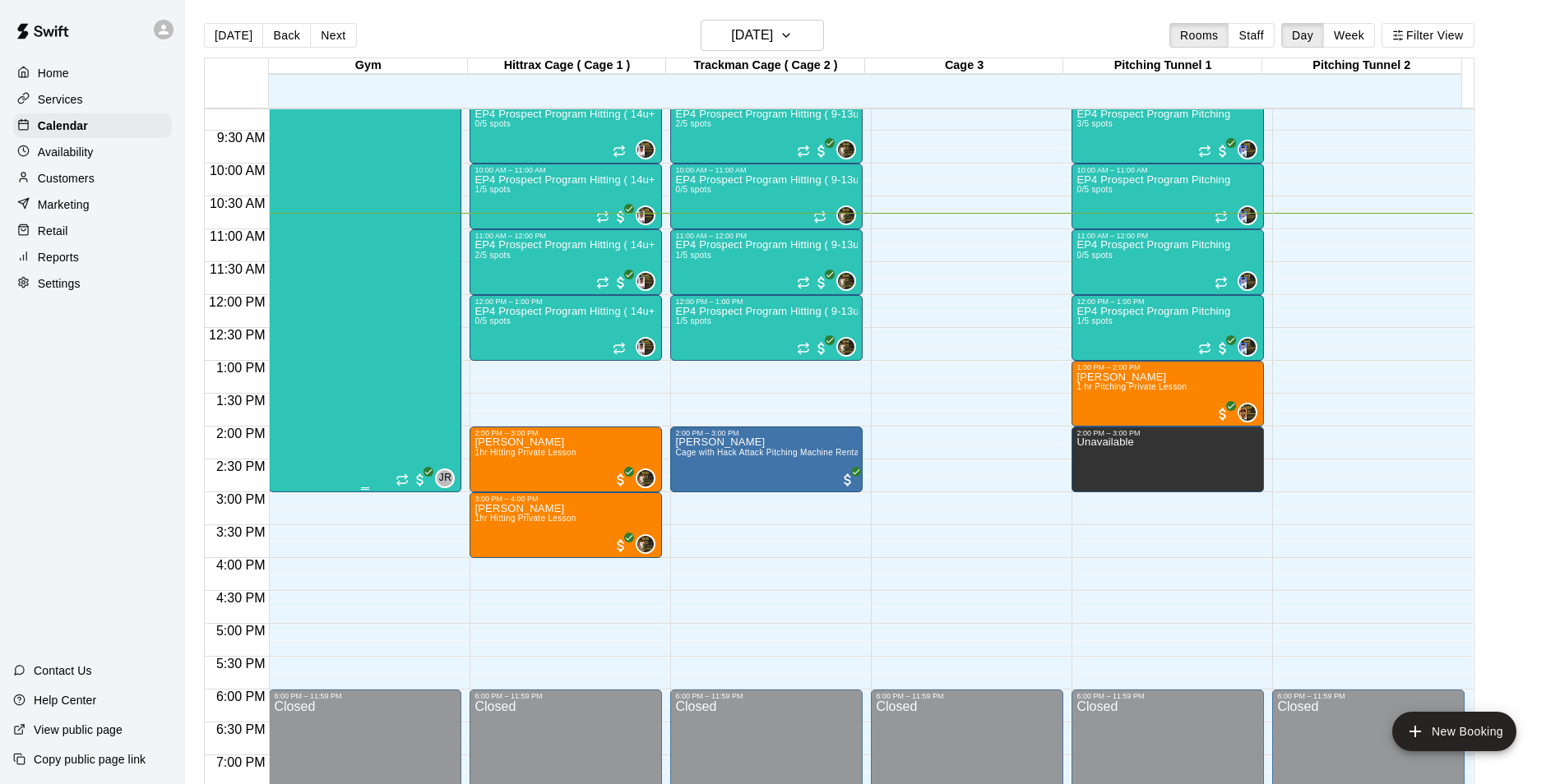
click at [426, 412] on div "Ep4 All-Day Youth Camp 2/15 spots JR 0" at bounding box center [365, 467] width 183 height 784
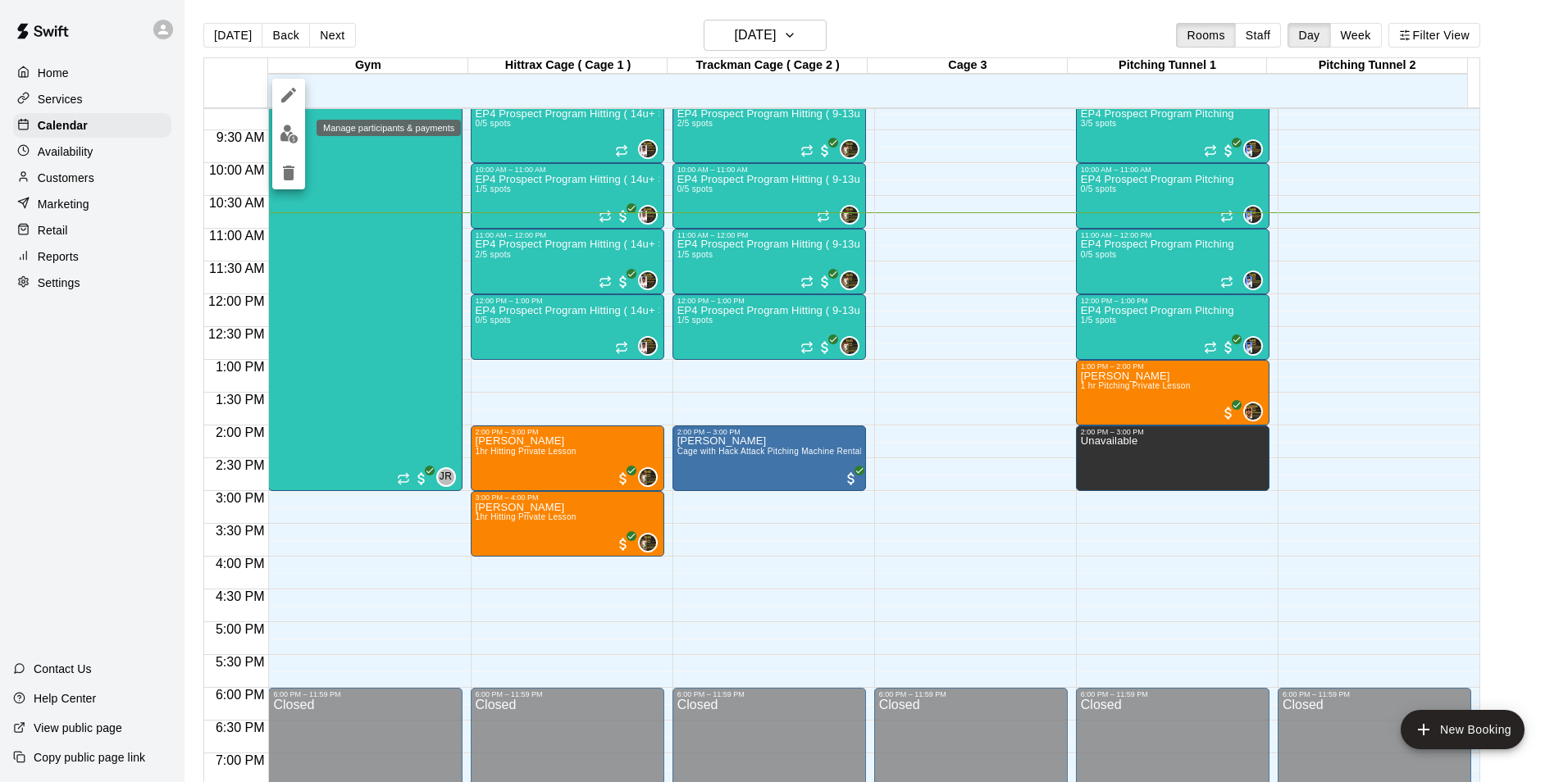
click at [290, 129] on img "edit" at bounding box center [289, 134] width 19 height 19
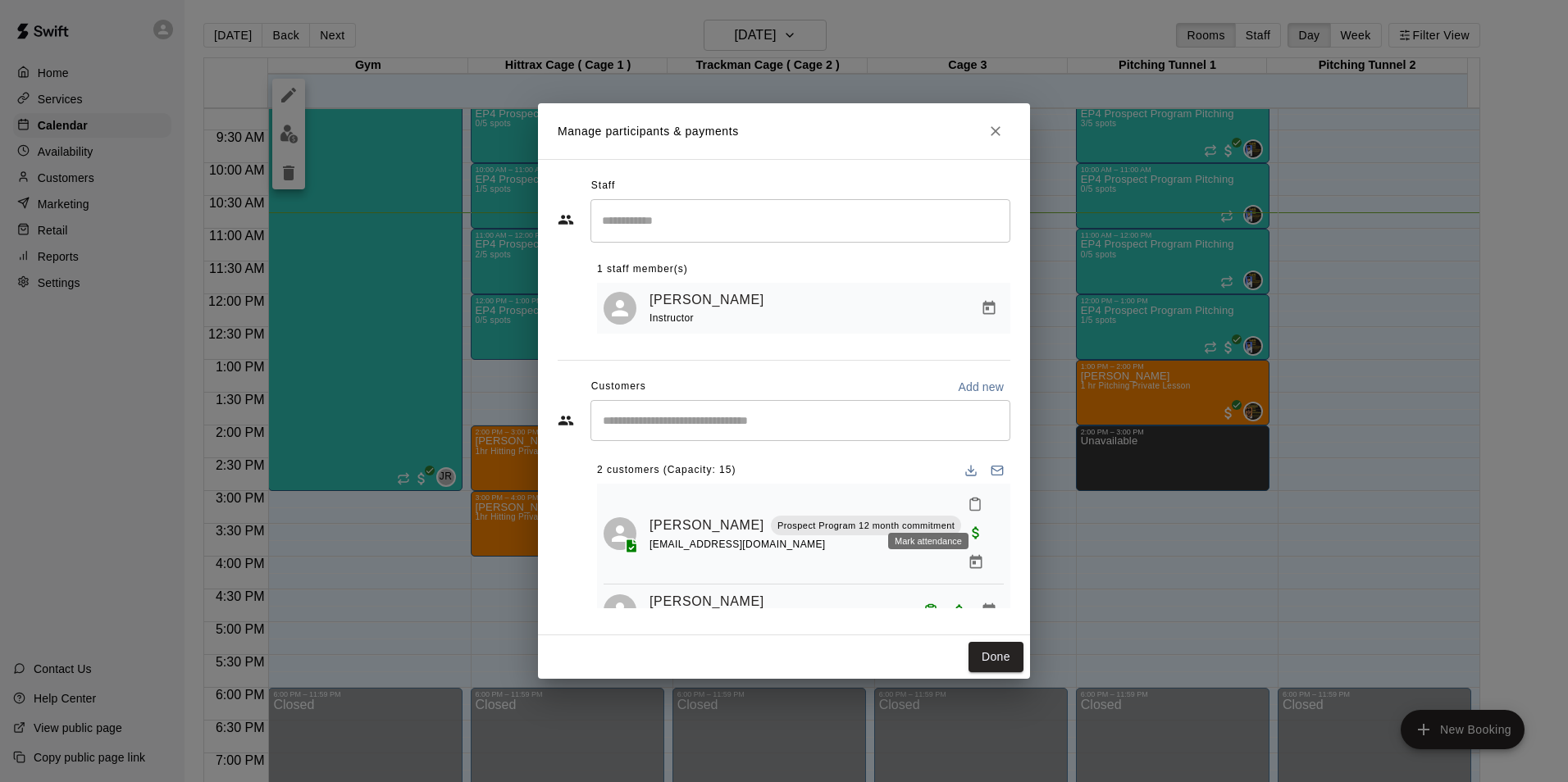
click at [968, 505] on icon "Mark attendance" at bounding box center [975, 504] width 15 height 15
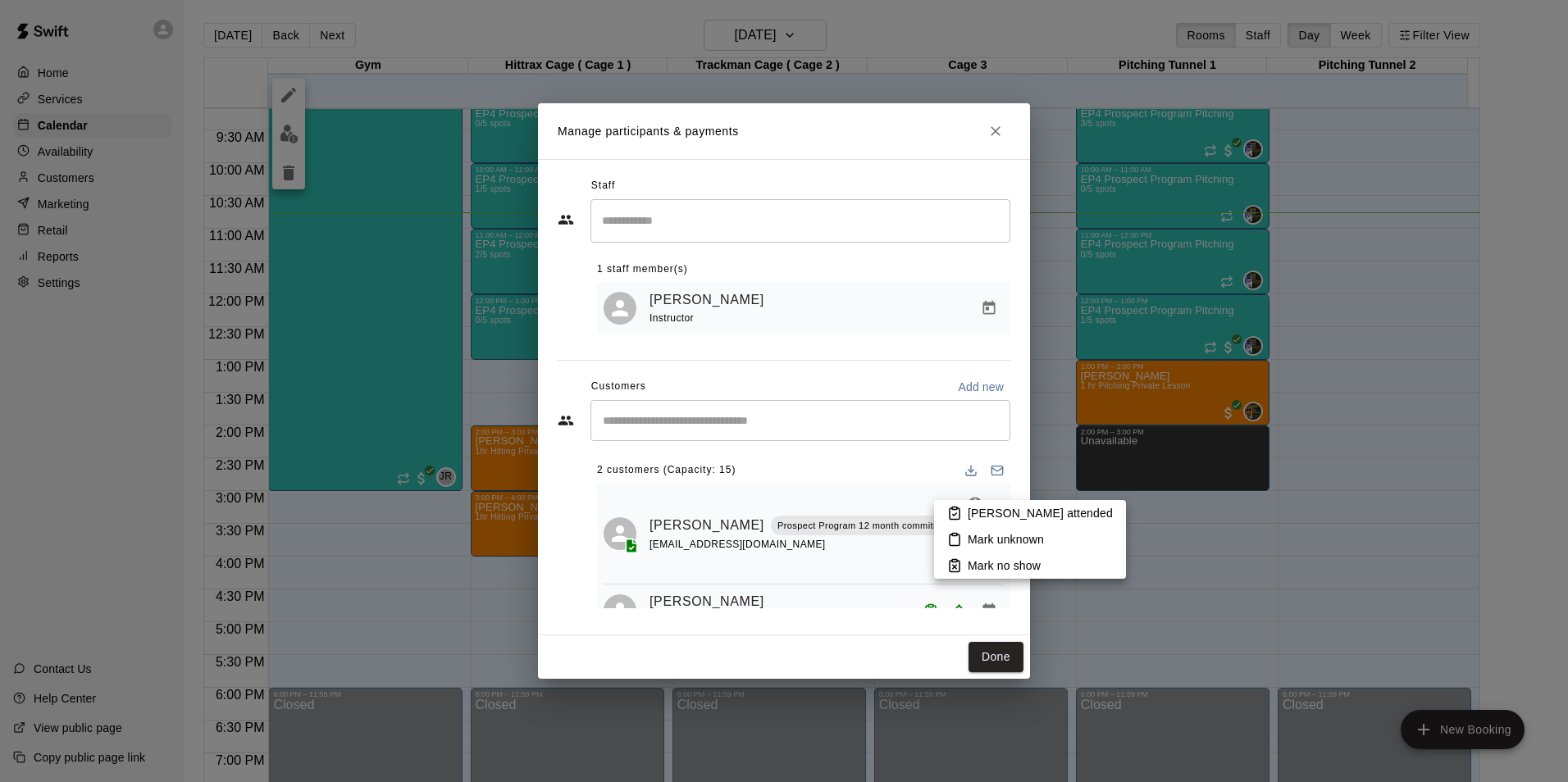
click at [1000, 515] on p "[PERSON_NAME] attended" at bounding box center [1040, 514] width 145 height 17
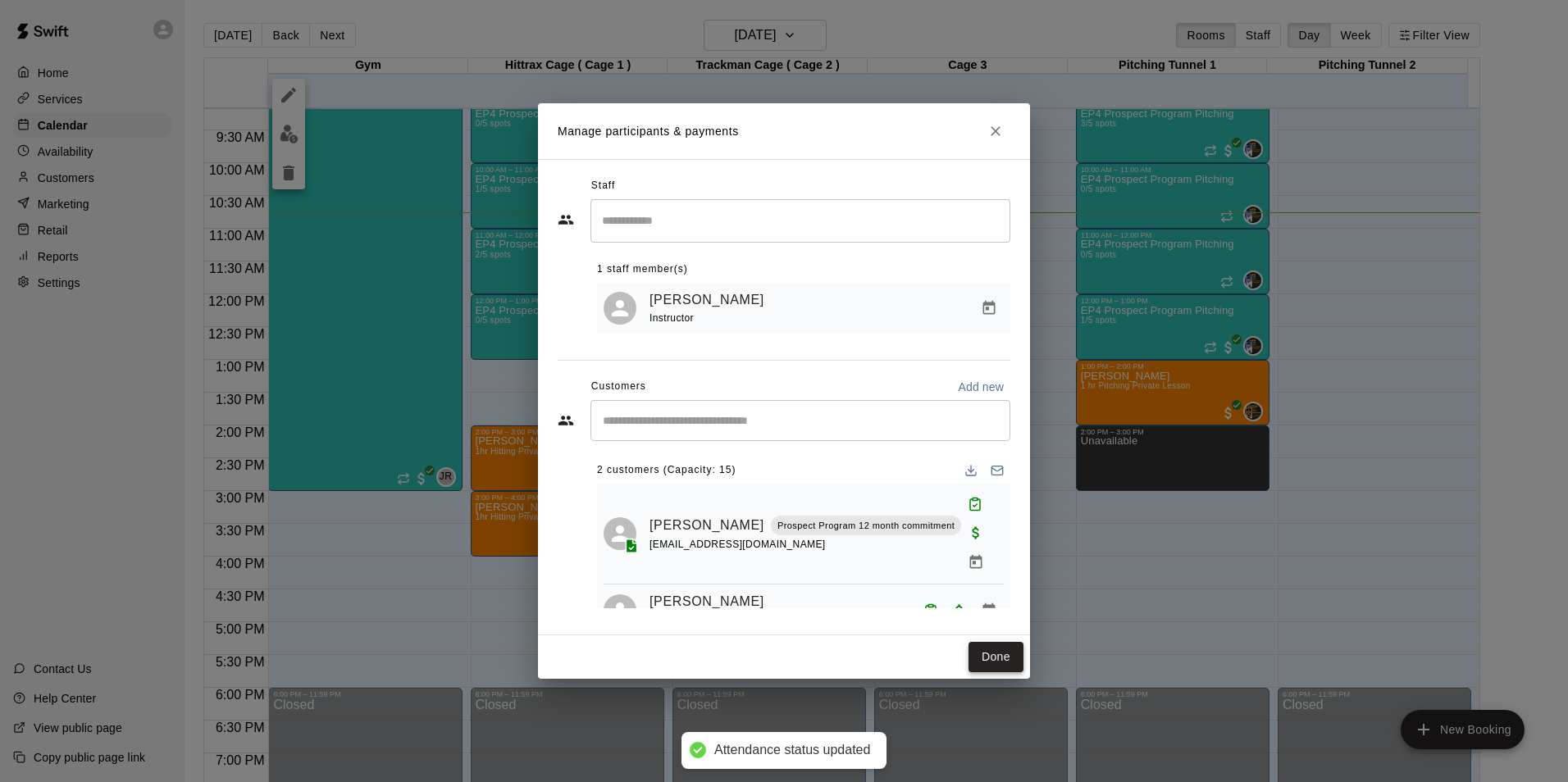
click at [1006, 658] on button "Done" at bounding box center [996, 657] width 55 height 31
